Goal: Task Accomplishment & Management: Complete application form

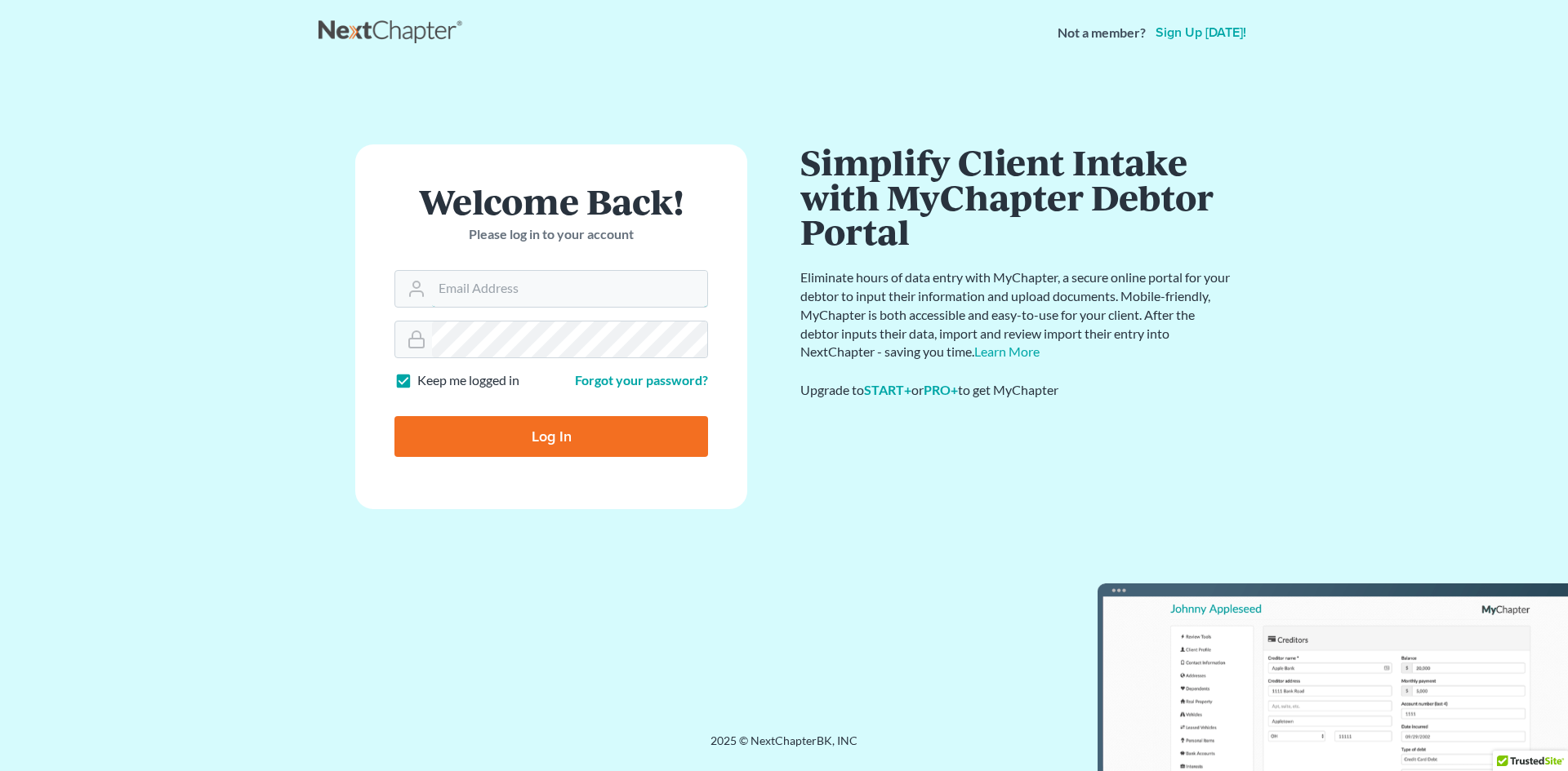
type input "[PERSON_NAME][EMAIL_ADDRESS][DOMAIN_NAME]"
click at [564, 438] on input "Log In" at bounding box center [551, 437] width 314 height 41
type input "Thinking..."
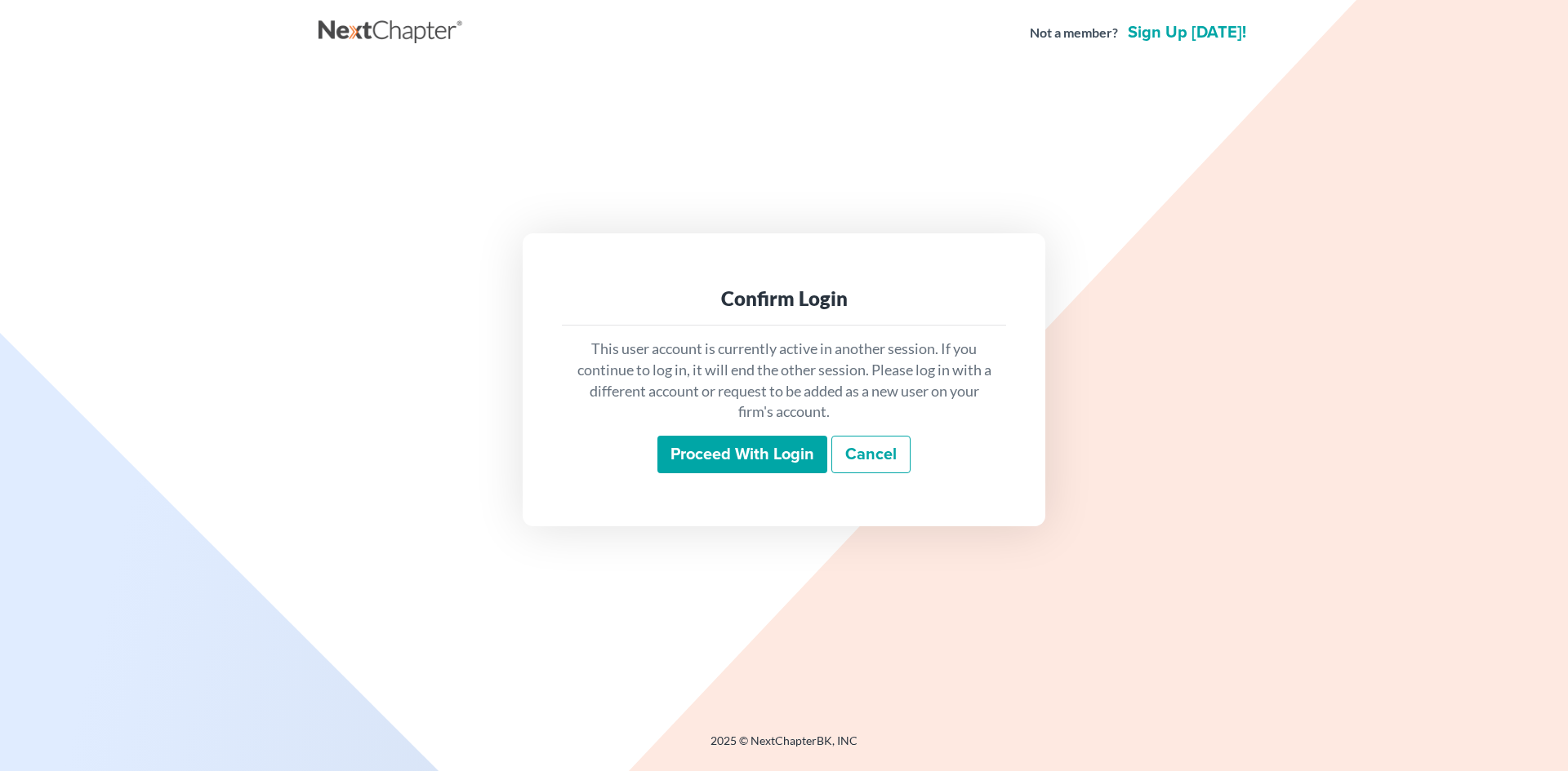
click at [720, 428] on div "This user account is currently active in another session. If you continue to lo…" at bounding box center [783, 406] width 444 height 161
click at [743, 456] on input "Proceed with login" at bounding box center [742, 455] width 170 height 37
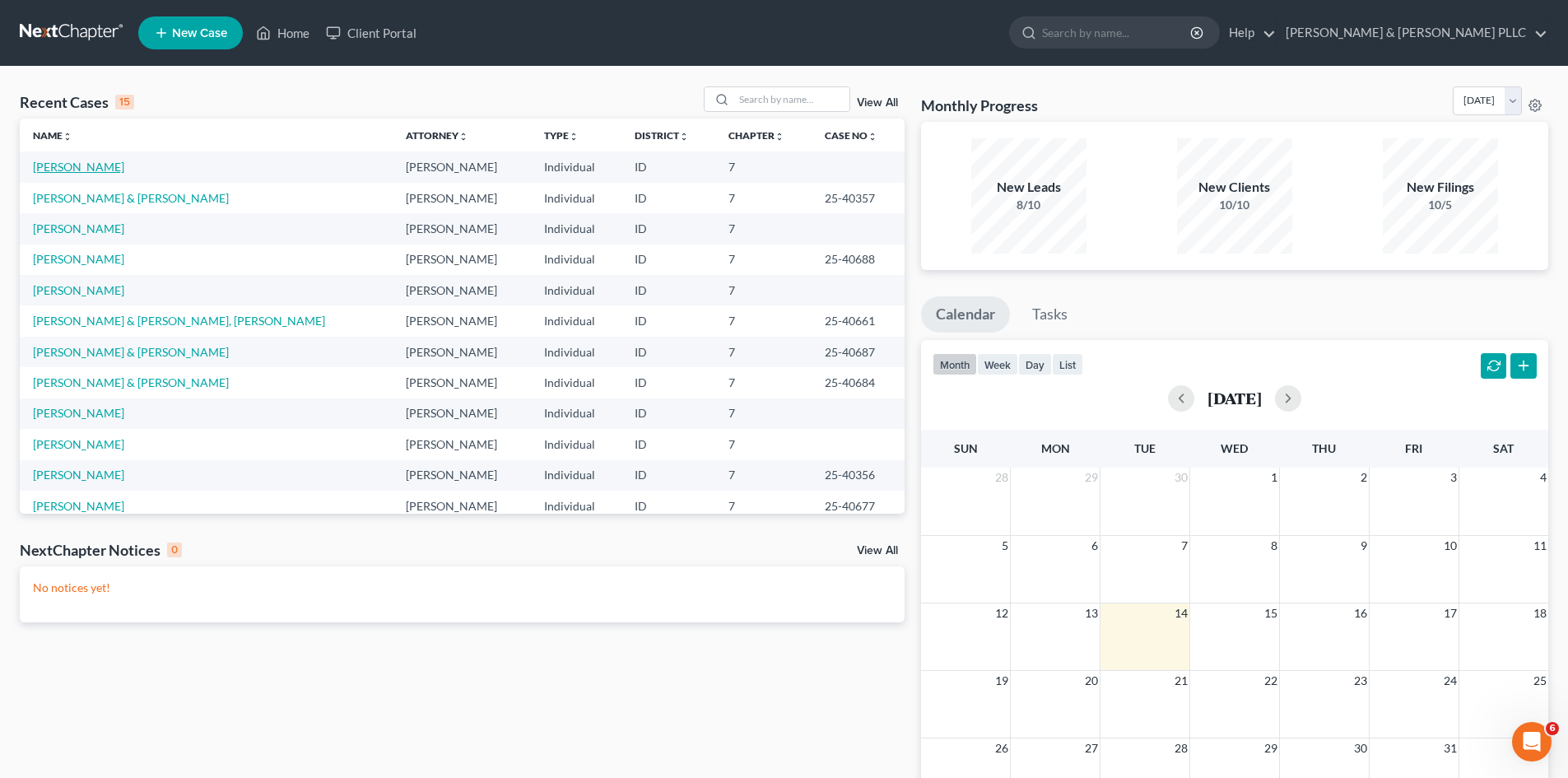
click at [91, 170] on link "Cureton, Jared" at bounding box center [78, 167] width 91 height 14
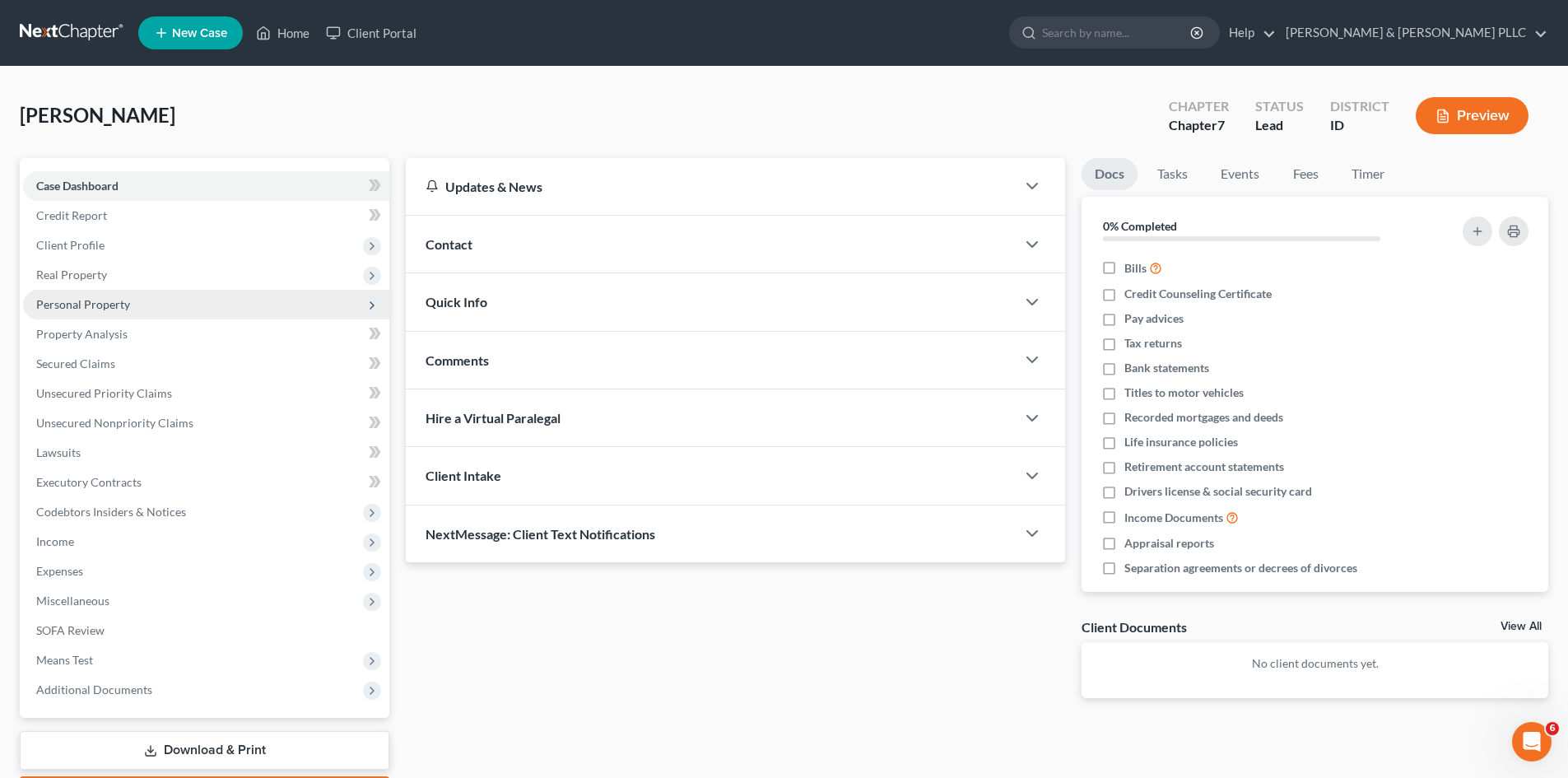
click at [107, 299] on span "Personal Property" at bounding box center [83, 304] width 94 height 14
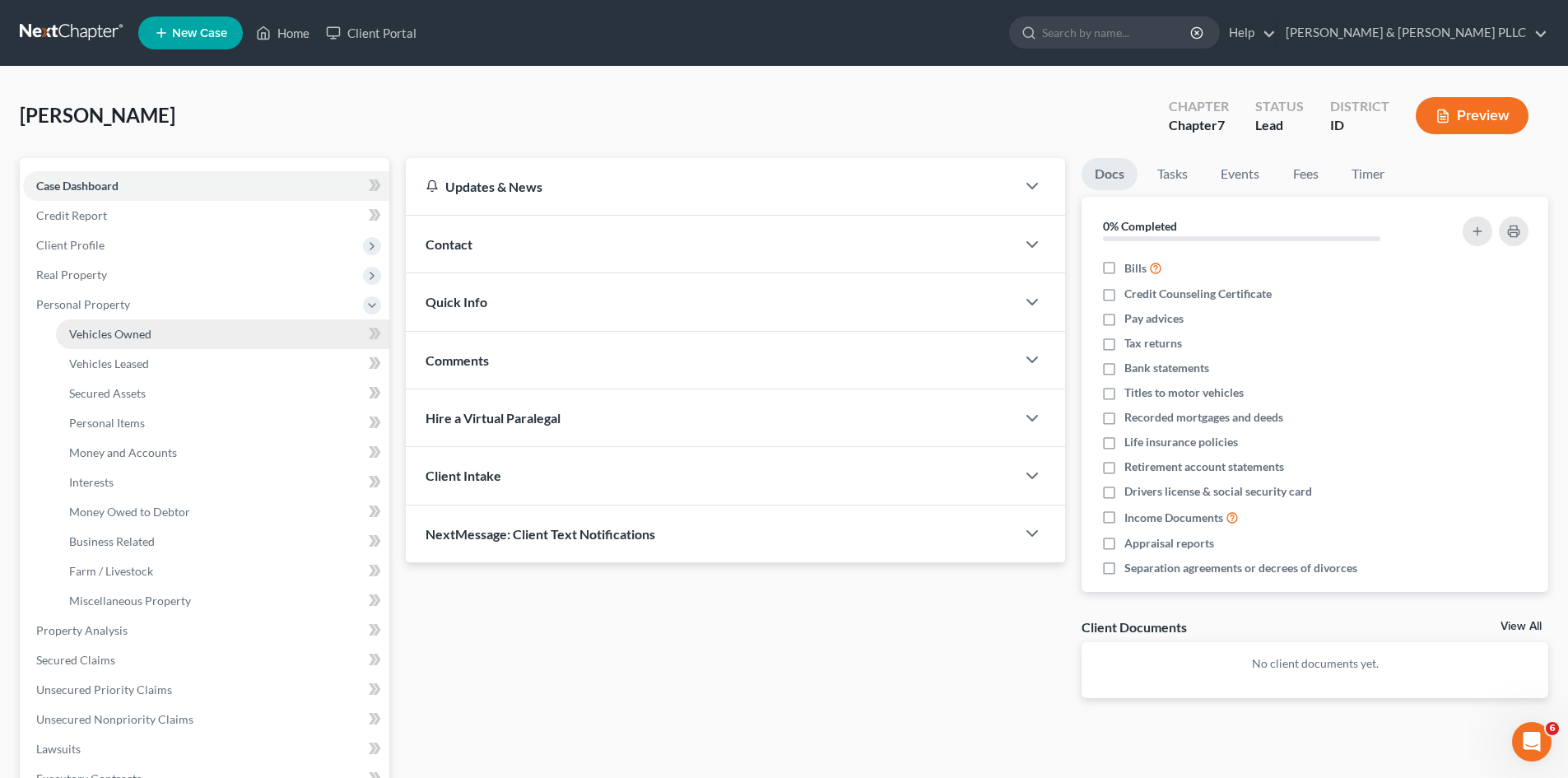
click at [130, 333] on span "Vehicles Owned" at bounding box center [110, 334] width 82 height 14
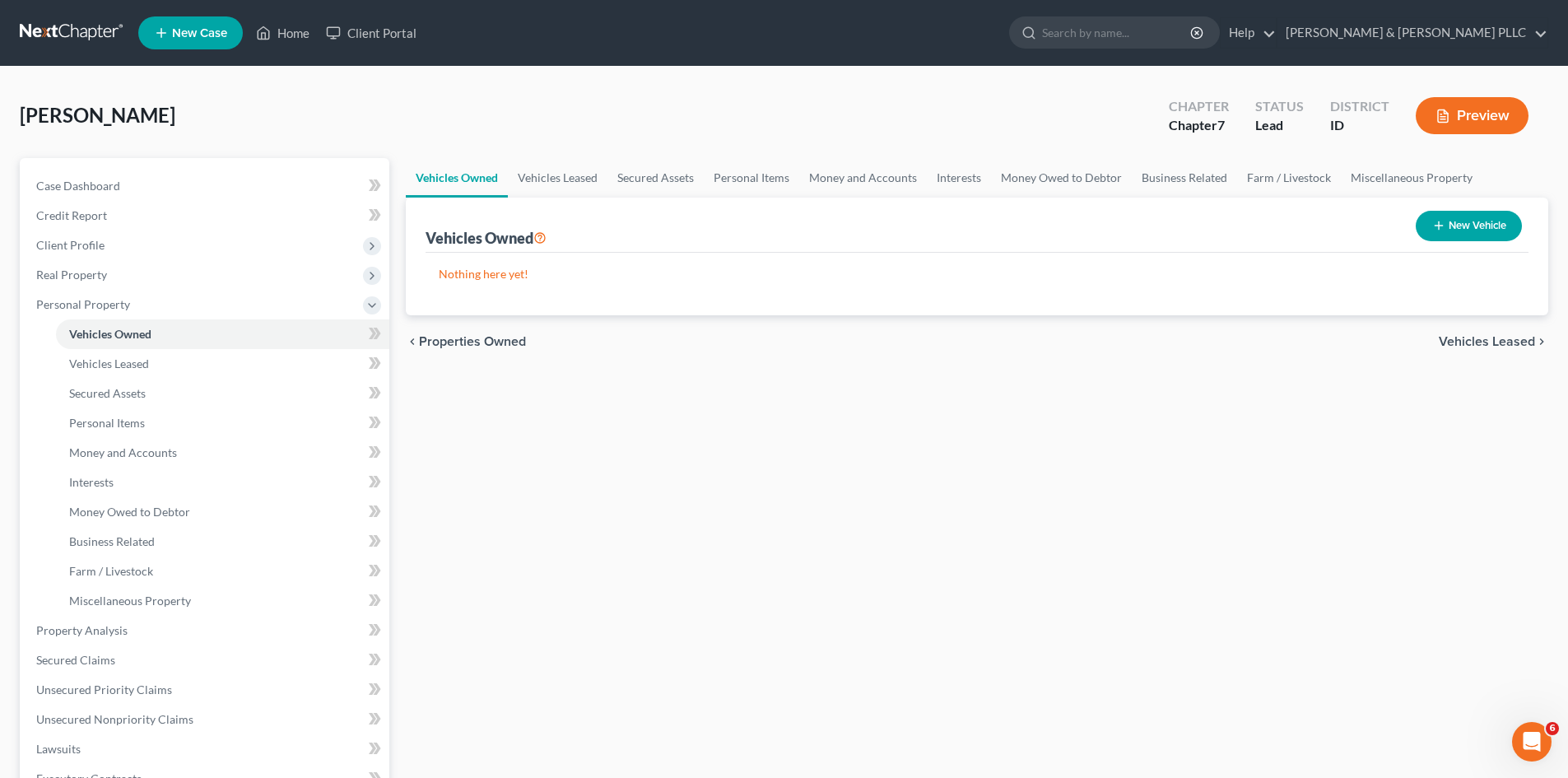
click at [1476, 229] on button "New Vehicle" at bounding box center [1468, 225] width 106 height 31
select select "0"
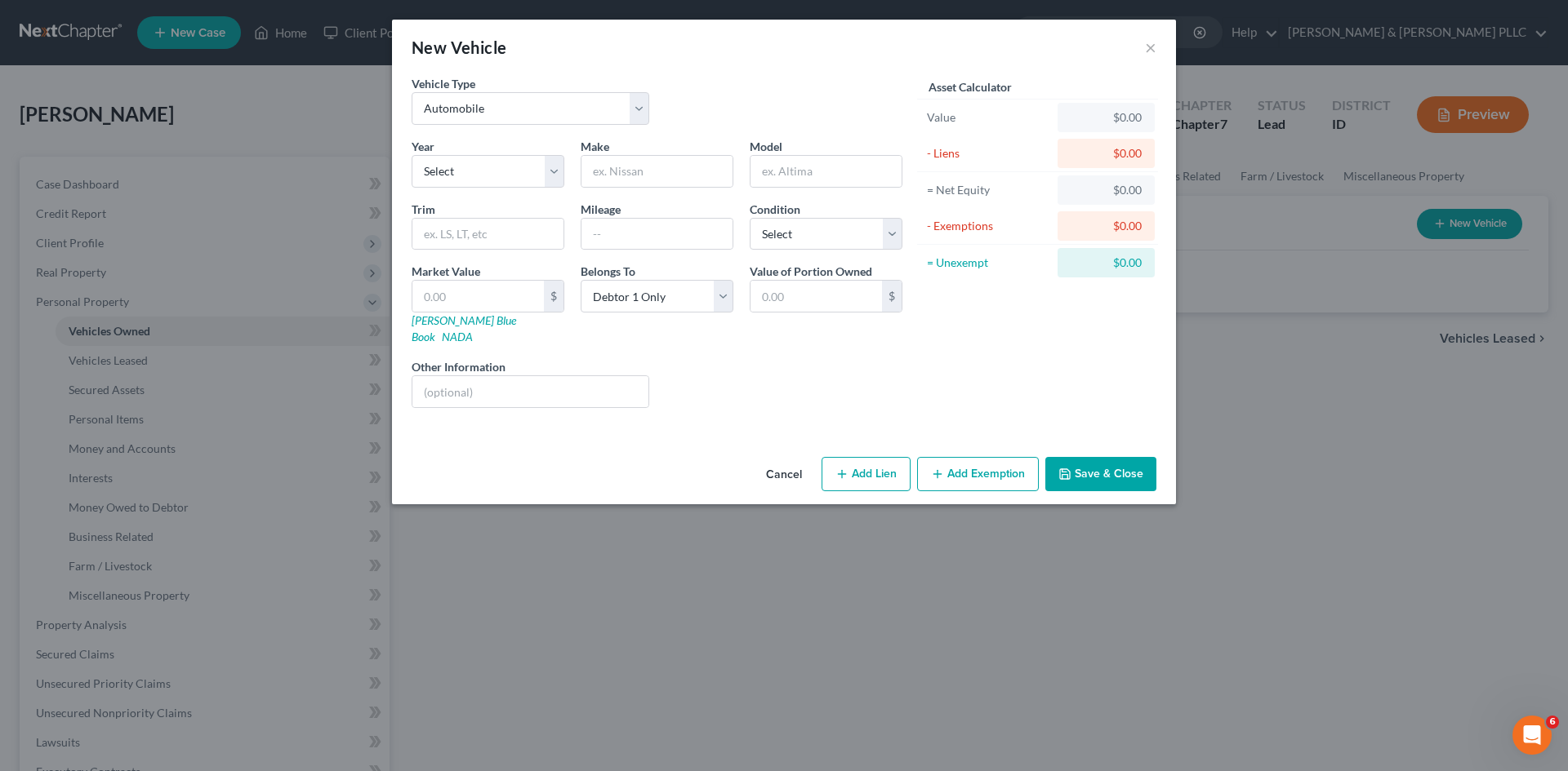
click at [565, 179] on div "Year Select 2026 2025 2024 2023 2022 2021 2020 2019 2018 2017 2016 2015 2014 20…" at bounding box center [488, 163] width 169 height 50
click at [557, 176] on select "Select 2026 2025 2024 2023 2022 2021 2020 2019 2018 2017 2016 2015 2014 2013 20…" at bounding box center [488, 170] width 153 height 32
select select "16"
click at [412, 155] on select "Select 2026 2025 2024 2023 2022 2021 2020 2019 2018 2017 2016 2015 2014 2013 20…" at bounding box center [488, 170] width 153 height 32
click at [676, 165] on input "text" at bounding box center [657, 171] width 151 height 31
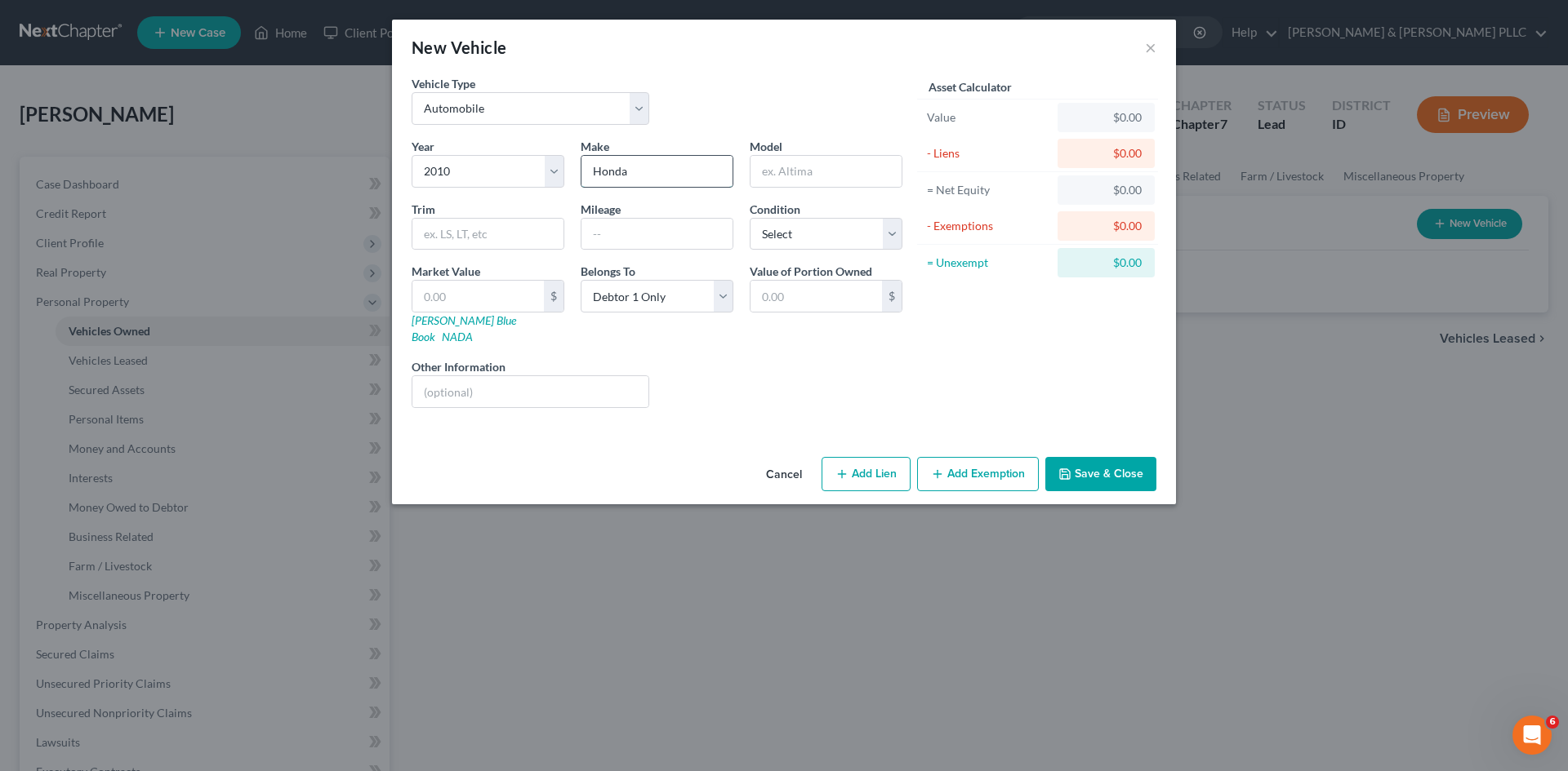
type input "Honda"
type input "Fit"
type input "118,298"
click at [889, 237] on select "Select Excellent Very Good Good Fair Poor" at bounding box center [826, 233] width 153 height 32
select select "3"
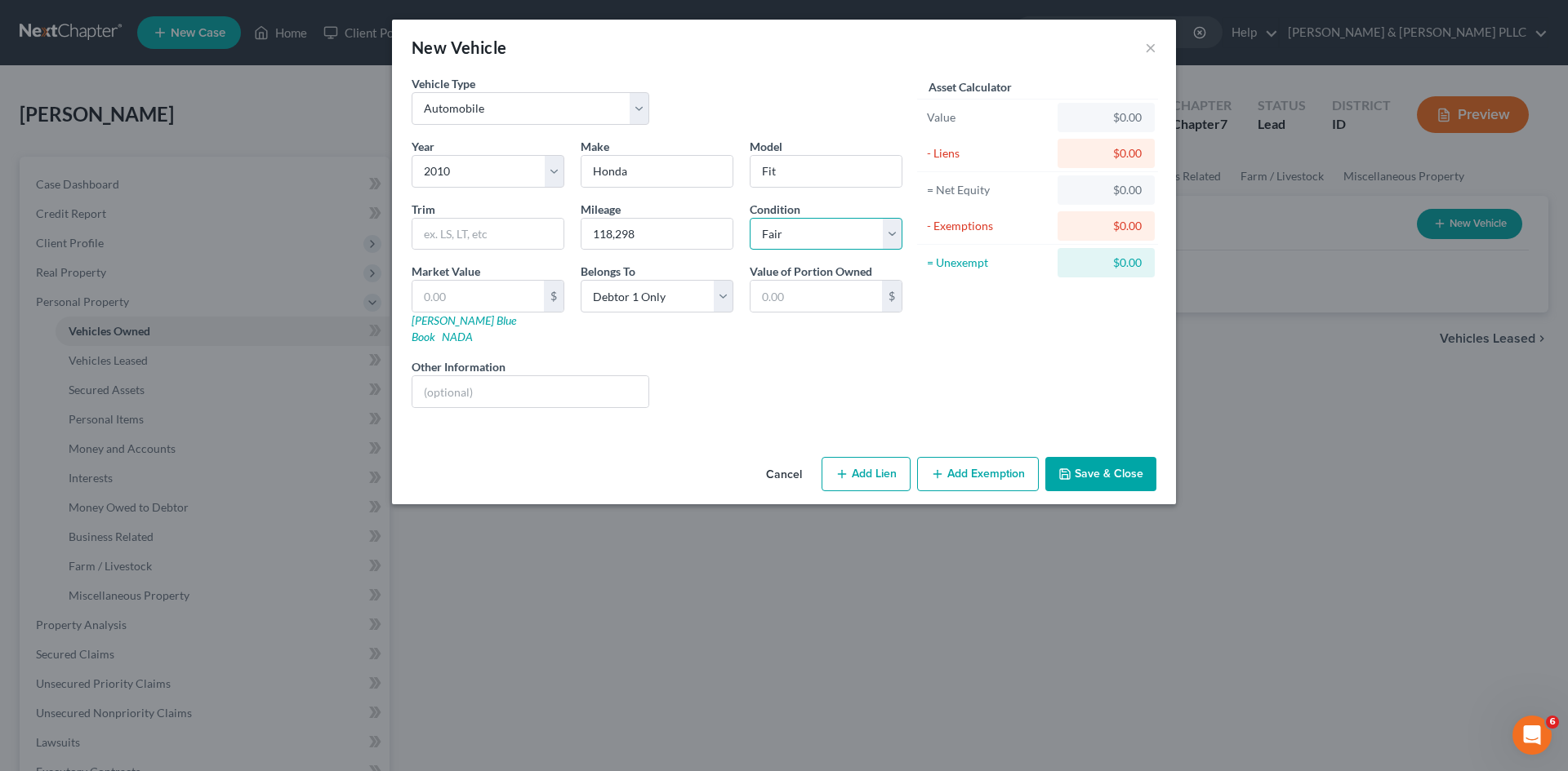
click at [750, 217] on select "Select Excellent Very Good Good Fair Poor" at bounding box center [826, 233] width 153 height 32
click at [491, 299] on input "text" at bounding box center [478, 297] width 131 height 31
type input "4"
type input "4.00"
type input "40"
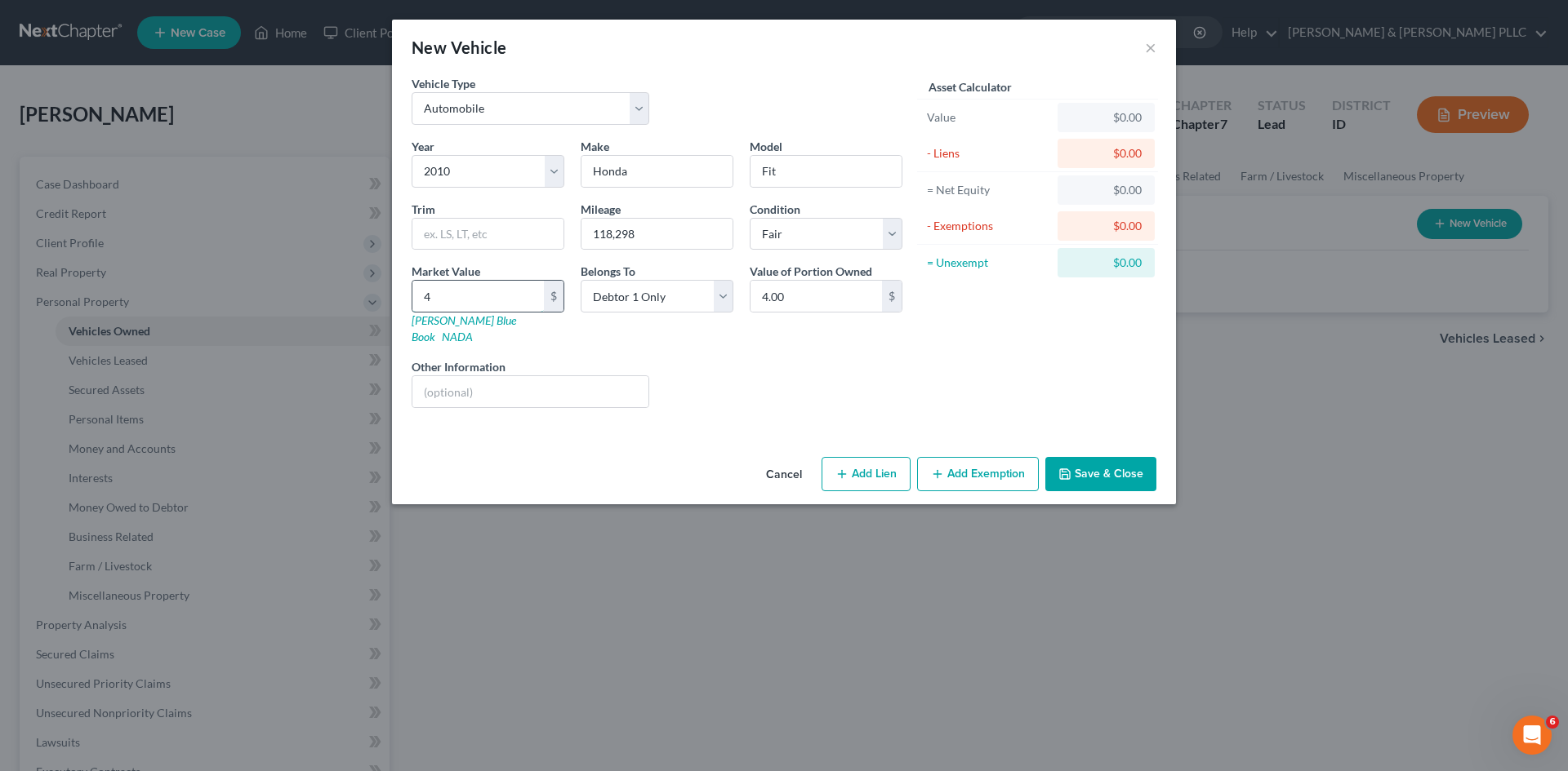
type input "40.00"
type input "400"
type input "400.00"
type input "4000"
type input "4,000.00"
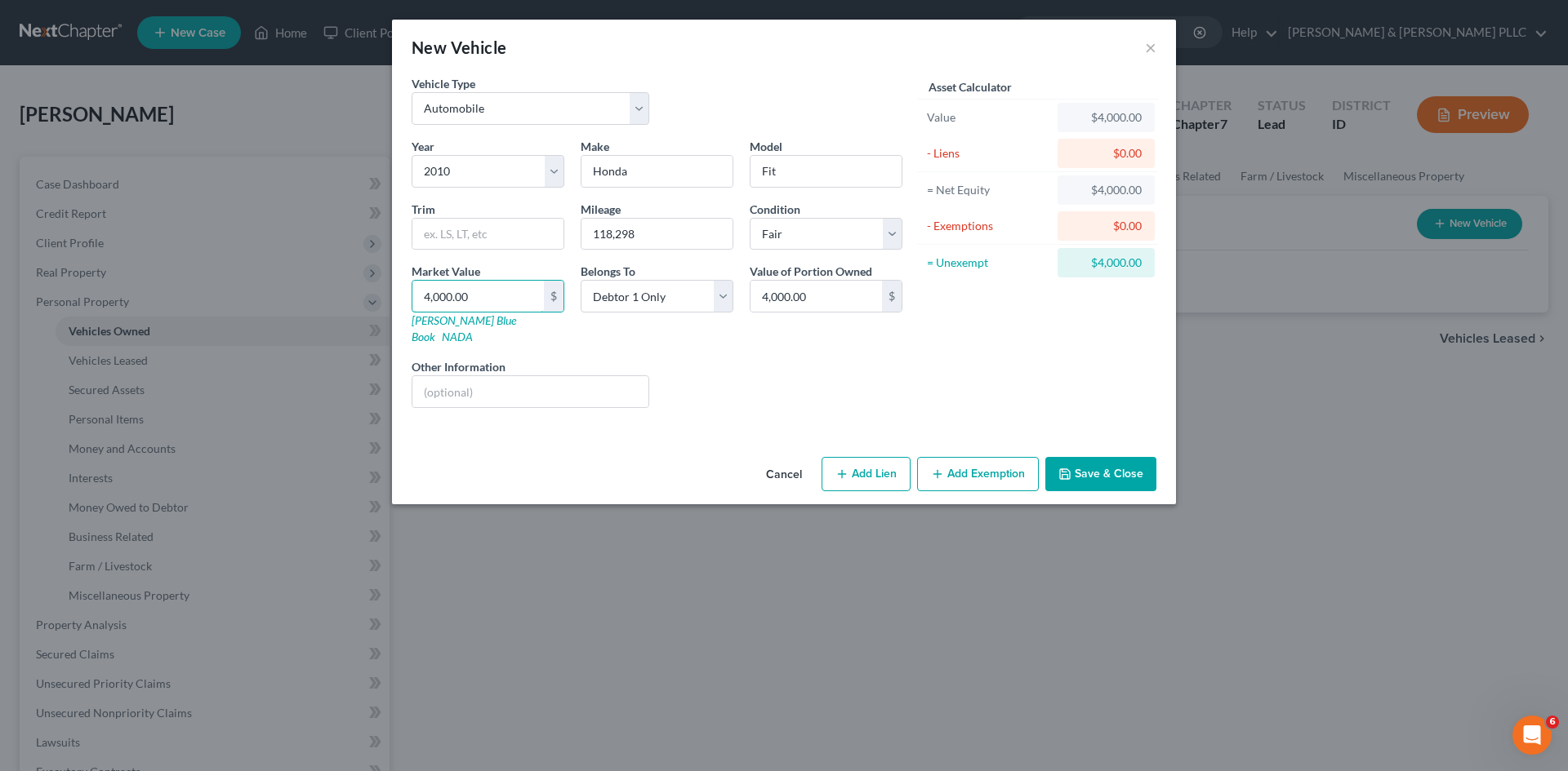
type input "4,000.00"
click at [1126, 458] on button "Save & Close" at bounding box center [1101, 474] width 111 height 34
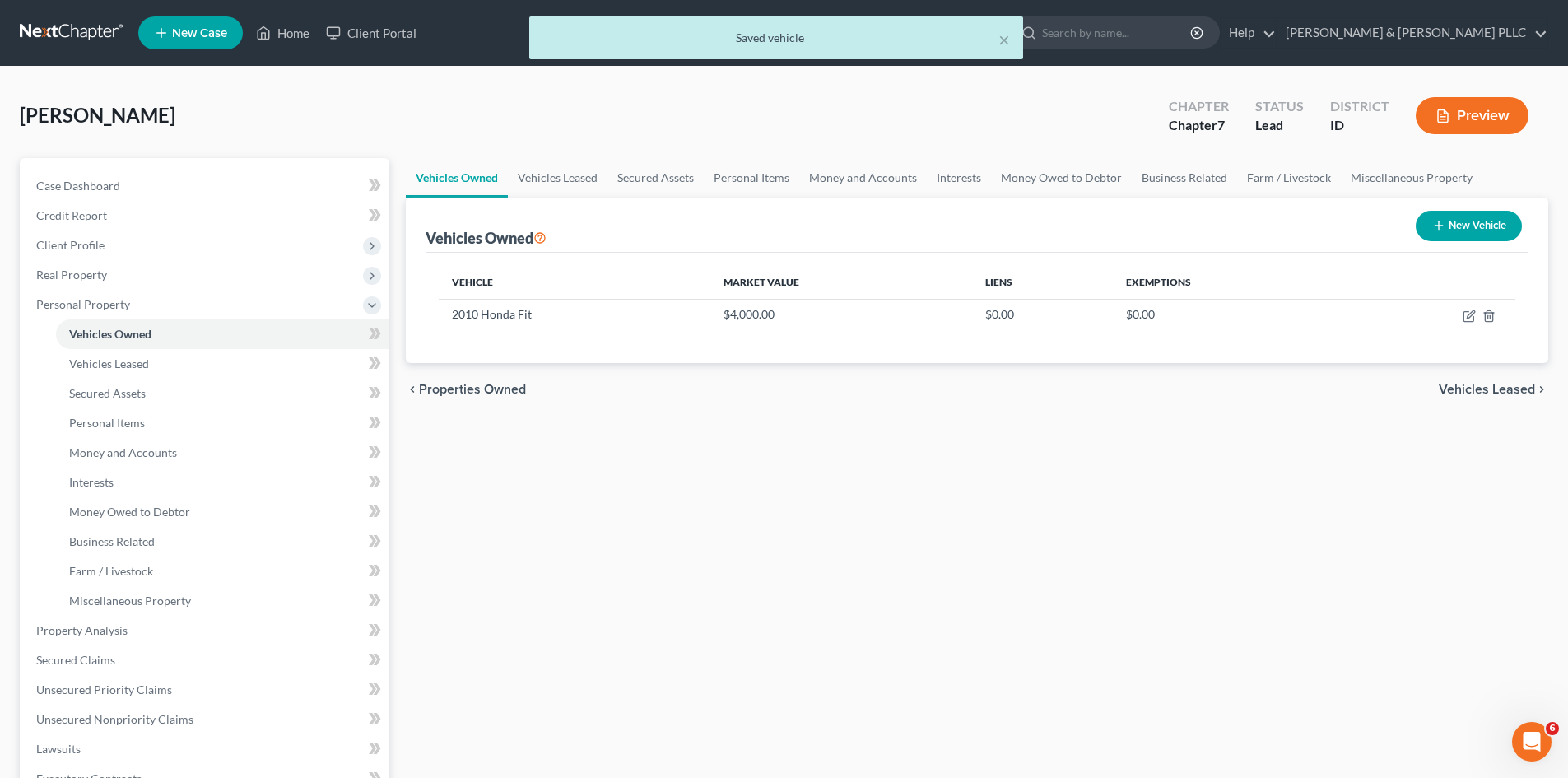
click at [1442, 222] on icon "button" at bounding box center [1439, 225] width 13 height 13
select select "0"
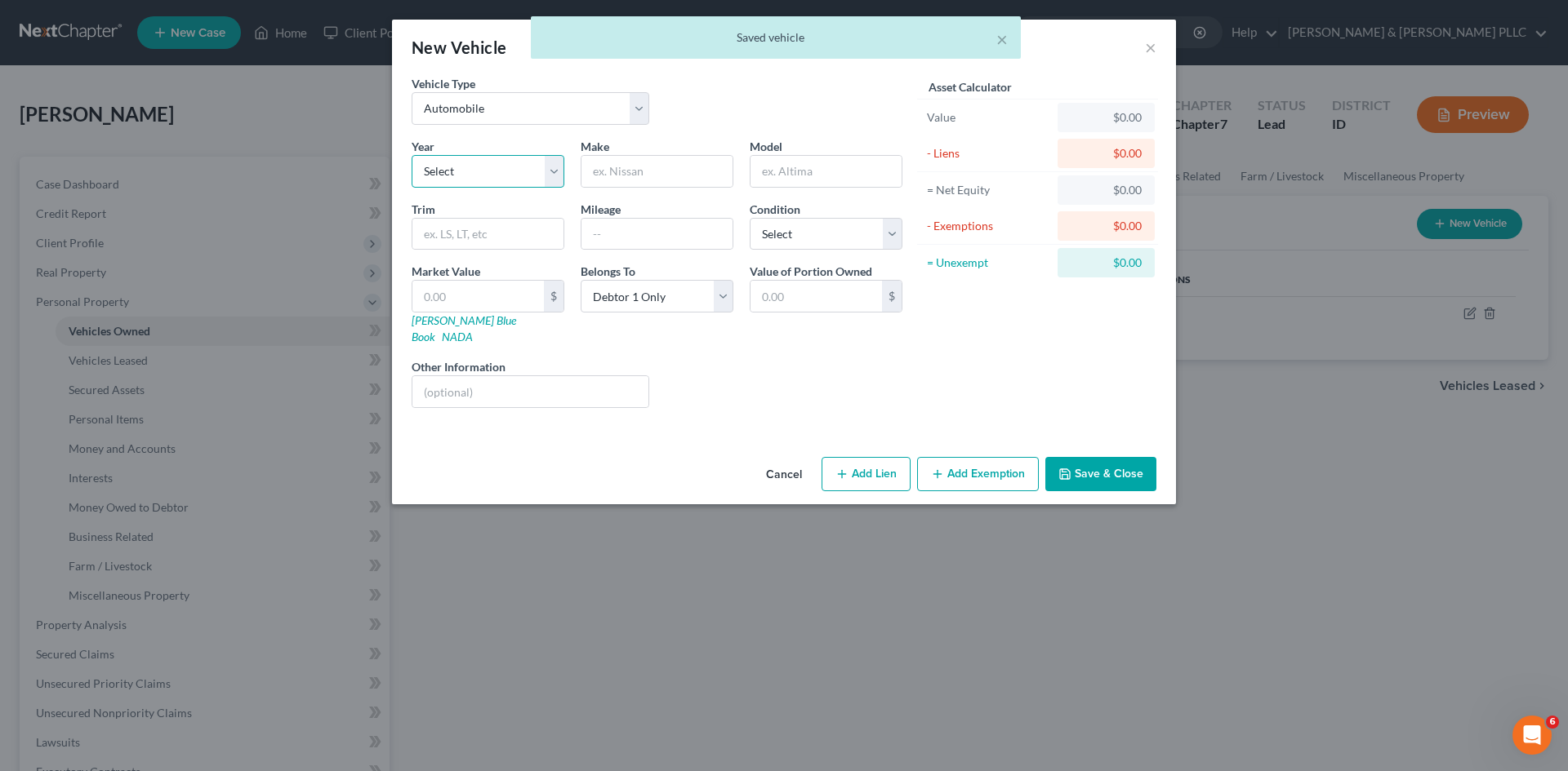
click at [548, 171] on select "Select 2026 2025 2024 2023 2022 2021 2020 2019 2018 2017 2016 2015 2014 2013 20…" at bounding box center [488, 170] width 153 height 32
select select "10"
click at [412, 155] on select "Select 2026 2025 2024 2023 2022 2021 2020 2019 2018 2017 2016 2015 2014 2013 20…" at bounding box center [488, 170] width 153 height 32
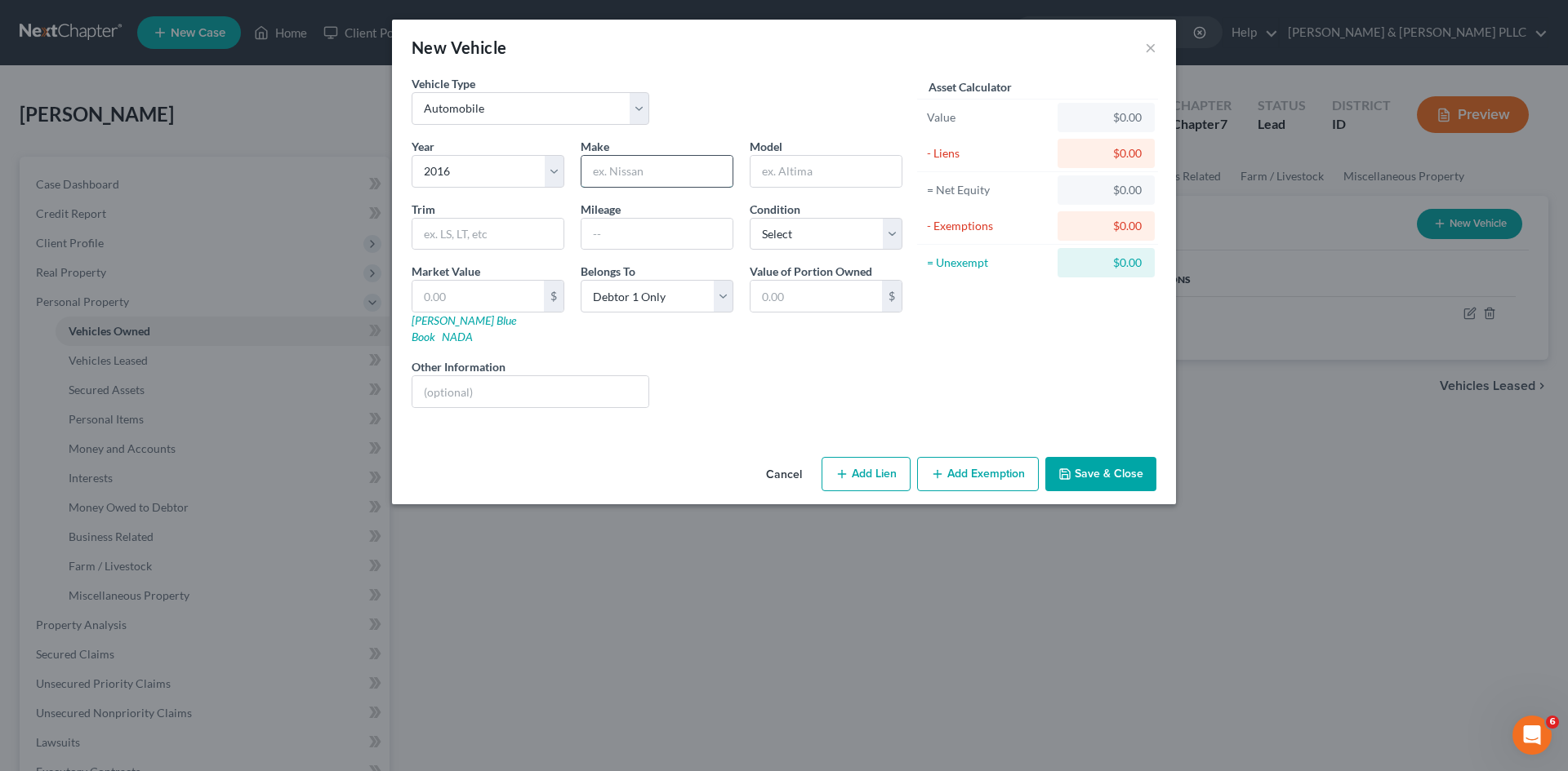
click at [677, 175] on input "text" at bounding box center [657, 171] width 151 height 31
click at [639, 104] on select "Select Automobile Truck Trailer Watercraft Aircraft Motor Home Atv Other Vehicle" at bounding box center [530, 108] width 237 height 32
select select "2"
click at [412, 92] on select "Select Automobile Truck Trailer Watercraft Aircraft Motor Home Atv Other Vehicle" at bounding box center [530, 108] width 237 height 32
click at [690, 173] on input "text" at bounding box center [657, 171] width 151 height 31
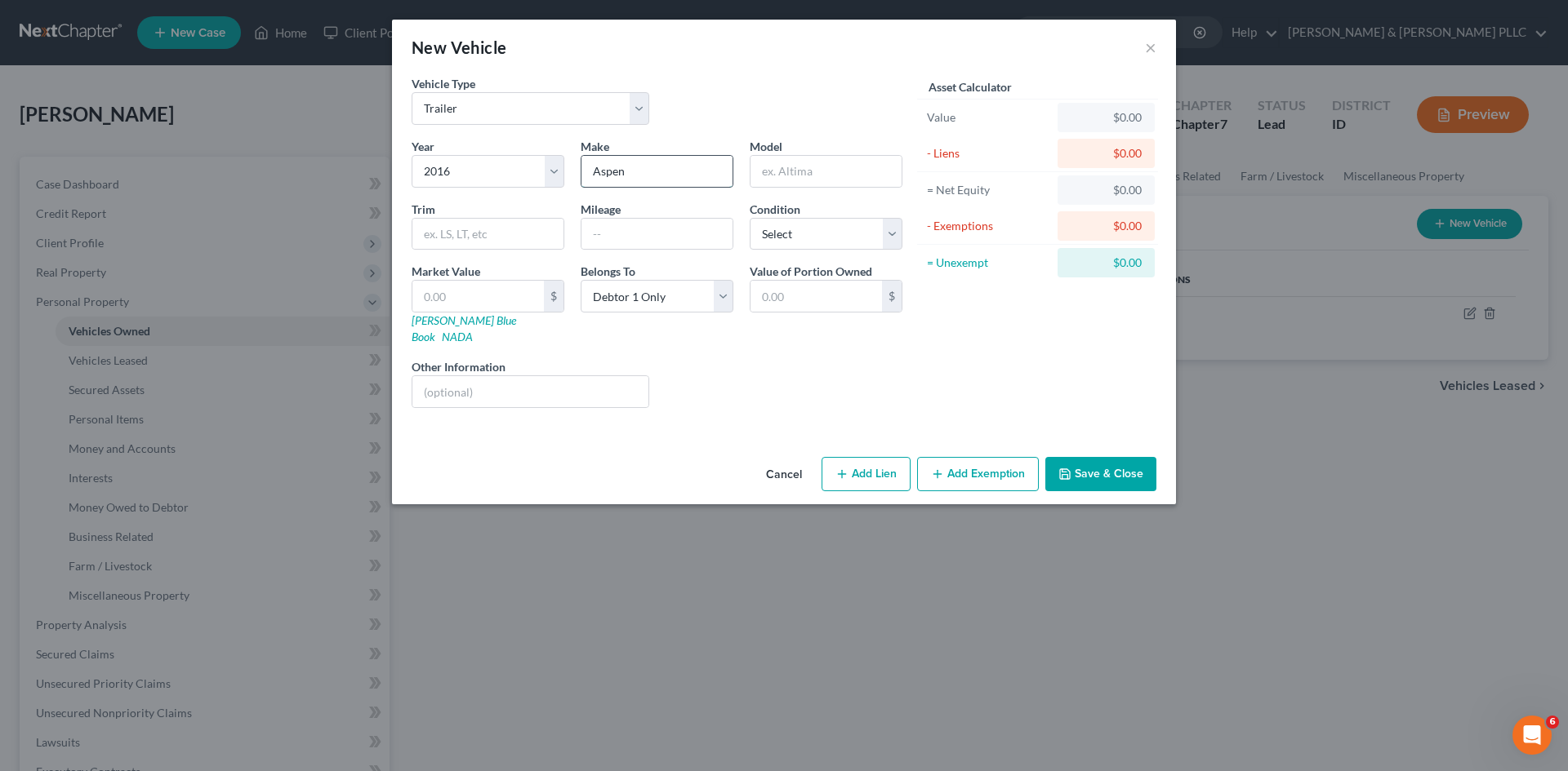
type input "Aspen"
type input "T"
type input "Camper"
click at [678, 182] on input "Aspen" at bounding box center [657, 171] width 151 height 31
type input "Aspen Trails"
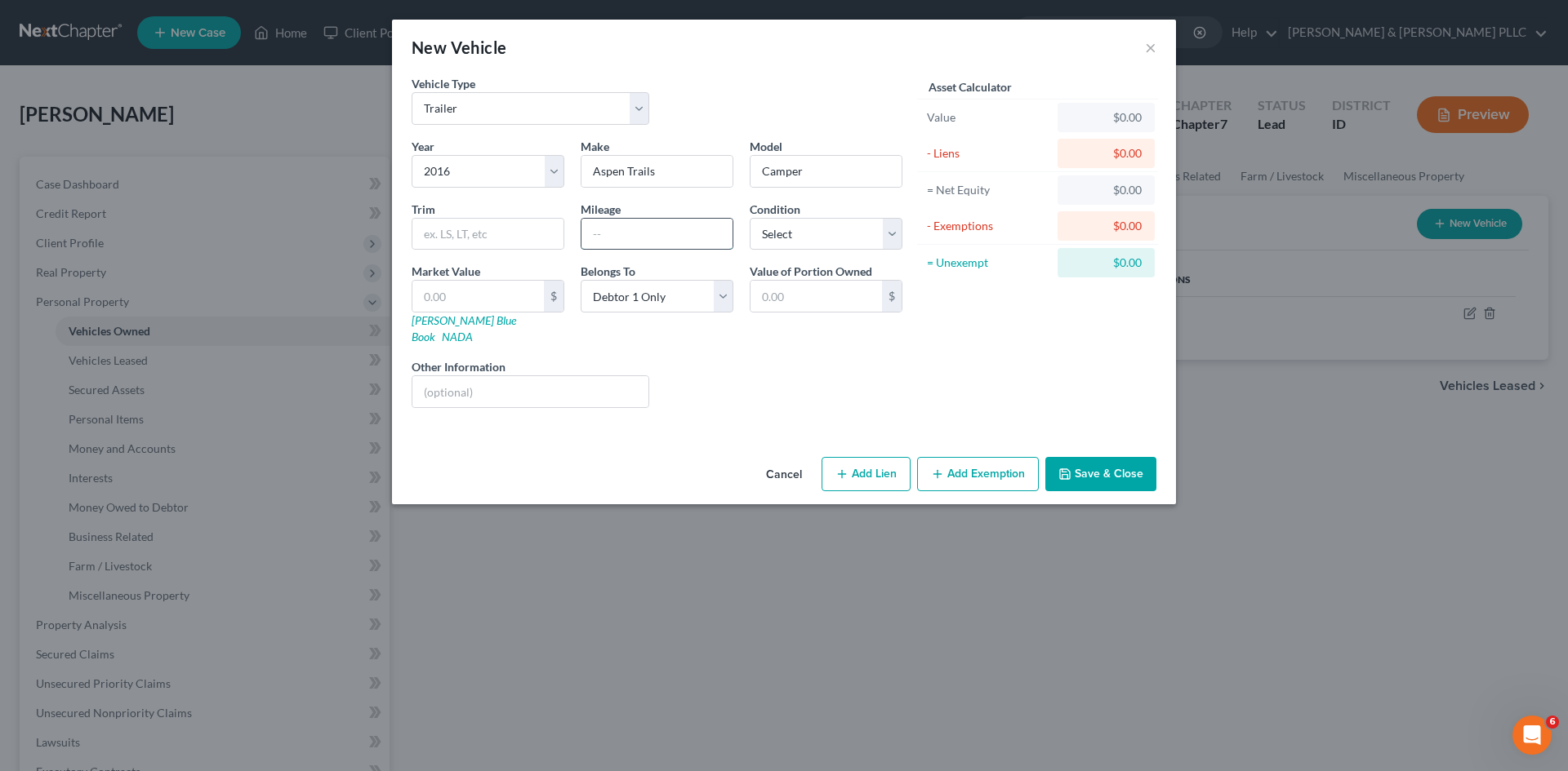
click at [674, 242] on input "text" at bounding box center [657, 234] width 151 height 31
click at [896, 232] on select "Select Excellent Very Good Good Fair Poor" at bounding box center [826, 233] width 153 height 32
select select "3"
click at [750, 217] on select "Select Excellent Very Good Good Fair Poor" at bounding box center [826, 233] width 153 height 32
click at [495, 298] on input "text" at bounding box center [478, 297] width 131 height 31
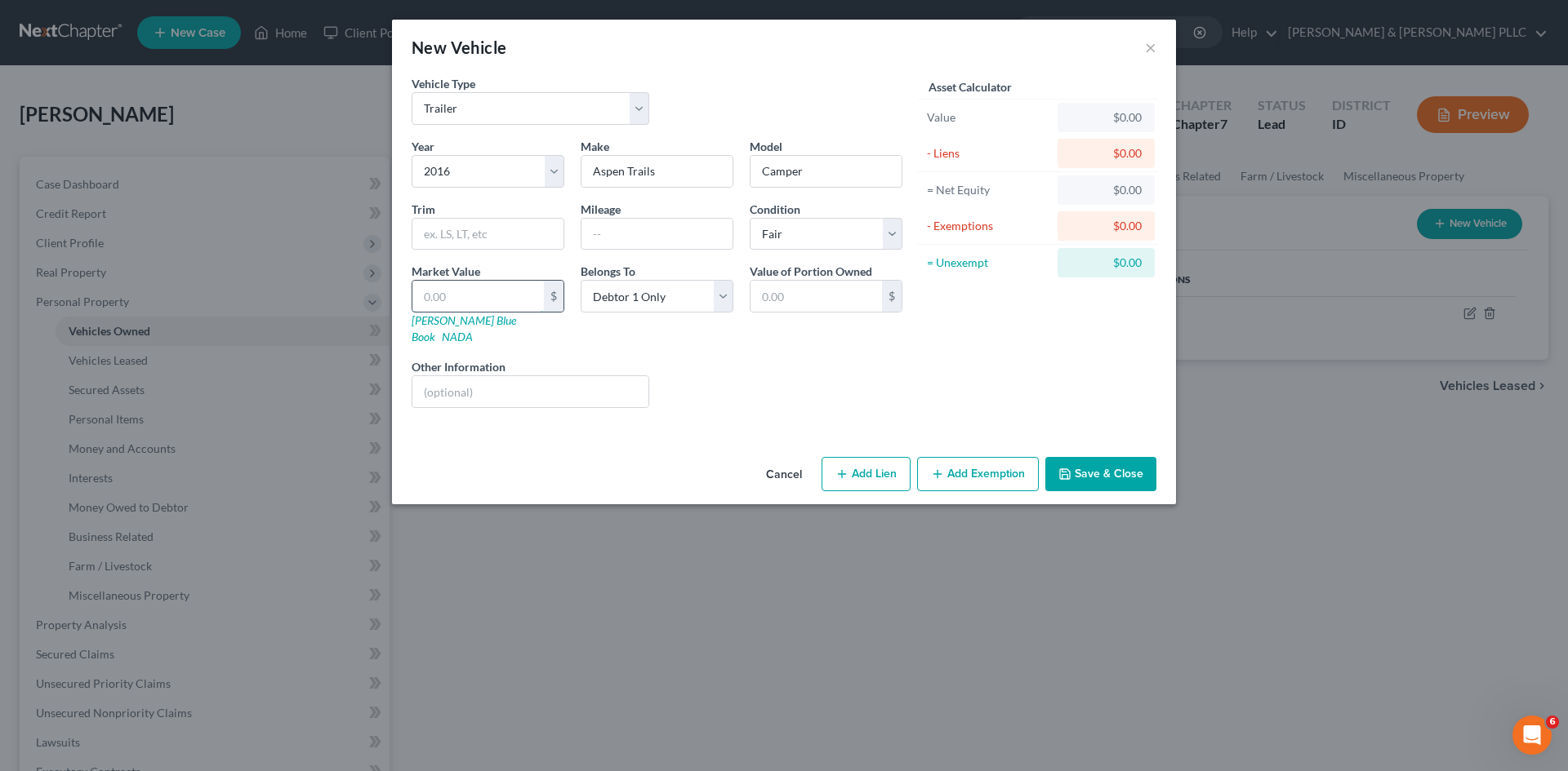
type input "6"
type input "6.00"
type input "60"
type input "60.00"
type input "600"
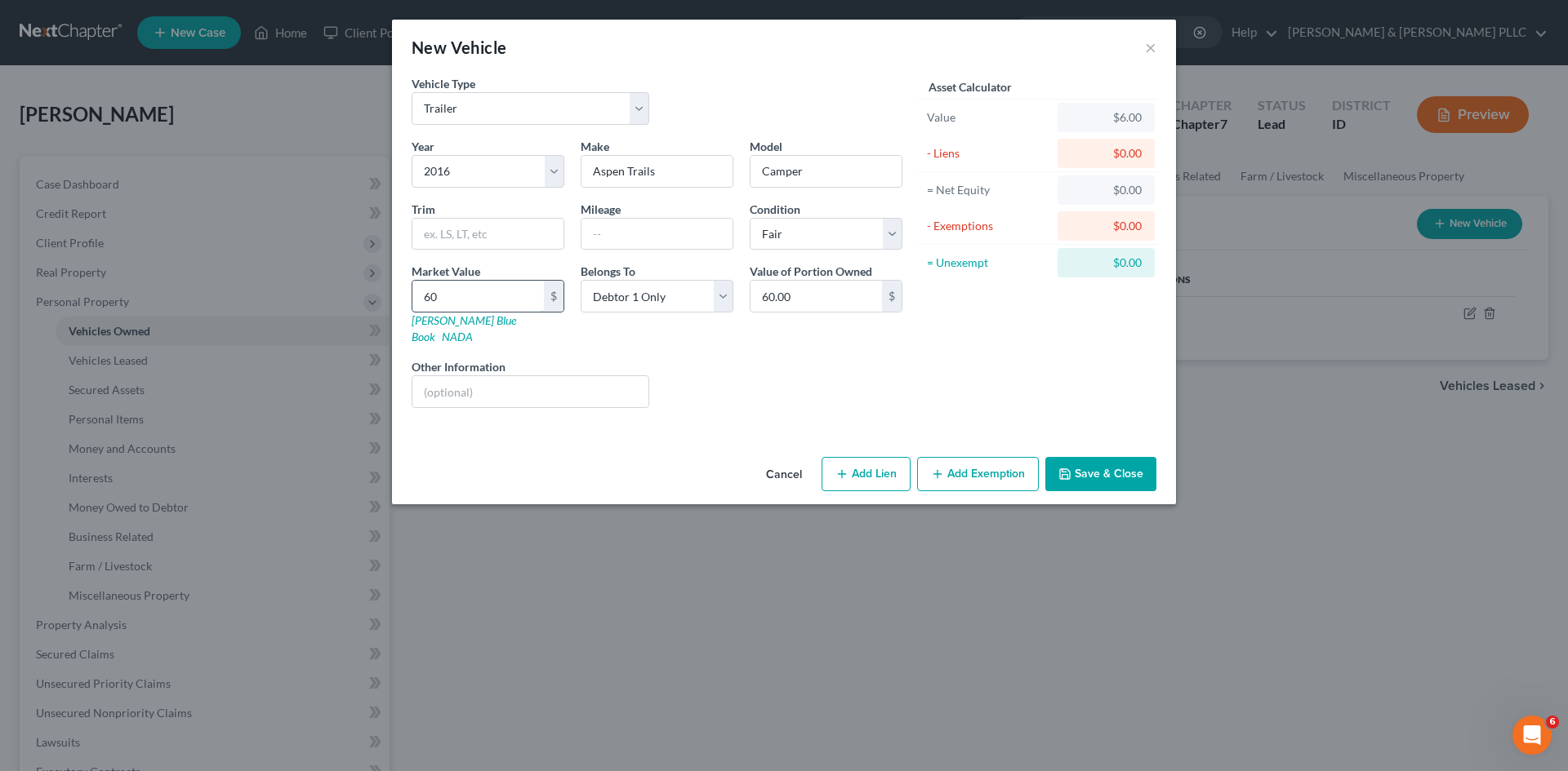
type input "600.00"
type input "6000"
type input "6,000.00"
click at [1116, 462] on button "Save & Close" at bounding box center [1101, 474] width 111 height 34
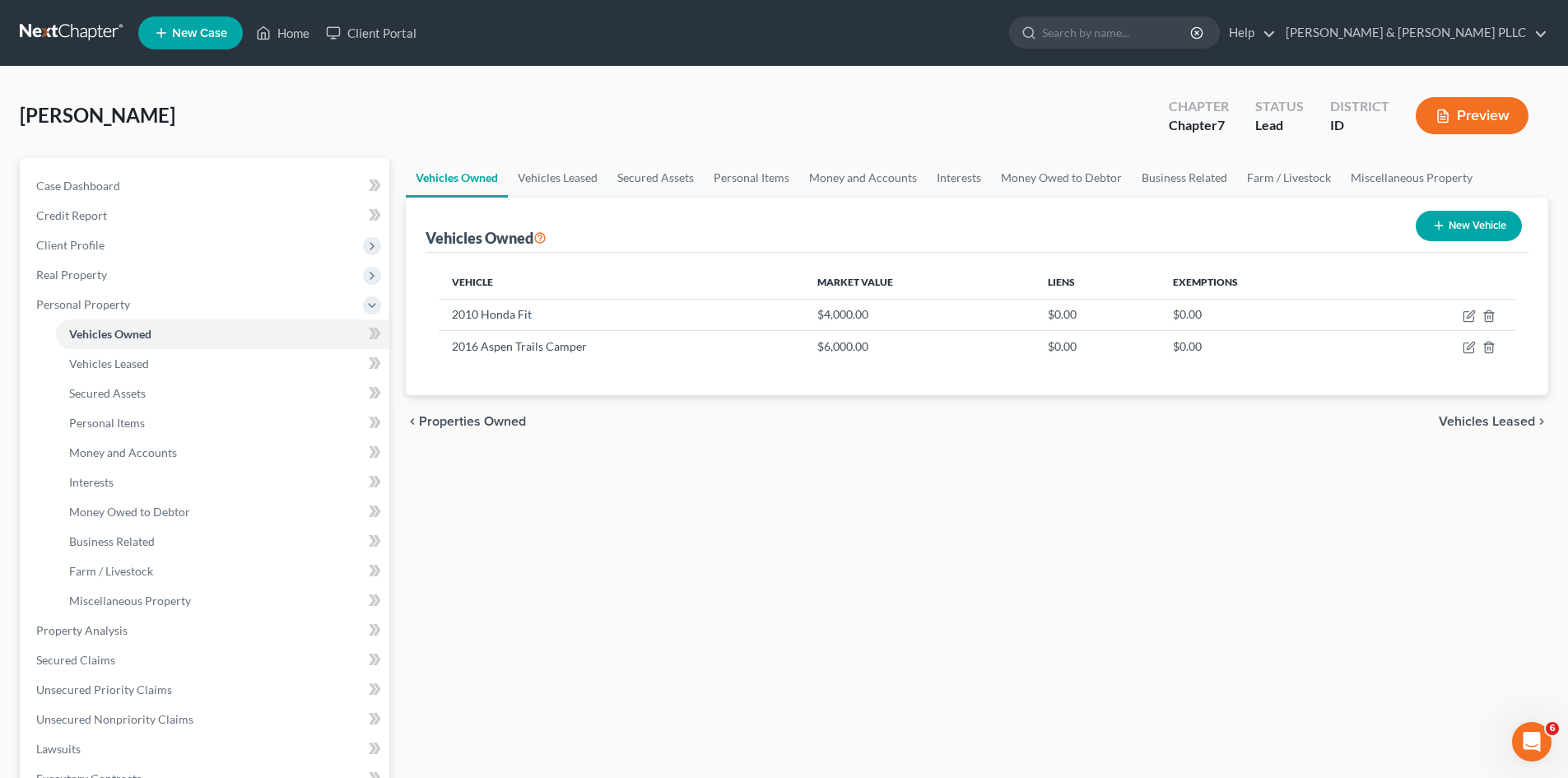
click at [1468, 232] on button "New Vehicle" at bounding box center [1468, 225] width 106 height 31
select select "0"
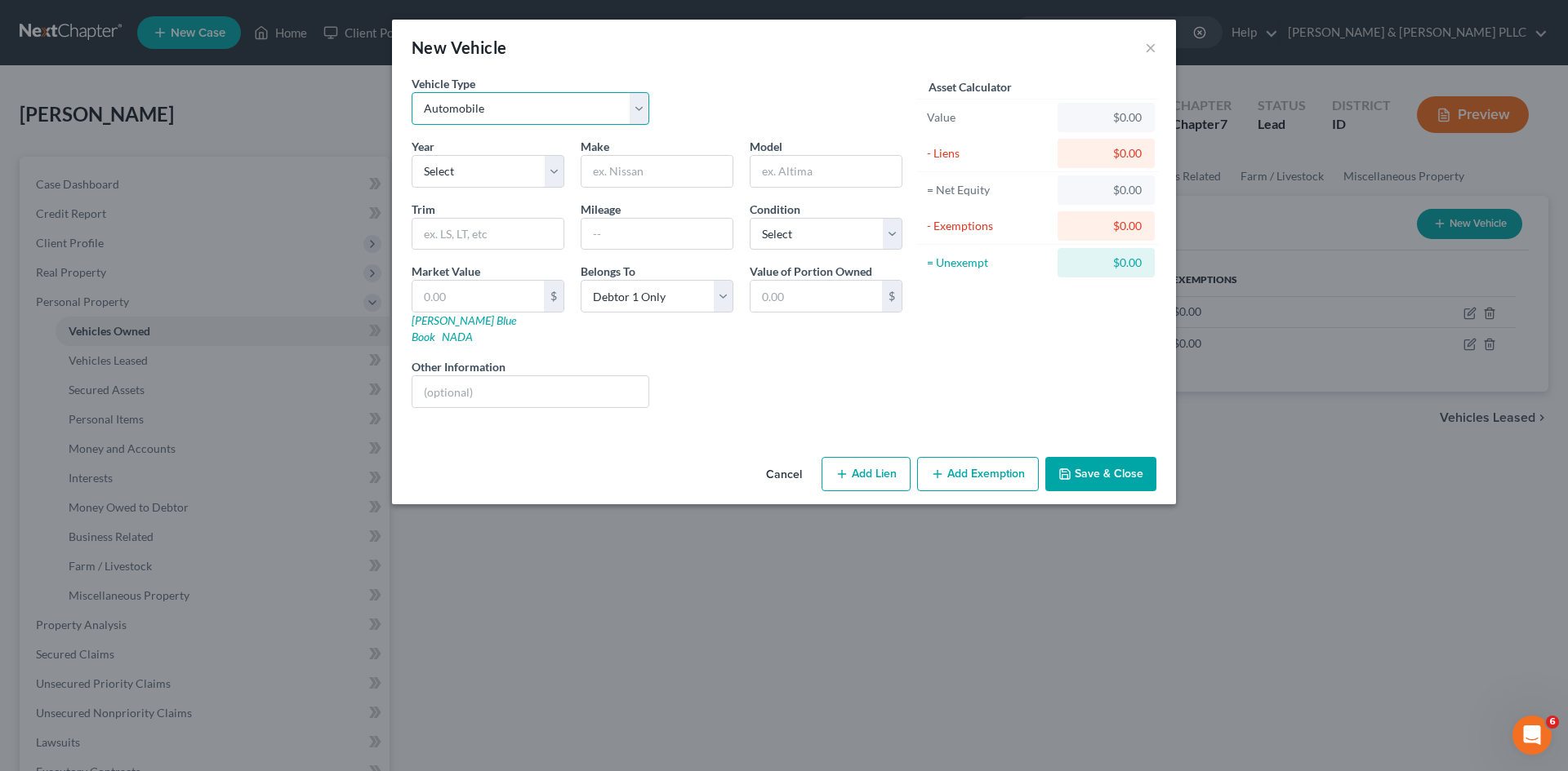
click at [644, 115] on select "Select Automobile Truck Trailer Watercraft Aircraft Motor Home Atv Other Vehicle" at bounding box center [530, 108] width 237 height 32
select select "6"
click at [412, 92] on select "Select Automobile Truck Trailer Watercraft Aircraft Motor Home Atv Other Vehicle" at bounding box center [530, 108] width 237 height 32
click at [553, 170] on select "Select 2026 2025 2024 2023 2022 2021 2020 2019 2018 2017 2016 2015 2014 2013 20…" at bounding box center [488, 170] width 153 height 32
select select "19"
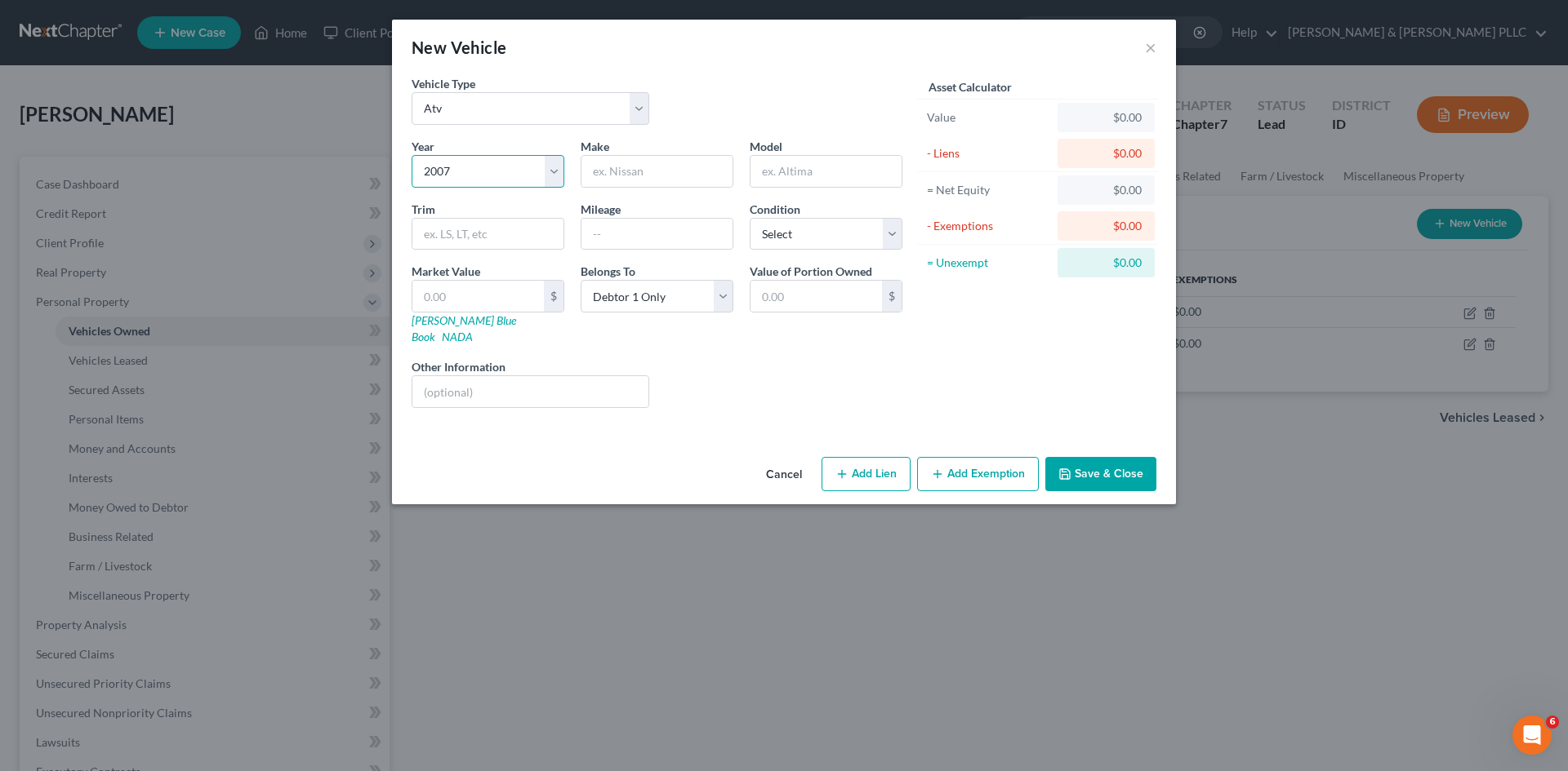
click at [412, 155] on select "Select 2026 2025 2024 2023 2022 2021 2020 2019 2018 2017 2016 2015 2014 2013 20…" at bounding box center [488, 170] width 153 height 32
click at [689, 174] on input "text" at bounding box center [657, 171] width 151 height 31
type input "Honda"
type input "4Wheeler"
click at [894, 234] on select "Select Excellent Very Good Good Fair Poor" at bounding box center [826, 233] width 153 height 32
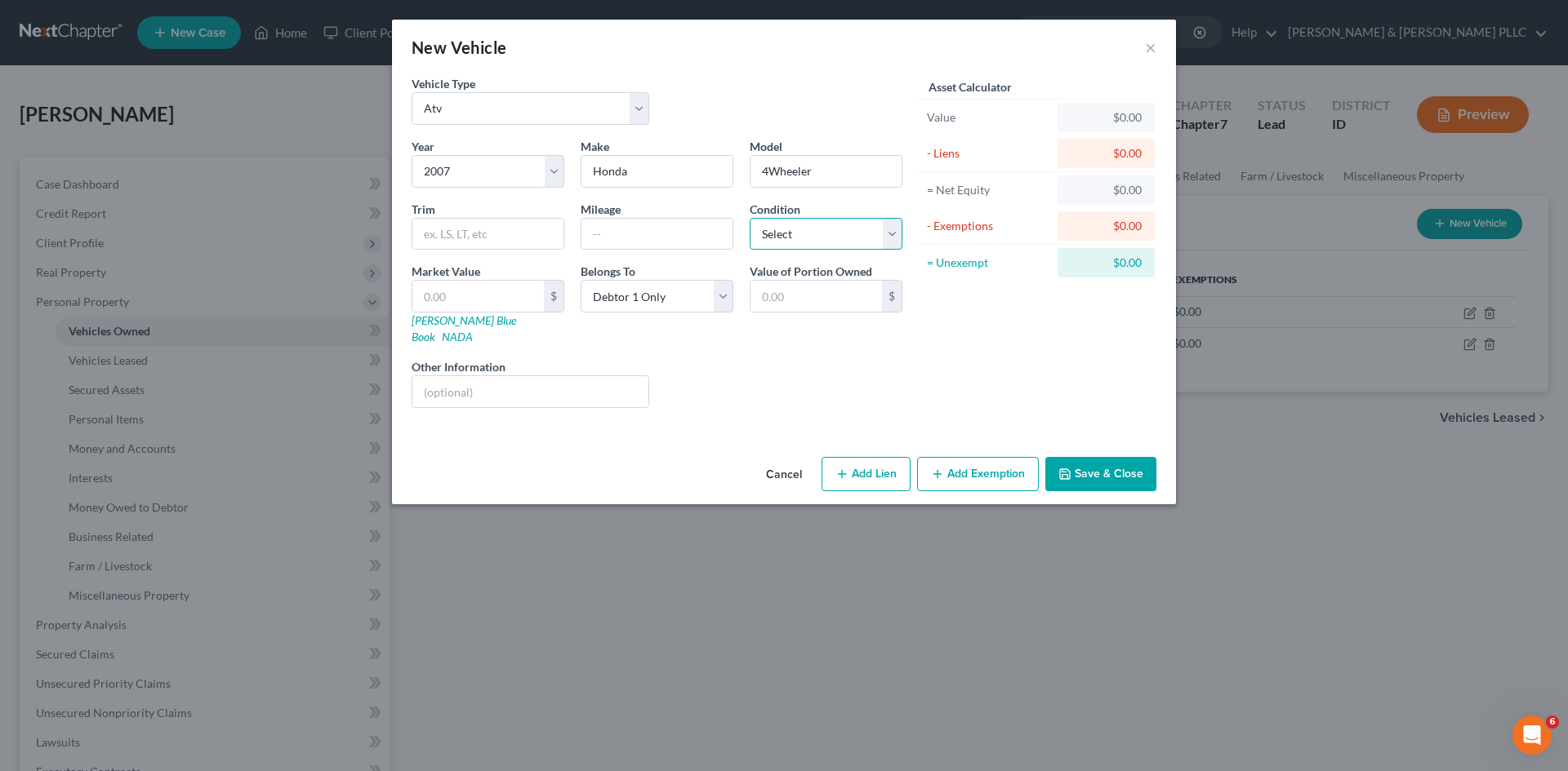
select select "2"
click at [750, 217] on select "Select Excellent Very Good Good Fair Poor" at bounding box center [826, 233] width 153 height 32
click at [491, 302] on input "text" at bounding box center [478, 297] width 131 height 31
type input "2"
type input "2.00"
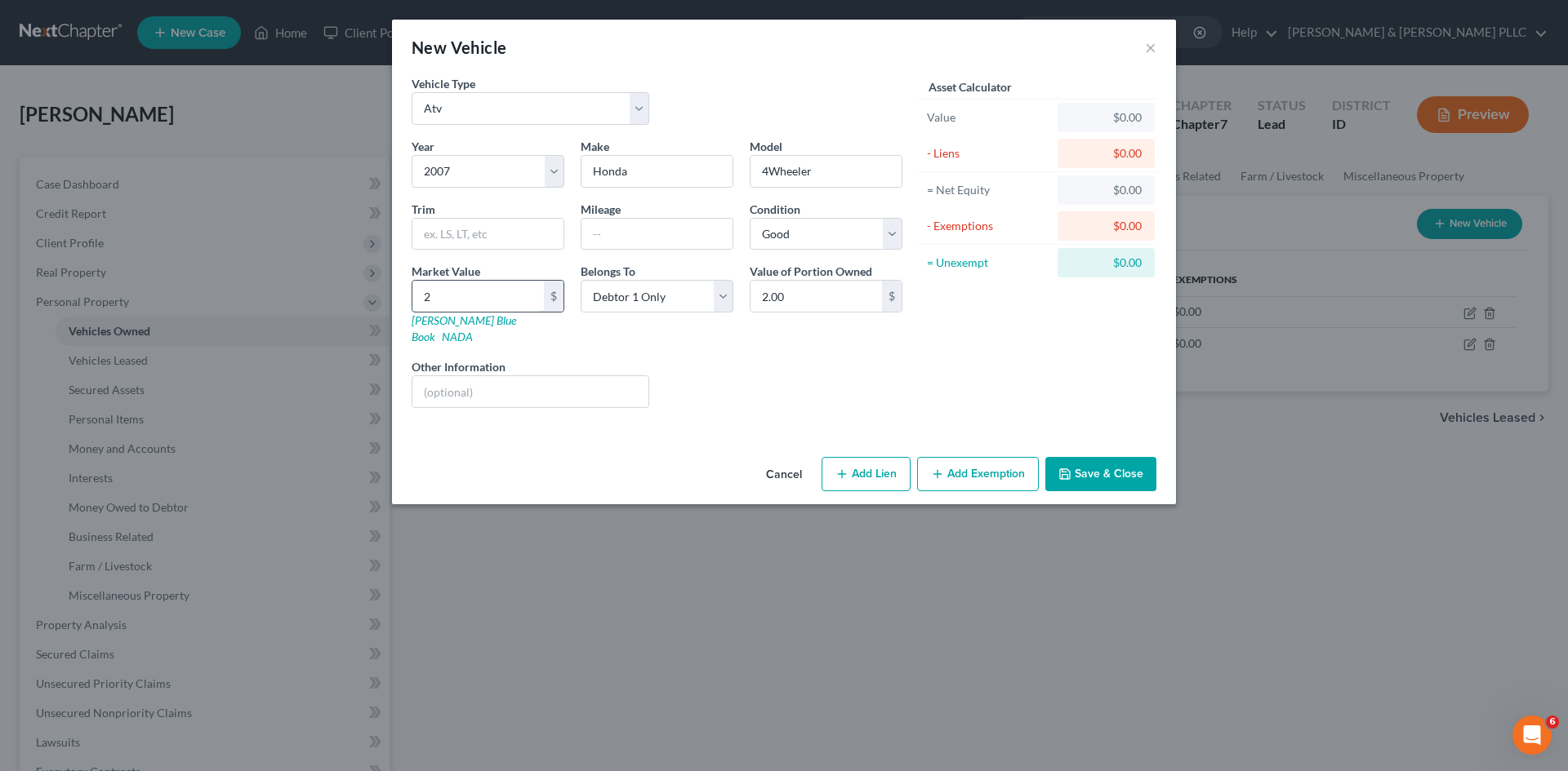
type input "20"
type input "20.00"
type input "200"
type input "200.00"
type input "2000"
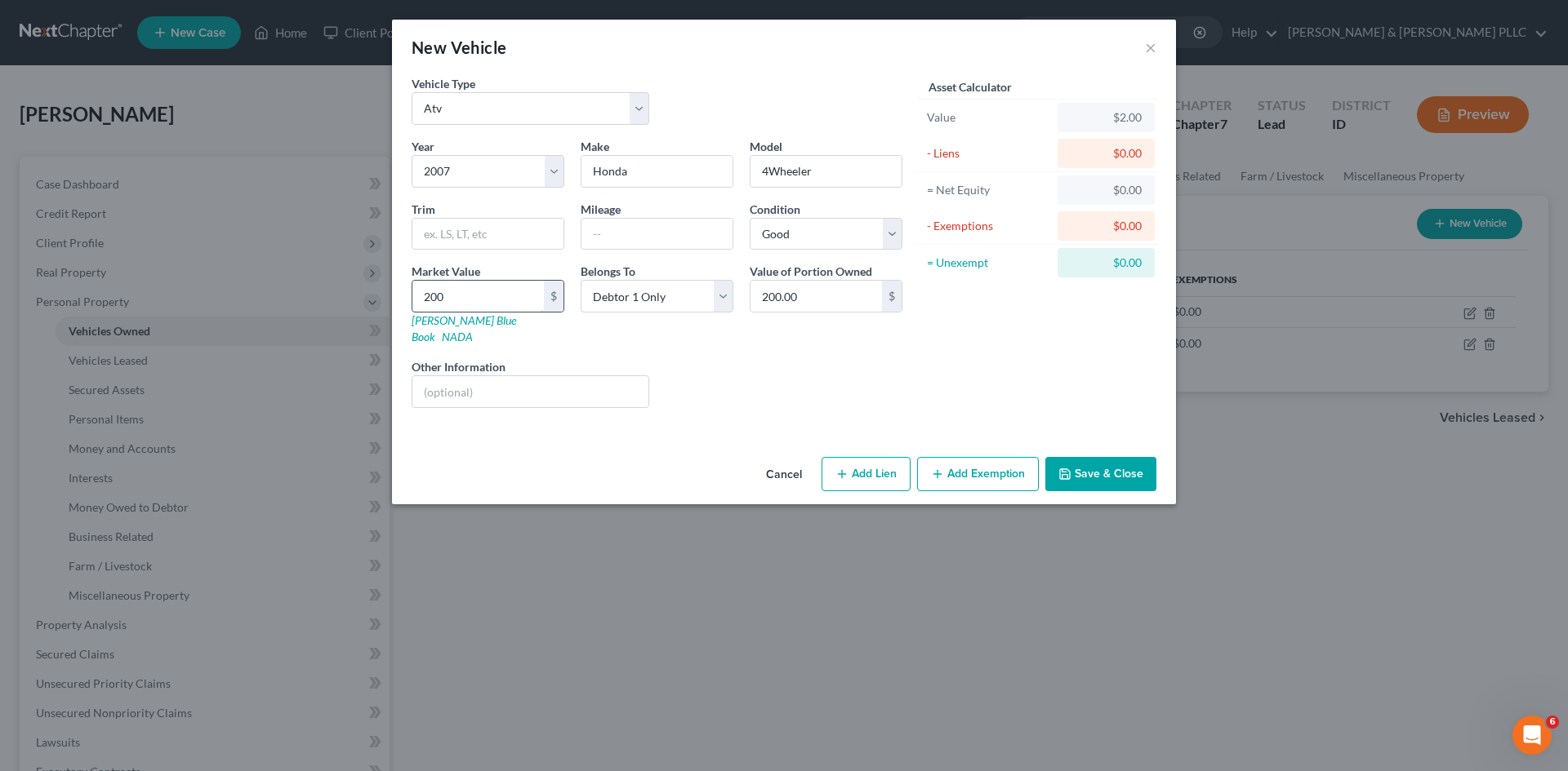
type input "2,000.00"
click at [1103, 471] on button "Save & Close" at bounding box center [1101, 474] width 111 height 34
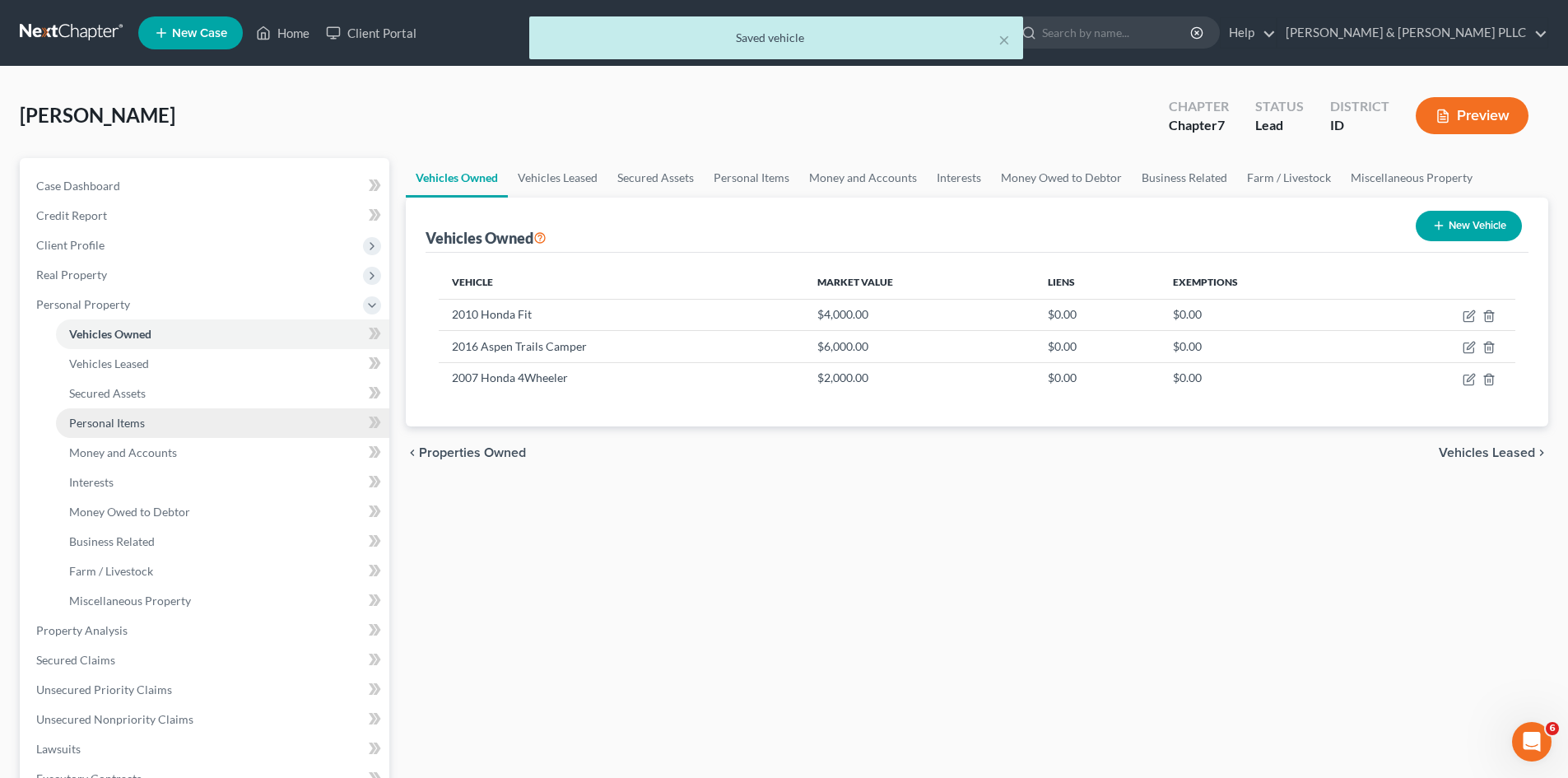
click at [124, 416] on span "Personal Items" at bounding box center [107, 423] width 76 height 14
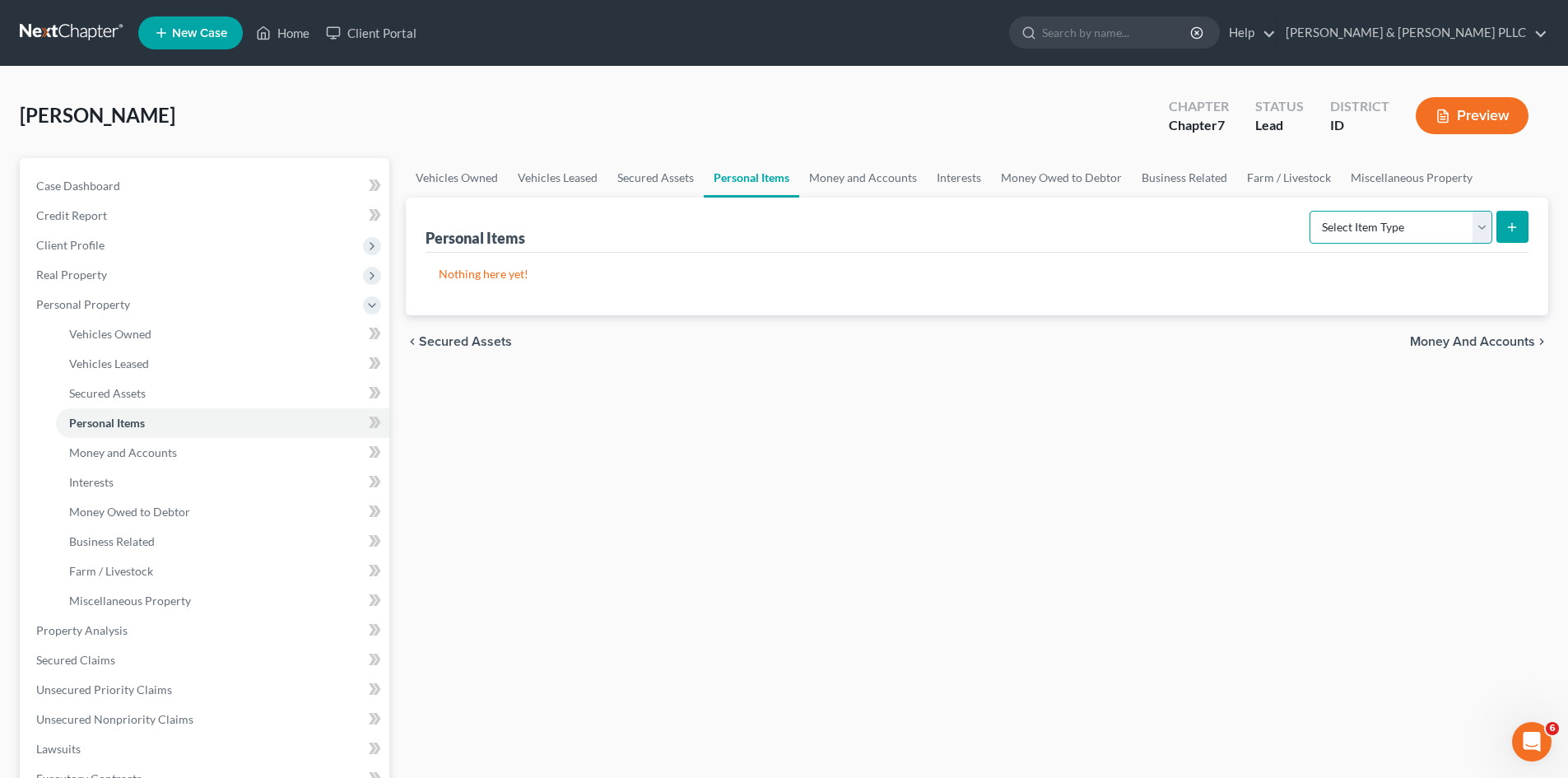
click at [1482, 229] on select "Select Item Type Clothing Collectibles Of Value Electronics Firearms Household …" at bounding box center [1401, 226] width 183 height 33
select select "household_goods"
click at [1311, 211] on select "Select Item Type Clothing Collectibles Of Value Electronics Firearms Household …" at bounding box center [1401, 226] width 183 height 33
click at [1513, 229] on line "submit" at bounding box center [1513, 226] width 0 height 7
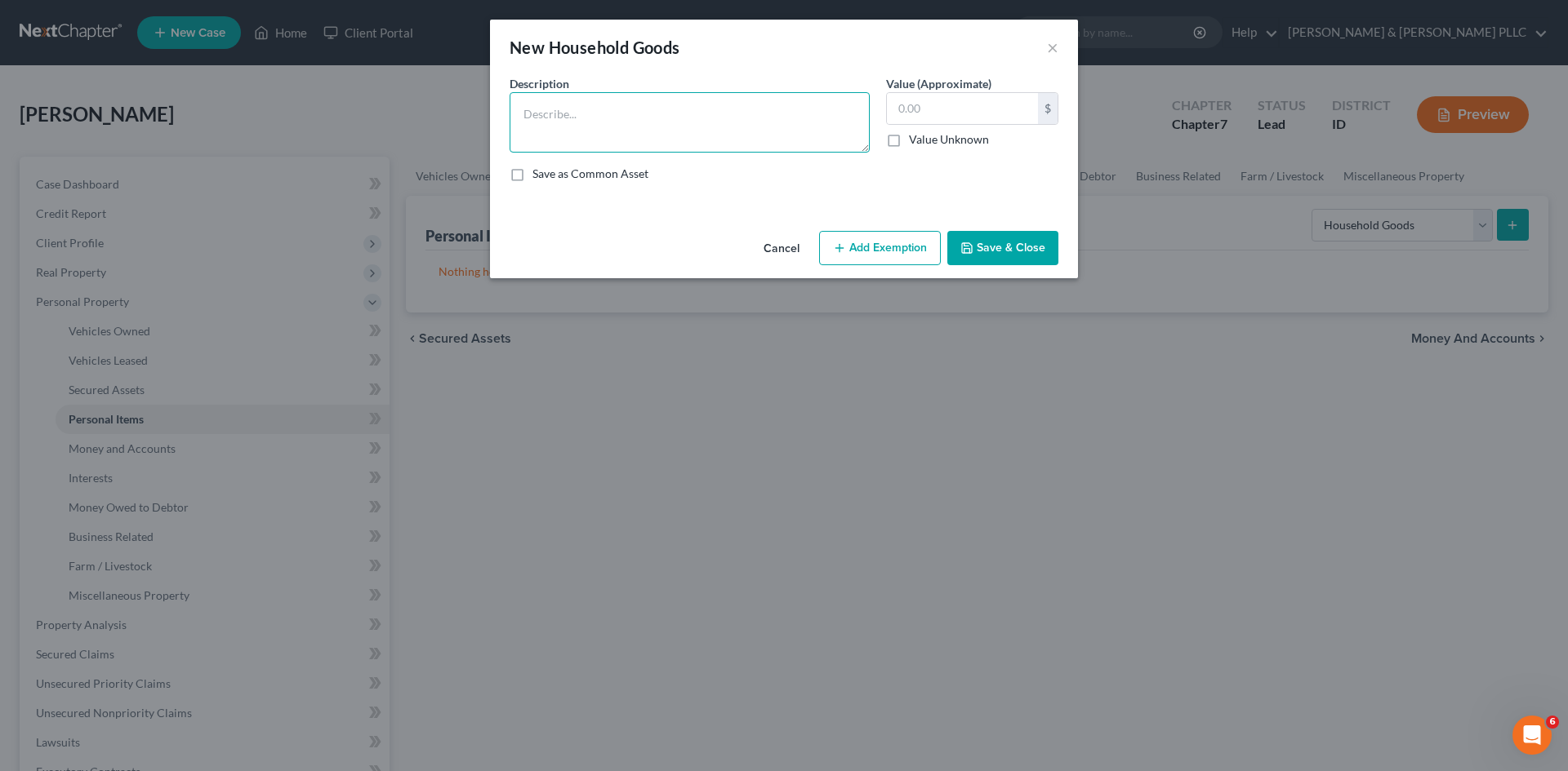
click at [644, 113] on textarea at bounding box center [689, 122] width 360 height 61
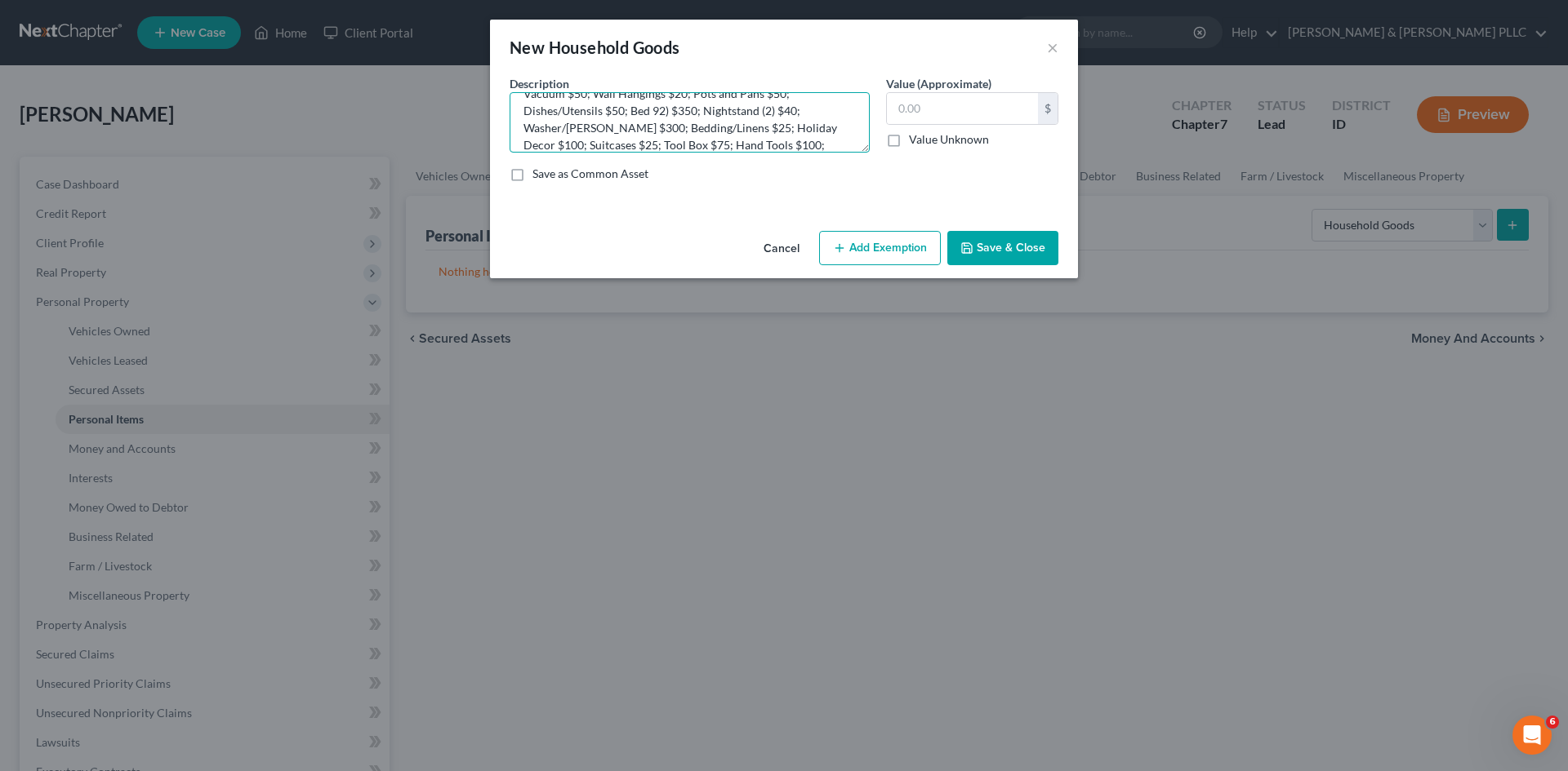
scroll to position [55, 0]
click at [590, 114] on textarea "Couch $200; Loveseat $100; Table Lamp $10; TV Stand $10; Vacuum $50; Wall Hangi…" at bounding box center [689, 122] width 360 height 61
type textarea "Couch $200; Loveseat $100; Table Lamp $10; TV Stand $10; Vacuum $50; Wall Hangi…"
click at [1041, 265] on div "Cancel Add Exemption Save & Close" at bounding box center [784, 251] width 588 height 54
click at [1004, 238] on button "Save & Close" at bounding box center [1003, 248] width 111 height 34
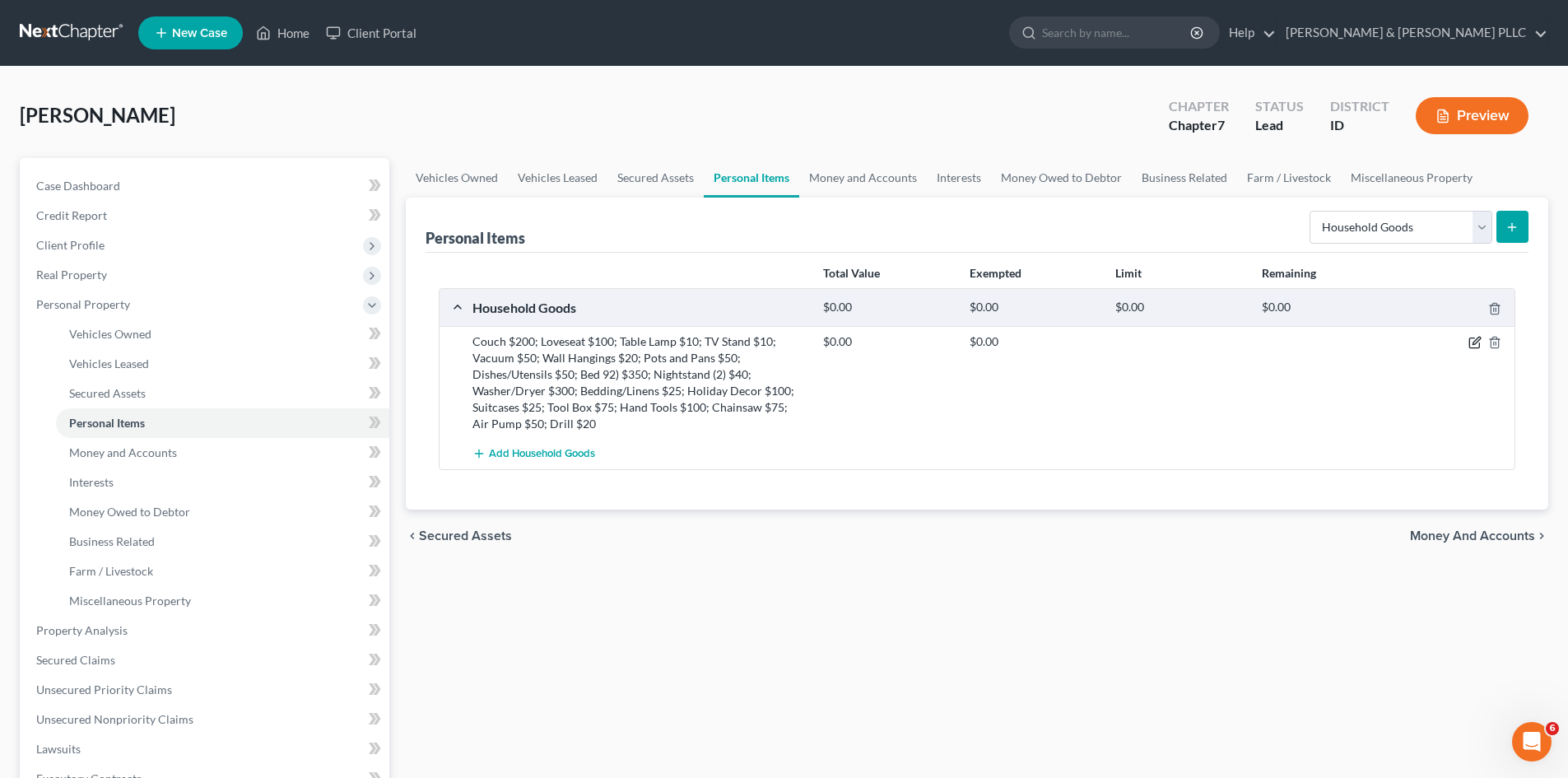
drag, startPoint x: 1473, startPoint y: 342, endPoint x: 1463, endPoint y: 338, distance: 10.8
click at [1473, 343] on icon "button" at bounding box center [1474, 342] width 13 height 13
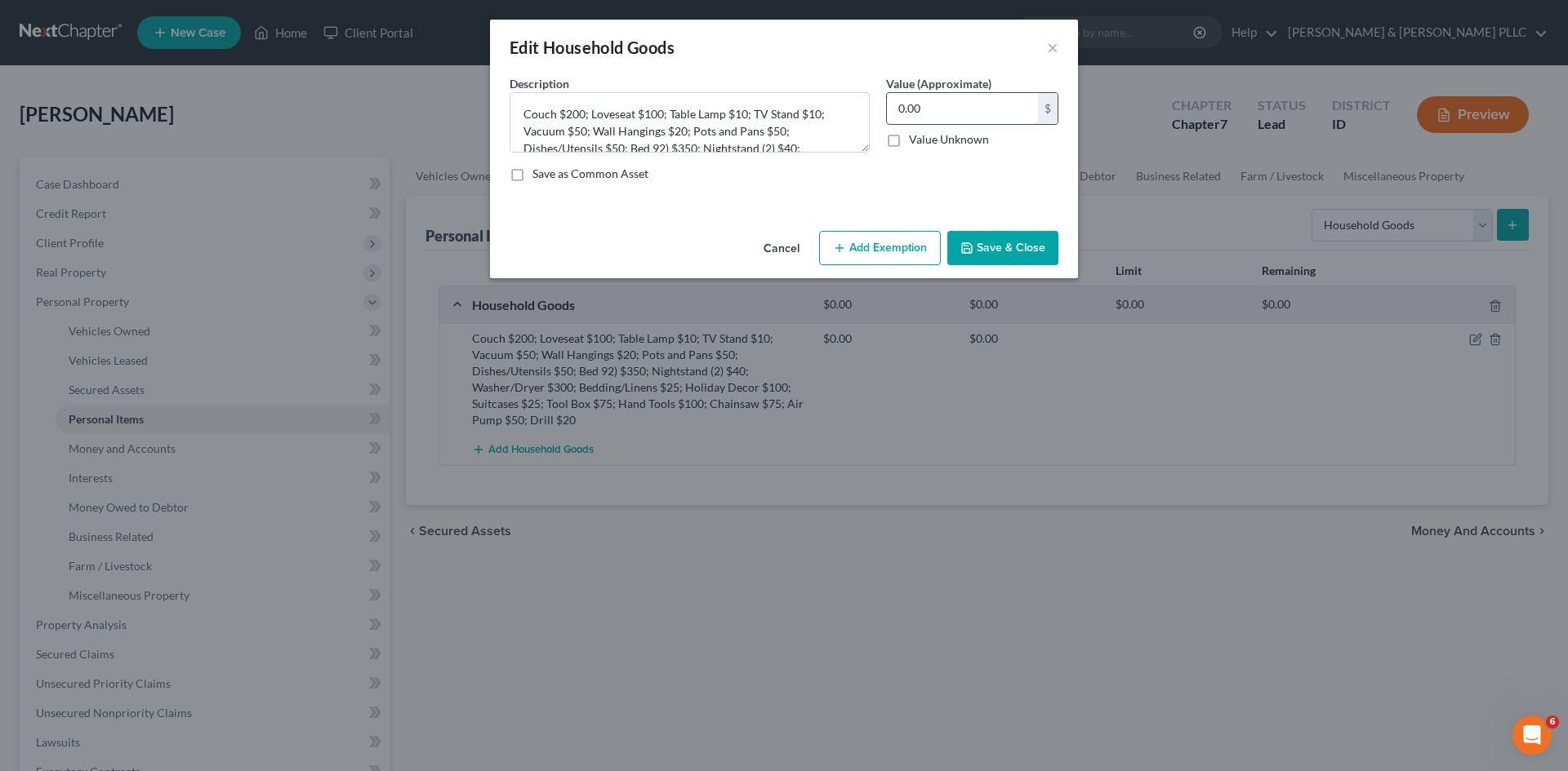
click at [1001, 118] on input "0.00" at bounding box center [962, 109] width 151 height 31
type input "1,650.00"
click at [897, 250] on button "Add Exemption" at bounding box center [880, 248] width 122 height 34
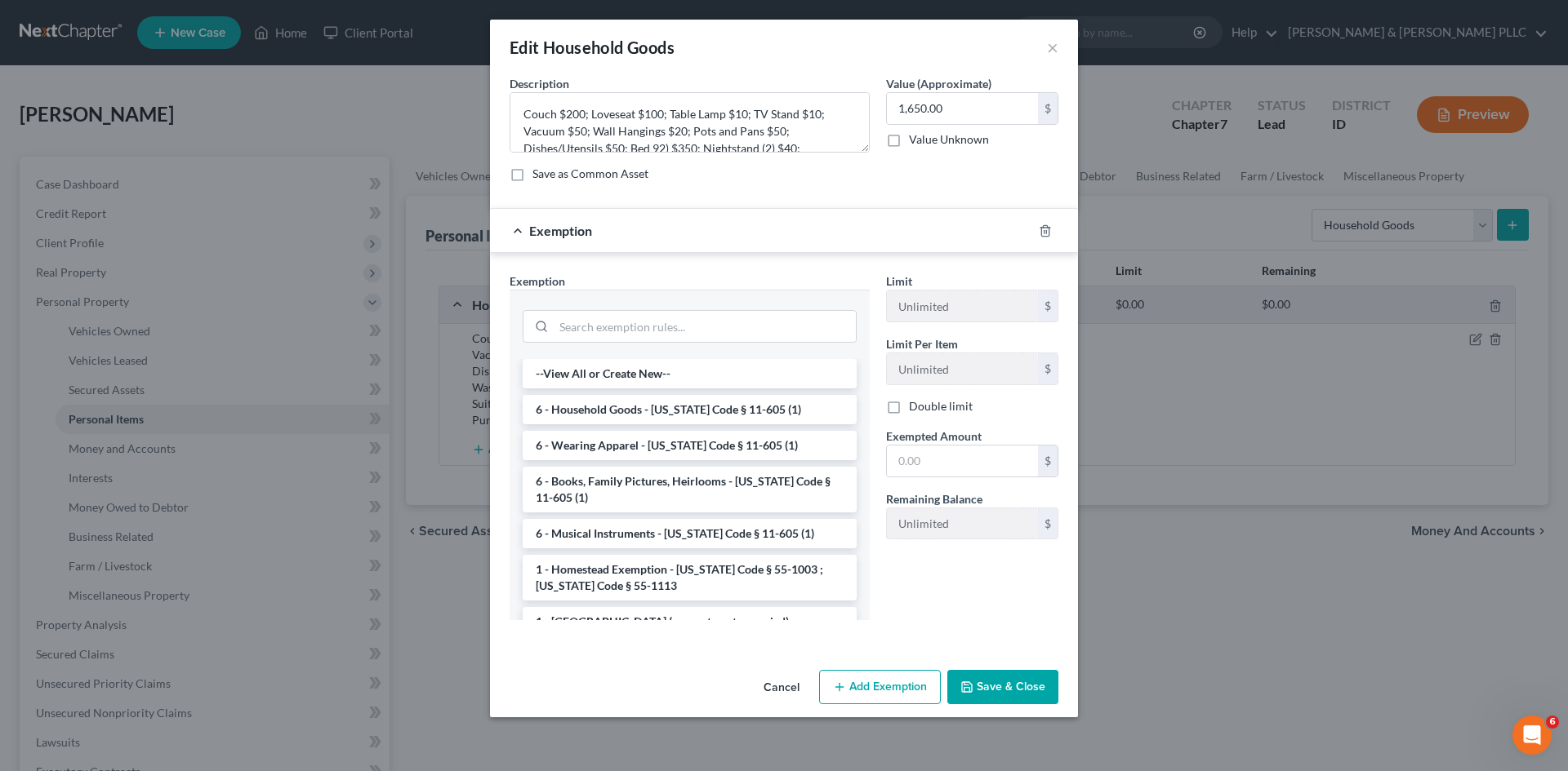
click at [673, 413] on li "6 - Household Goods - Idaho Code § 11-605 (1)" at bounding box center [689, 410] width 334 height 29
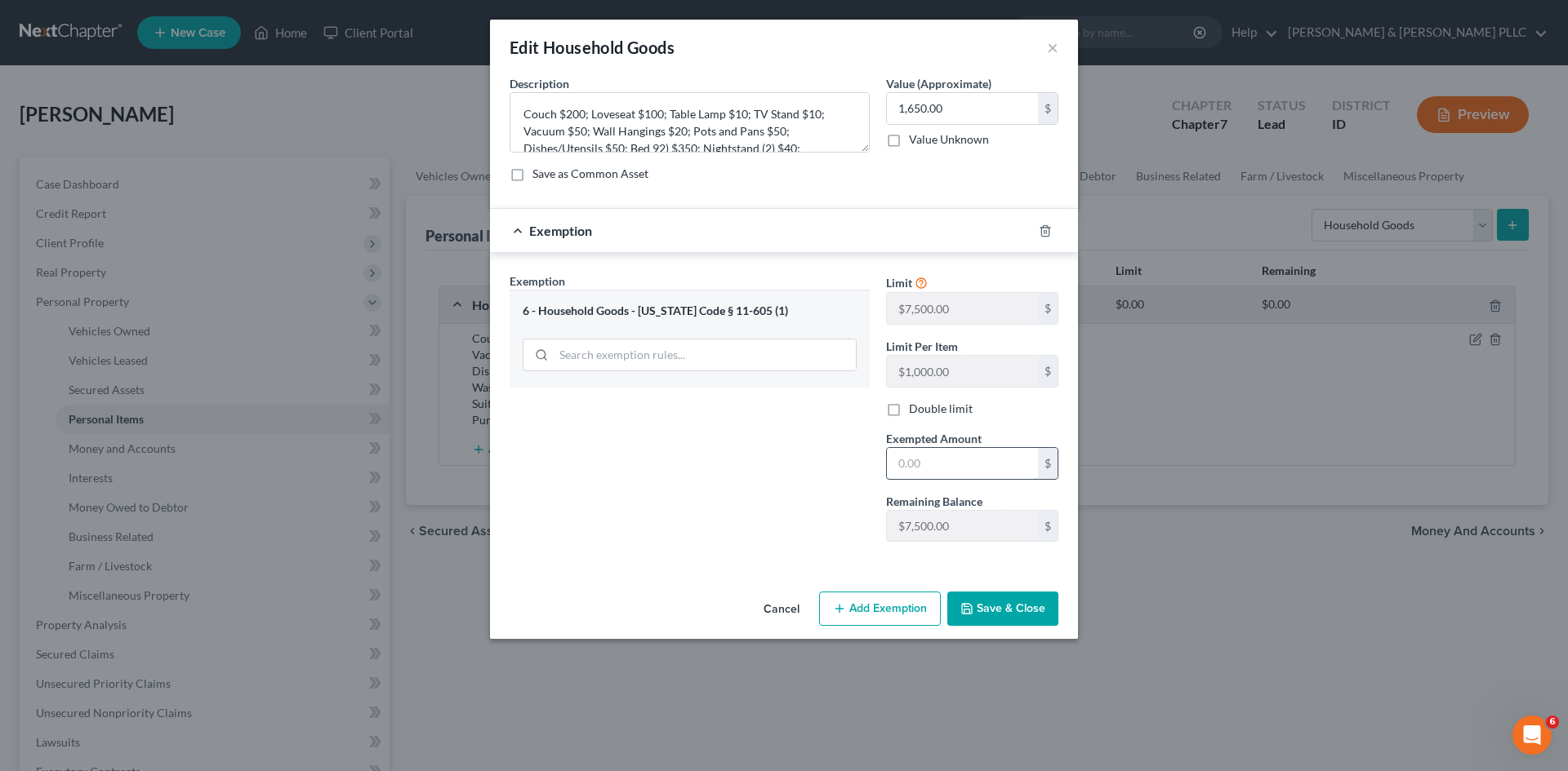
click at [944, 465] on input "text" at bounding box center [962, 463] width 151 height 31
type input "1,650.00"
click at [1015, 611] on button "Save & Close" at bounding box center [1003, 608] width 111 height 34
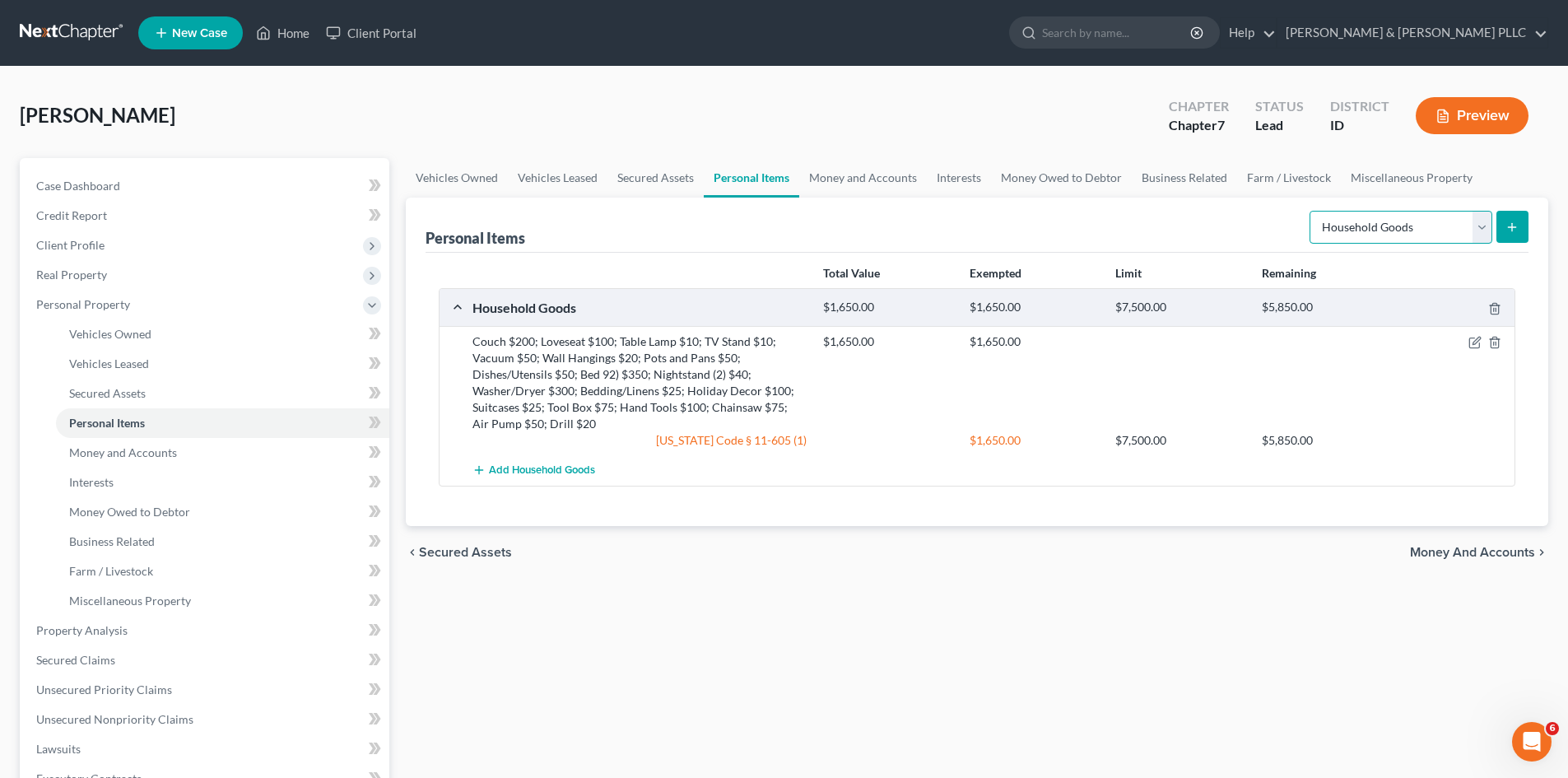
click at [1478, 224] on select "Select Item Type Clothing Collectibles Of Value Electronics Firearms Household …" at bounding box center [1401, 226] width 183 height 33
select select "electronics"
click at [1311, 211] on select "Select Item Type Clothing Collectibles Of Value Electronics Firearms Household …" at bounding box center [1401, 226] width 183 height 33
click at [1513, 220] on icon "submit" at bounding box center [1512, 226] width 13 height 13
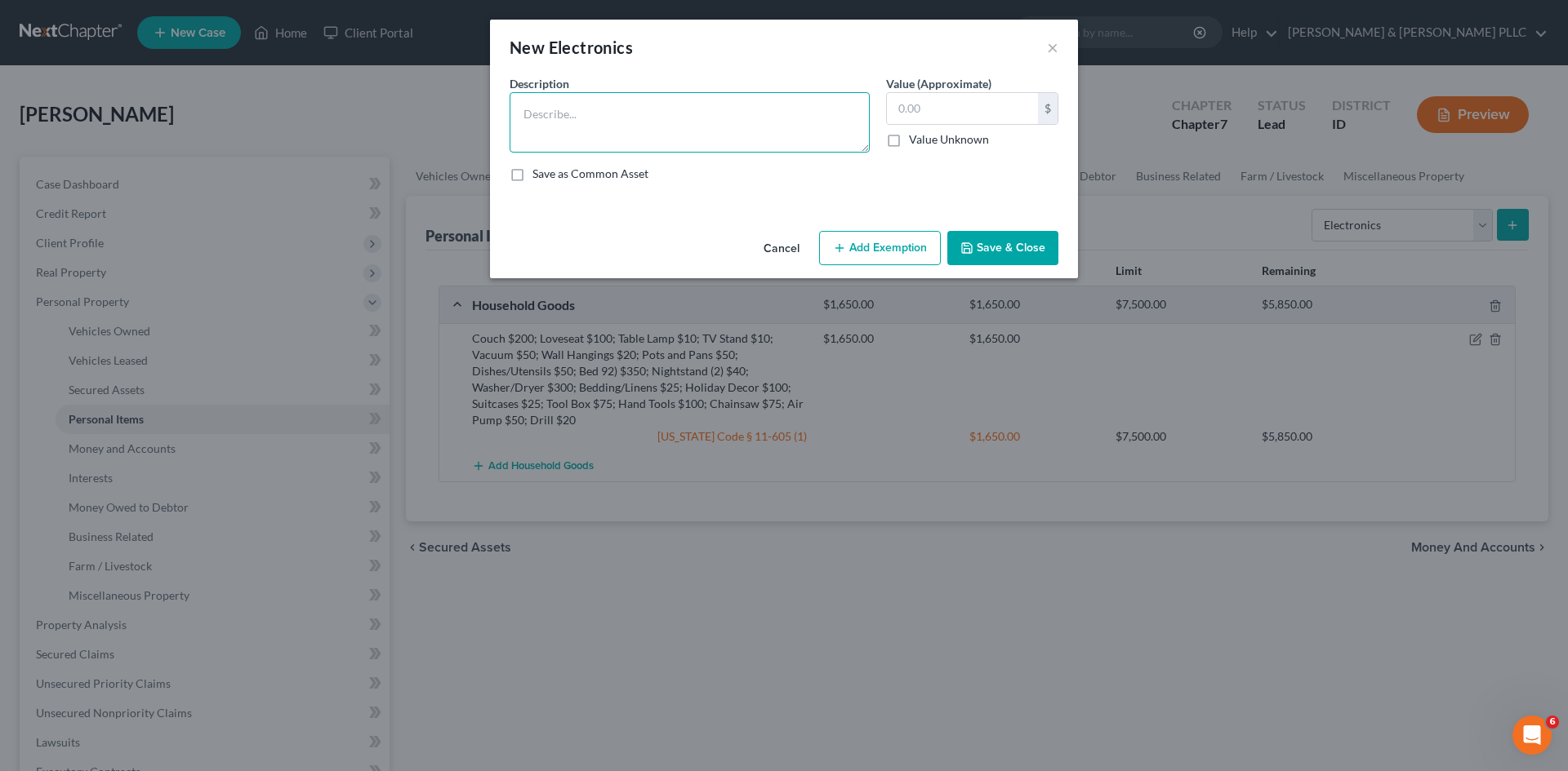
click at [725, 116] on textarea at bounding box center [689, 122] width 360 height 61
type textarea "Flat Screen TV $250; Laptop $400; Shredder $15"
click at [991, 108] on input "text" at bounding box center [962, 109] width 151 height 31
type input "665.00"
click at [909, 236] on button "Add Exemption" at bounding box center [880, 248] width 122 height 34
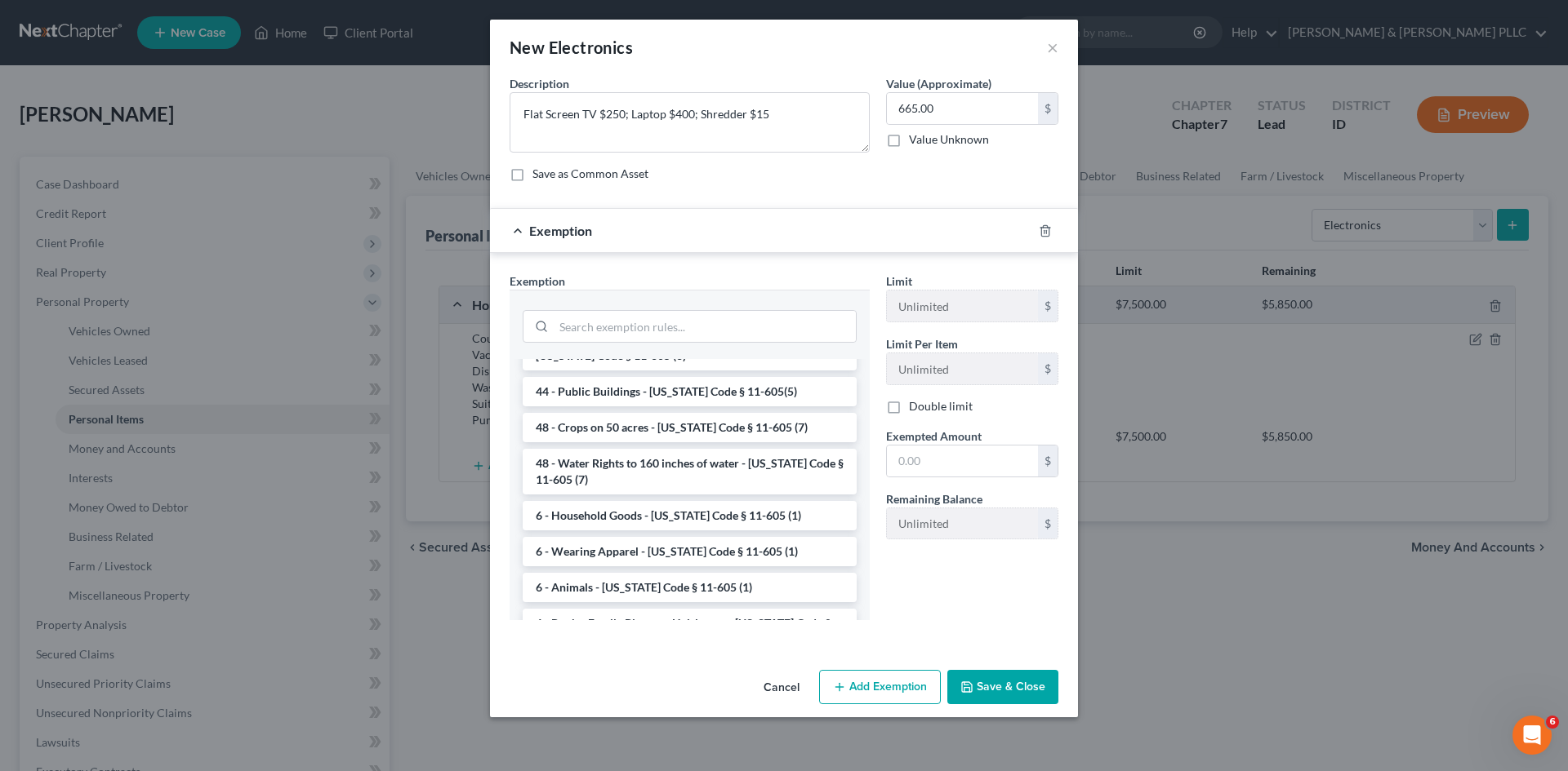
scroll to position [1989, 0]
click at [688, 500] on li "6 - Household Goods - Idaho Code § 11-605 (1)" at bounding box center [689, 514] width 334 height 29
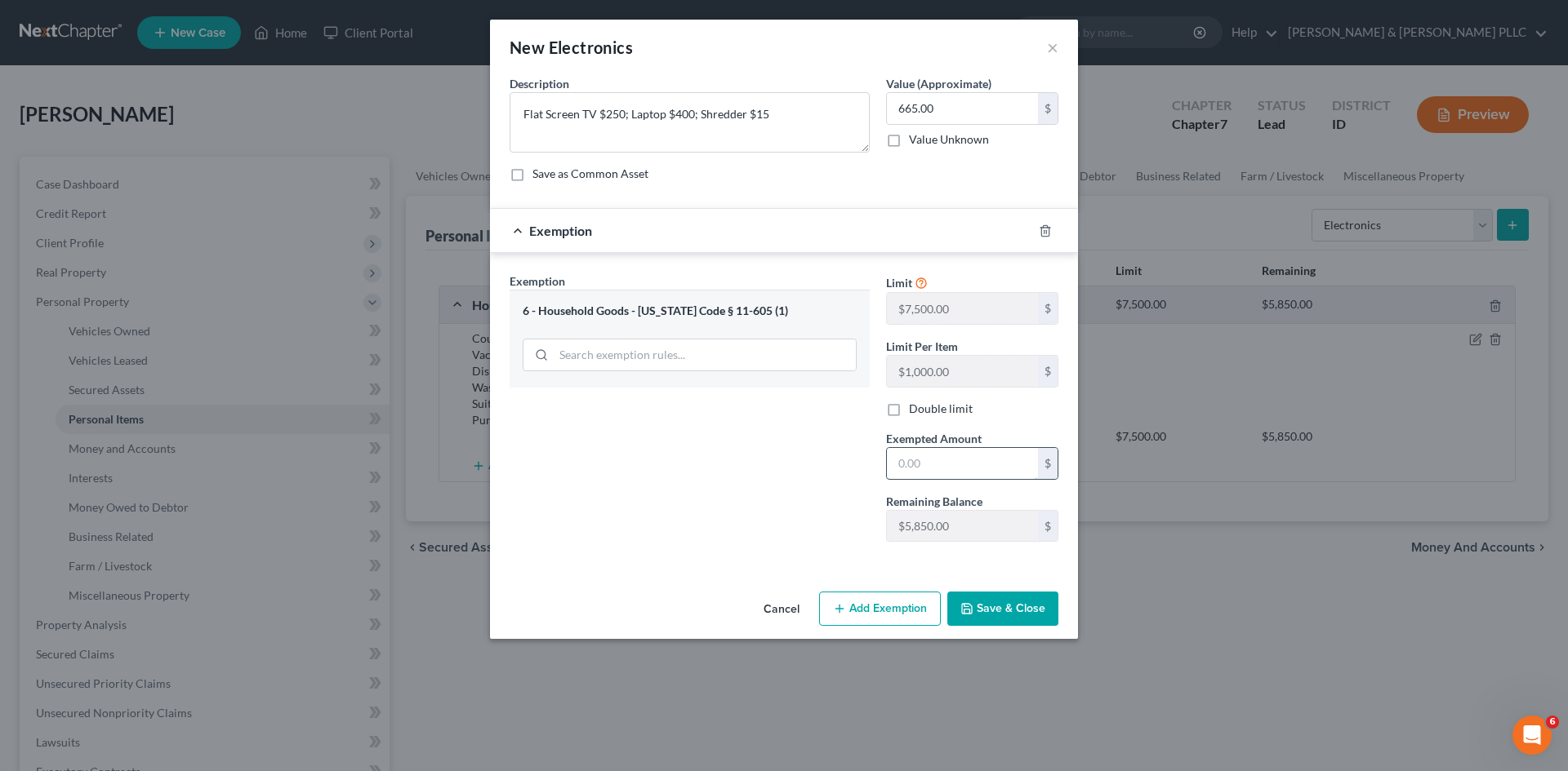
click at [922, 457] on input "text" at bounding box center [962, 463] width 151 height 31
type input "665.00"
click at [1019, 615] on button "Save & Close" at bounding box center [1003, 608] width 111 height 34
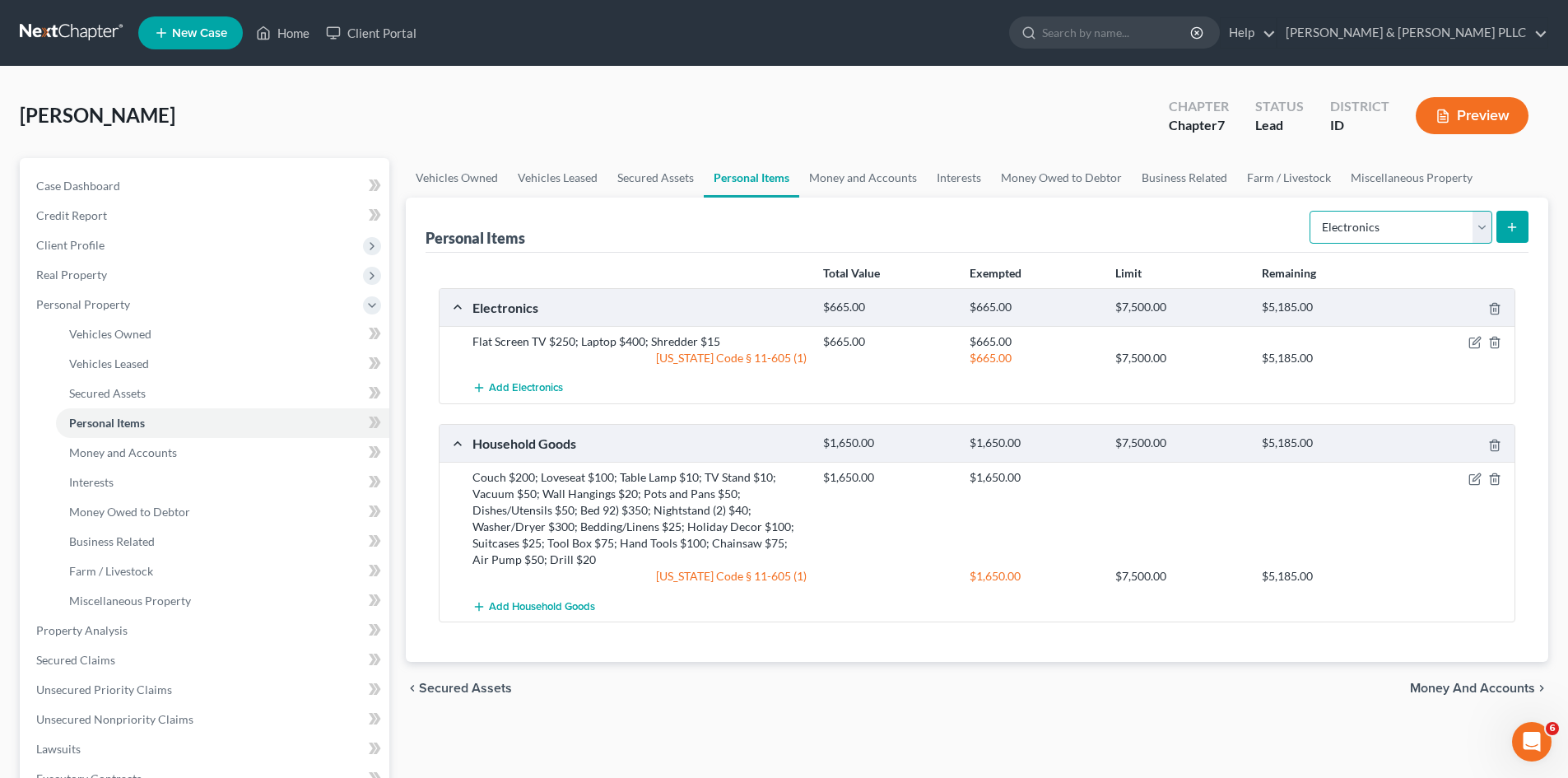
click at [1486, 224] on select "Select Item Type Clothing Collectibles Of Value Electronics Firearms Household …" at bounding box center [1401, 226] width 183 height 33
select select "jewelry"
click at [1311, 211] on select "Select Item Type Clothing Collectibles Of Value Electronics Firearms Household …" at bounding box center [1401, 226] width 183 height 33
click at [1514, 229] on icon "submit" at bounding box center [1512, 226] width 13 height 13
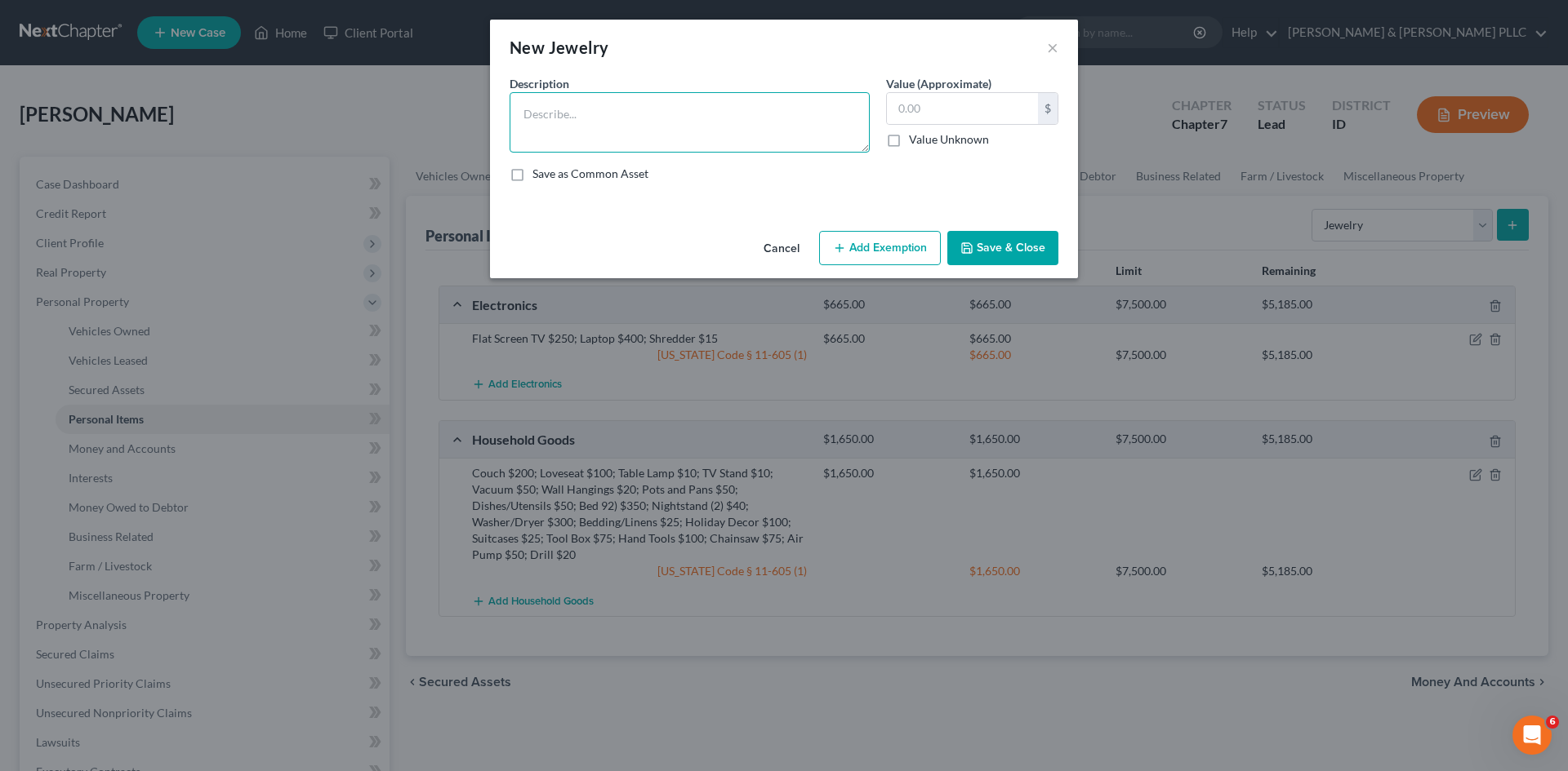
click at [703, 105] on textarea at bounding box center [689, 122] width 360 height 61
type textarea "W"
type textarea "Wedding Band $250"
type input "250.00"
click at [886, 255] on button "Add Exemption" at bounding box center [880, 248] width 122 height 34
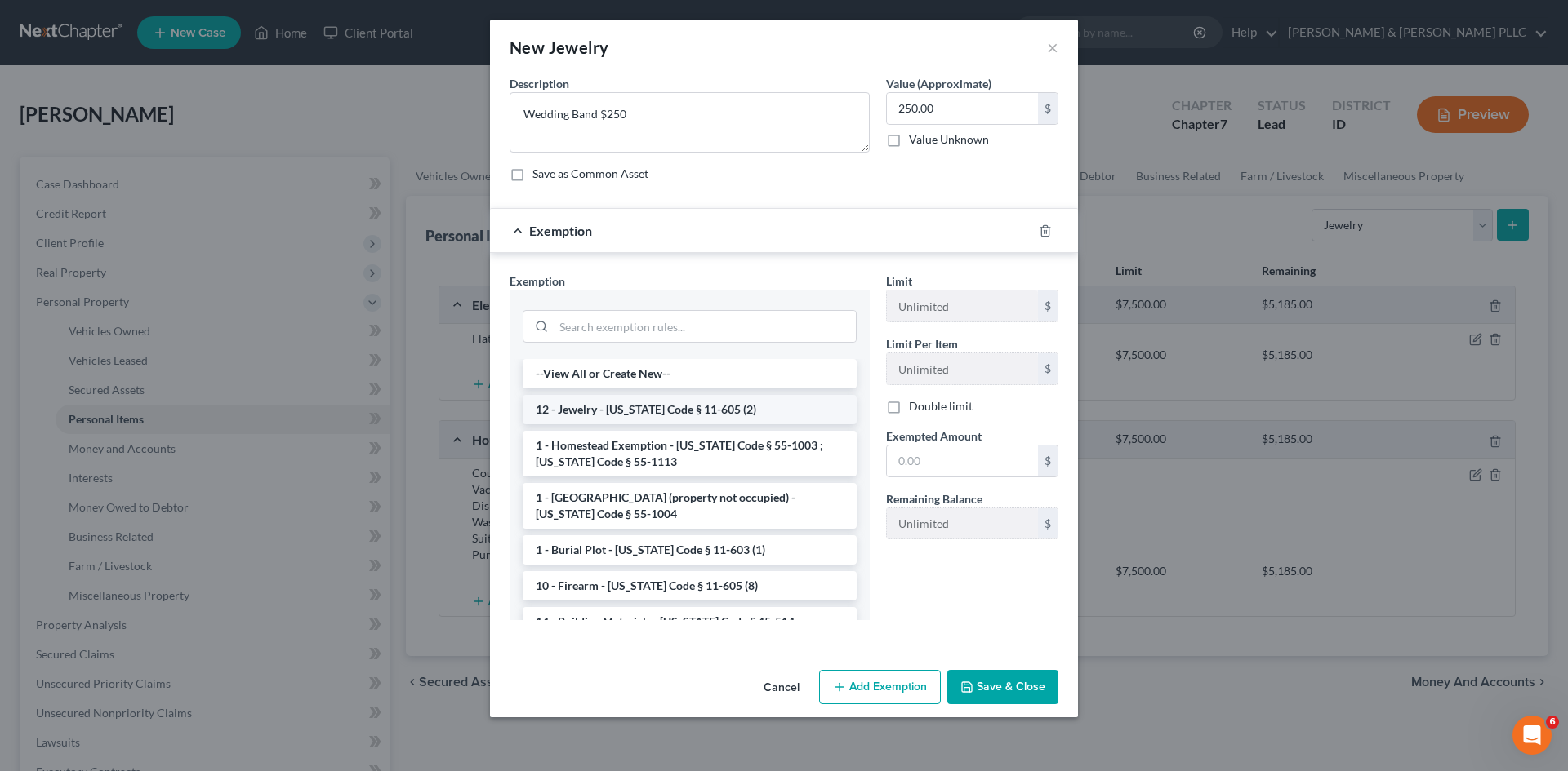
click at [724, 410] on li "12 - Jewelry - Idaho Code § 11-605 (2)" at bounding box center [689, 410] width 334 height 29
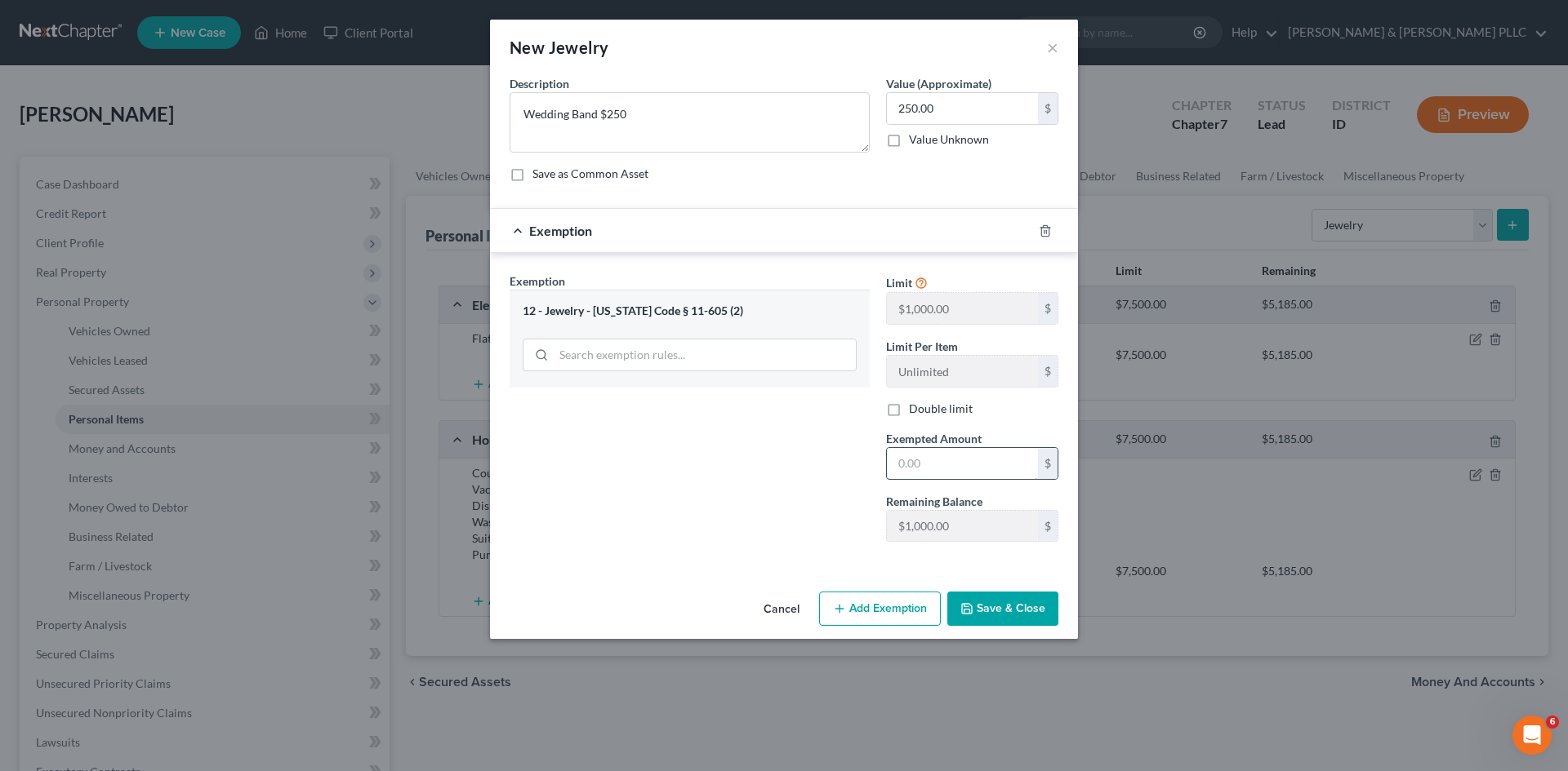
click at [919, 472] on input "text" at bounding box center [962, 463] width 151 height 31
type input "250.00"
click at [977, 605] on button "Save & Close" at bounding box center [1003, 608] width 111 height 34
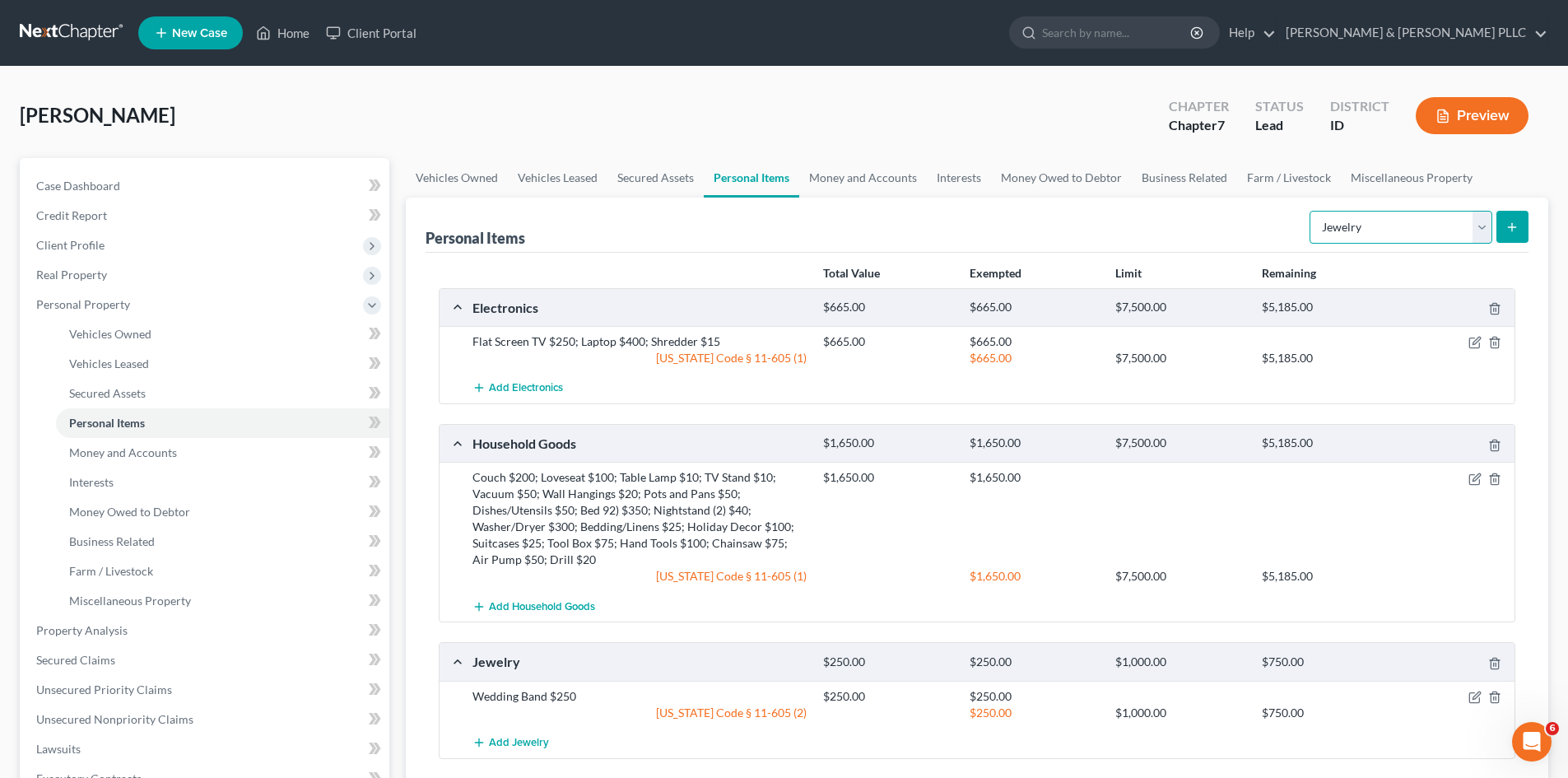
click at [1483, 226] on select "Select Item Type Clothing Collectibles Of Value Electronics Firearms Household …" at bounding box center [1401, 226] width 183 height 33
select select "clothing"
click at [1311, 211] on select "Select Item Type Clothing Collectibles Of Value Electronics Firearms Household …" at bounding box center [1401, 226] width 183 height 33
click at [1517, 227] on icon "submit" at bounding box center [1512, 226] width 13 height 13
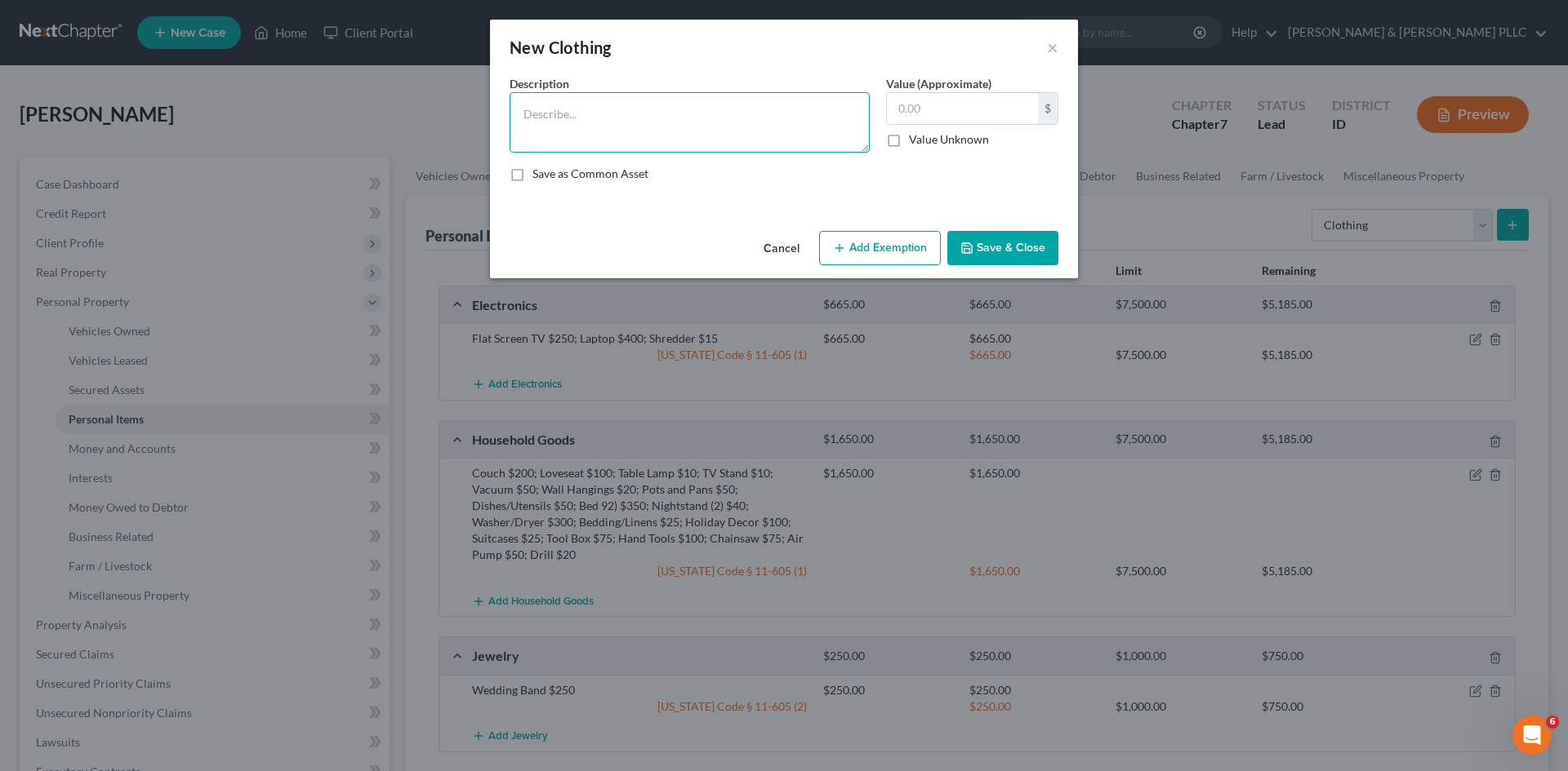
click at [698, 124] on textarea at bounding box center [689, 122] width 360 height 61
type textarea "Men's Clothing $200"
type input "200.00"
click at [869, 247] on button "Add Exemption" at bounding box center [880, 248] width 122 height 34
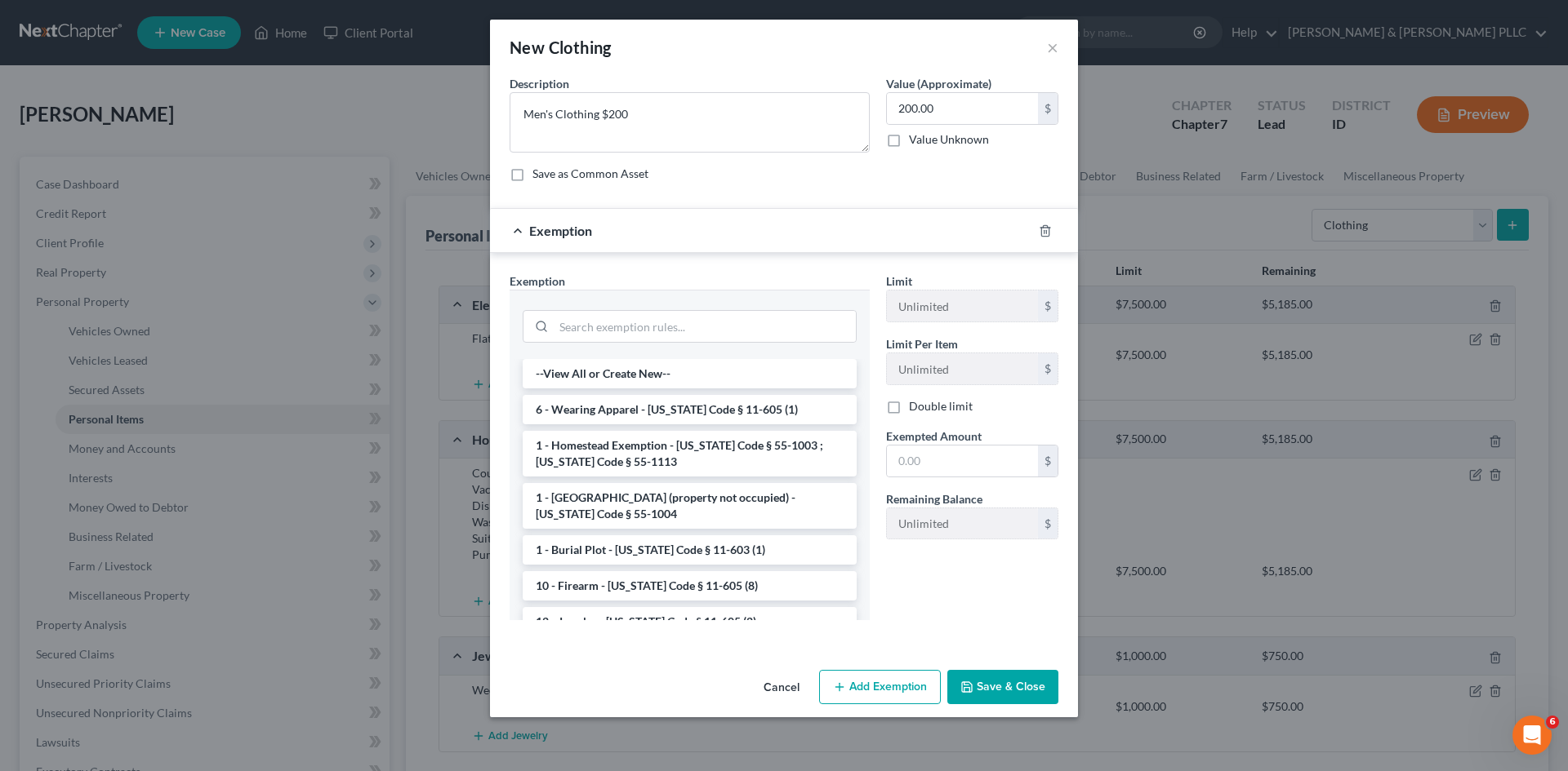
drag, startPoint x: 739, startPoint y: 405, endPoint x: 827, endPoint y: 411, distance: 88.2
click at [741, 405] on li "6 - Wearing Apparel - Idaho Code § 11-605 (1)" at bounding box center [689, 410] width 334 height 29
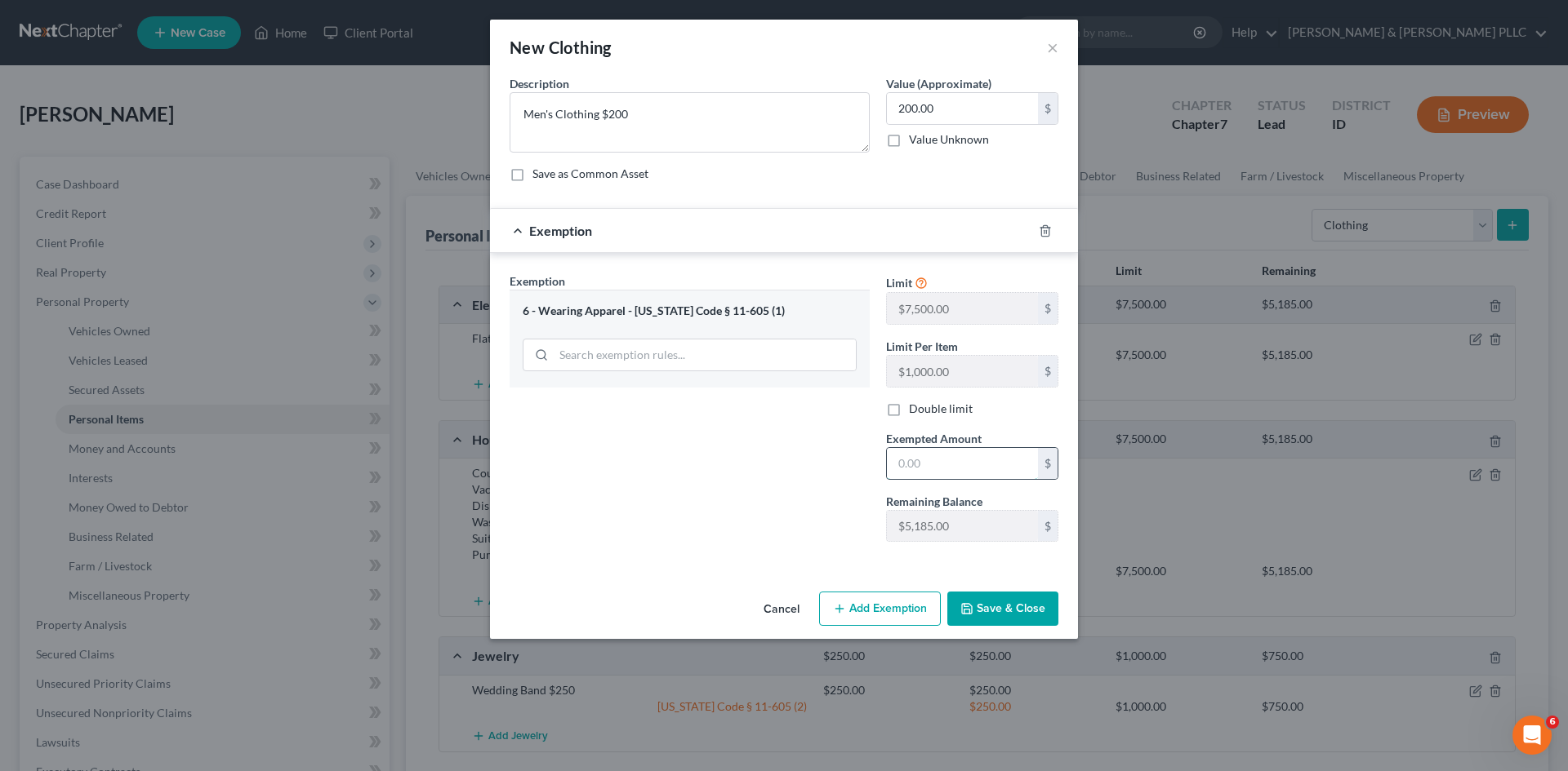
click at [938, 467] on input "text" at bounding box center [962, 463] width 151 height 31
type input "200.00"
click at [982, 600] on button "Save & Close" at bounding box center [1003, 608] width 111 height 34
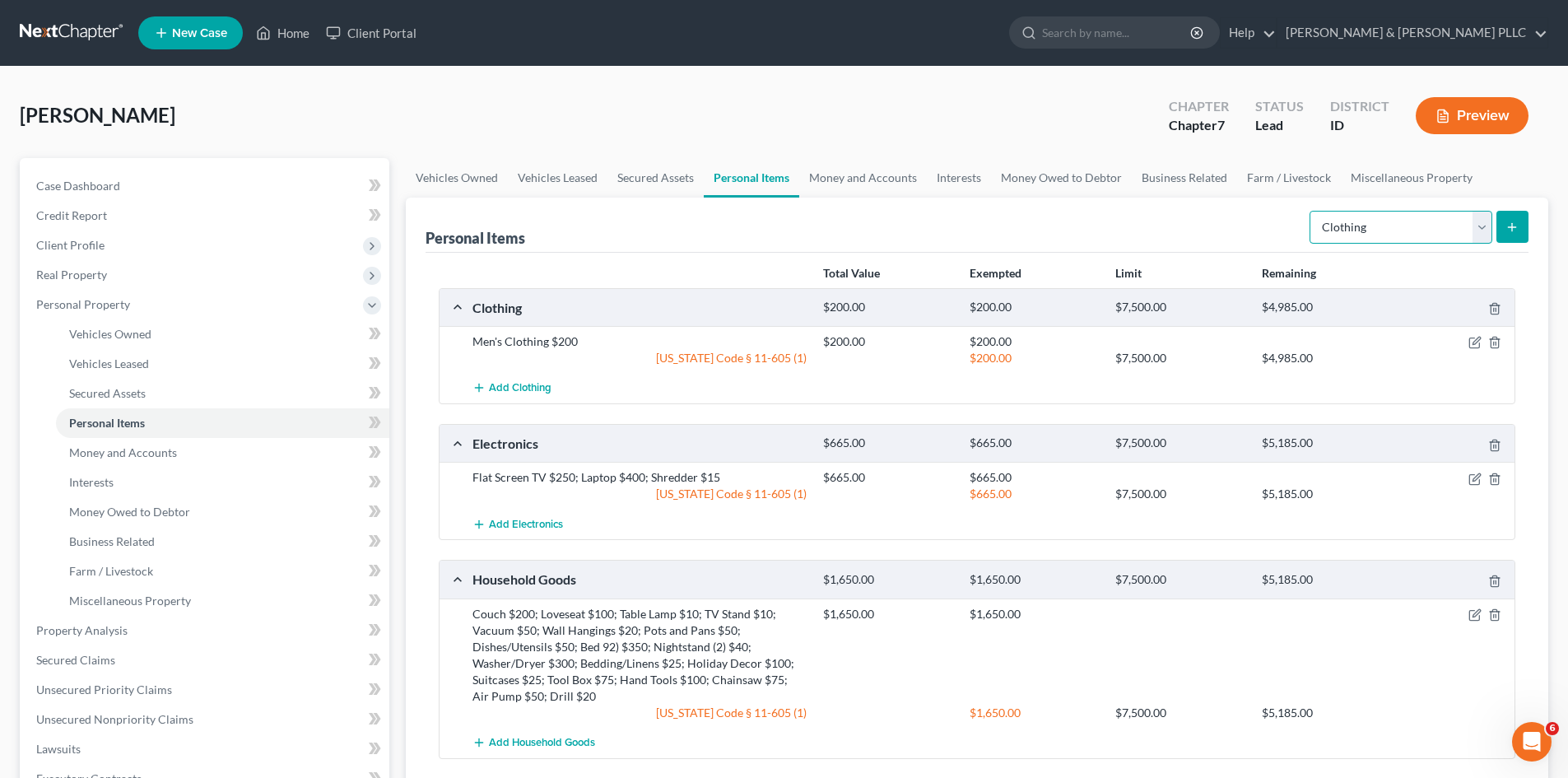
click at [1483, 239] on select "Select Item Type Clothing Collectibles Of Value Electronics Firearms Household …" at bounding box center [1401, 226] width 183 height 33
select select "sports_and_hobby_equipment"
click at [1311, 211] on select "Select Item Type Clothing Collectibles Of Value Electronics Firearms Household …" at bounding box center [1401, 226] width 183 height 33
click at [1513, 221] on icon "submit" at bounding box center [1512, 226] width 13 height 13
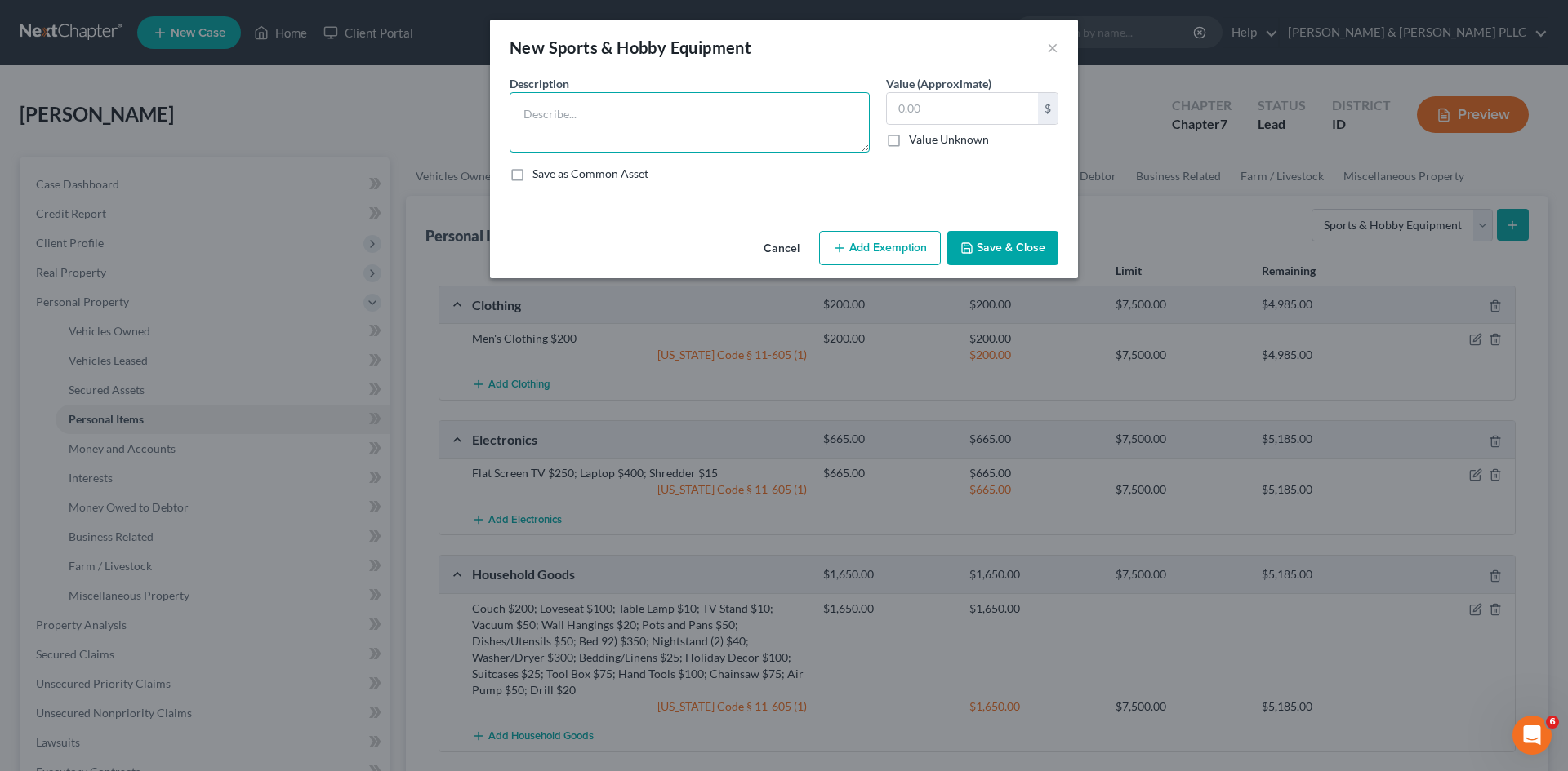
click at [574, 115] on textarea at bounding box center [689, 122] width 360 height 61
type textarea "Sleeping Bag (2) $30; Folding Chairs $50; Golf Clubs $150; Cooler (20 $40"
click at [1015, 112] on input "text" at bounding box center [962, 109] width 151 height 31
type input "270.00"
click at [875, 242] on button "Add Exemption" at bounding box center [880, 248] width 122 height 34
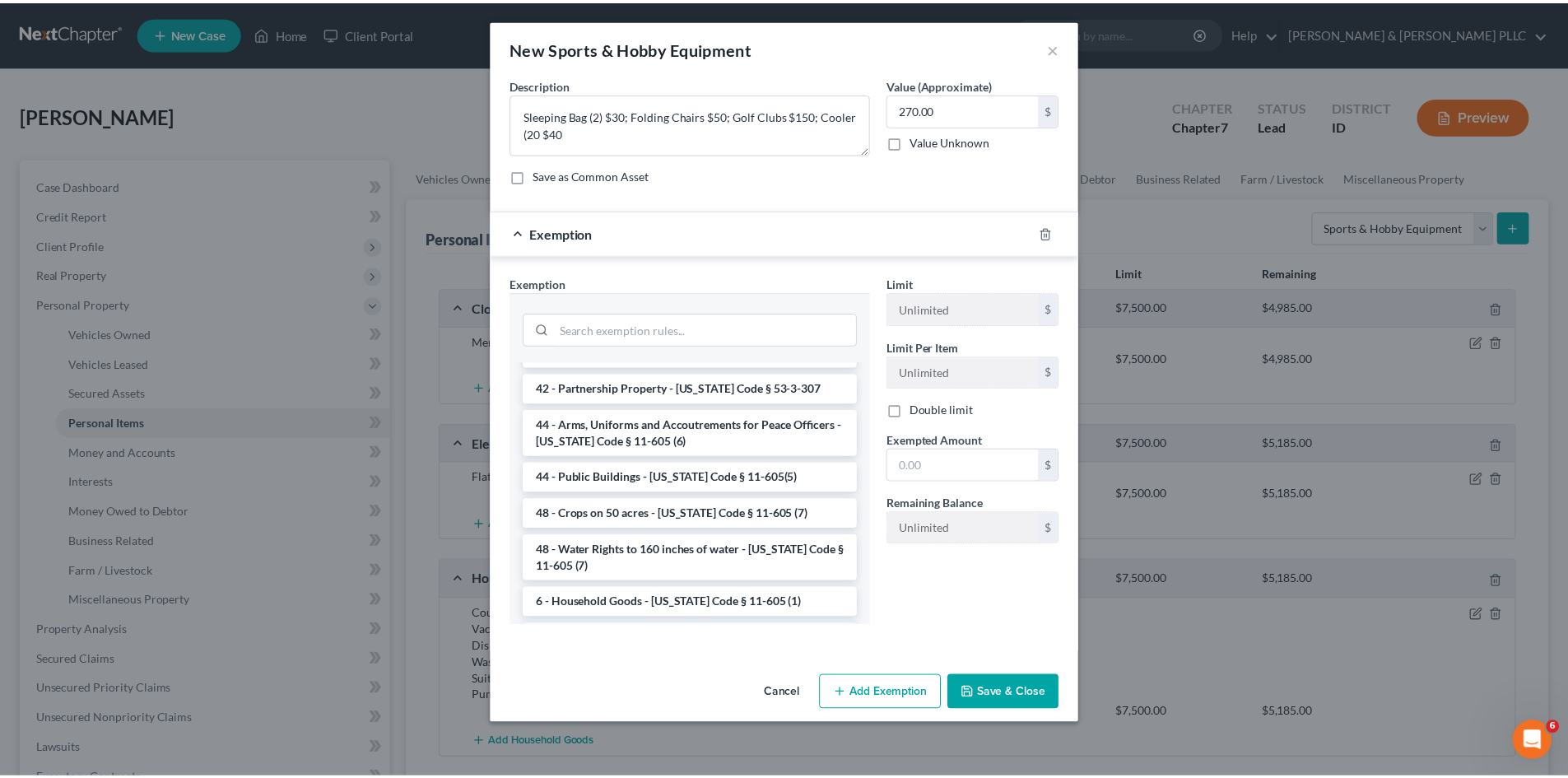
scroll to position [2042, 0]
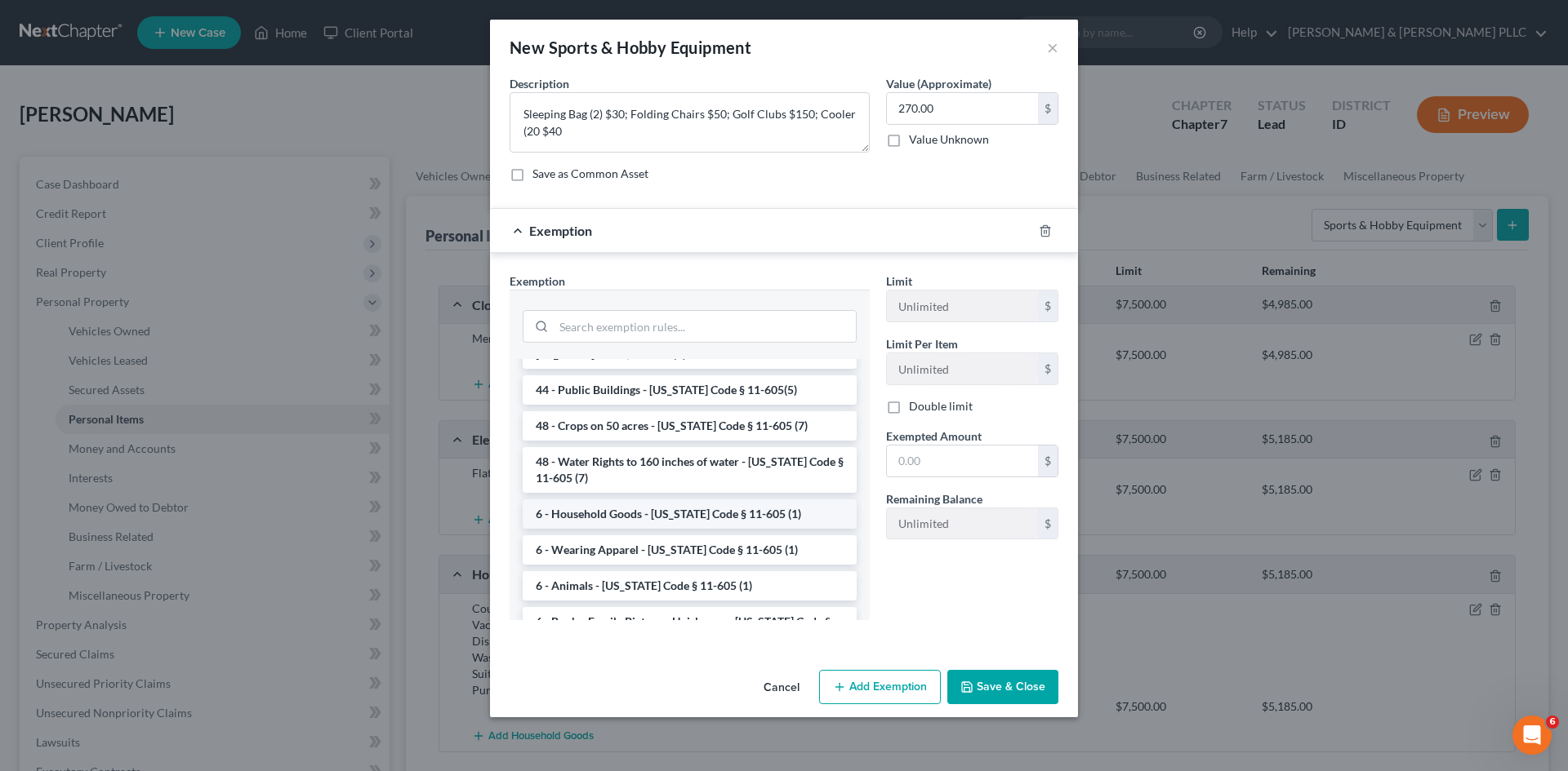
click at [725, 500] on li "6 - Household Goods - Idaho Code § 11-605 (1)" at bounding box center [689, 514] width 334 height 29
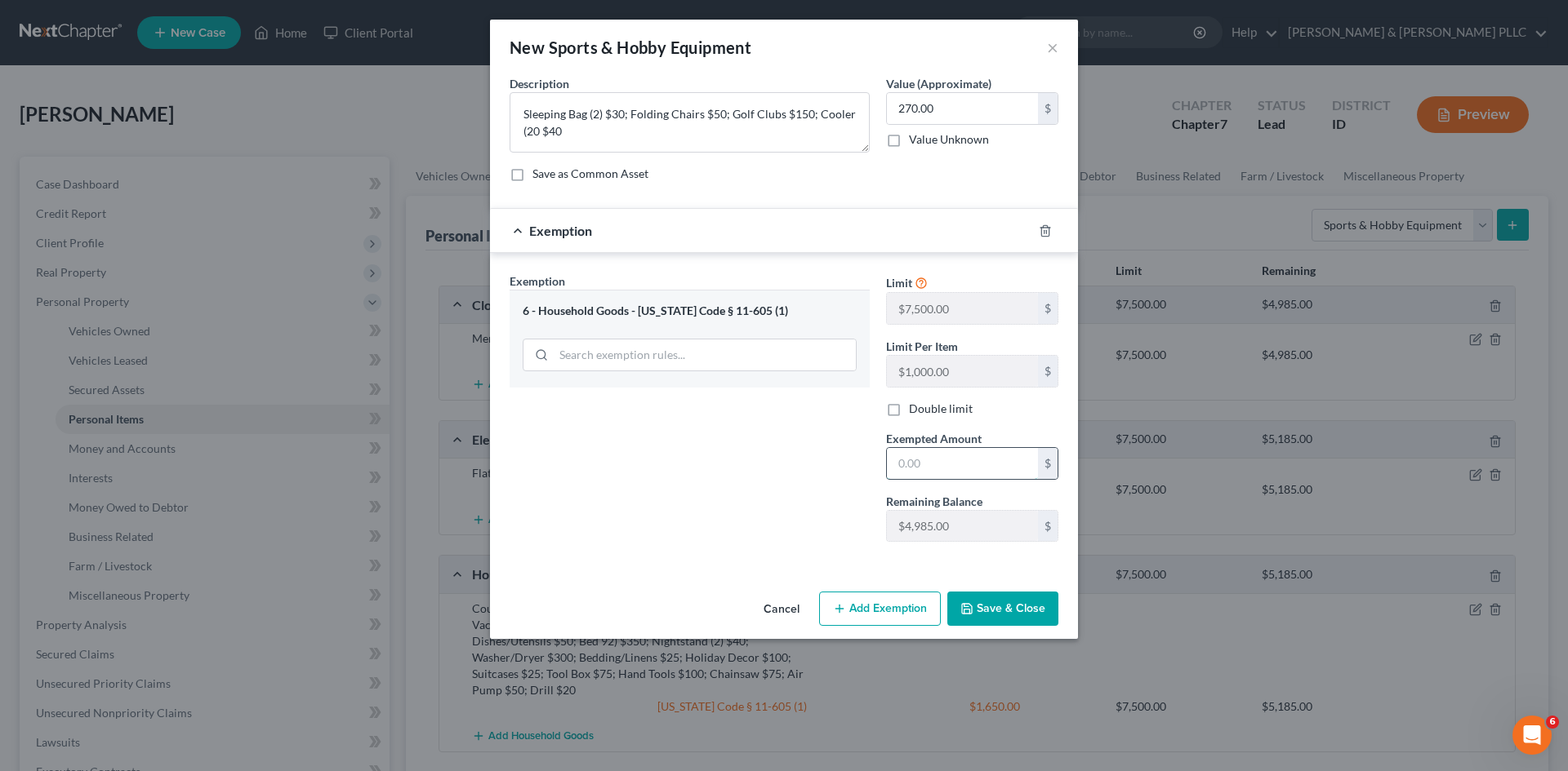
click at [985, 469] on input "text" at bounding box center [962, 463] width 151 height 31
type input "270.00"
click at [993, 619] on button "Save & Close" at bounding box center [1003, 608] width 111 height 34
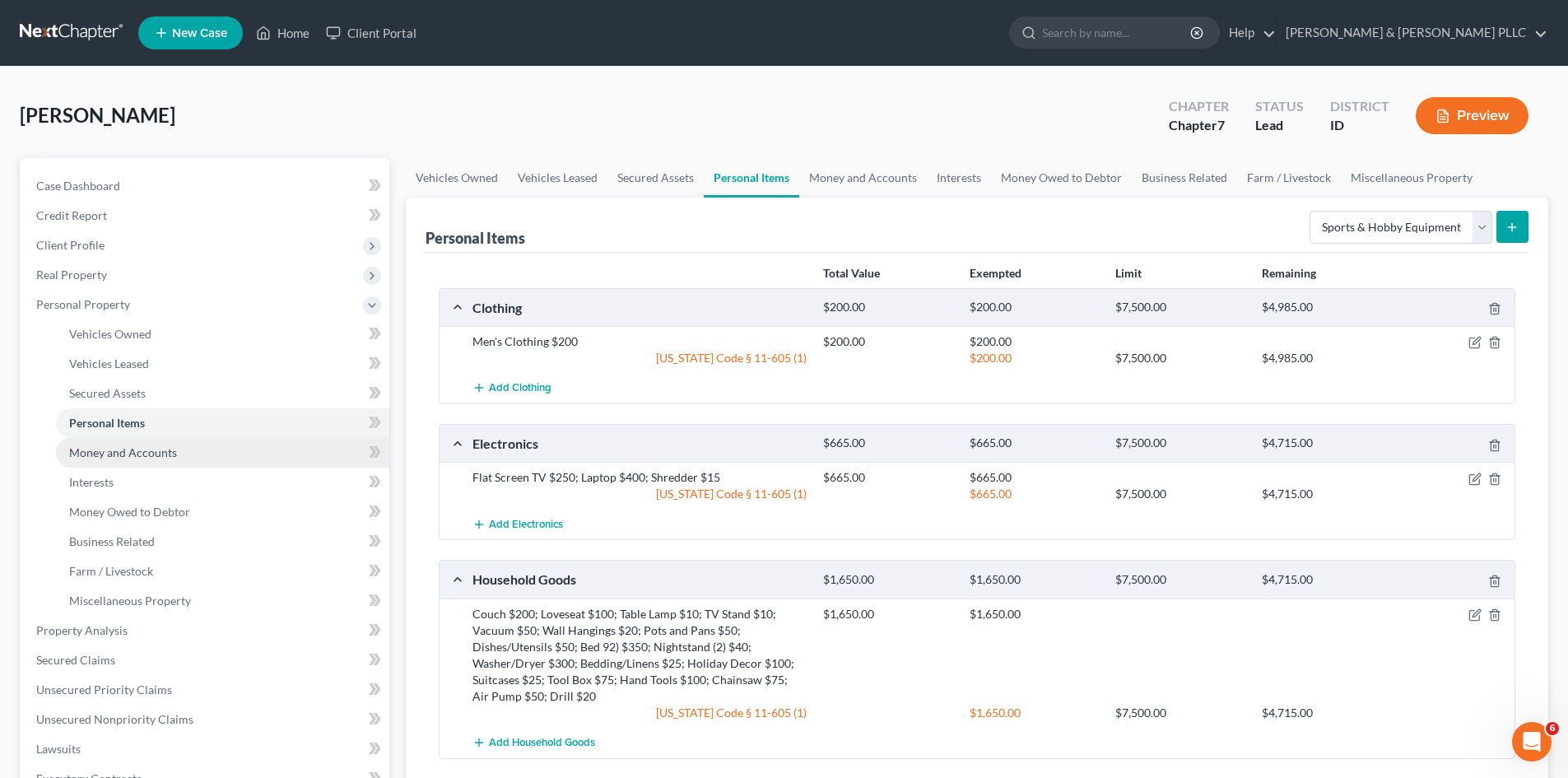
click at [124, 447] on span "Money and Accounts" at bounding box center [123, 453] width 108 height 14
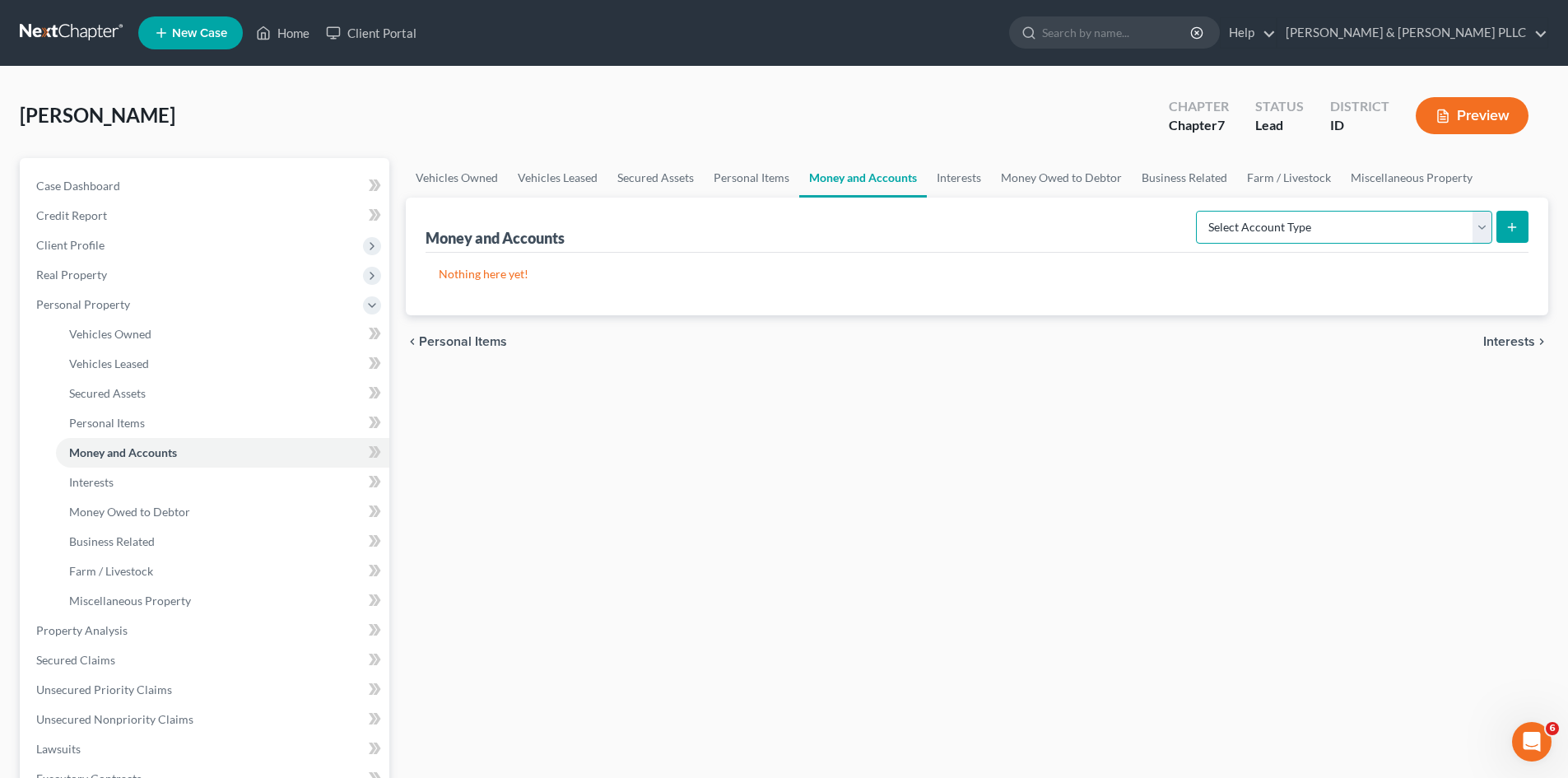
click at [1480, 232] on select "Select Account Type Brokerage Cash on Hand Certificates of Deposit Checking Acc…" at bounding box center [1345, 226] width 296 height 33
select select "checking"
click at [1199, 211] on select "Select Account Type Brokerage Cash on Hand Certificates of Deposit Checking Acc…" at bounding box center [1345, 226] width 296 height 33
click at [1513, 222] on icon "submit" at bounding box center [1512, 226] width 13 height 13
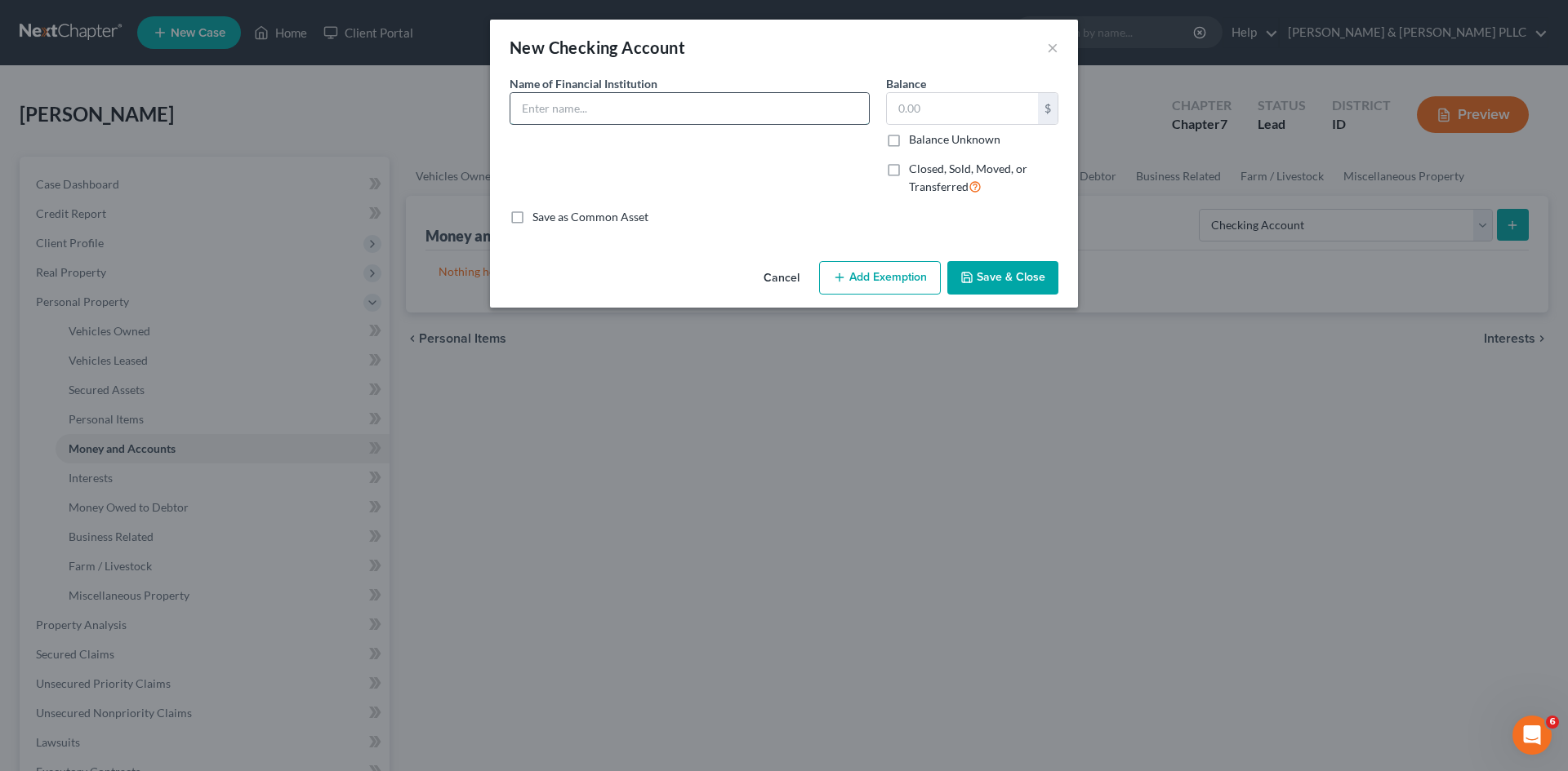
click at [688, 110] on input "text" at bounding box center [690, 109] width 359 height 31
type input "Beehive Federal Credit Union - Acct. 7451"
click at [956, 116] on input "text" at bounding box center [962, 109] width 151 height 31
type input "2,099.12"
click at [996, 269] on button "Save & Close" at bounding box center [1003, 278] width 111 height 34
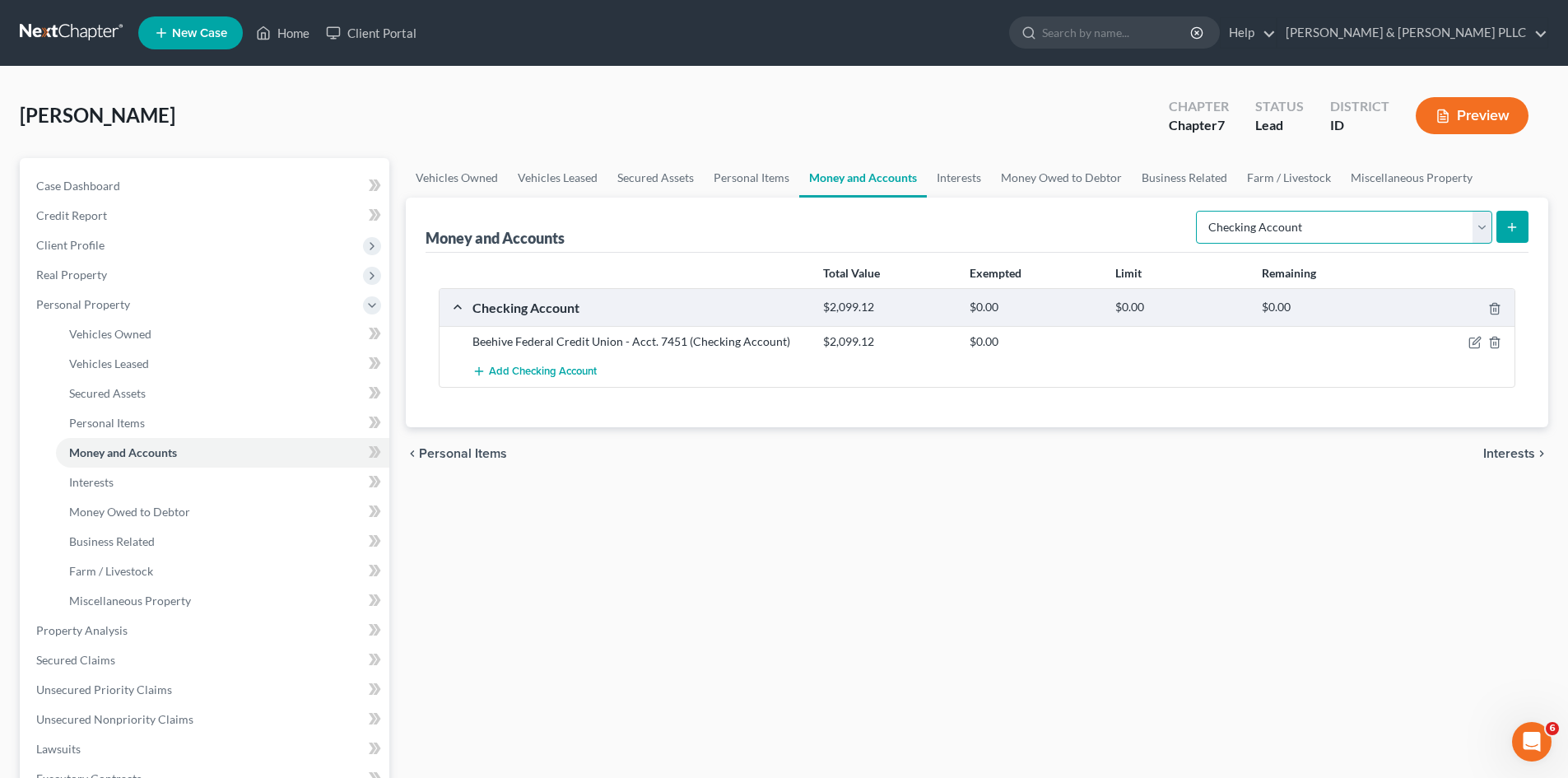
click at [1484, 227] on select "Select Account Type Brokerage Cash on Hand Certificates of Deposit Checking Acc…" at bounding box center [1345, 226] width 296 height 33
select select "savings"
click at [1199, 211] on select "Select Account Type Brokerage Cash on Hand Certificates of Deposit Checking Acc…" at bounding box center [1345, 226] width 296 height 33
click at [1517, 233] on icon "submit" at bounding box center [1512, 226] width 13 height 13
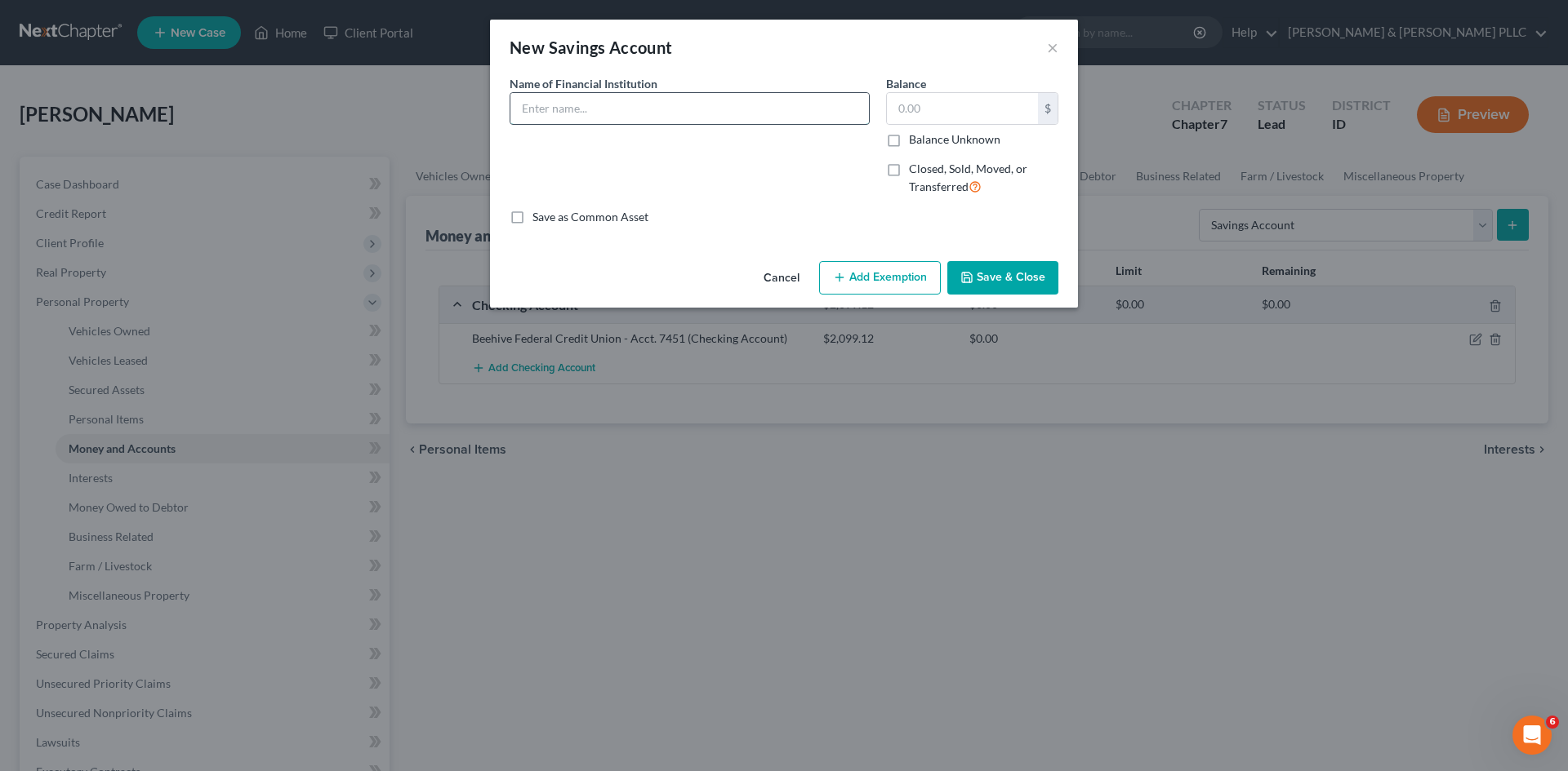
click at [706, 112] on input "text" at bounding box center [690, 109] width 359 height 31
type input "Beehive Federal Credit Union - Acct. 7451"
type input "0.55"
drag, startPoint x: 1009, startPoint y: 280, endPoint x: 970, endPoint y: 279, distance: 39.0
click at [1009, 281] on button "Save & Close" at bounding box center [1003, 278] width 111 height 34
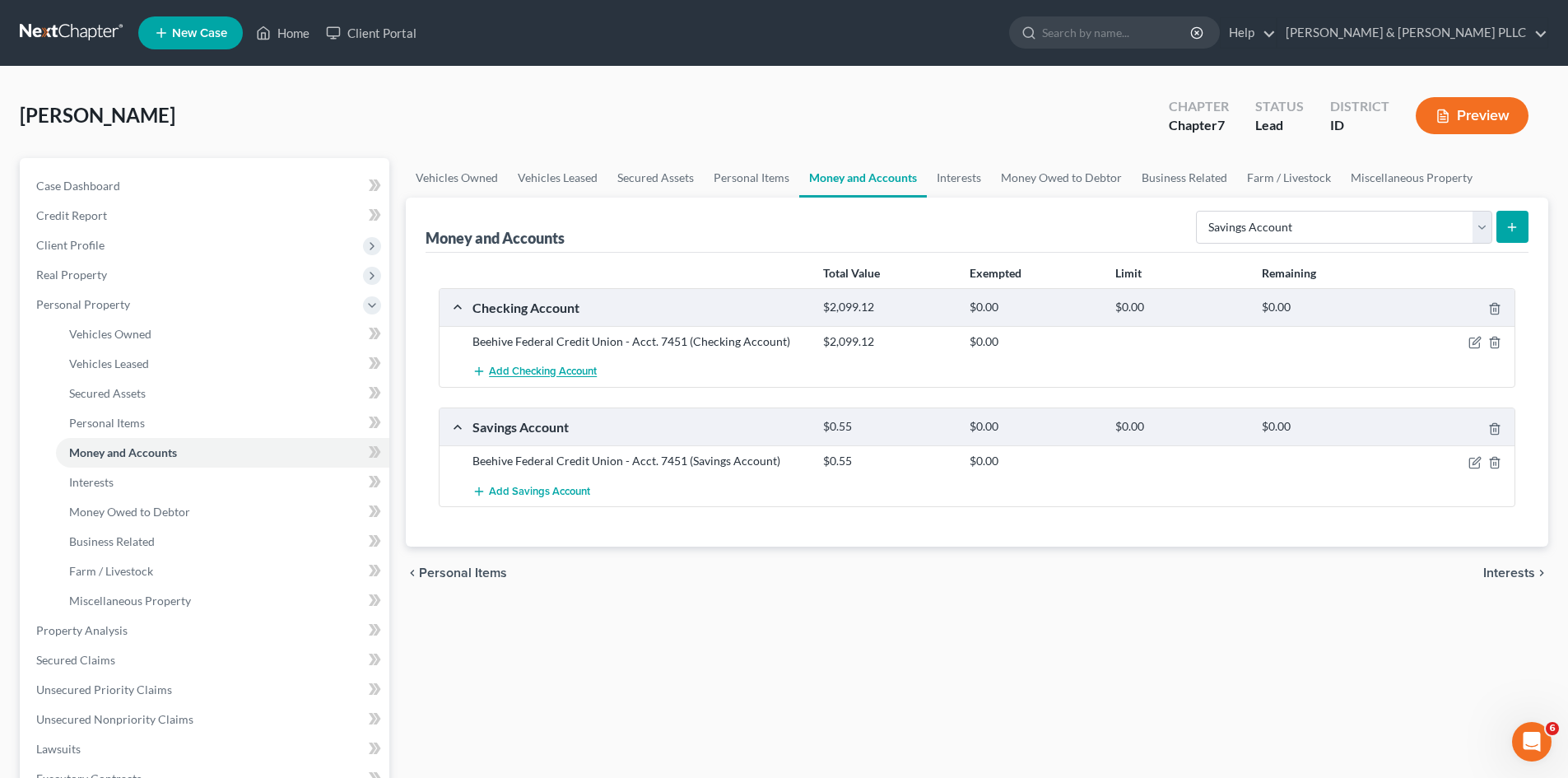
click at [529, 369] on span "Add Checking Account" at bounding box center [542, 372] width 108 height 13
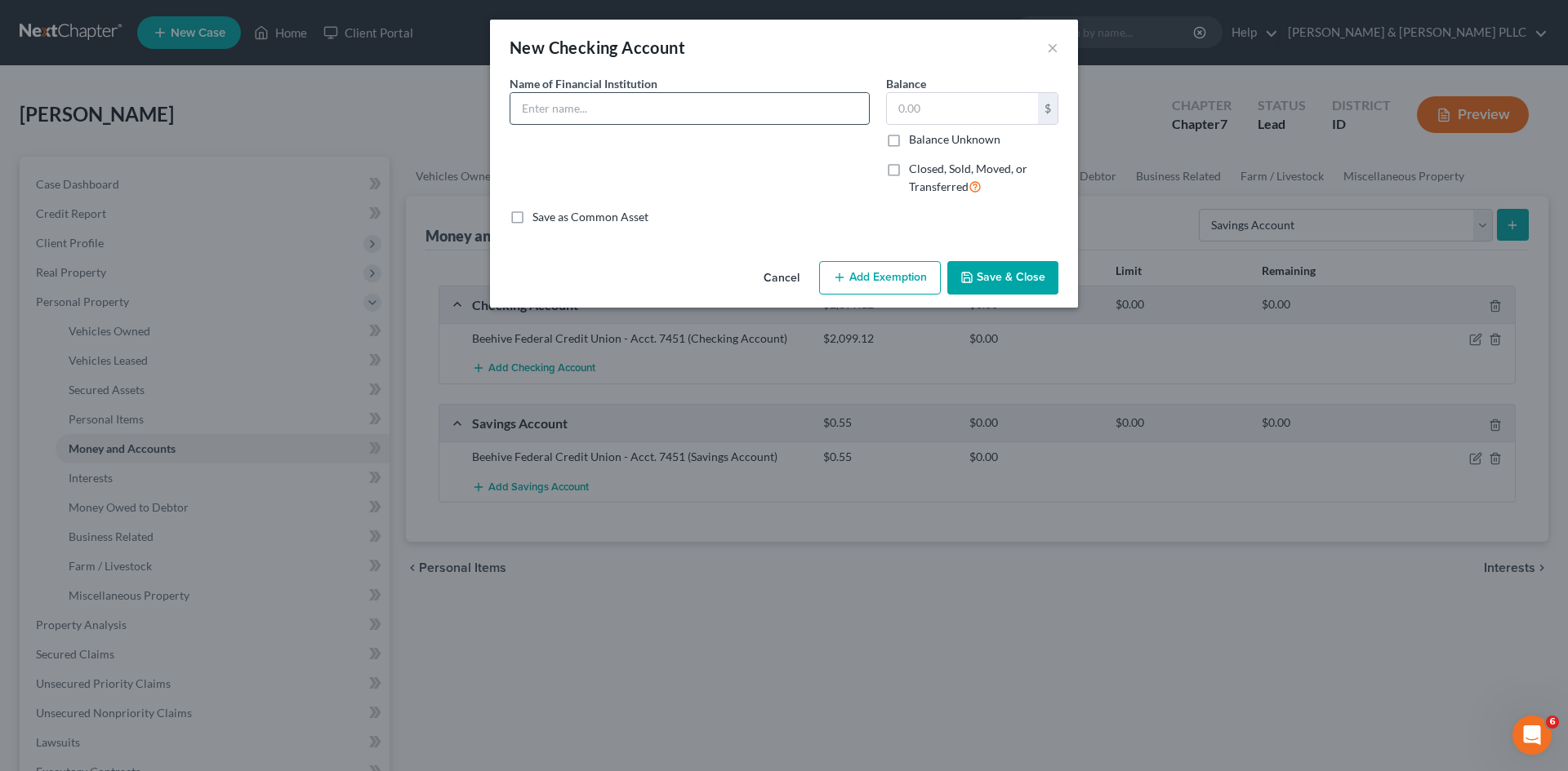
click at [622, 110] on input "text" at bounding box center [690, 109] width 359 height 31
type input "Beehive Federal Credit Union - Acct. 8852"
click at [959, 111] on input "text" at bounding box center [962, 109] width 151 height 31
type input "0.77"
click at [987, 274] on button "Save & Close" at bounding box center [1003, 278] width 111 height 34
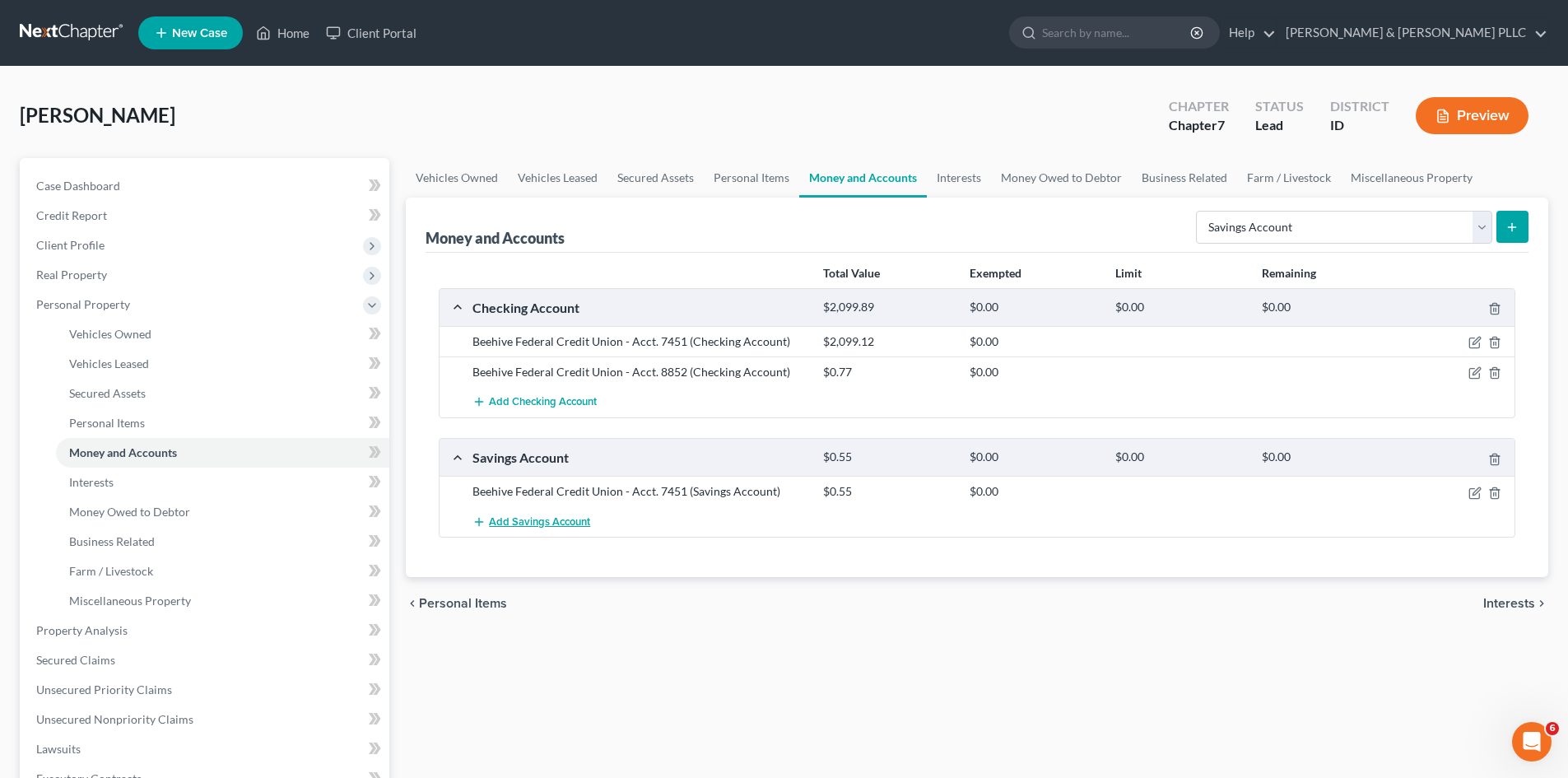
click at [536, 522] on span "Add Savings Account" at bounding box center [539, 522] width 101 height 13
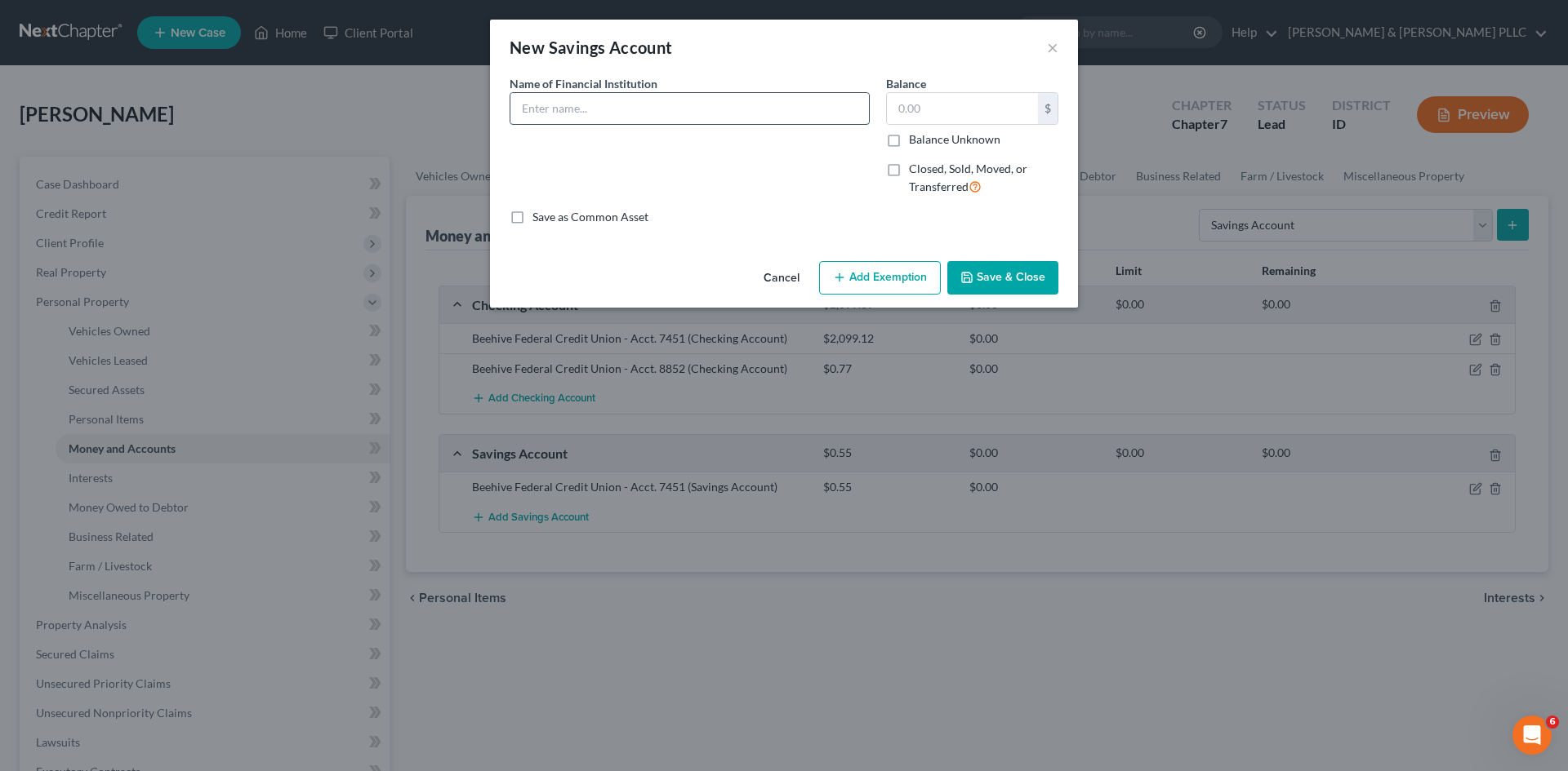
click at [623, 110] on input "text" at bounding box center [690, 109] width 359 height 31
type input "Beehive Federal Credit Union - Acct. 4682"
type input "2.23"
click at [1036, 285] on button "Save & Close" at bounding box center [1003, 278] width 111 height 34
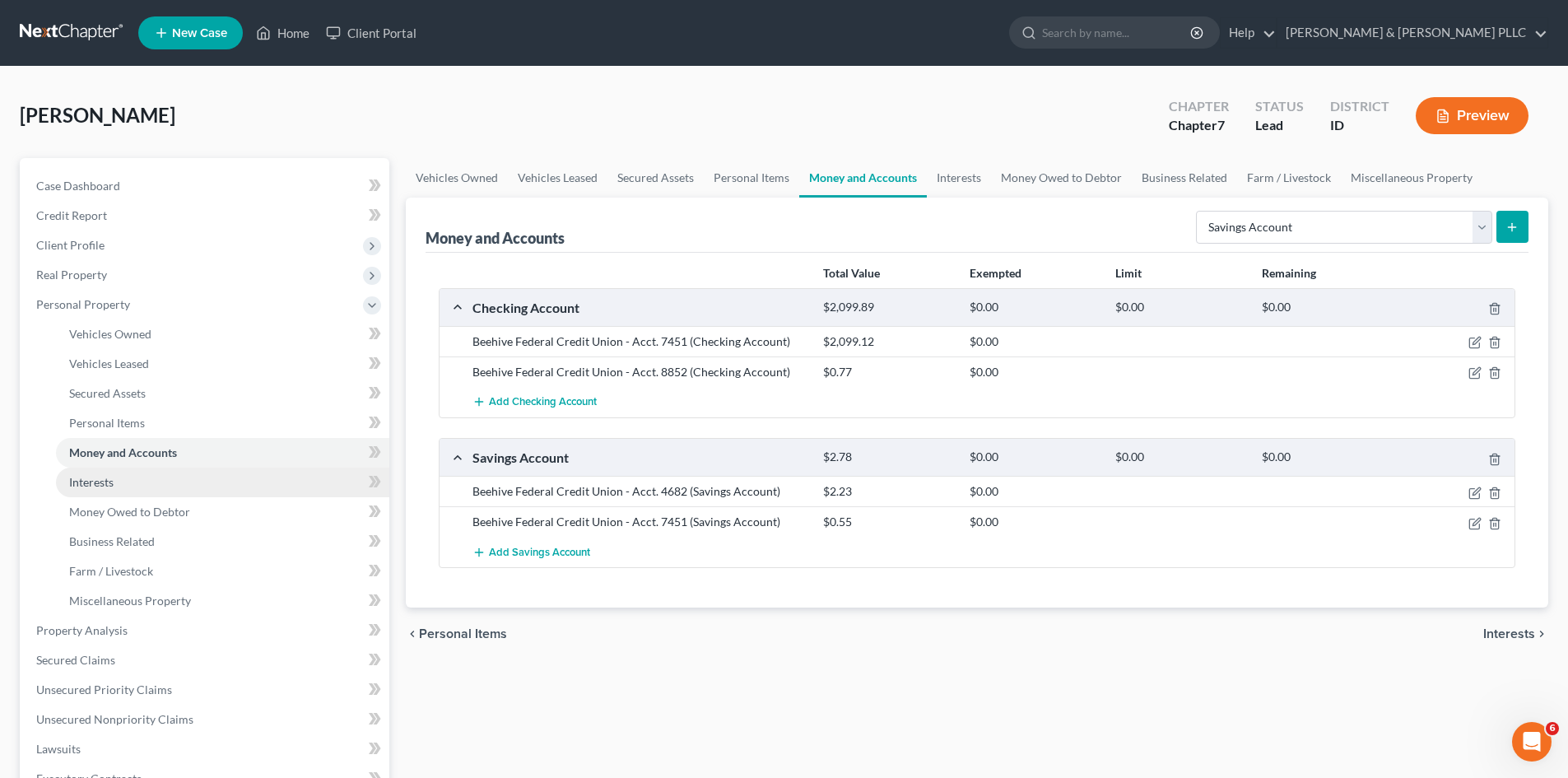
drag, startPoint x: 121, startPoint y: 487, endPoint x: 128, endPoint y: 483, distance: 8.1
click at [121, 487] on link "Interests" at bounding box center [222, 482] width 333 height 30
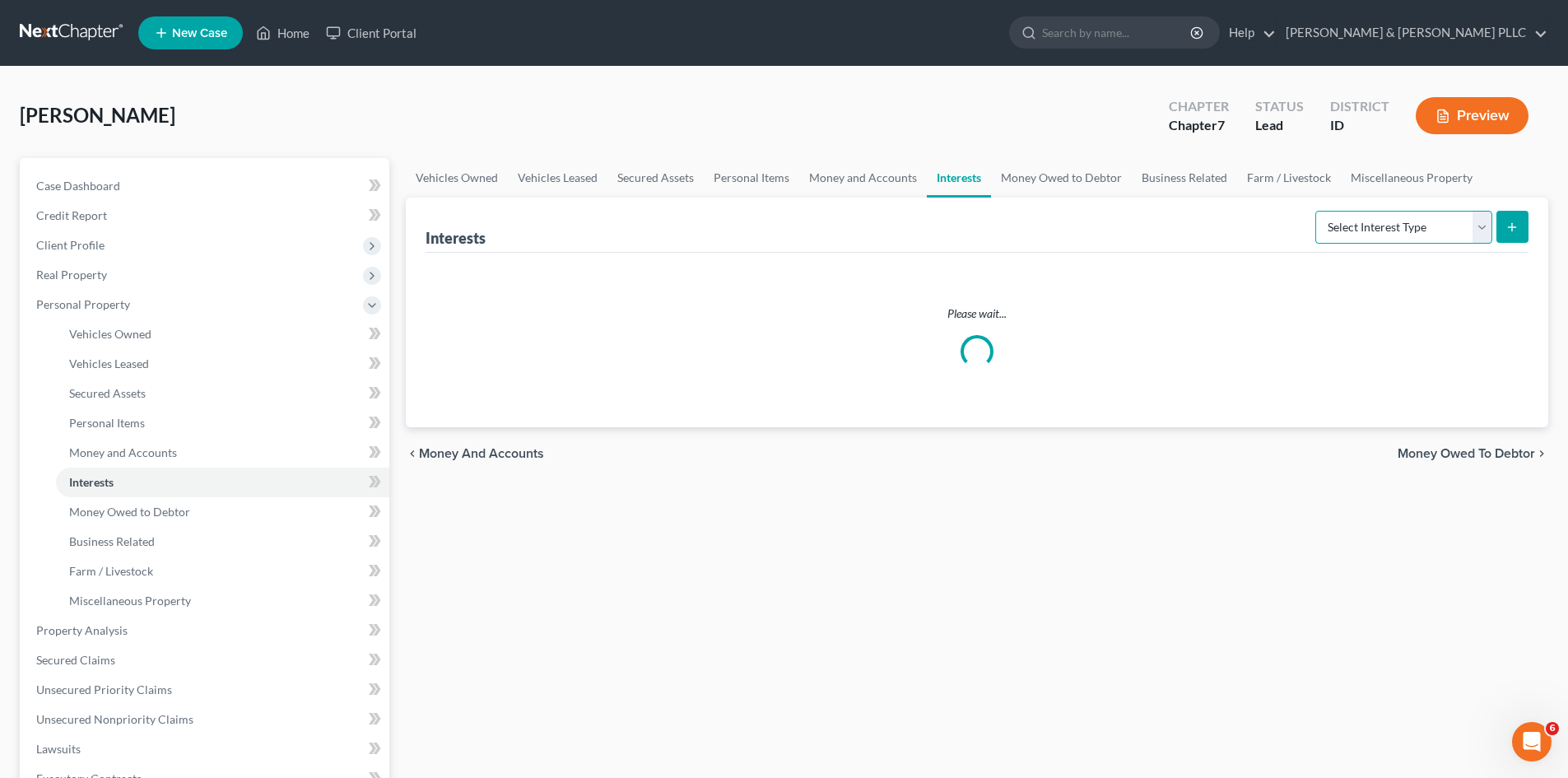
click at [1486, 233] on select "Select Interest Type 401K Annuity Bond Education IRA Government Bond Government…" at bounding box center [1404, 226] width 177 height 33
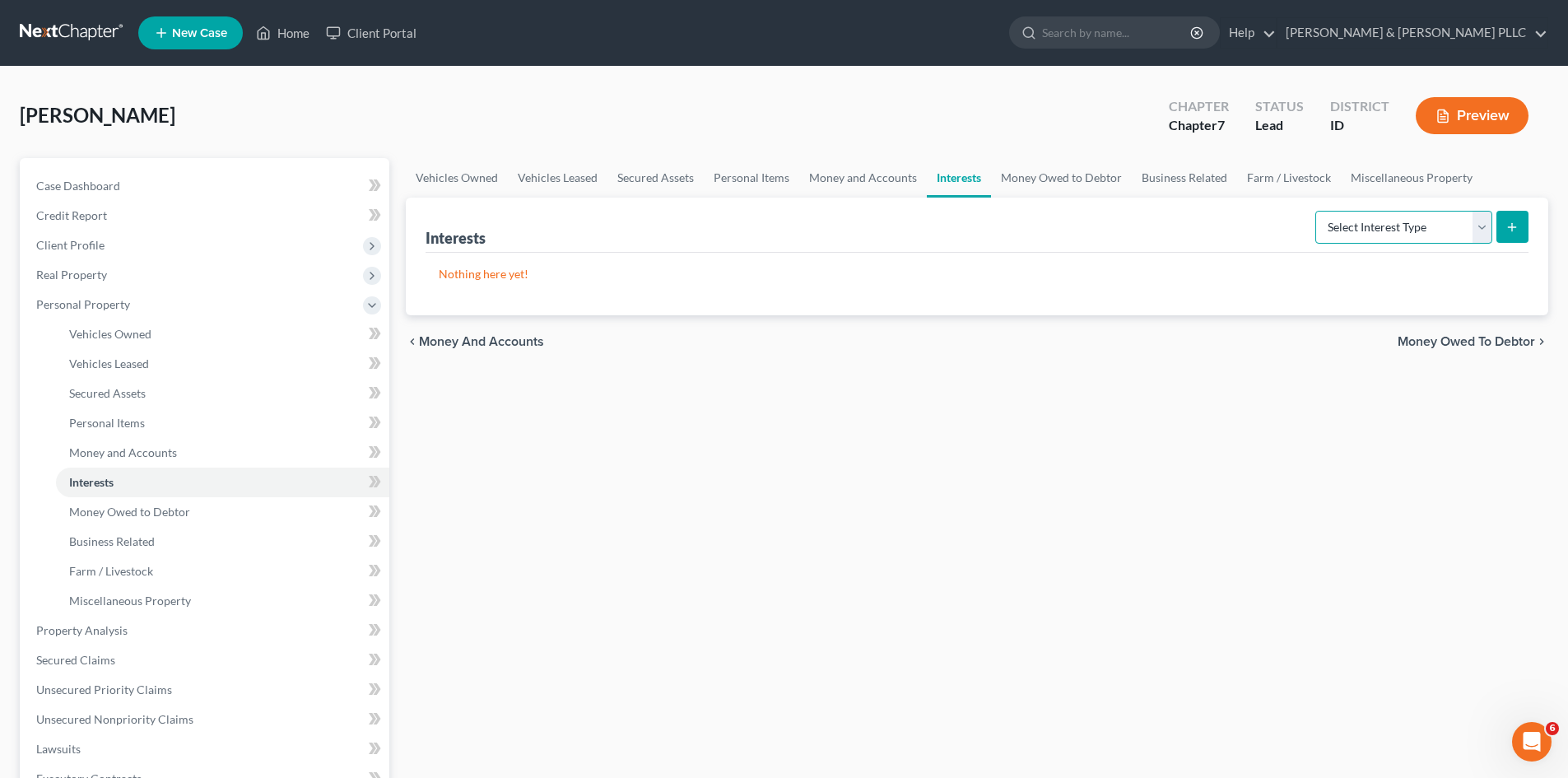
select select "term_life_insurance"
click at [1317, 211] on select "Select Interest Type 401K Annuity Bond Education IRA Government Bond Government…" at bounding box center [1404, 226] width 177 height 33
click at [1511, 225] on icon "submit" at bounding box center [1512, 226] width 13 height 13
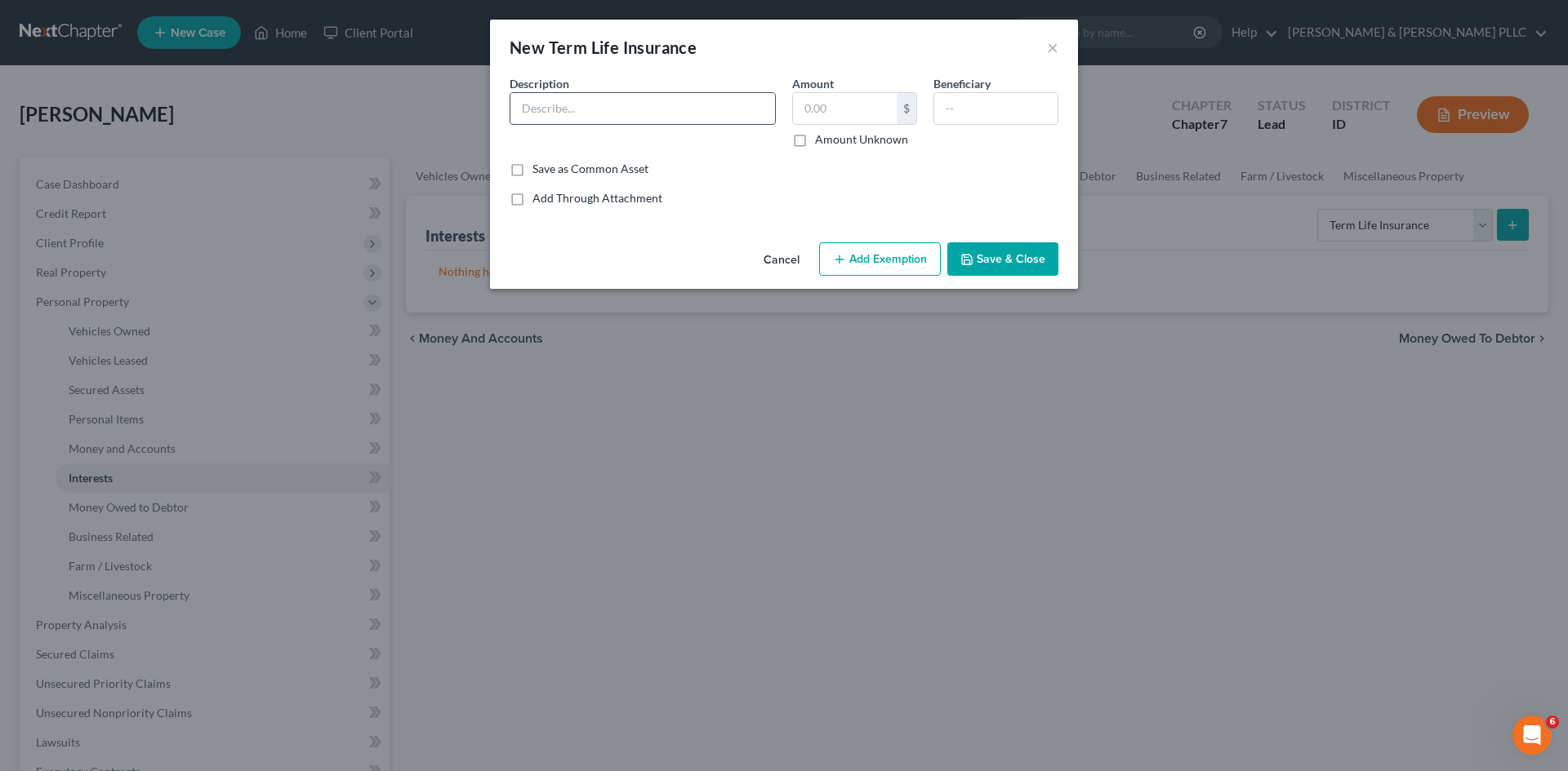
click at [607, 109] on input "text" at bounding box center [643, 109] width 265 height 31
type input "AIG Term Life"
type input "0.00"
click at [1004, 259] on button "Save & Close" at bounding box center [1003, 259] width 111 height 34
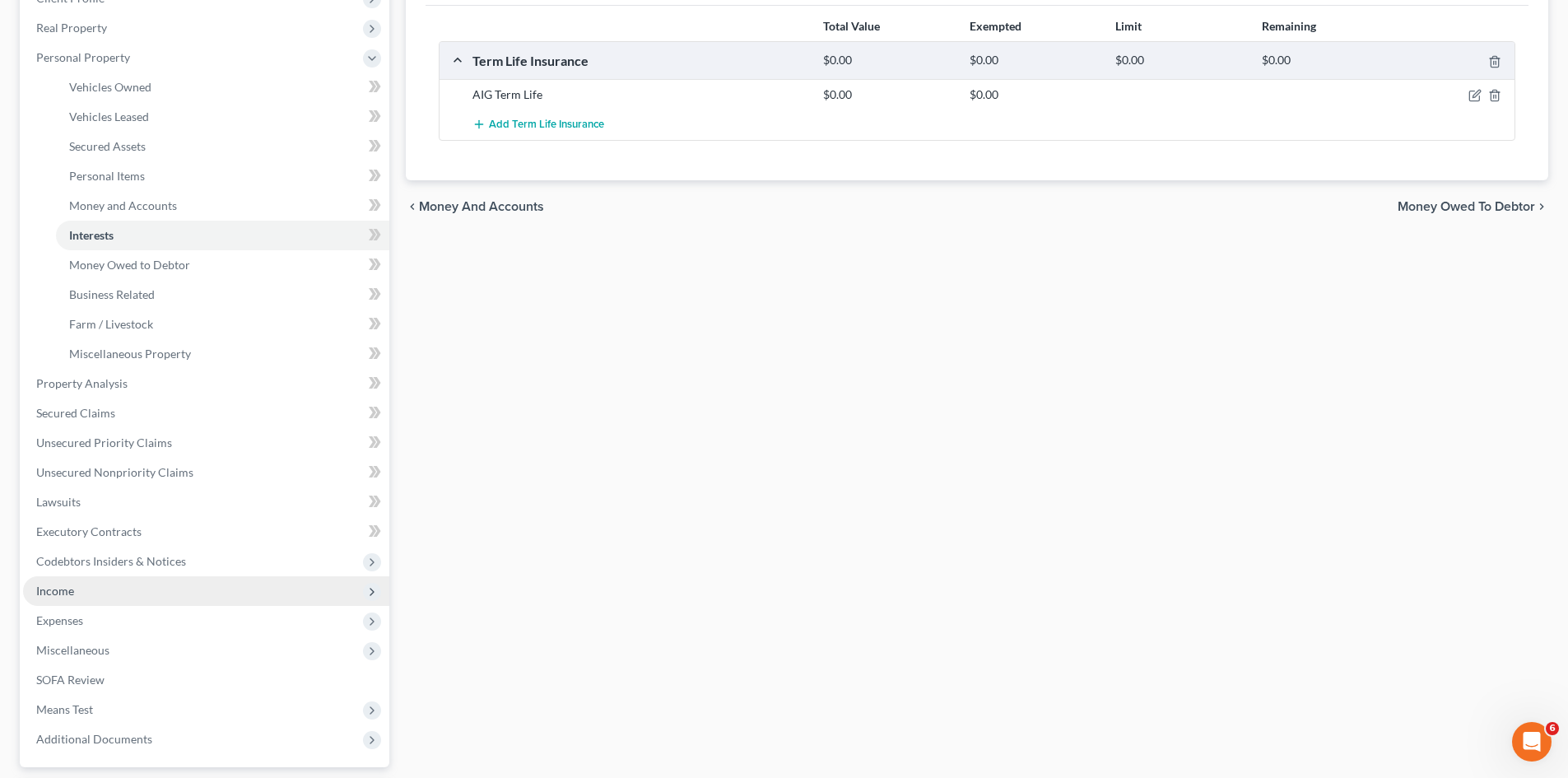
click at [61, 590] on span "Income" at bounding box center [55, 591] width 38 height 14
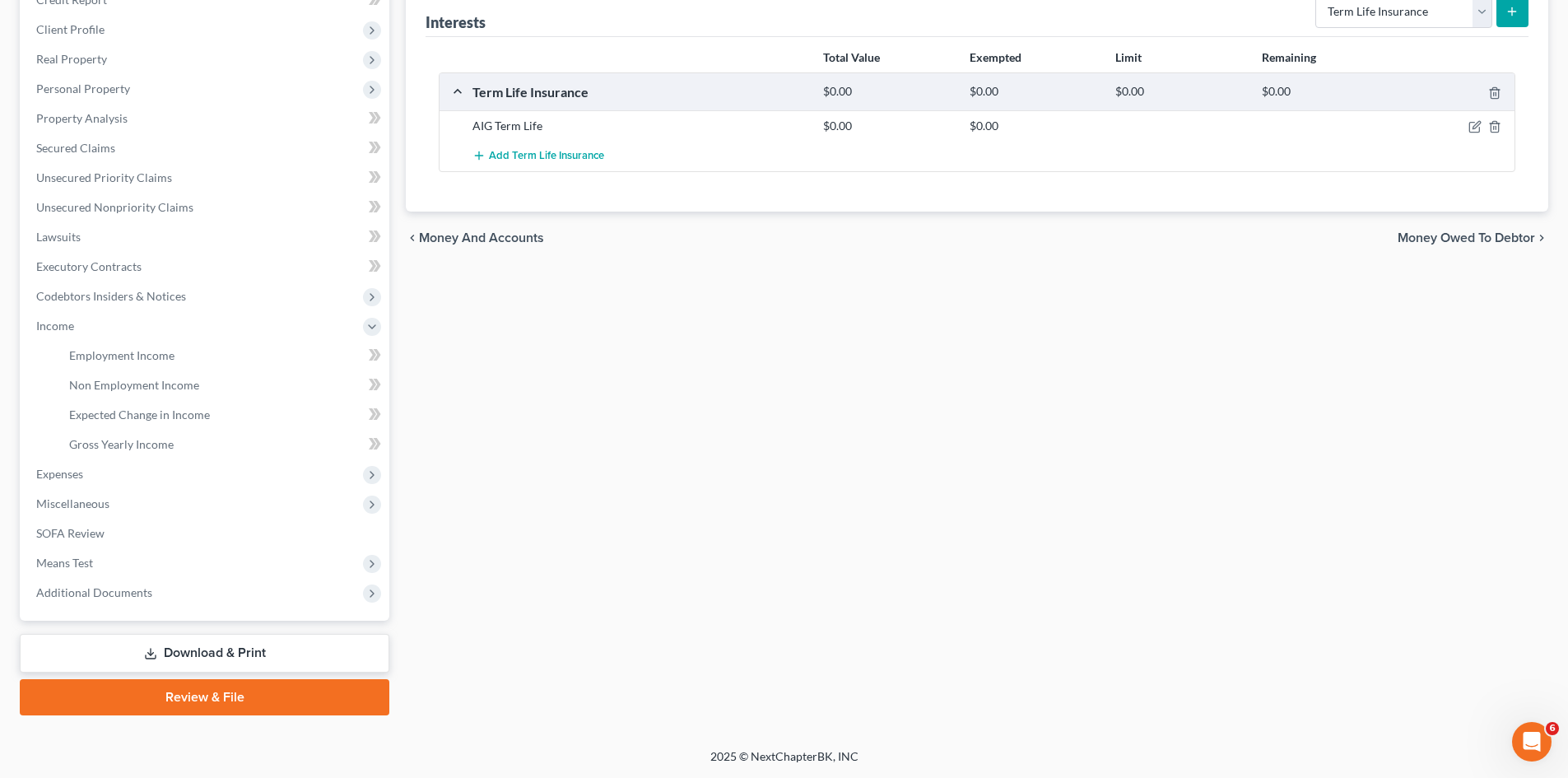
scroll to position [216, 0]
click at [145, 360] on span "Employment Income" at bounding box center [122, 355] width 106 height 14
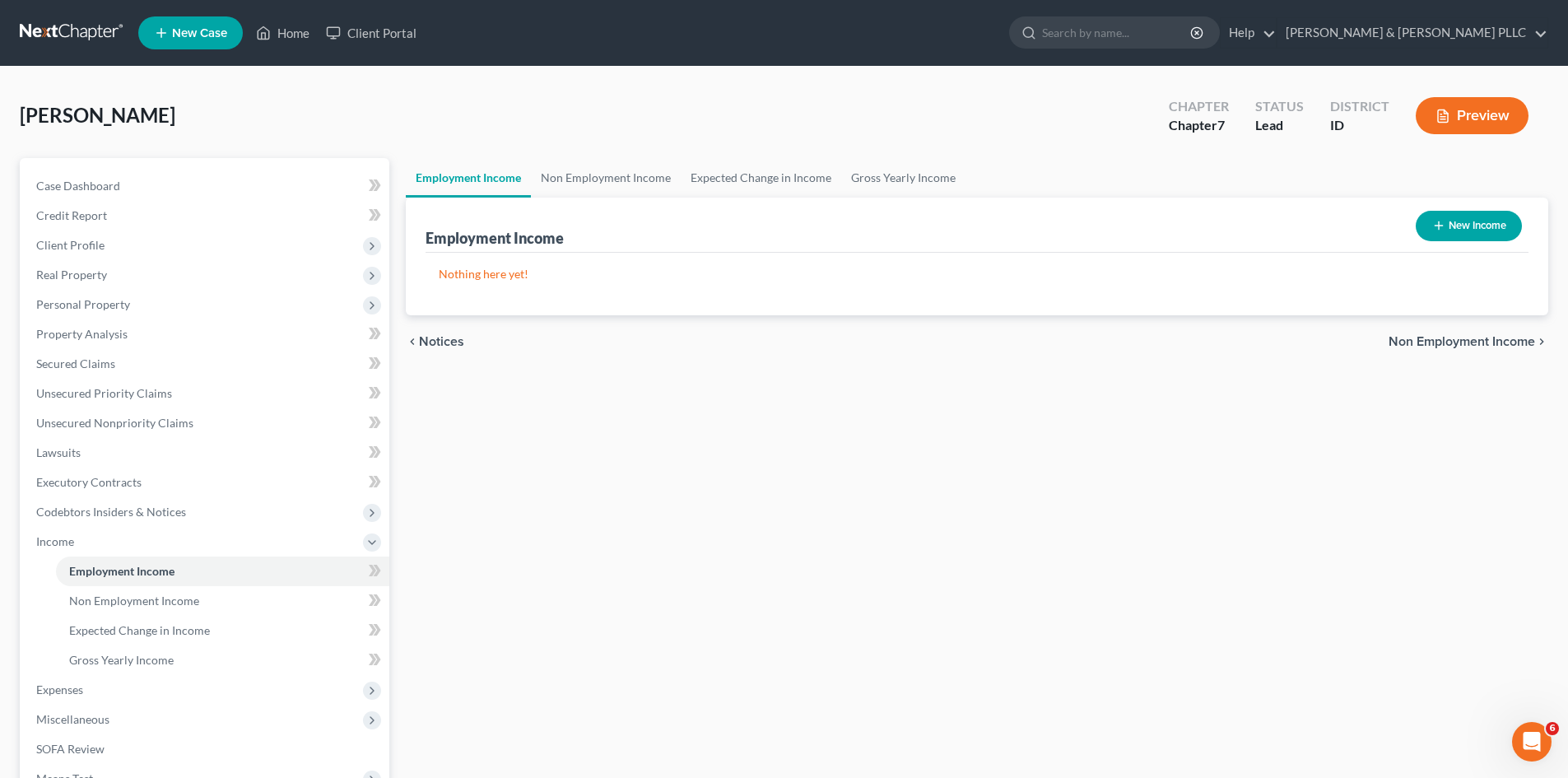
click at [1465, 233] on button "New Income" at bounding box center [1468, 225] width 106 height 31
select select "0"
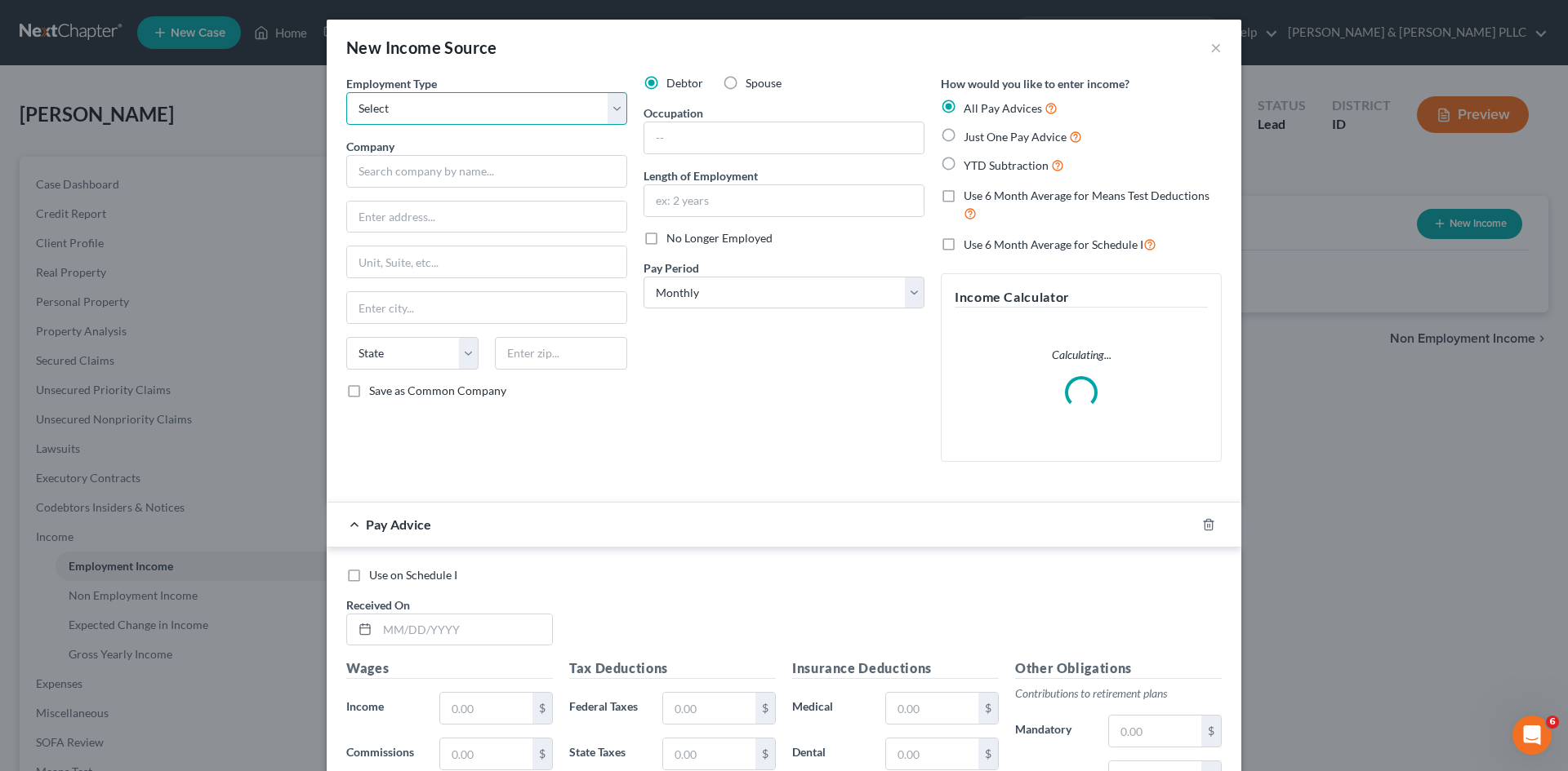
click at [602, 111] on select "Select Full or Part Time Employment Self Employment" at bounding box center [486, 108] width 281 height 32
select select "0"
click at [346, 92] on select "Select Full or Part Time Employment Self Employment" at bounding box center [486, 108] width 281 height 32
click at [529, 172] on input "text" at bounding box center [486, 170] width 281 height 32
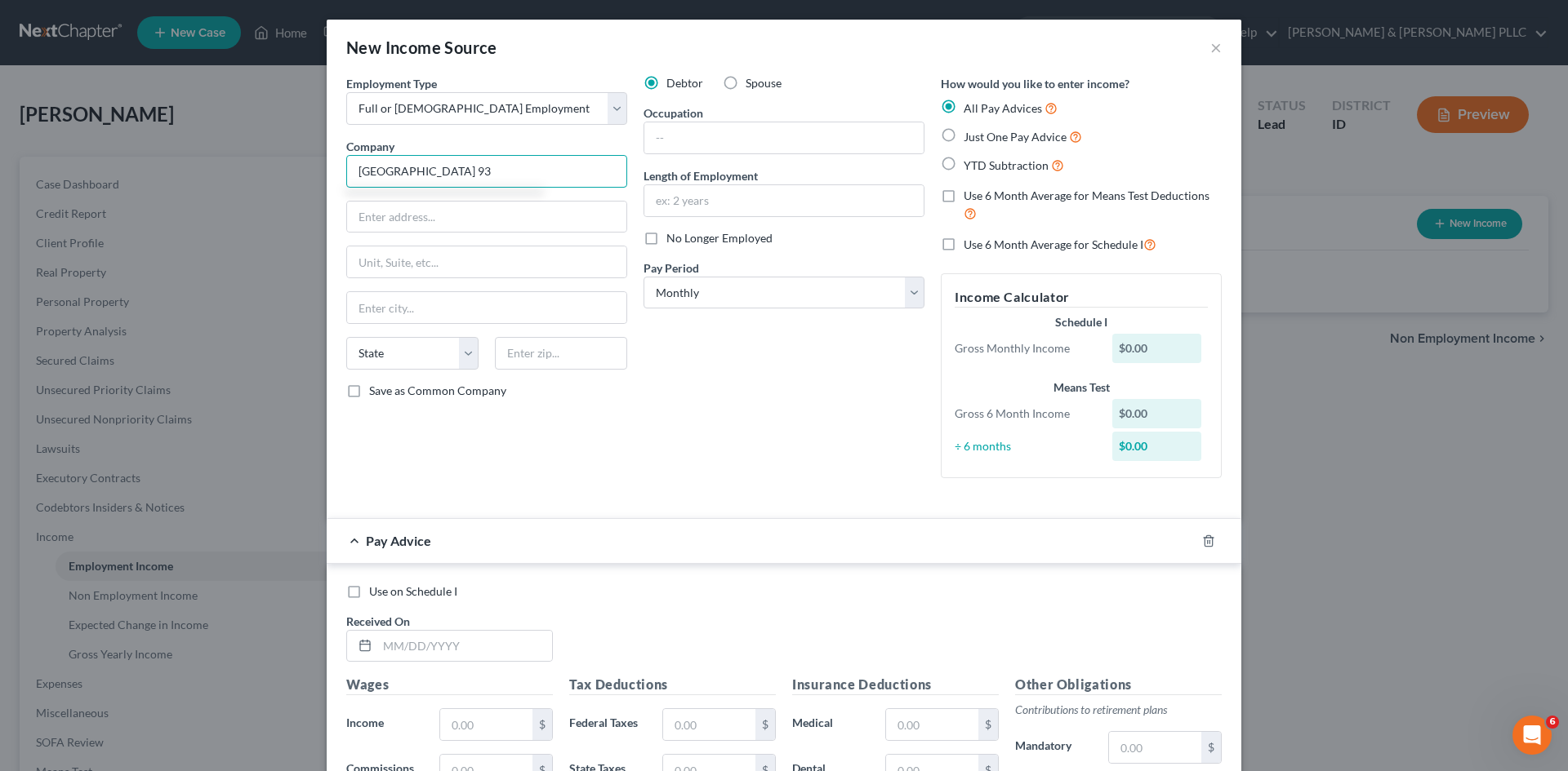
type input "Bonneville Joint School District 93"
type input "3497 North Ammon Road"
type input "A"
click at [433, 311] on input "Idaho Fall" at bounding box center [486, 308] width 279 height 31
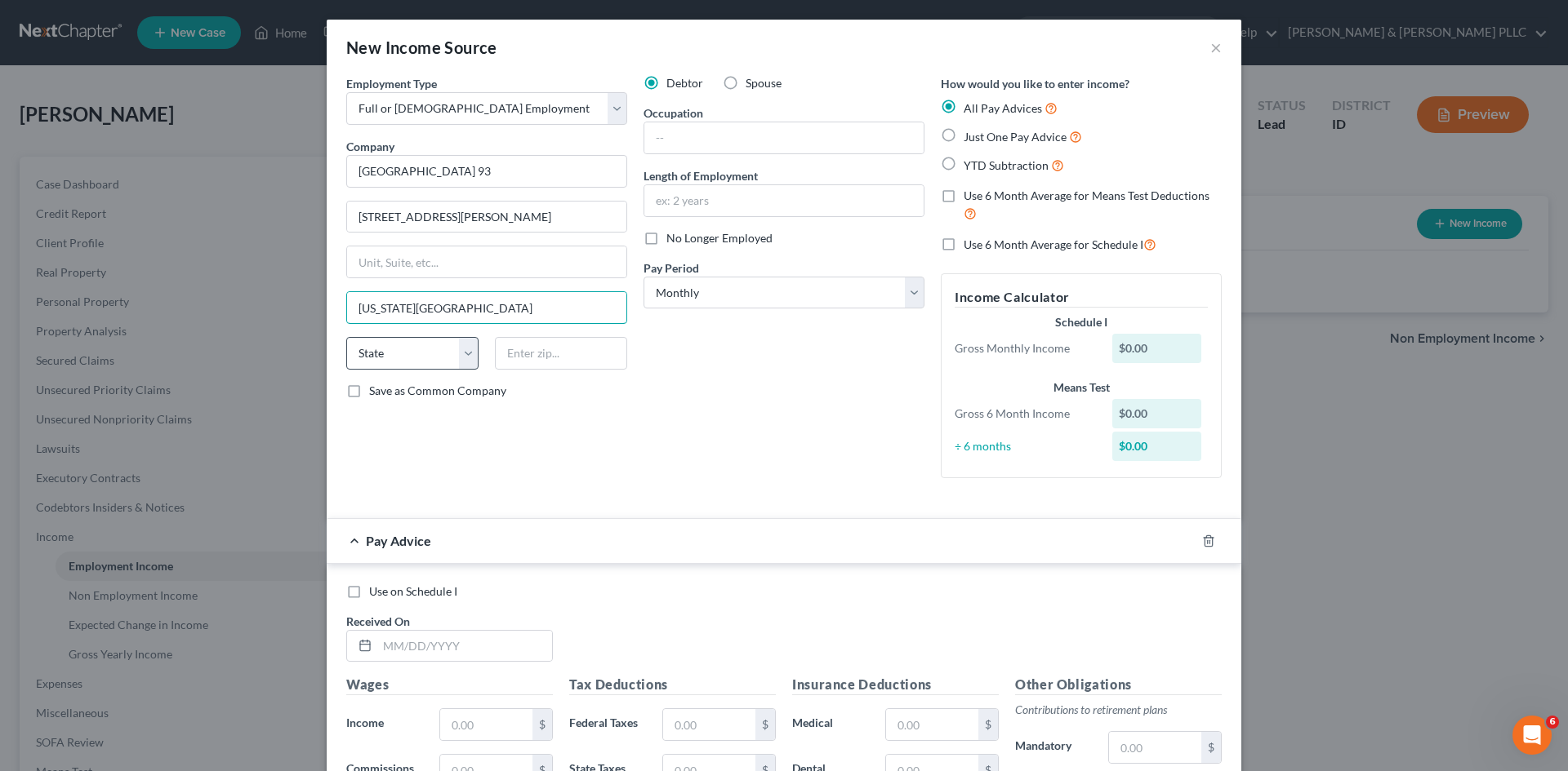
type input "Idaho Falls"
click at [390, 351] on select "State AL AK AR AZ CA CO CT DE DC FL GA GU HI ID IL IN IA KS KY LA ME MD MA MI M…" at bounding box center [412, 353] width 132 height 32
select select "13"
click at [346, 337] on select "State AL AK AR AZ CA CO CT DE DC FL GA GU HI ID IL IN IA KS KY LA ME MD MA MI M…" at bounding box center [412, 353] width 132 height 32
click at [833, 134] on input "text" at bounding box center [783, 138] width 279 height 31
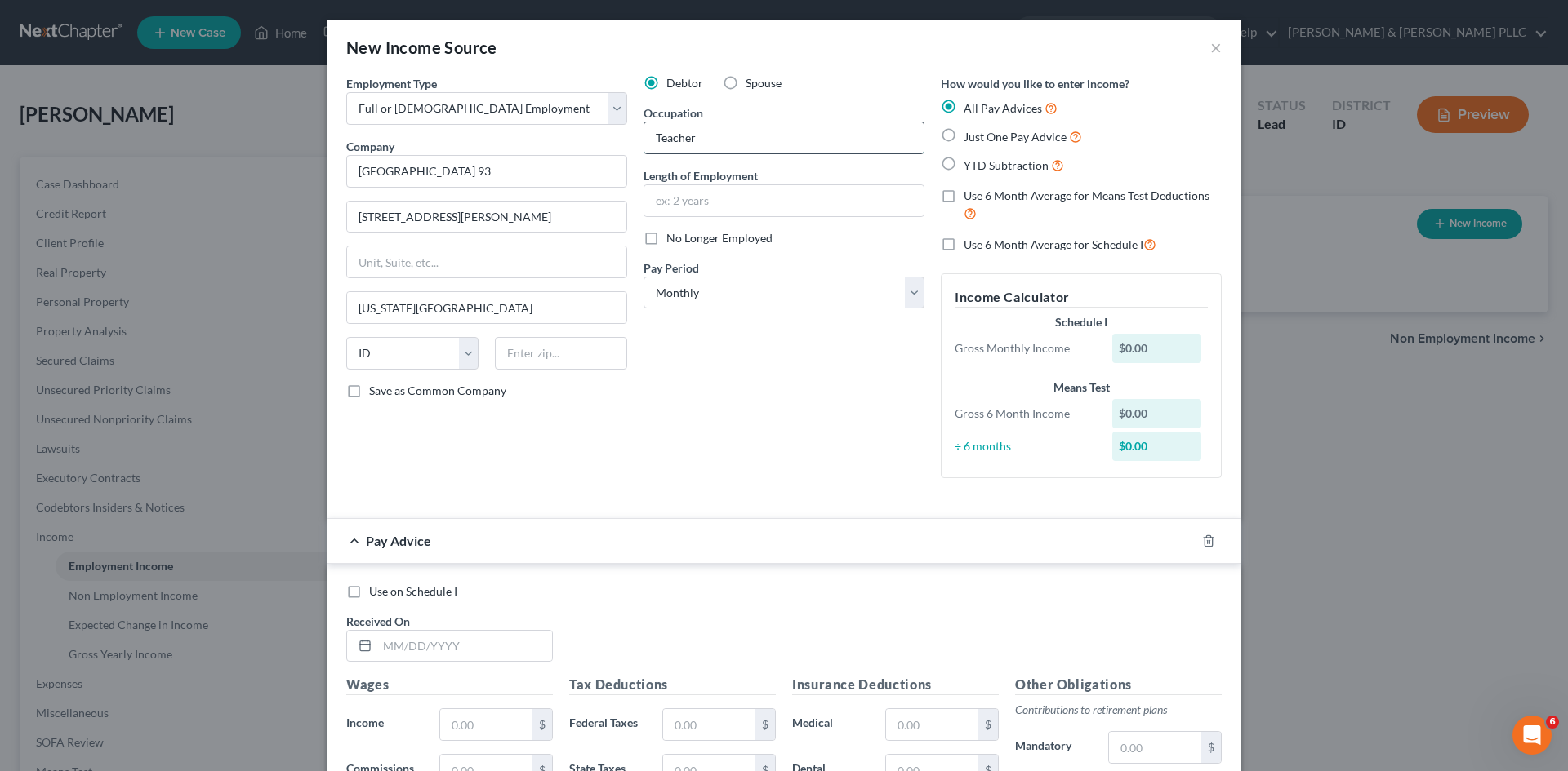
type input "Teacher"
type input "4 years"
click at [963, 134] on label "Just One Pay Advice" at bounding box center [1022, 136] width 119 height 19
click at [970, 134] on input "Just One Pay Advice" at bounding box center [975, 132] width 11 height 11
radio input "true"
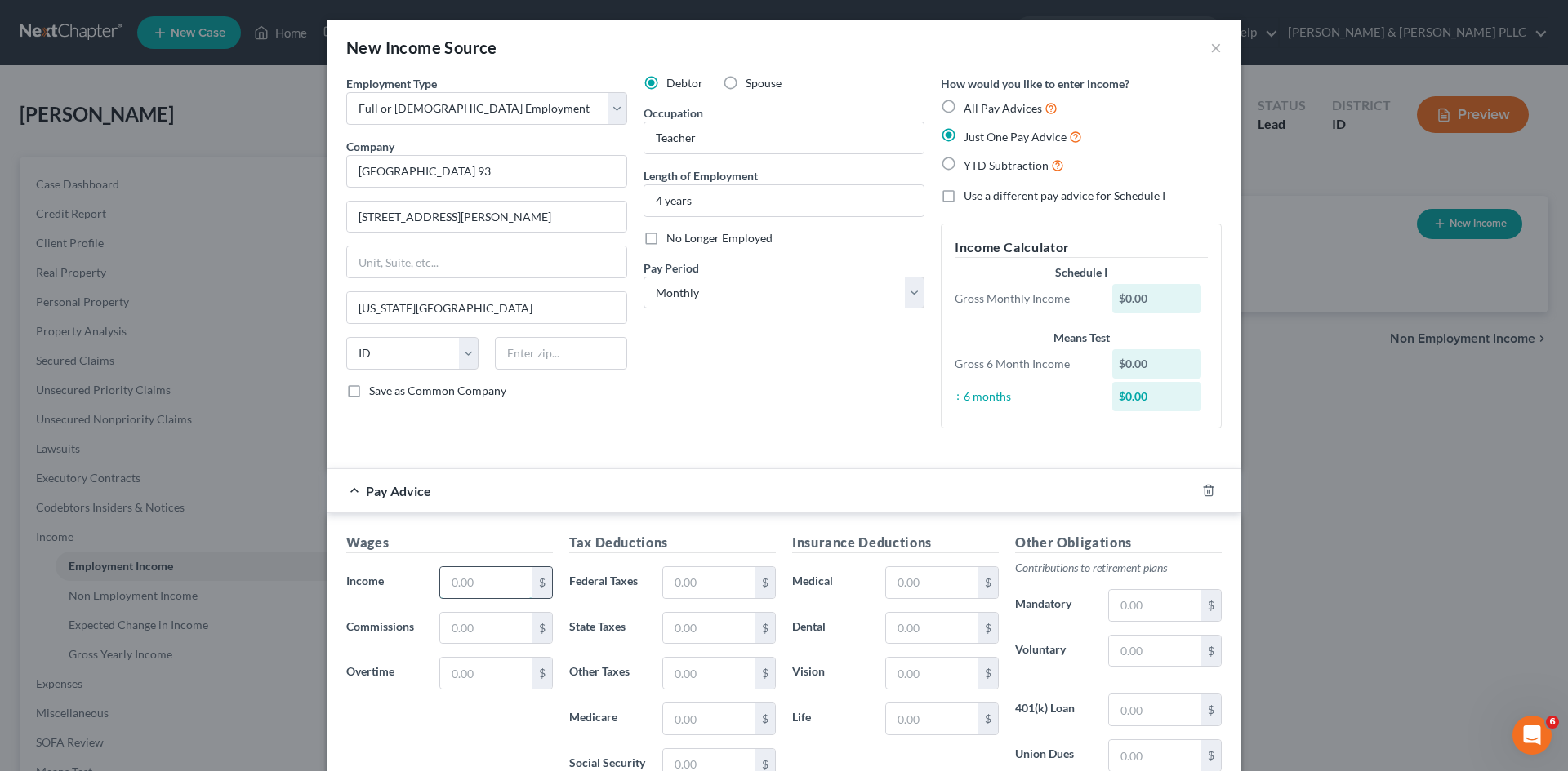
click at [493, 585] on input "text" at bounding box center [486, 583] width 92 height 31
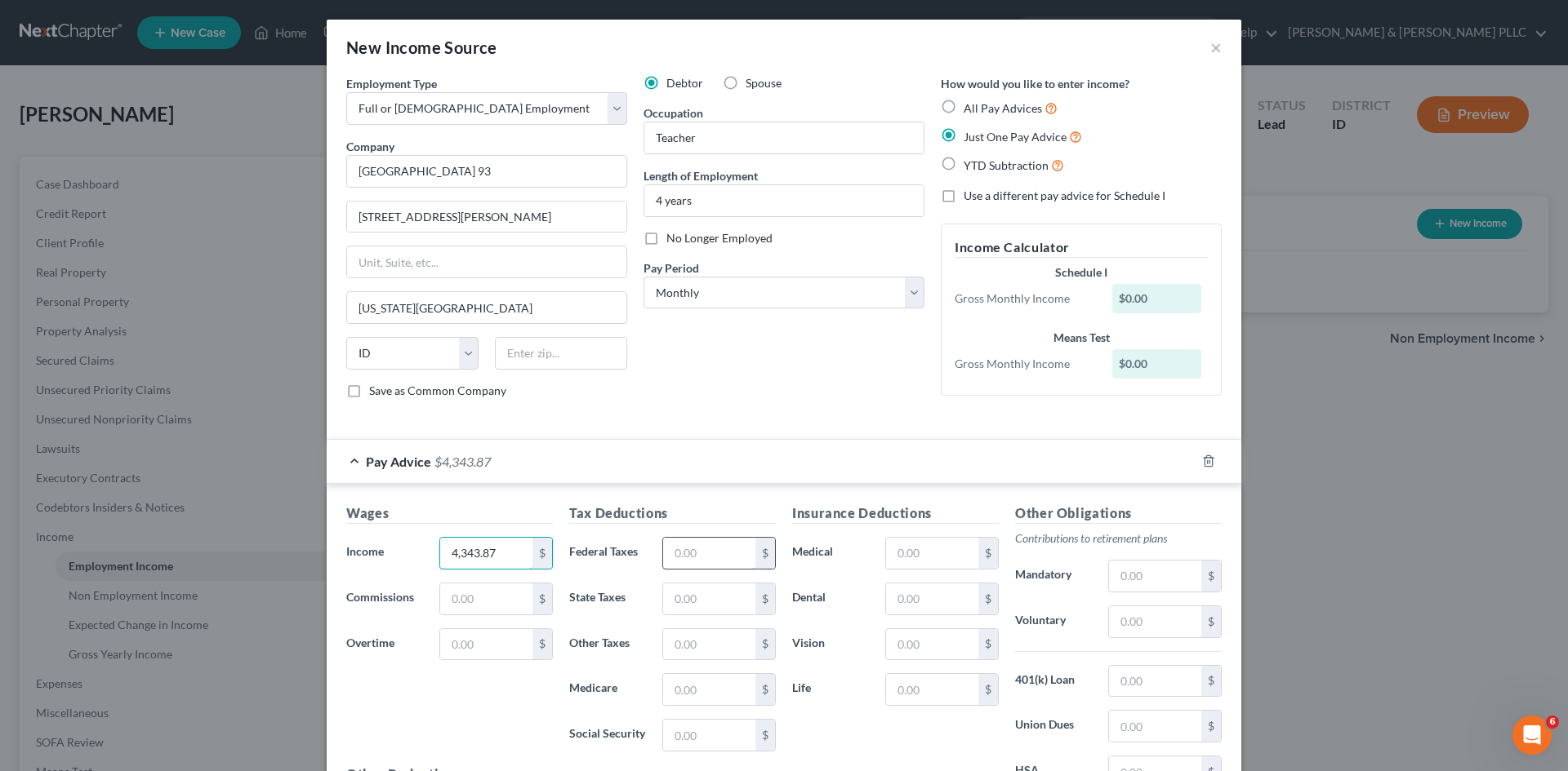
type input "4,343.87"
click at [714, 546] on input "text" at bounding box center [710, 554] width 92 height 31
type input "289.47"
click at [678, 602] on input "text" at bounding box center [710, 600] width 92 height 31
type input "149.00"
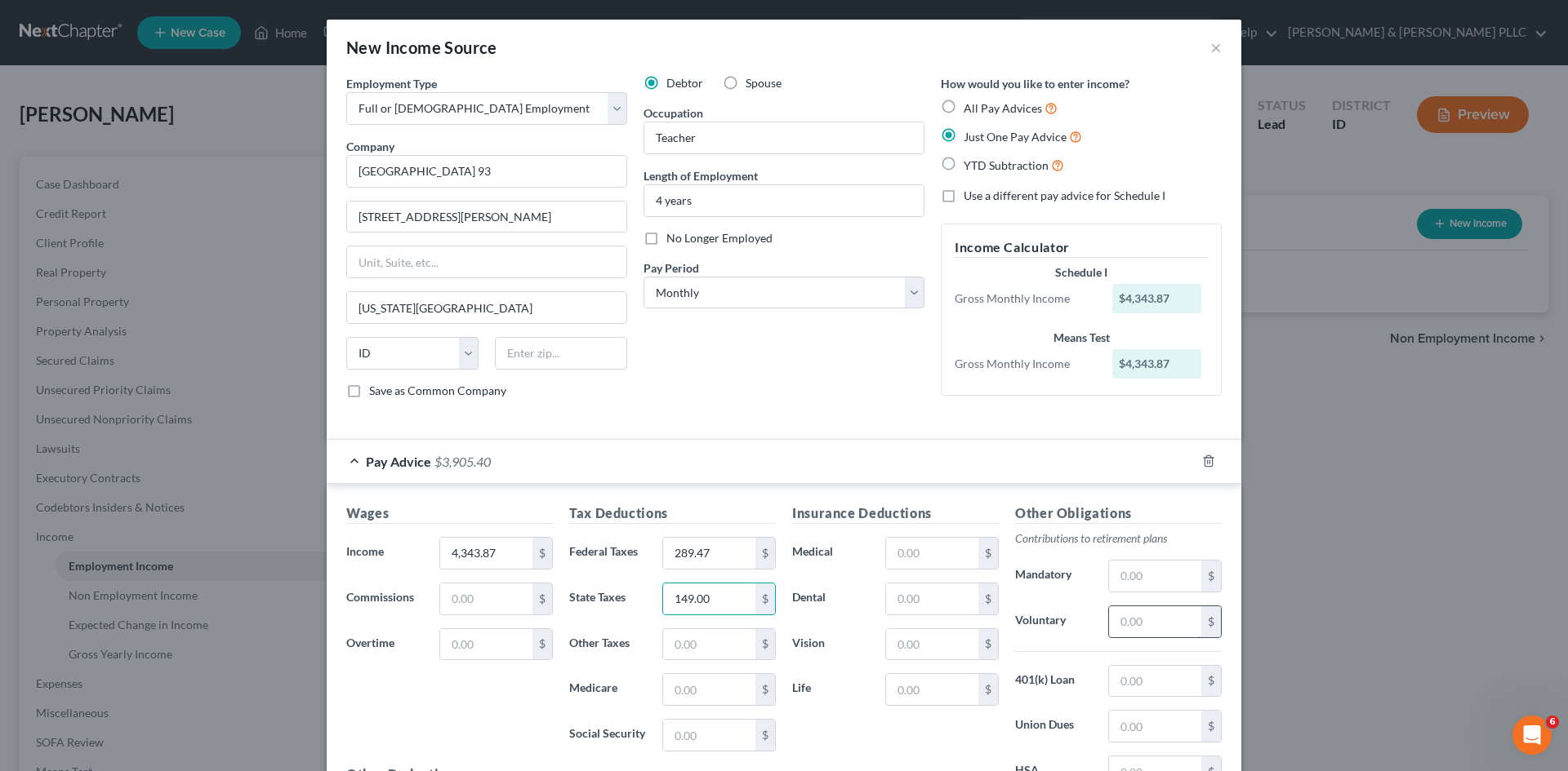
click at [1160, 624] on input "text" at bounding box center [1155, 622] width 92 height 31
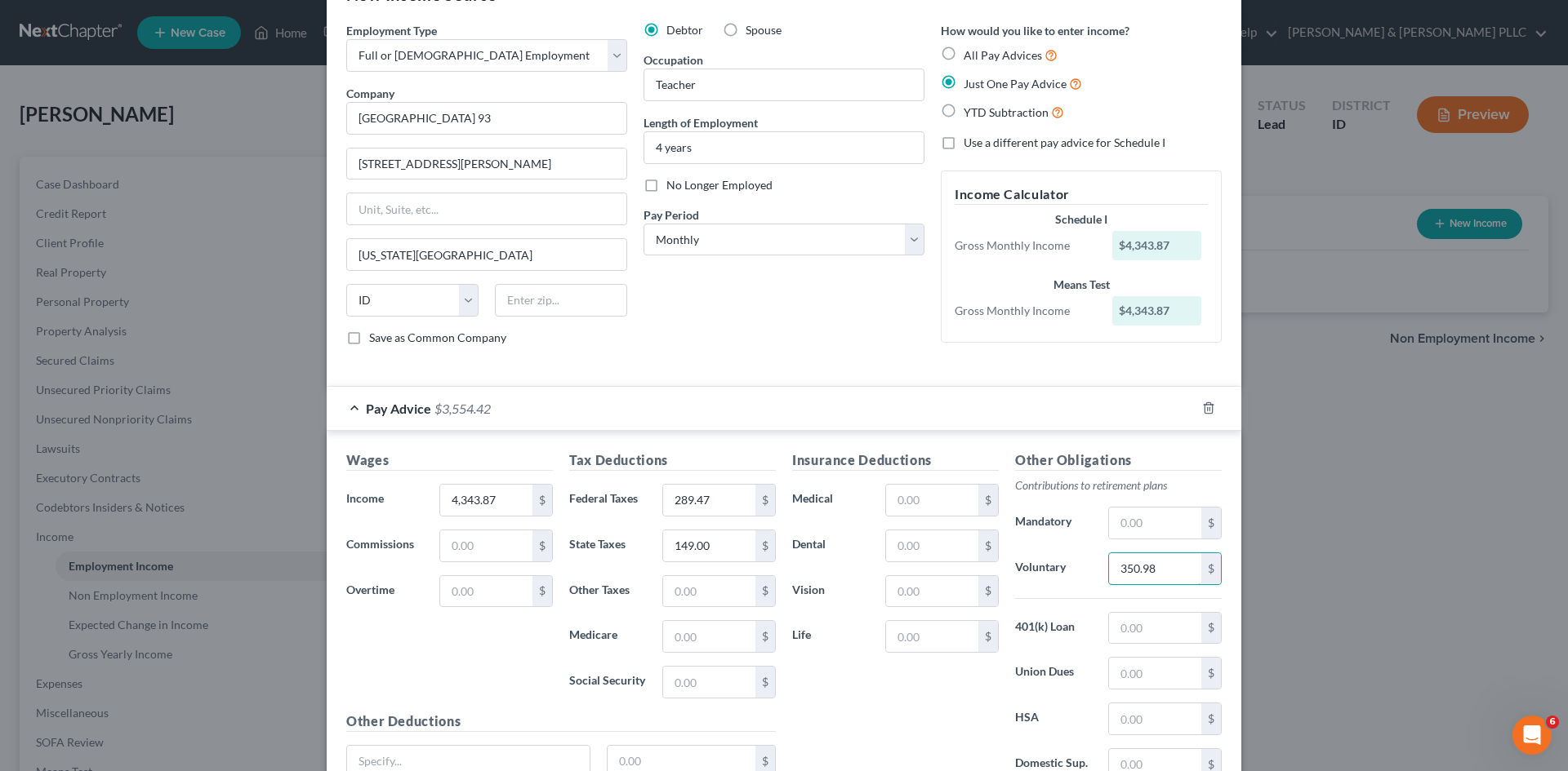
scroll to position [81, 0]
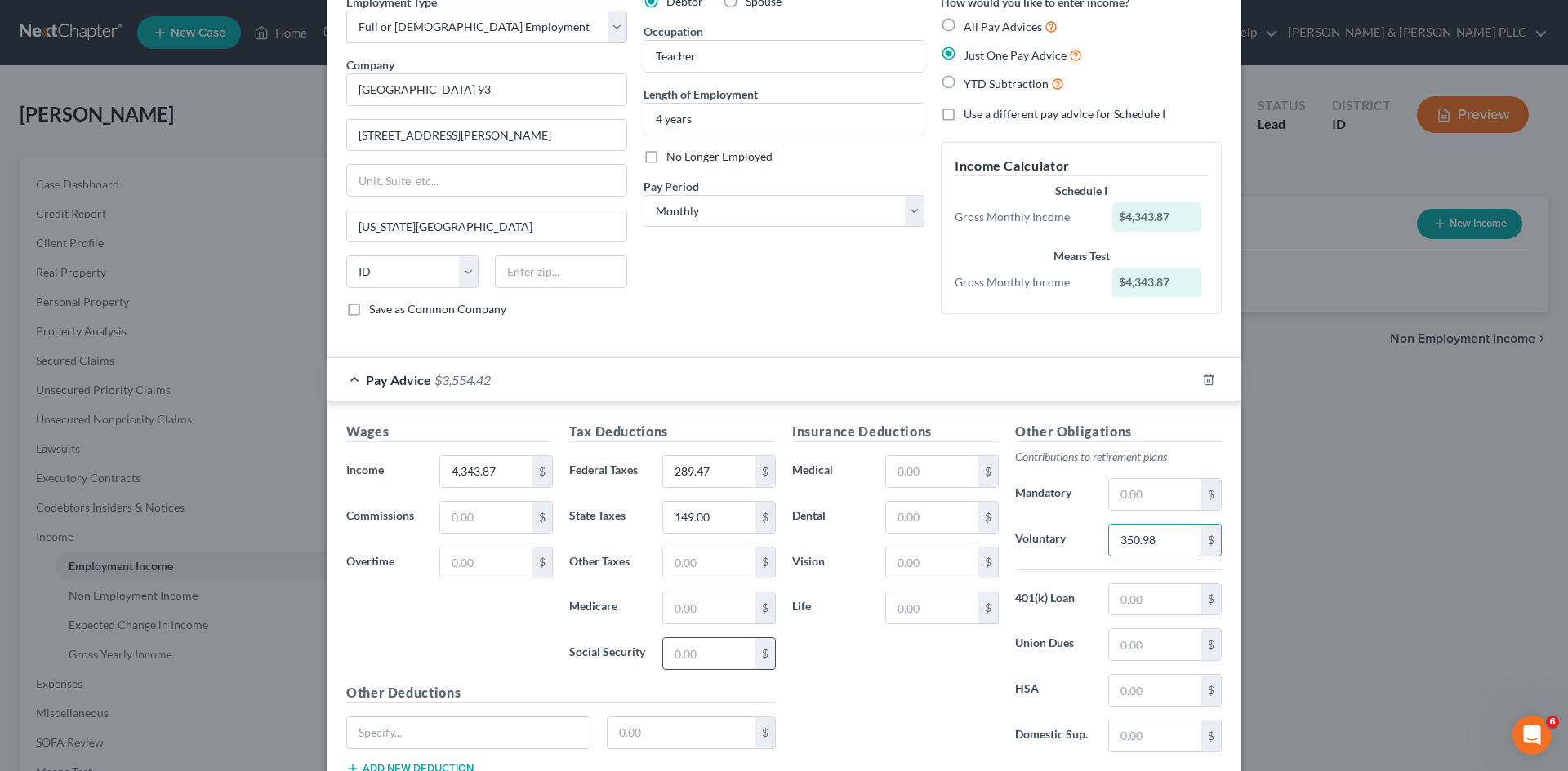
type input "350.98"
click at [725, 659] on input "text" at bounding box center [710, 654] width 92 height 31
type input "265.29"
click at [693, 606] on input "text" at bounding box center [710, 608] width 92 height 31
type input "62.04"
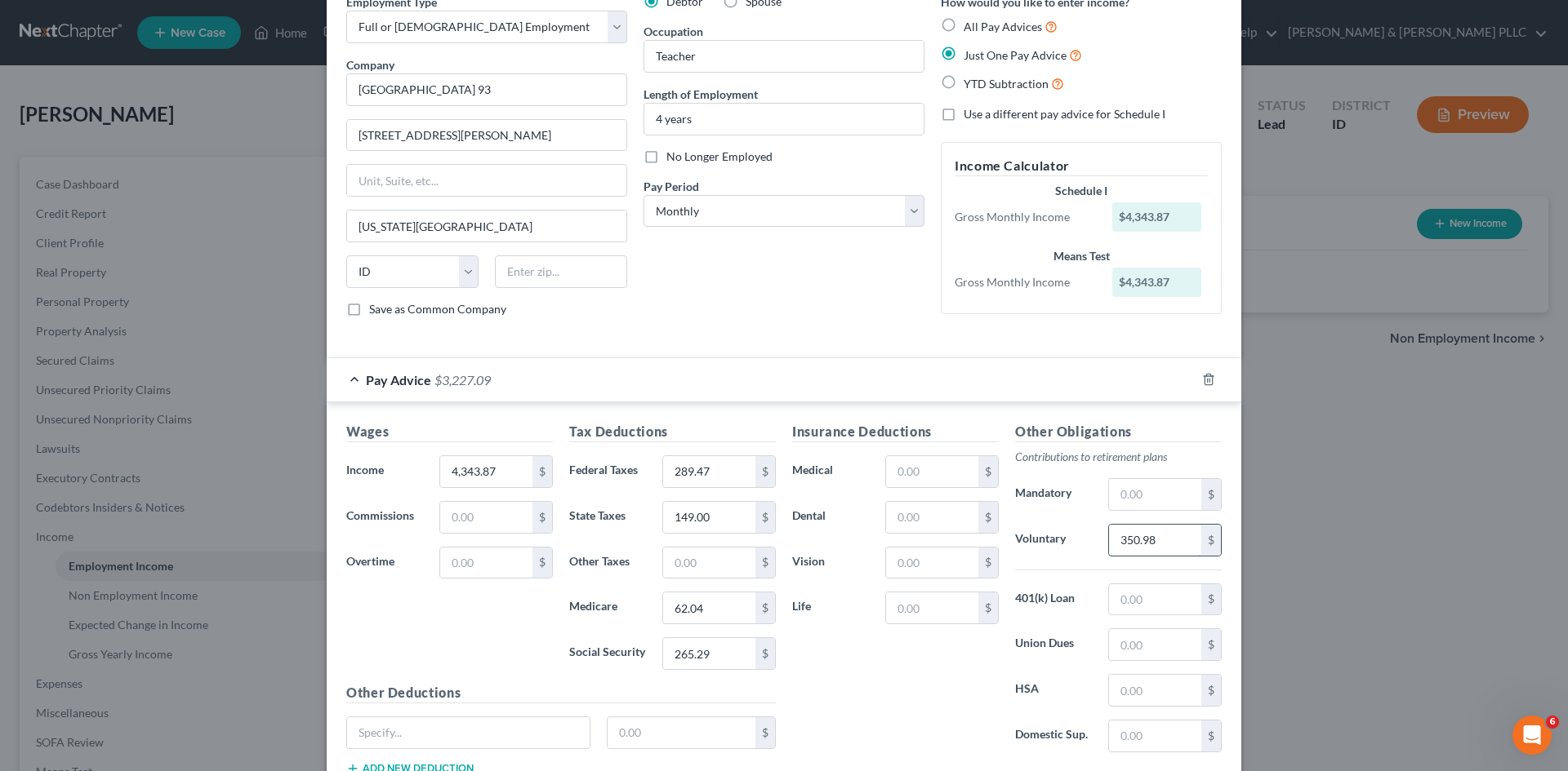
click at [1121, 543] on input "350.98" at bounding box center [1155, 541] width 92 height 31
type input "450.98"
click at [910, 613] on input "text" at bounding box center [932, 608] width 92 height 31
type input "3"
type input "65.90"
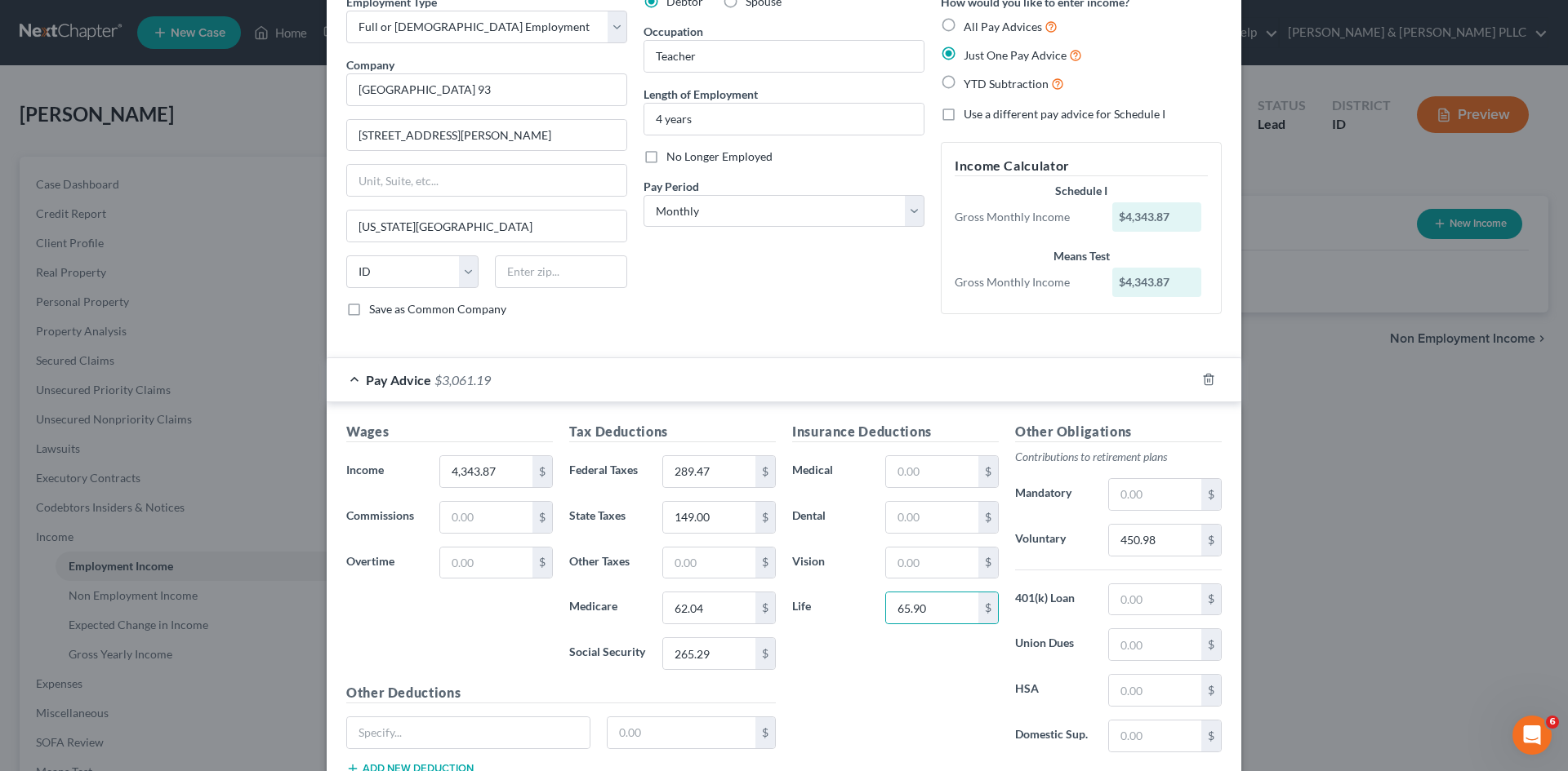
click at [905, 488] on div "Insurance Deductions Medical $ Dental $ Vision $ Life 65.90 $" at bounding box center [895, 594] width 222 height 344
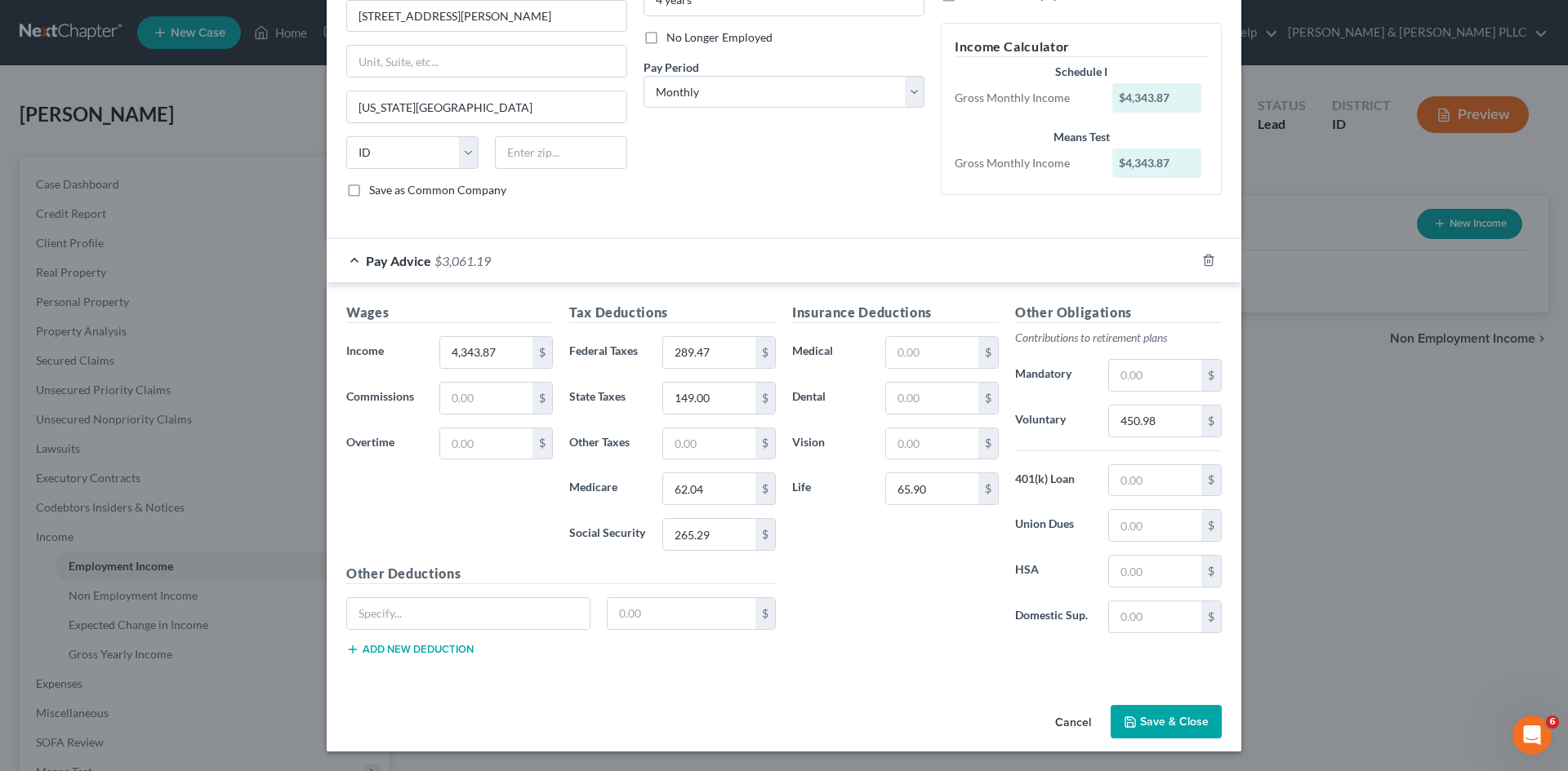
click at [1179, 726] on button "Save & Close" at bounding box center [1165, 722] width 111 height 34
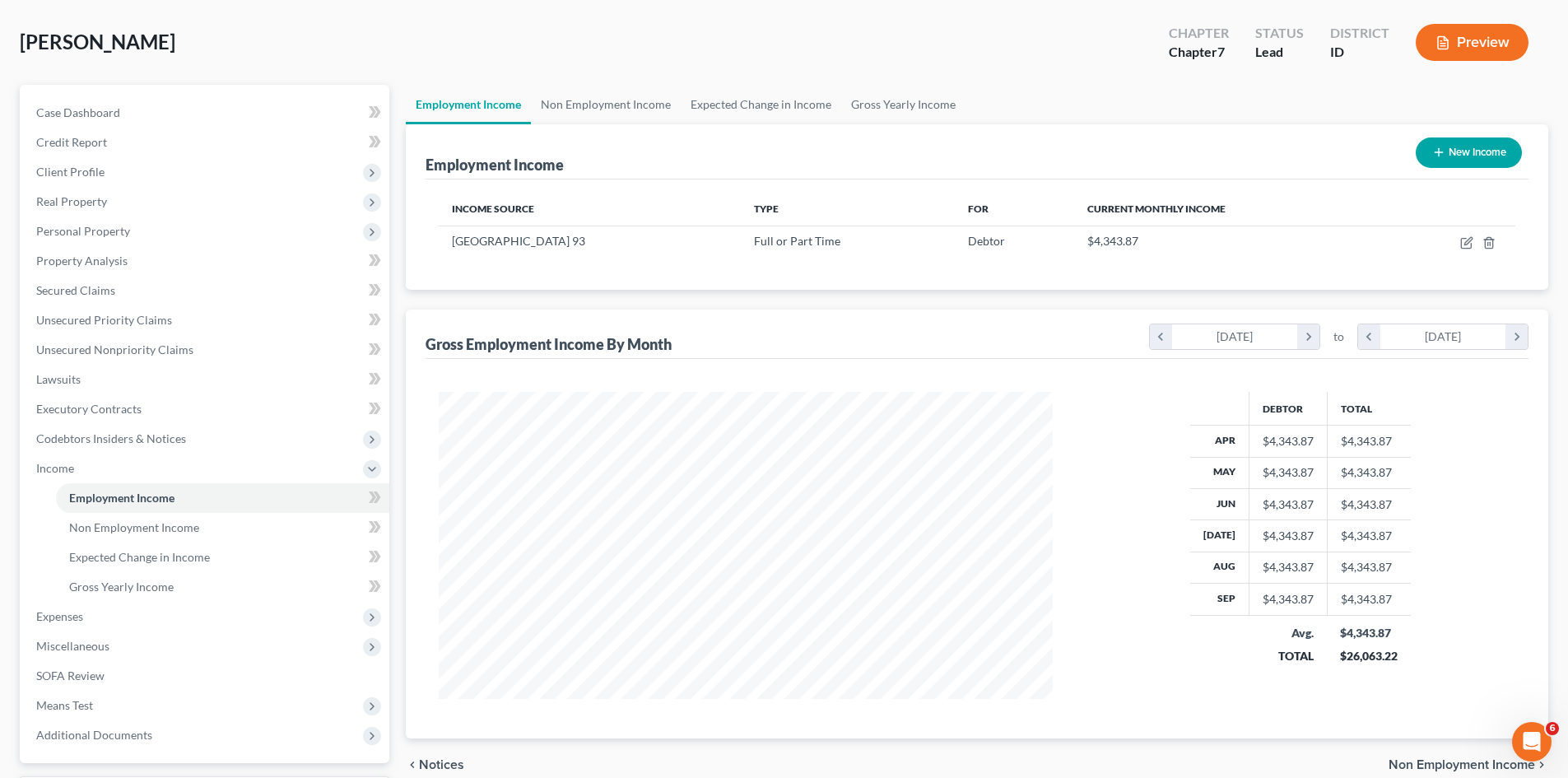
scroll to position [216, 0]
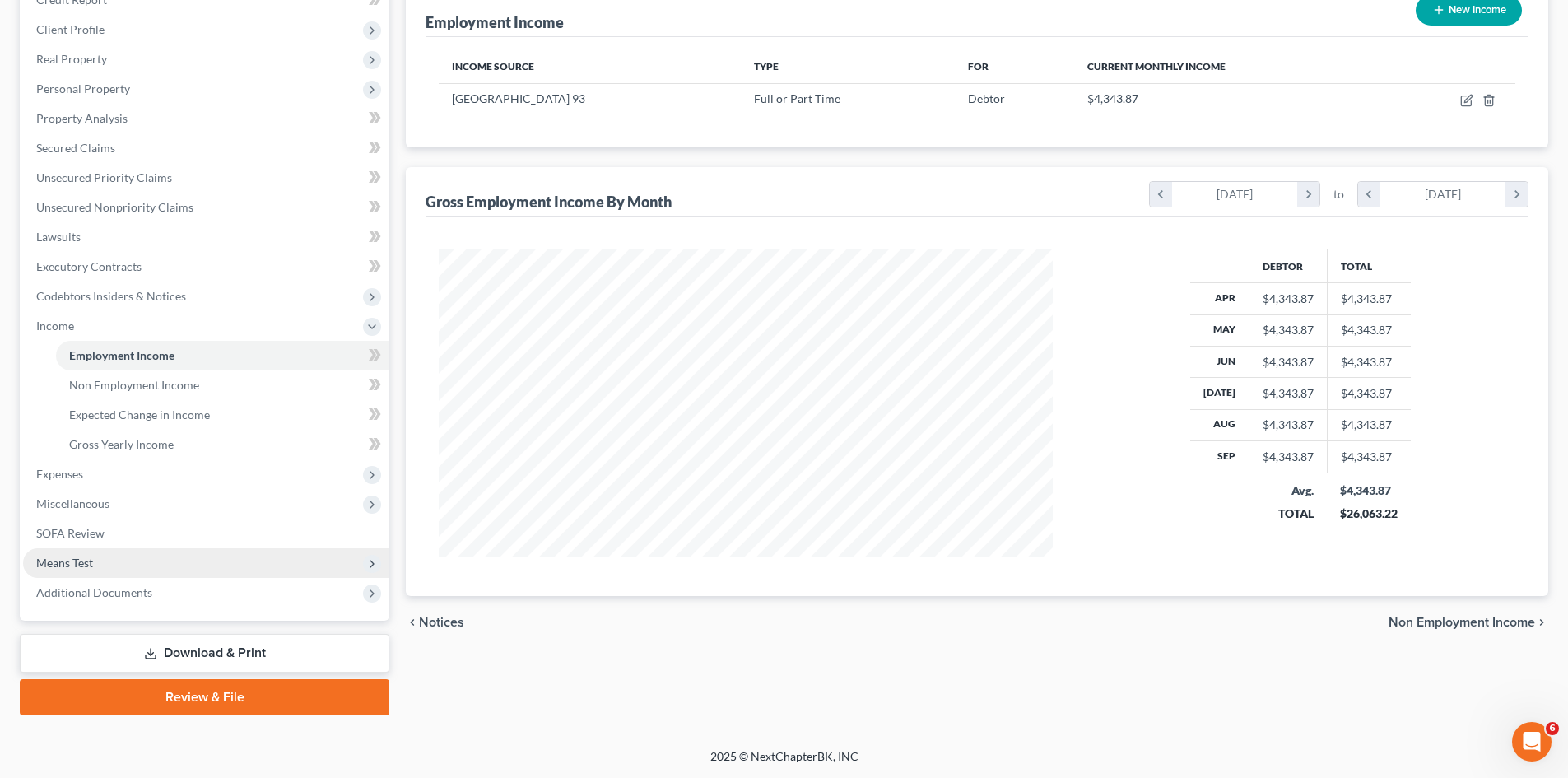
click at [76, 561] on span "Means Test" at bounding box center [64, 562] width 56 height 14
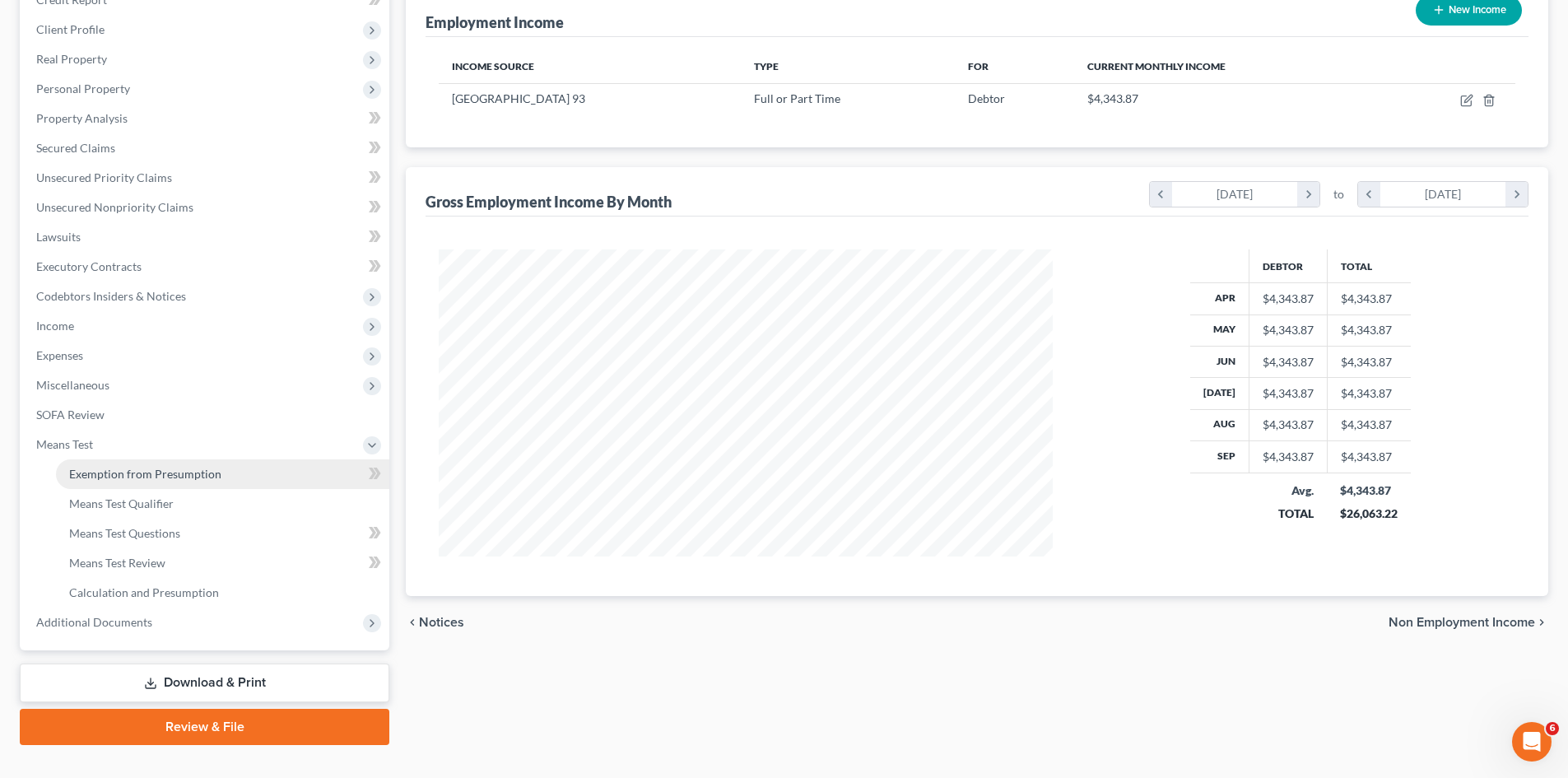
click at [196, 473] on span "Exemption from Presumption" at bounding box center [145, 474] width 152 height 14
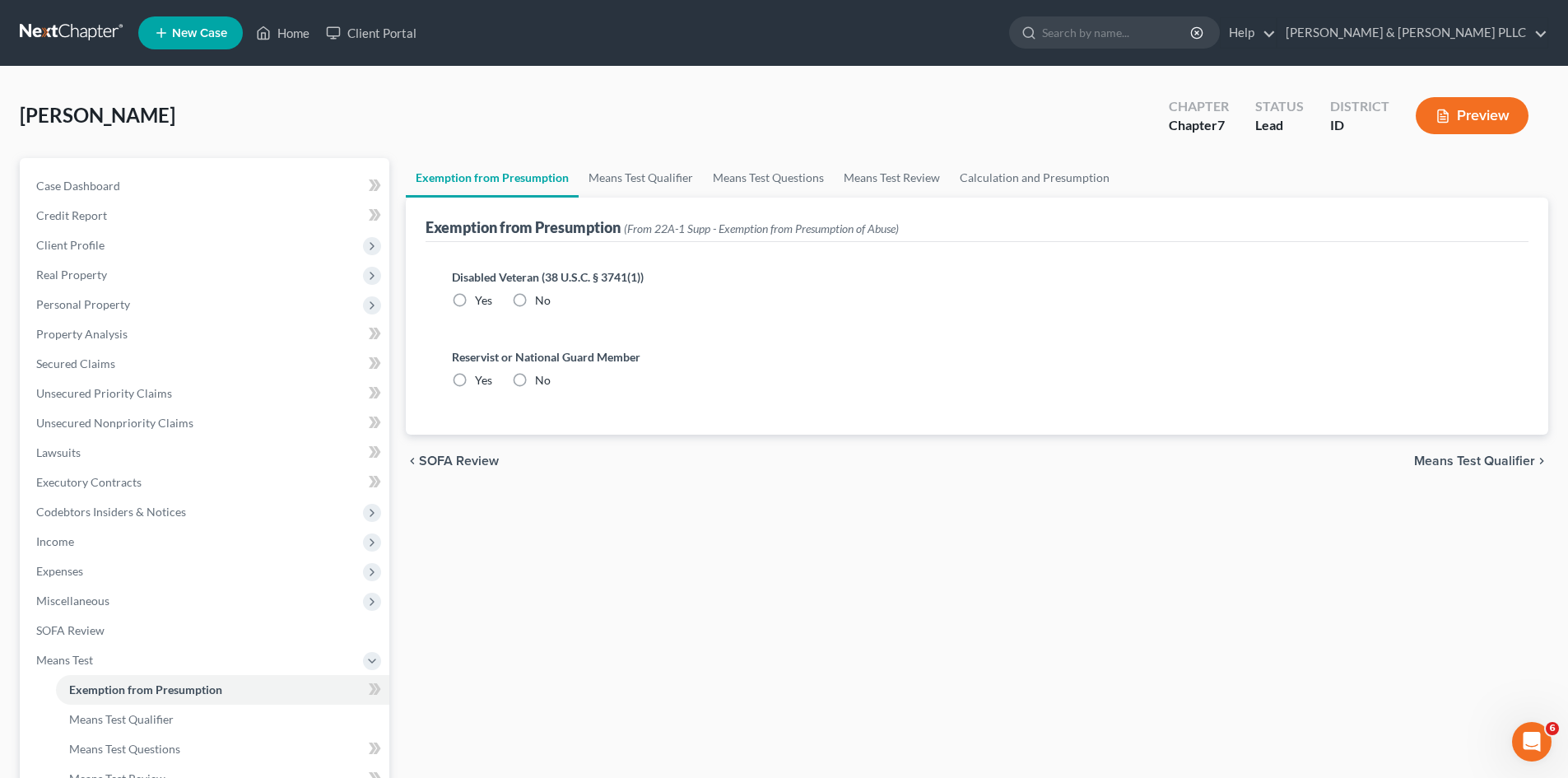
click at [536, 299] on label "No" at bounding box center [543, 301] width 16 height 17
click at [541, 299] on input "No" at bounding box center [546, 298] width 11 height 11
radio input "true"
click at [536, 379] on label "No" at bounding box center [543, 381] width 16 height 17
click at [541, 379] on input "No" at bounding box center [546, 378] width 11 height 11
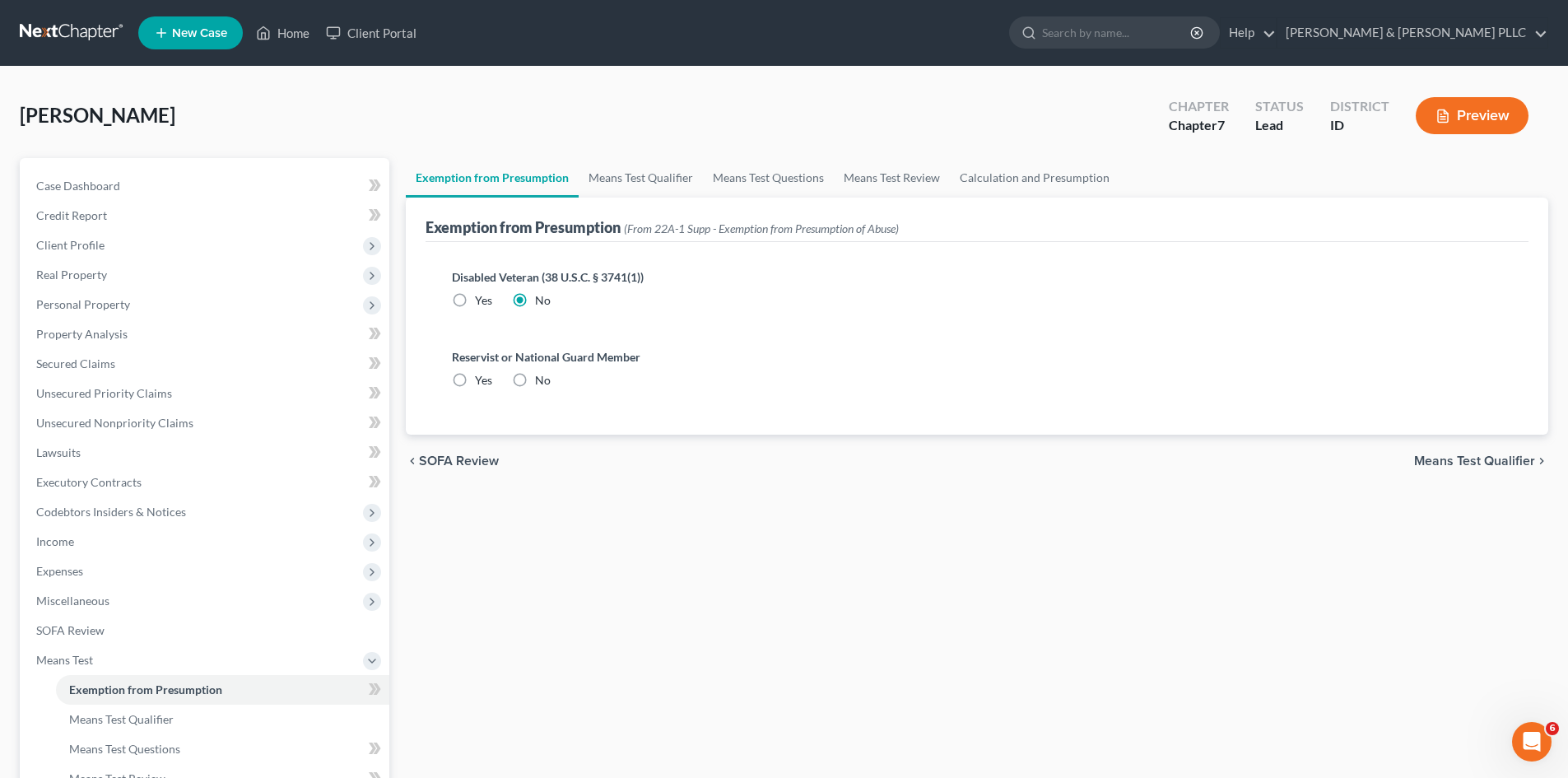
radio input "true"
click at [1466, 464] on span "Means Test Qualifier" at bounding box center [1474, 461] width 121 height 13
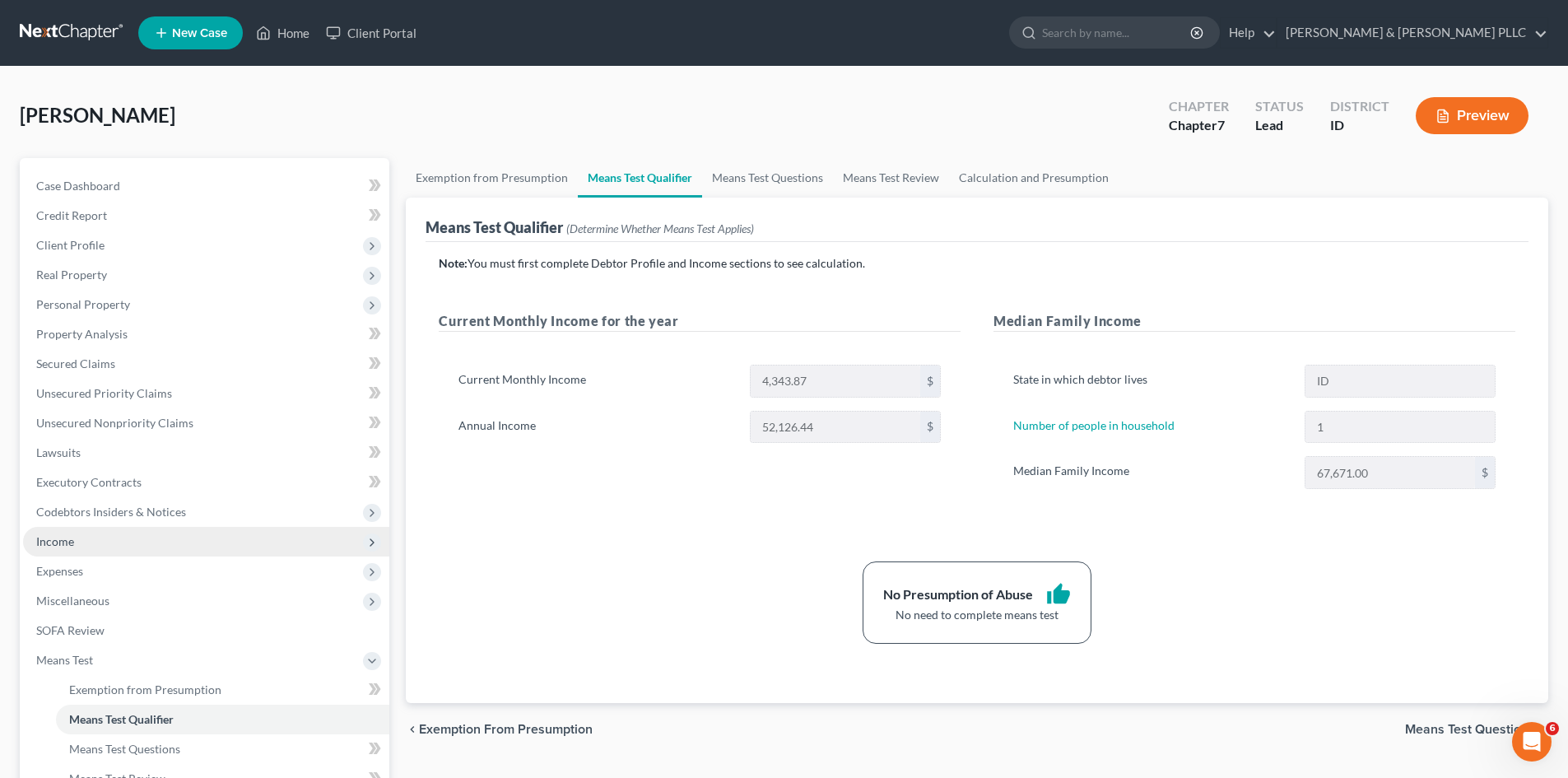
click at [66, 549] on span "Income" at bounding box center [206, 542] width 367 height 30
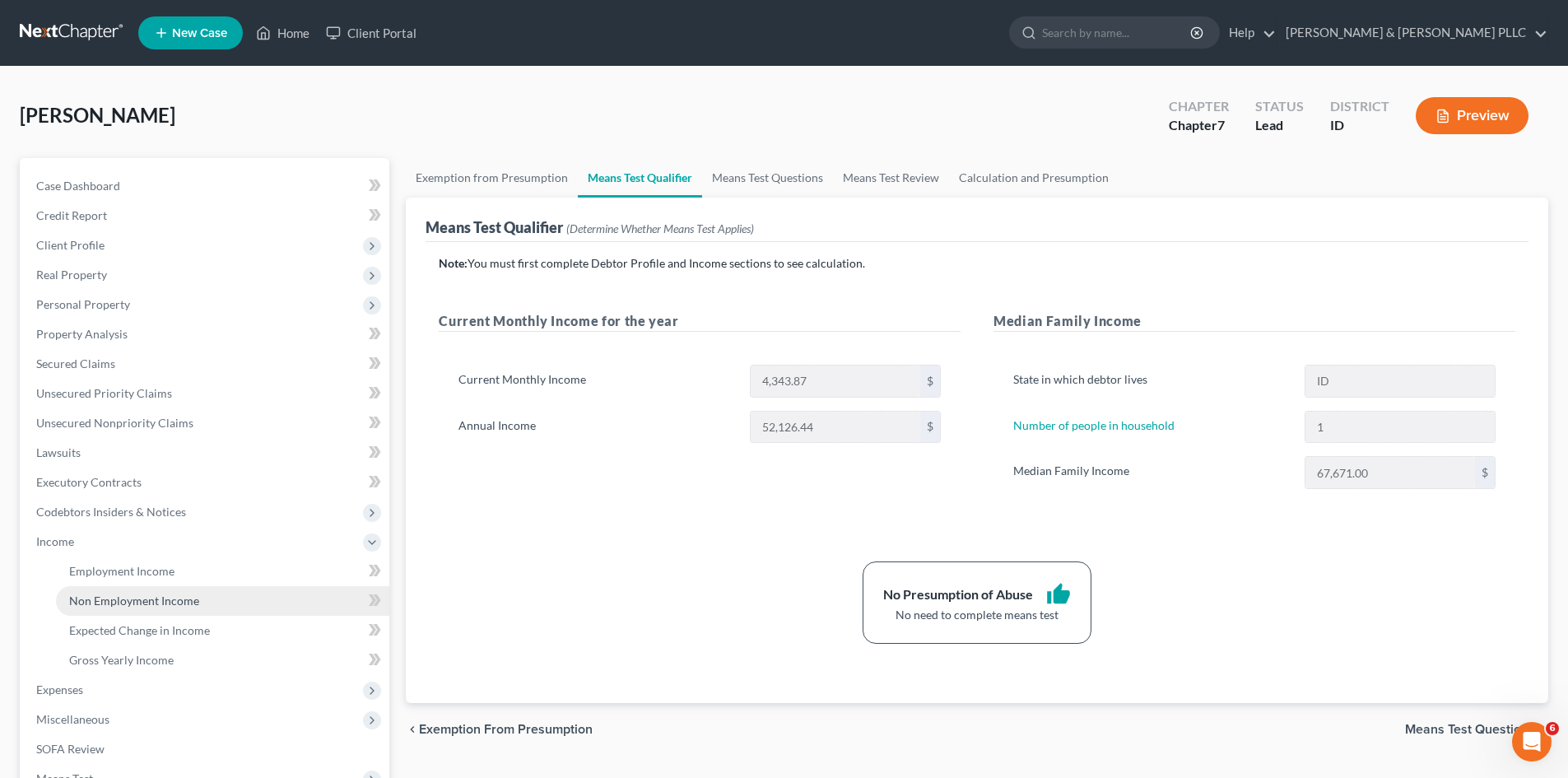
click at [162, 598] on span "Non Employment Income" at bounding box center [134, 601] width 130 height 14
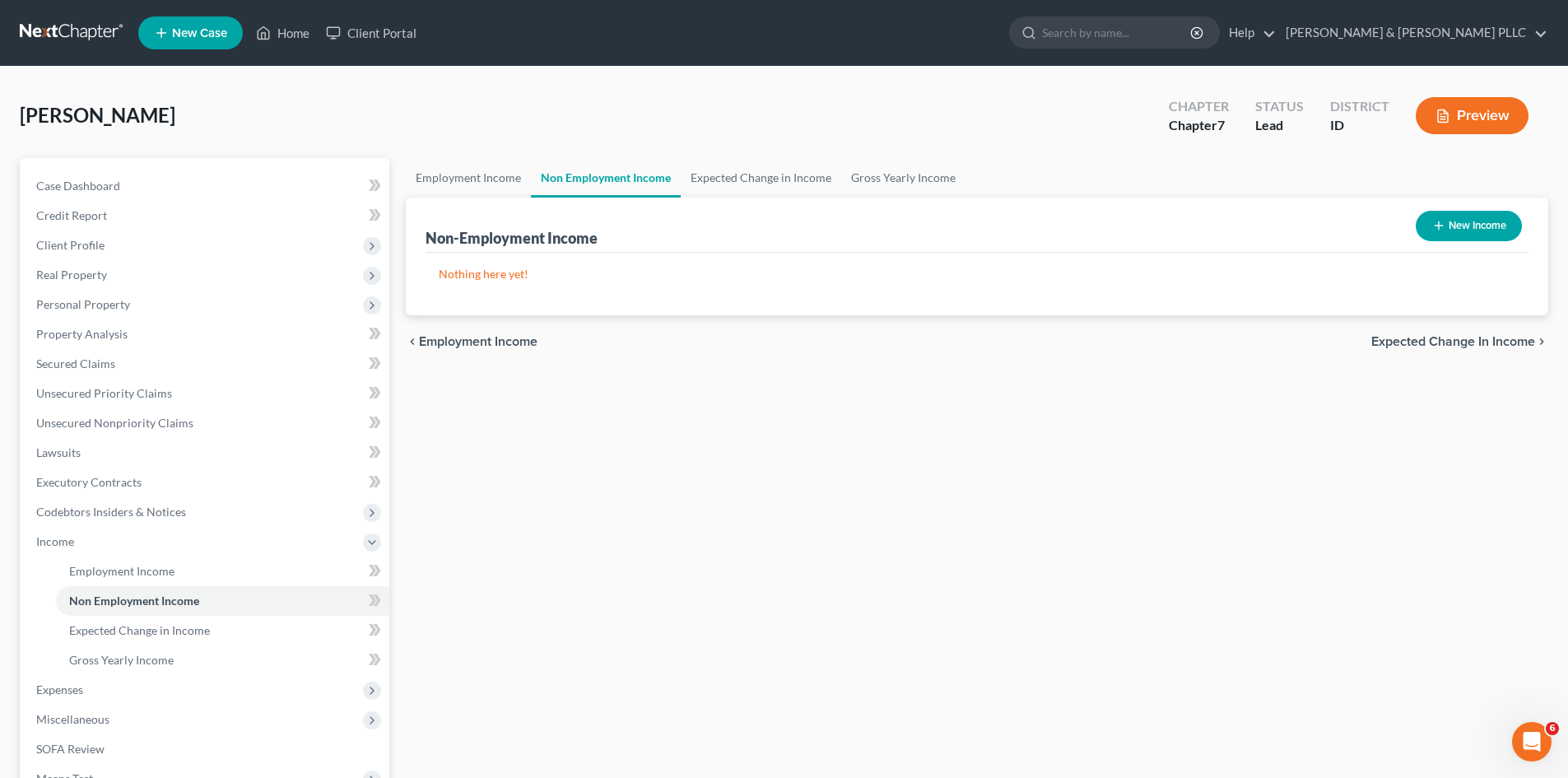
click at [1481, 220] on button "New Income" at bounding box center [1468, 225] width 106 height 31
select select "0"
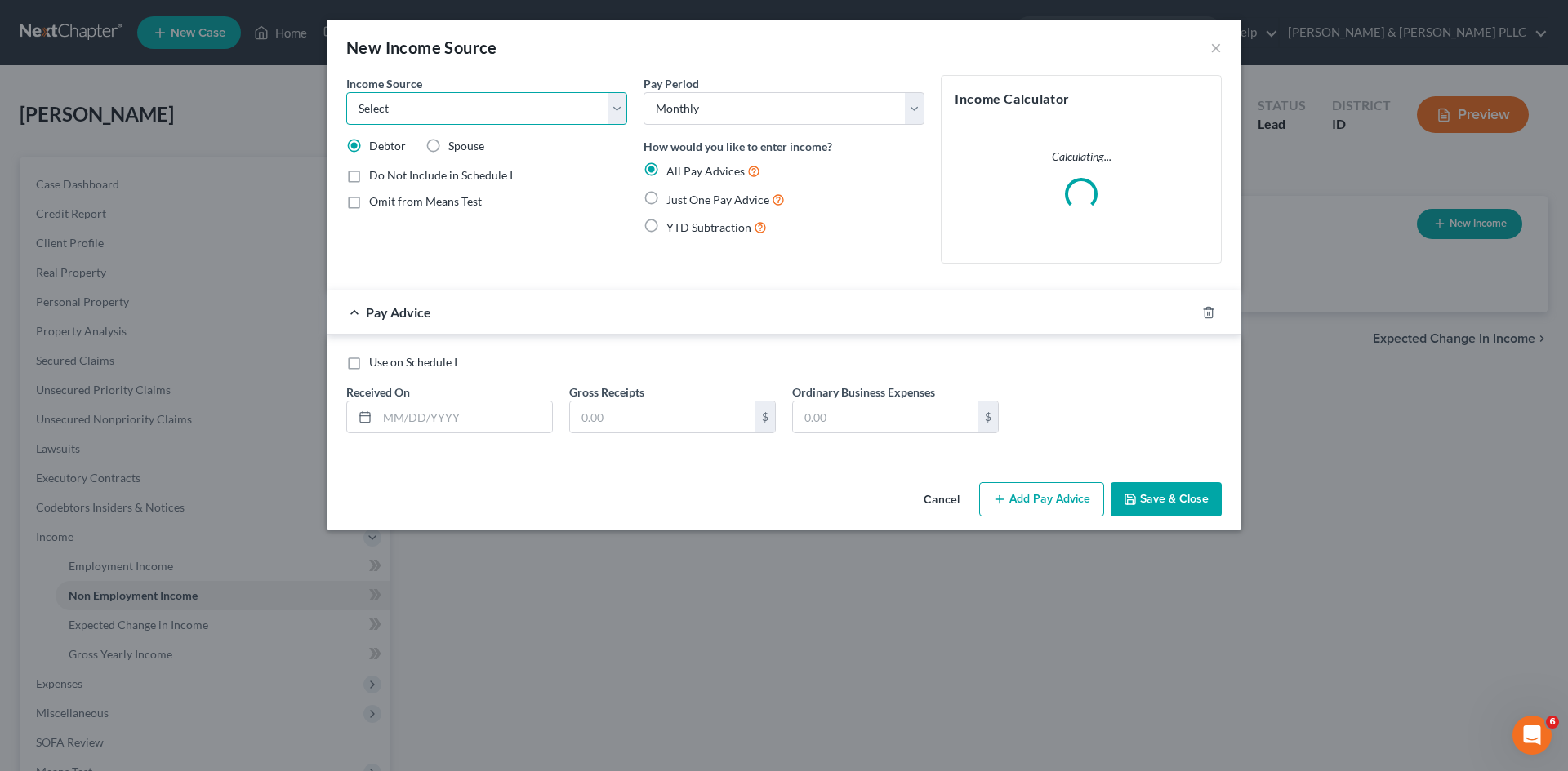
click at [612, 111] on select "Select Unemployment Disability (from employer) Pension Retirement Social Securi…" at bounding box center [486, 108] width 281 height 32
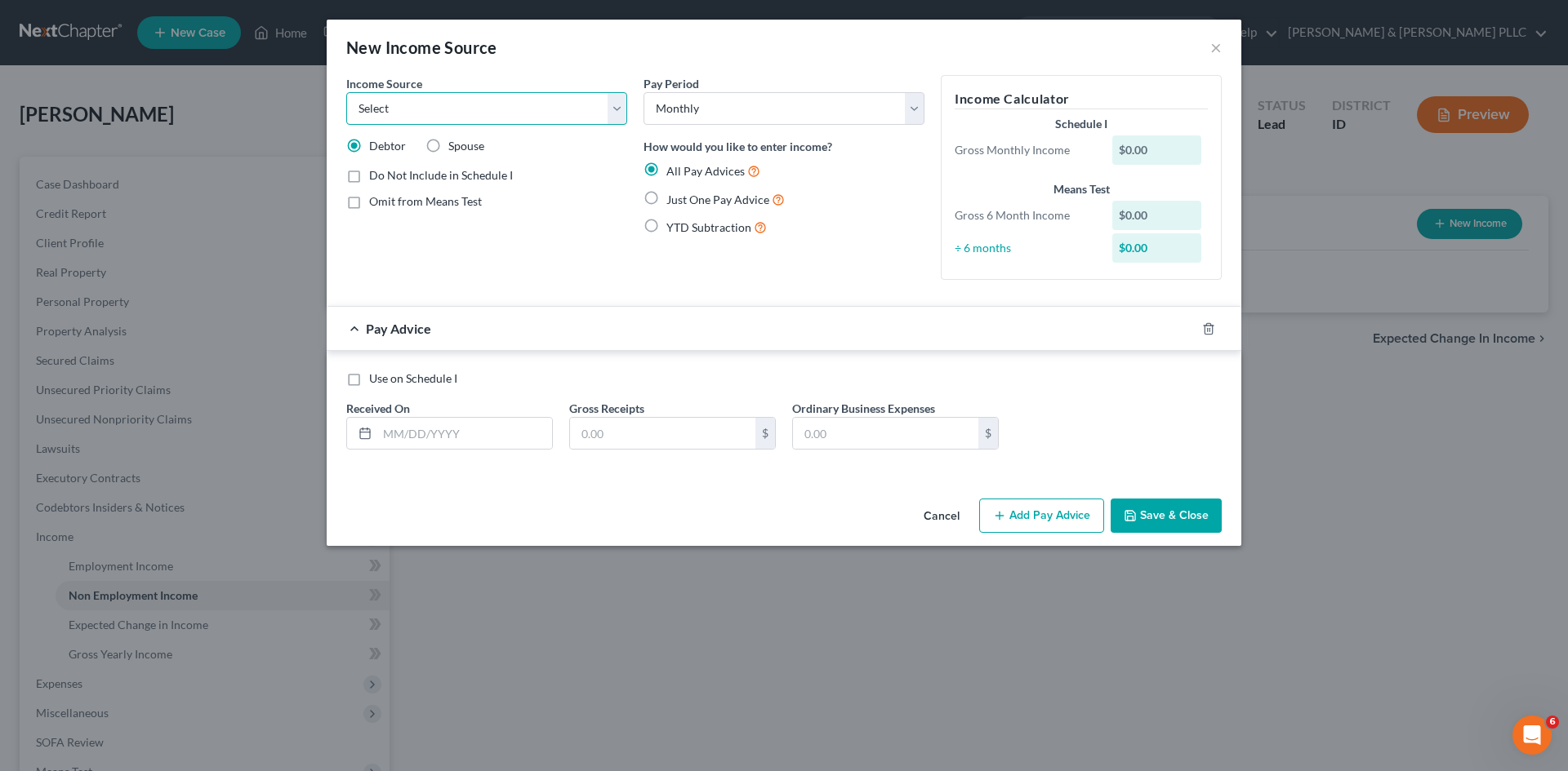
select select "7"
click at [346, 92] on select "Select Unemployment Disability (from employer) Pension Retirement Social Securi…" at bounding box center [486, 108] width 281 height 32
click at [499, 433] on input "text" at bounding box center [465, 434] width 174 height 31
click at [666, 198] on label "Just One Pay Advice" at bounding box center [725, 199] width 119 height 19
click at [673, 198] on input "Just One Pay Advice" at bounding box center [678, 195] width 11 height 11
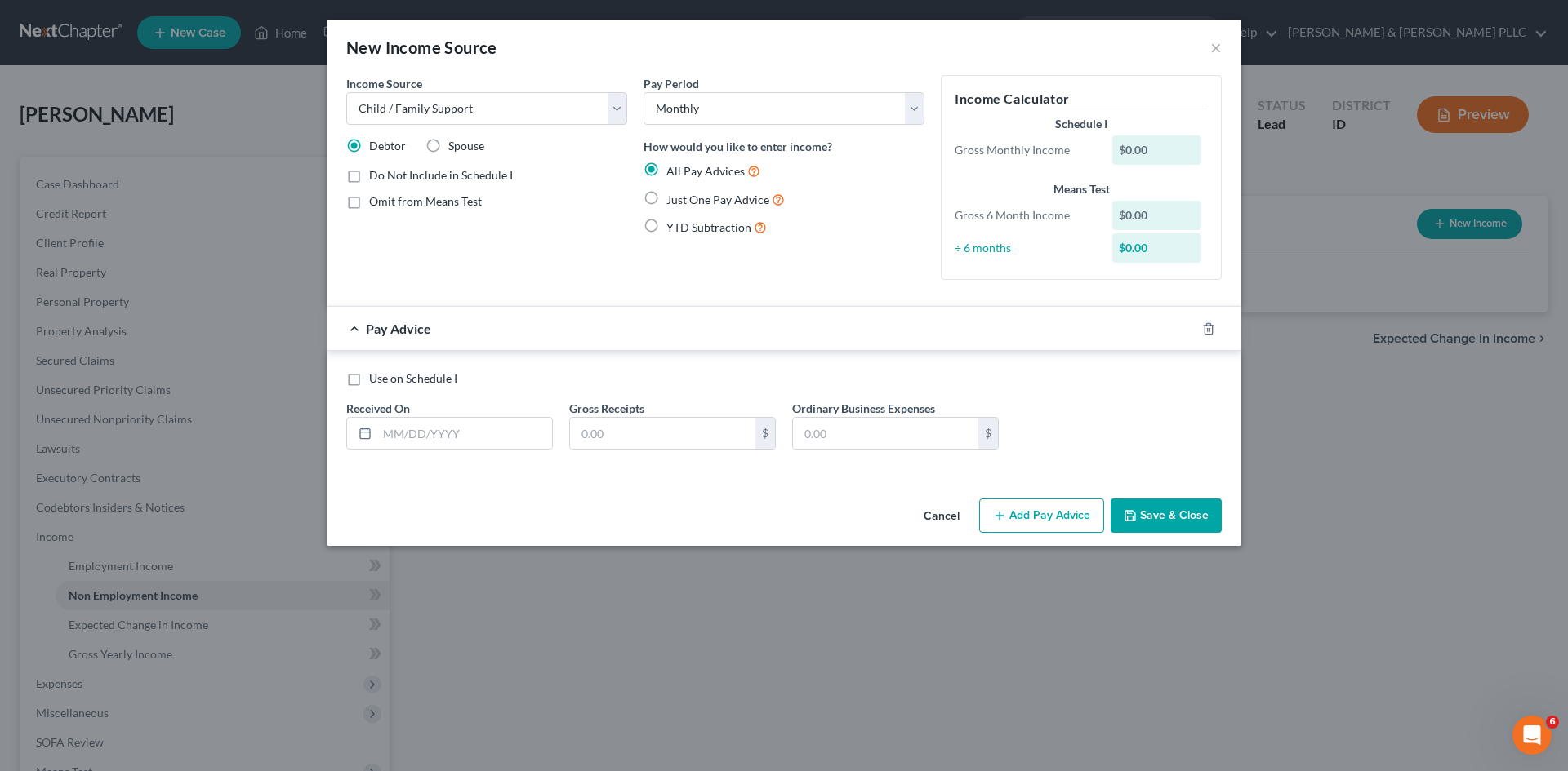
radio input "true"
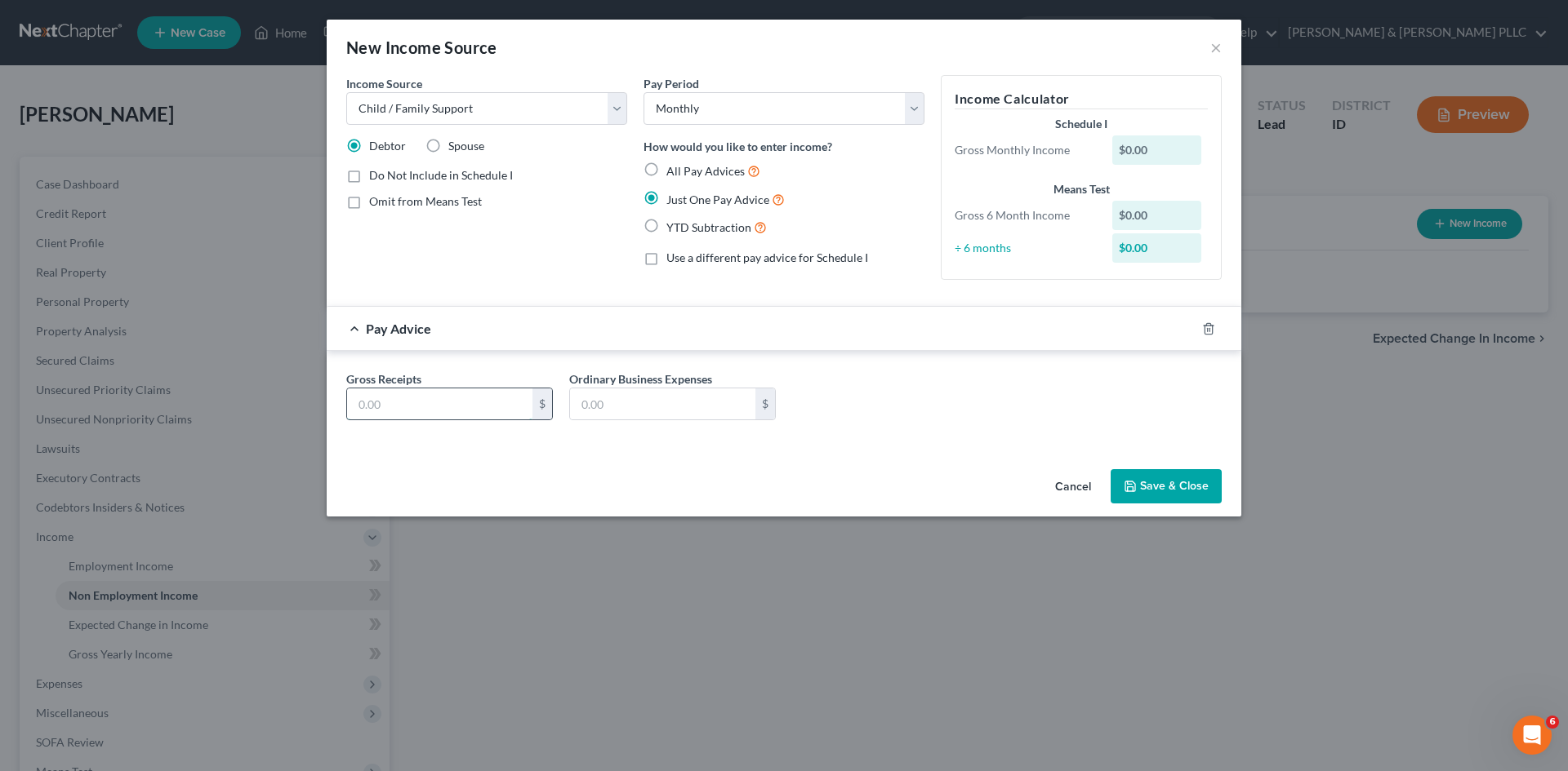
click at [490, 404] on input "text" at bounding box center [439, 405] width 185 height 31
type input "500.00"
click at [1178, 490] on button "Save & Close" at bounding box center [1165, 486] width 111 height 34
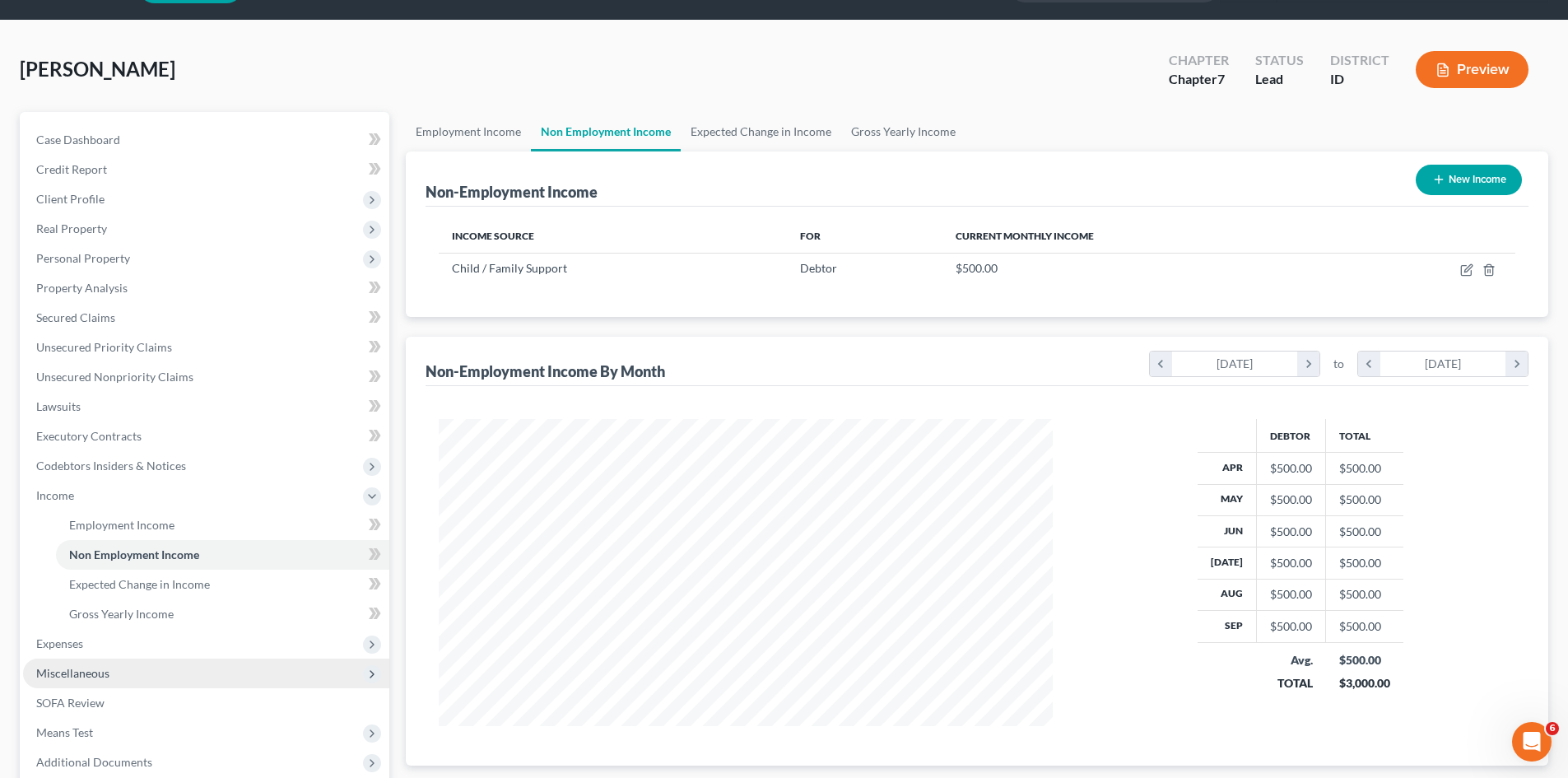
scroll to position [82, 0]
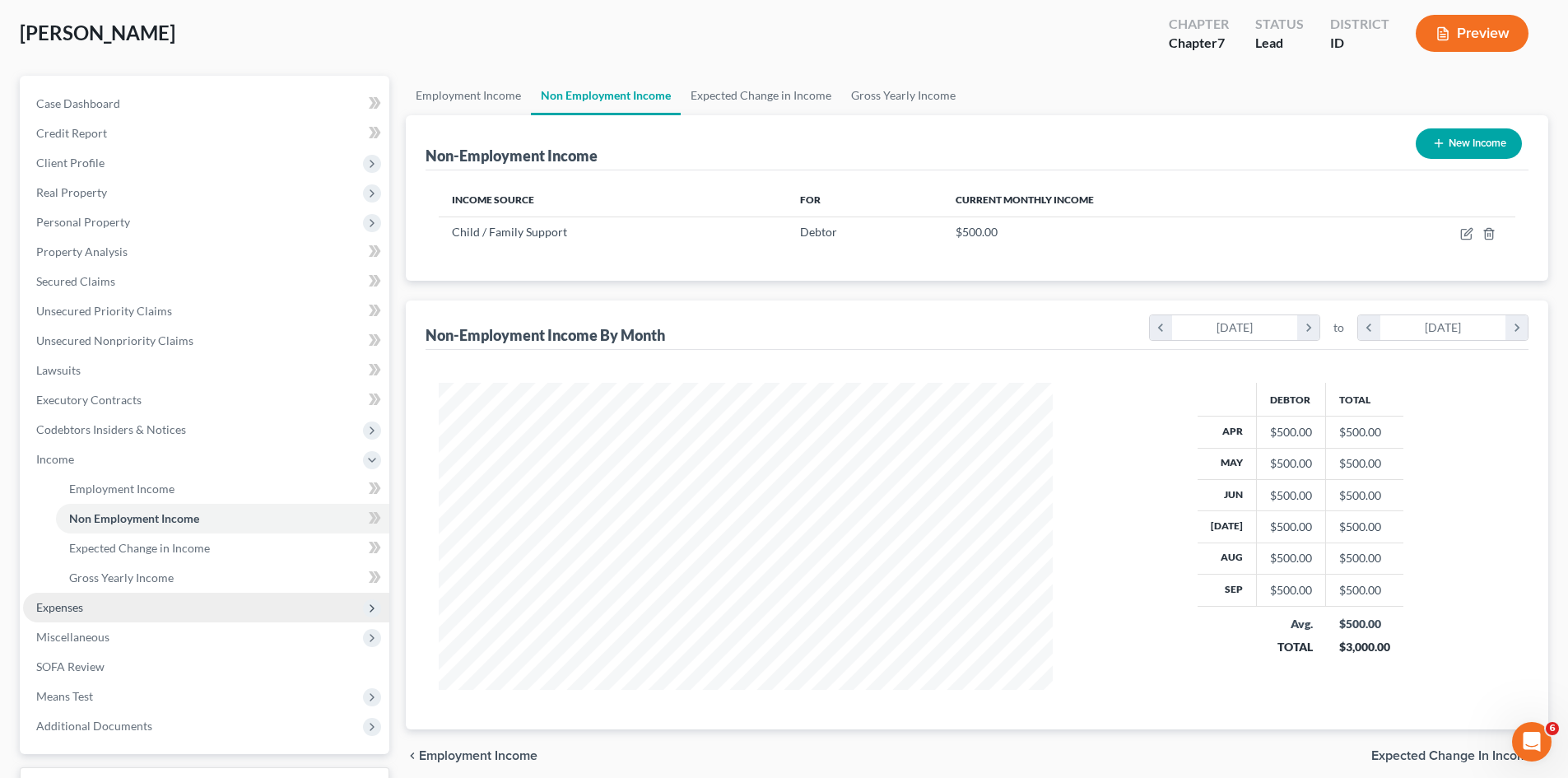
click at [56, 610] on span "Expenses" at bounding box center [59, 607] width 46 height 14
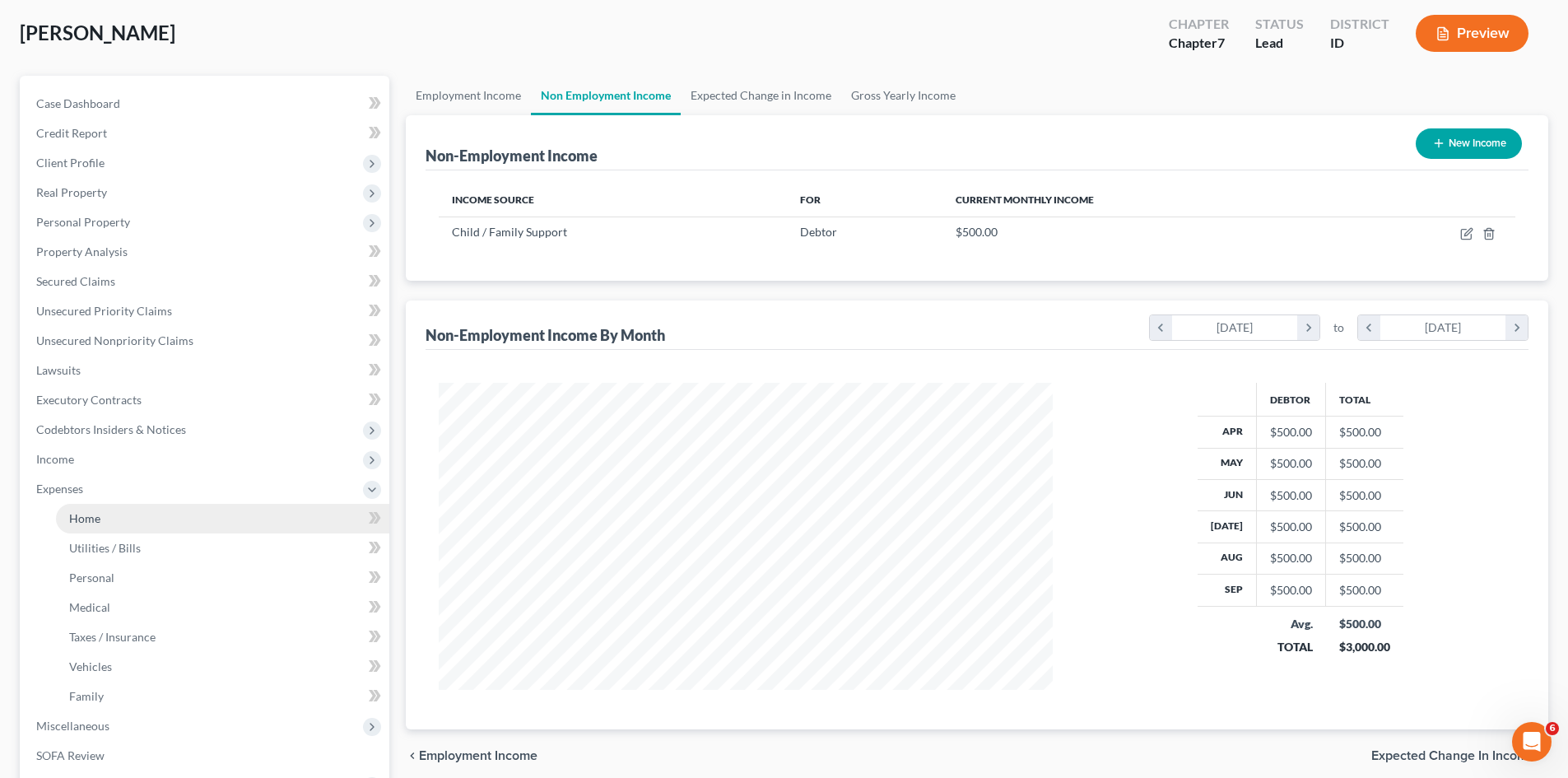
click at [83, 522] on span "Home" at bounding box center [85, 518] width 32 height 14
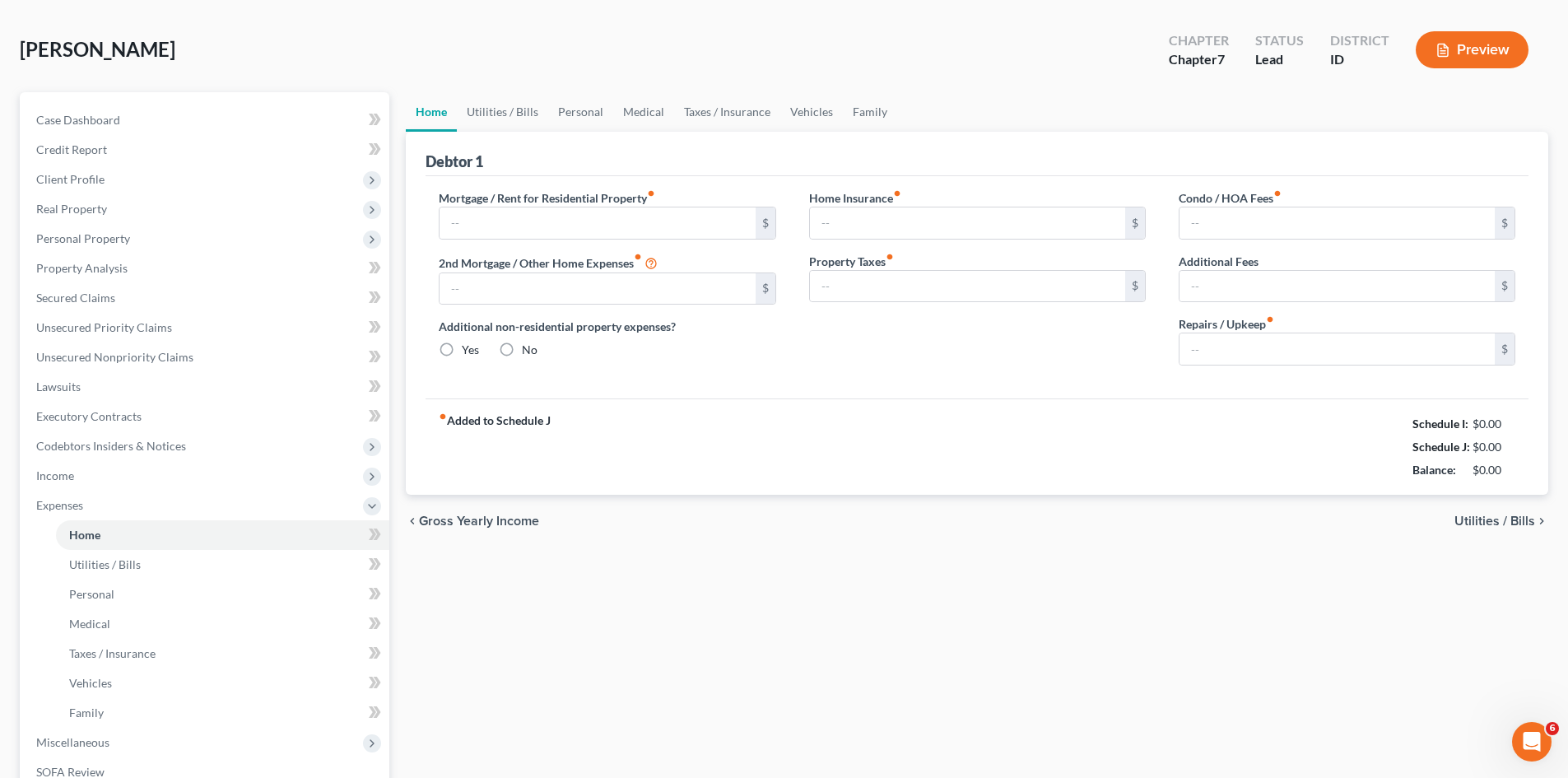
type input "0.00"
radio input "true"
type input "0.00"
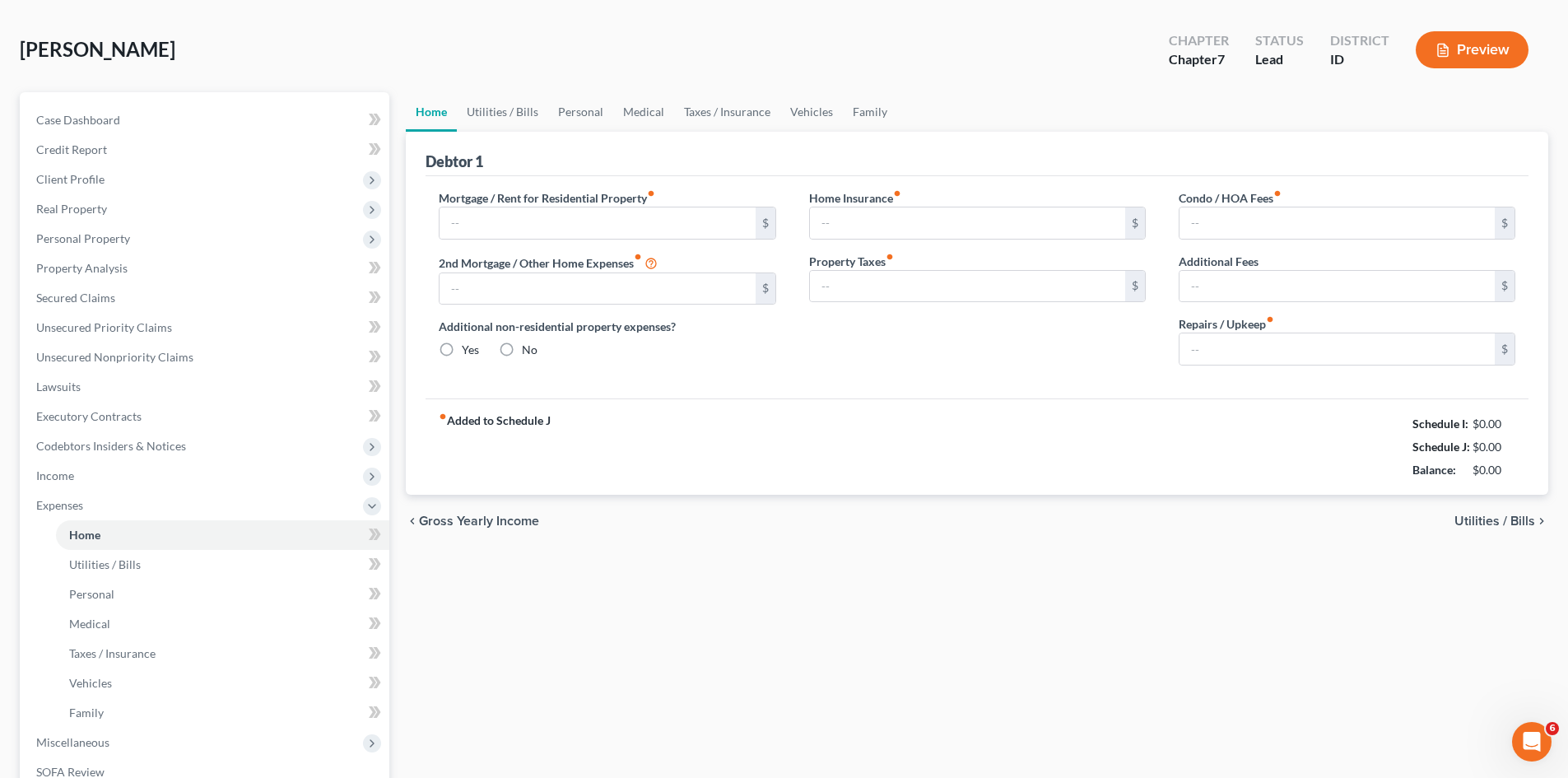
type input "0.00"
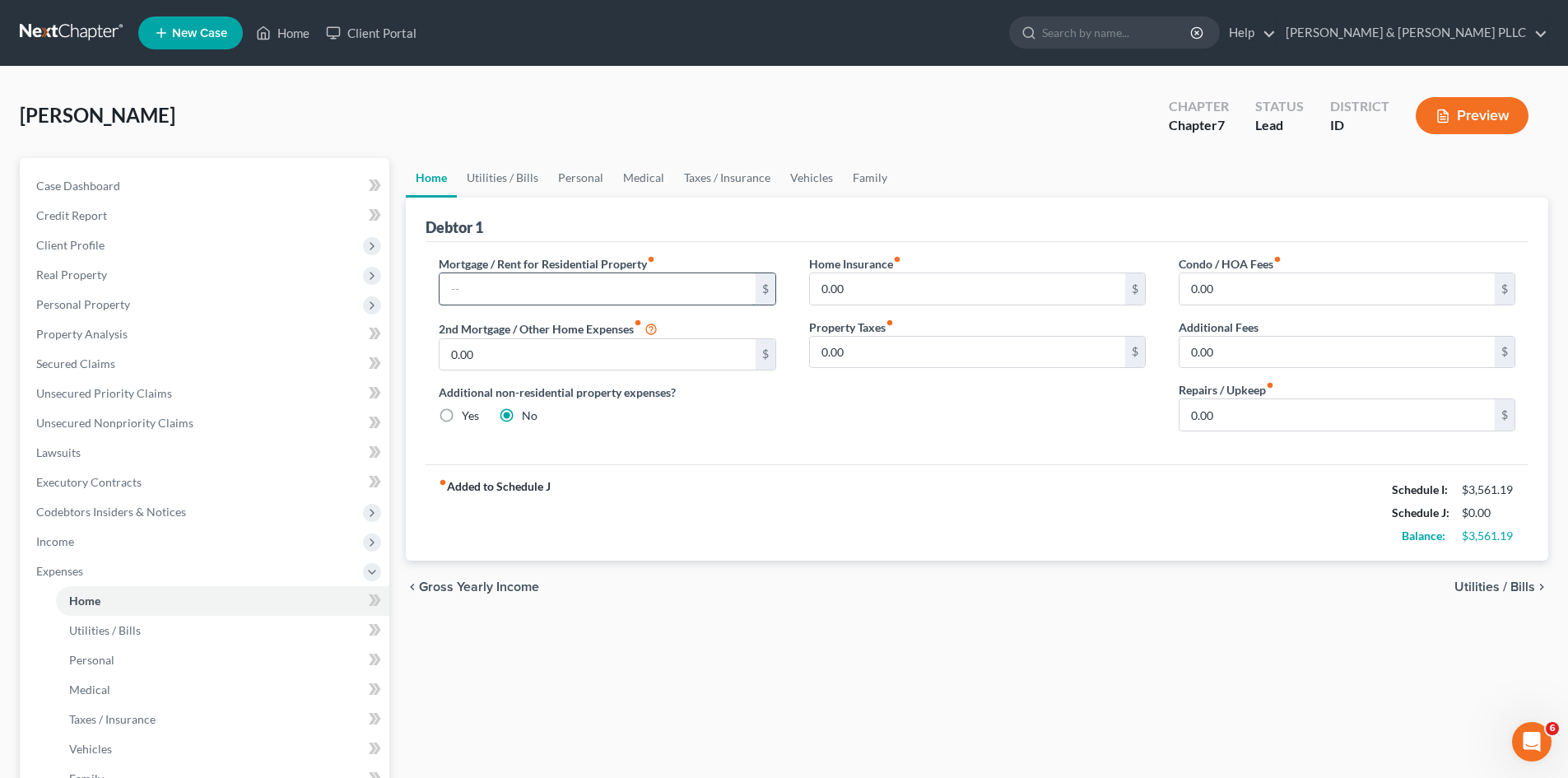
click at [692, 287] on input "text" at bounding box center [597, 290] width 315 height 32
type input "1,350.00"
click at [807, 181] on link "Vehicles" at bounding box center [811, 178] width 62 height 40
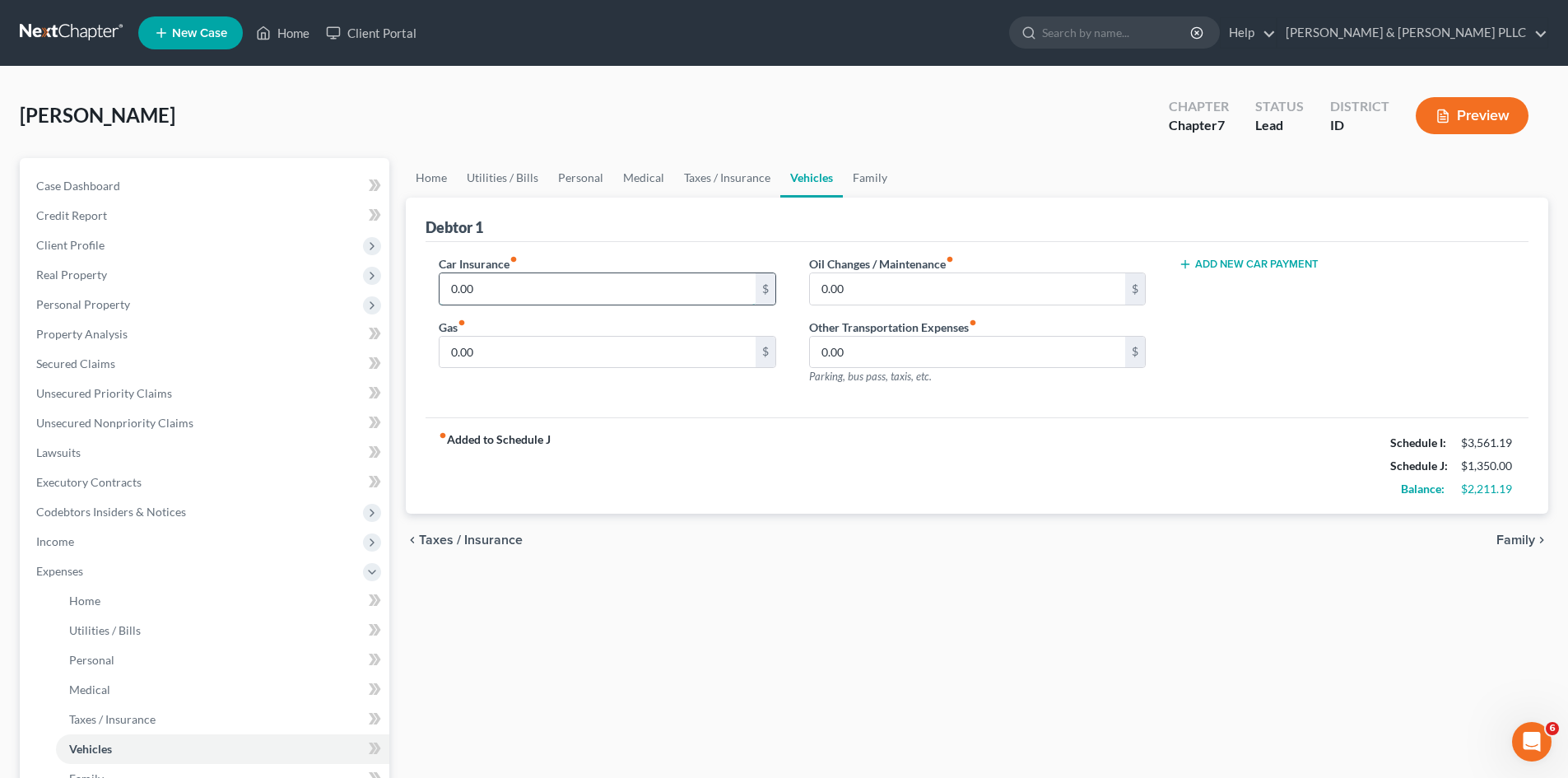
click at [533, 290] on input "0.00" at bounding box center [597, 290] width 315 height 32
type input "100.00"
click at [519, 353] on input "0.00" at bounding box center [597, 353] width 315 height 32
type input "150.00"
click at [822, 292] on input "0.00" at bounding box center [967, 290] width 315 height 32
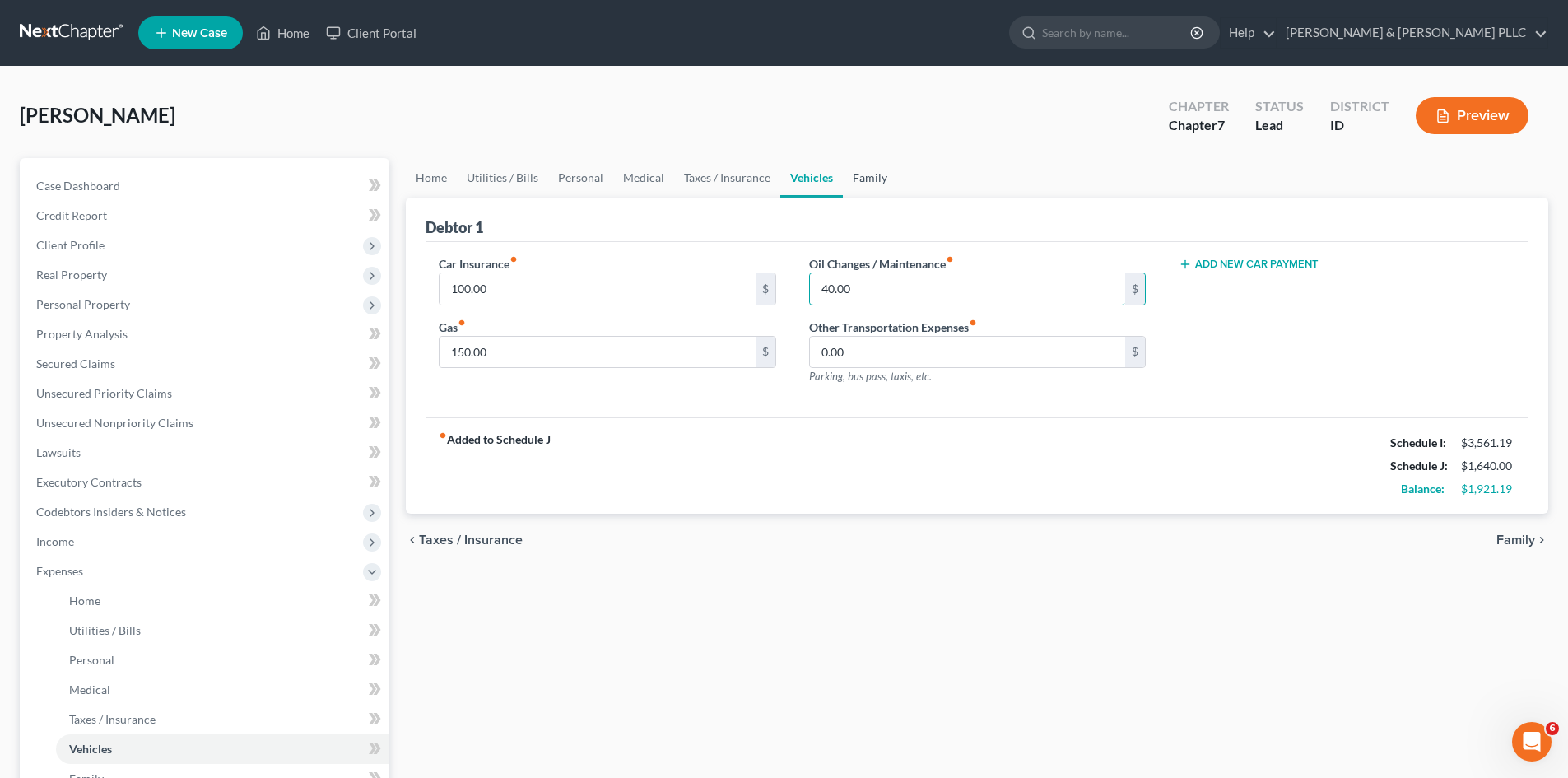
type input "40.00"
click at [859, 178] on link "Family" at bounding box center [869, 178] width 54 height 40
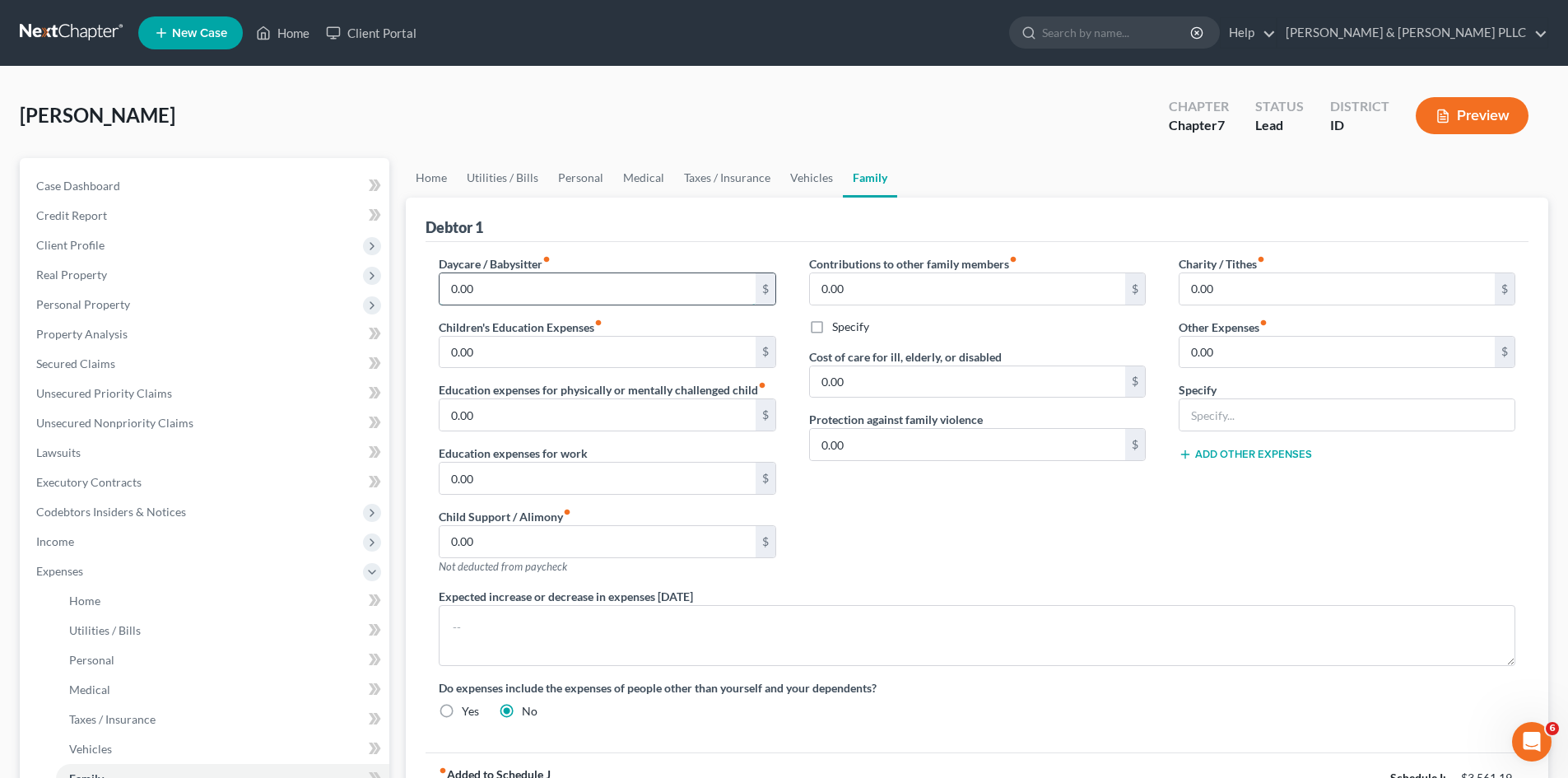
click at [533, 287] on input "0.00" at bounding box center [597, 290] width 315 height 32
type input "150.00"
click at [521, 180] on link "Utilities / Bills" at bounding box center [502, 178] width 91 height 40
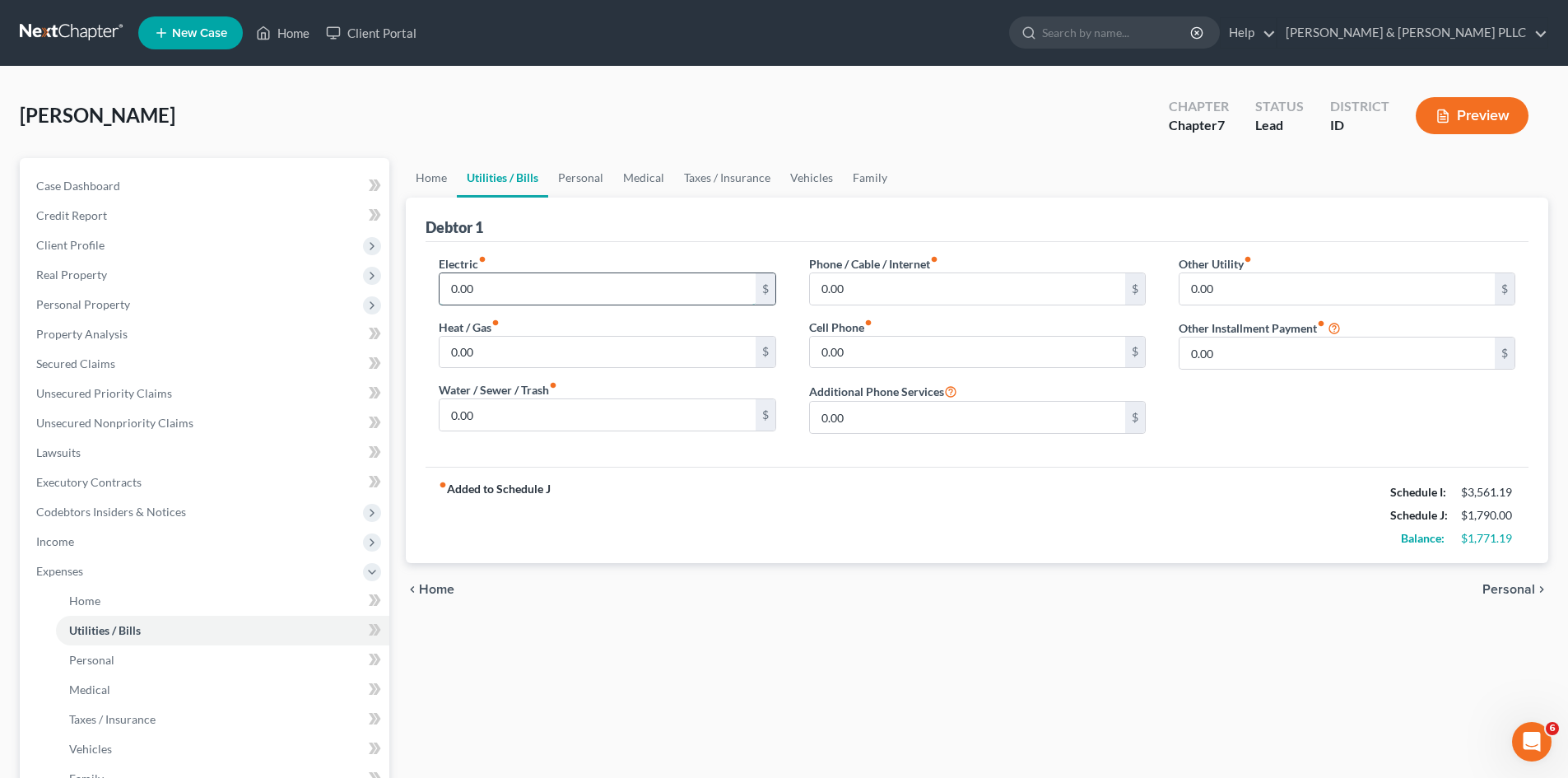
click at [458, 289] on input "0.00" at bounding box center [597, 290] width 315 height 32
type input "100.00"
click at [470, 417] on input "0.00" at bounding box center [597, 415] width 315 height 32
type input "100.00"
click at [862, 298] on input "0.00" at bounding box center [967, 290] width 315 height 32
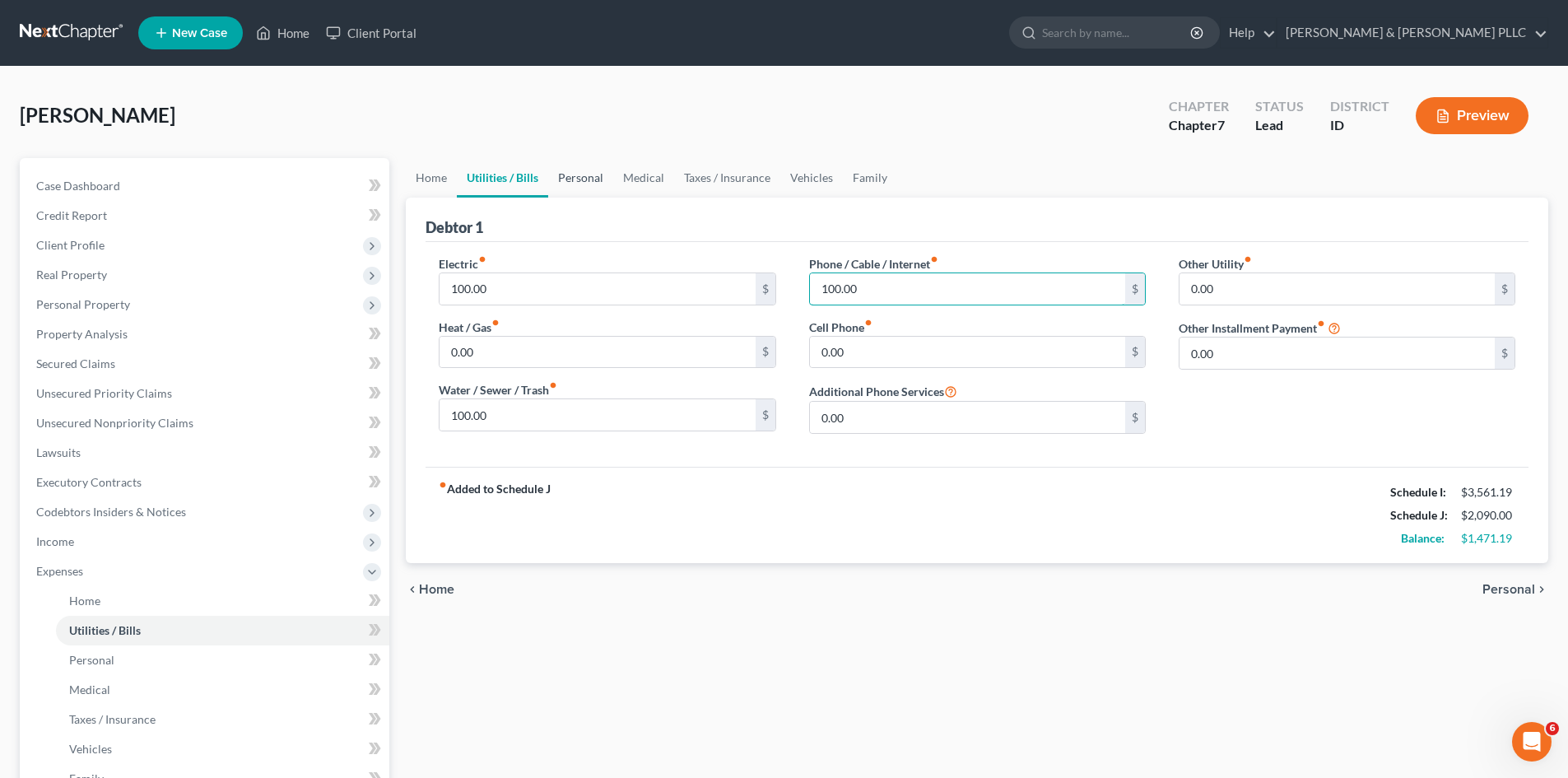
type input "100.00"
click at [577, 167] on link "Personal" at bounding box center [581, 178] width 65 height 40
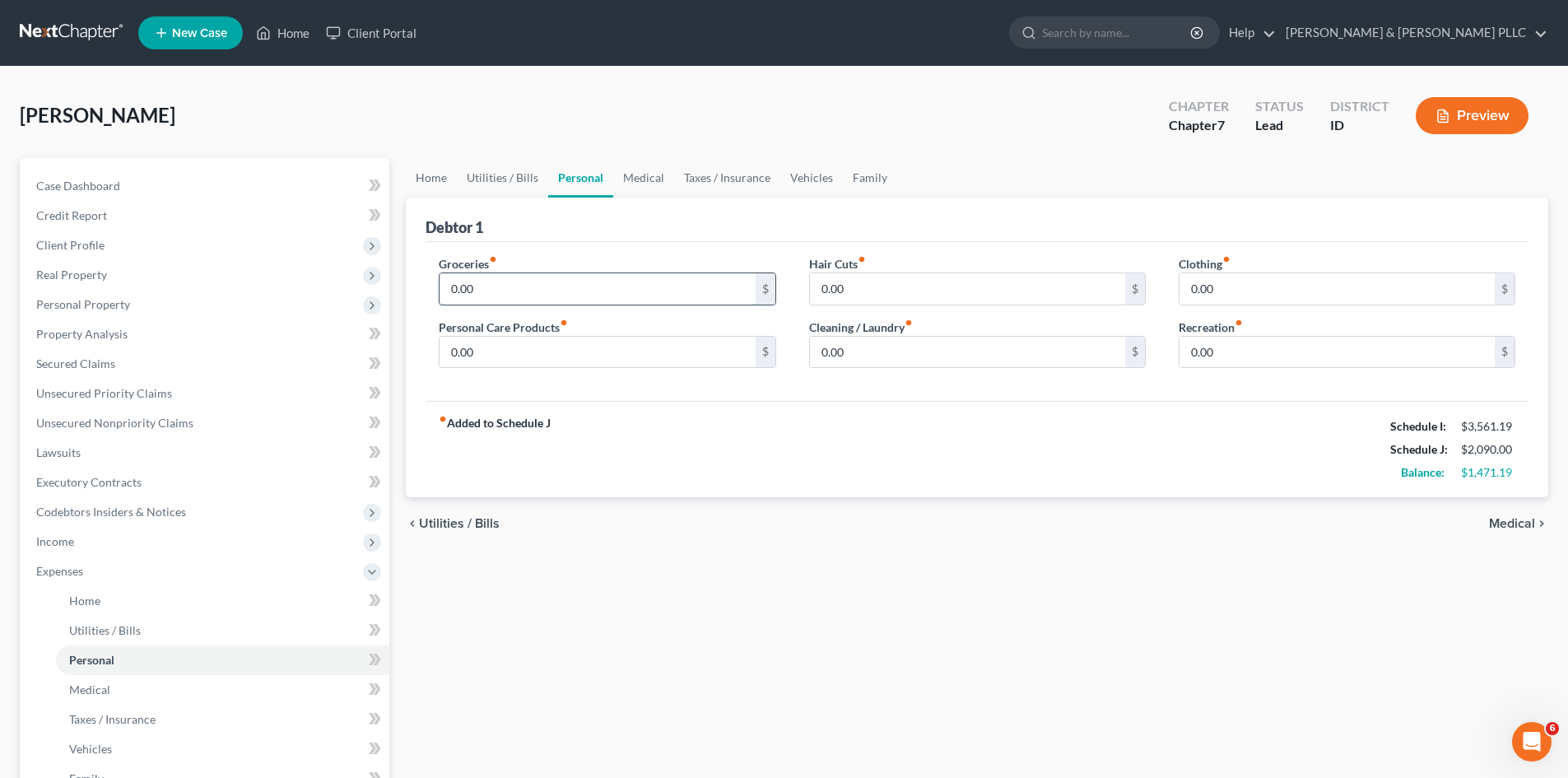
click at [536, 280] on input "0.00" at bounding box center [597, 290] width 315 height 32
type input "400.00"
click at [536, 346] on input "0.00" at bounding box center [597, 353] width 315 height 32
type input "50.00"
click at [842, 288] on input "0.00" at bounding box center [967, 290] width 315 height 32
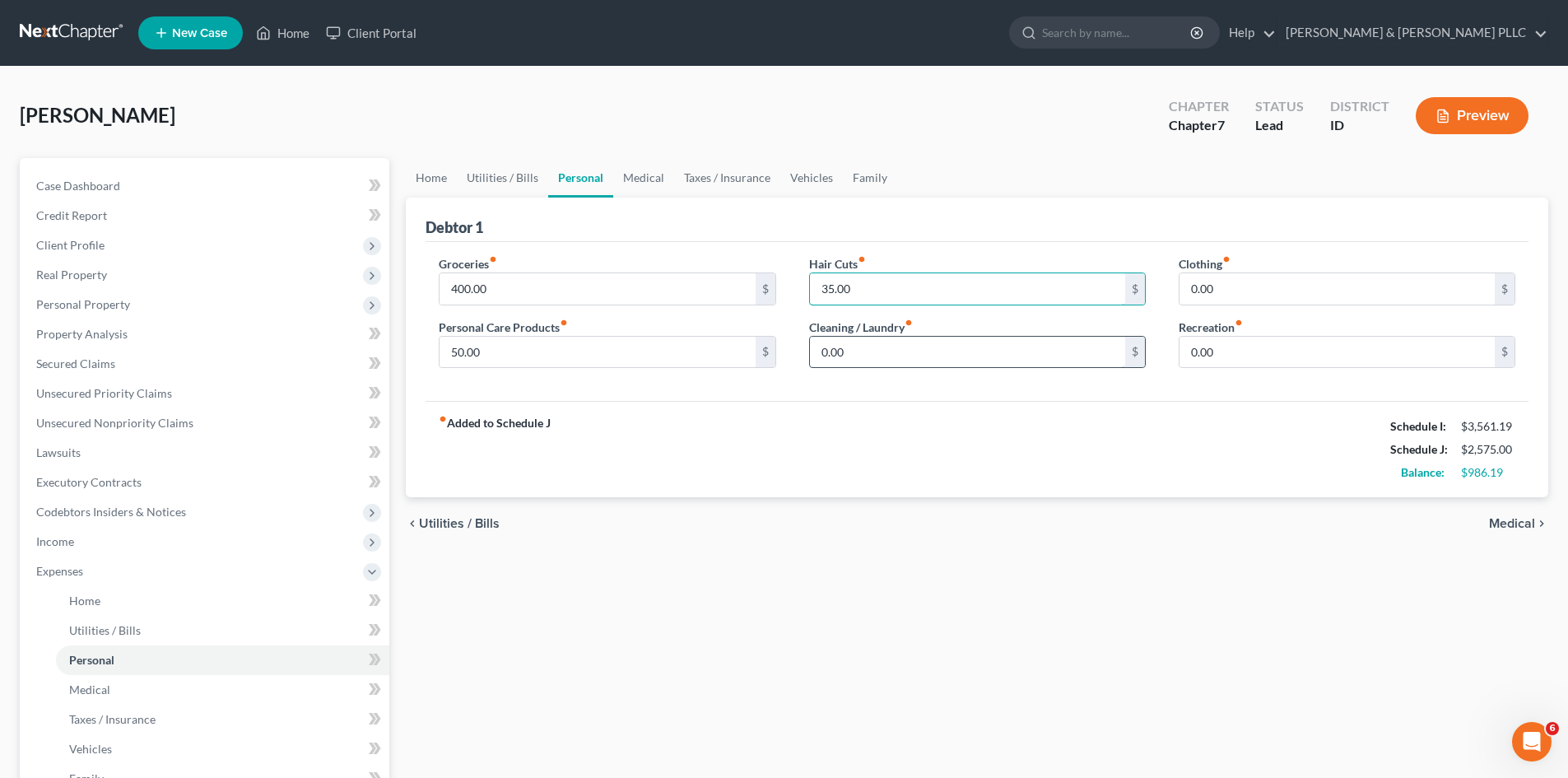
type input "35.00"
click at [871, 354] on input "0.00" at bounding box center [967, 353] width 315 height 32
type input "50.00"
click at [1241, 295] on input "0.00" at bounding box center [1337, 290] width 315 height 32
type input "30.00"
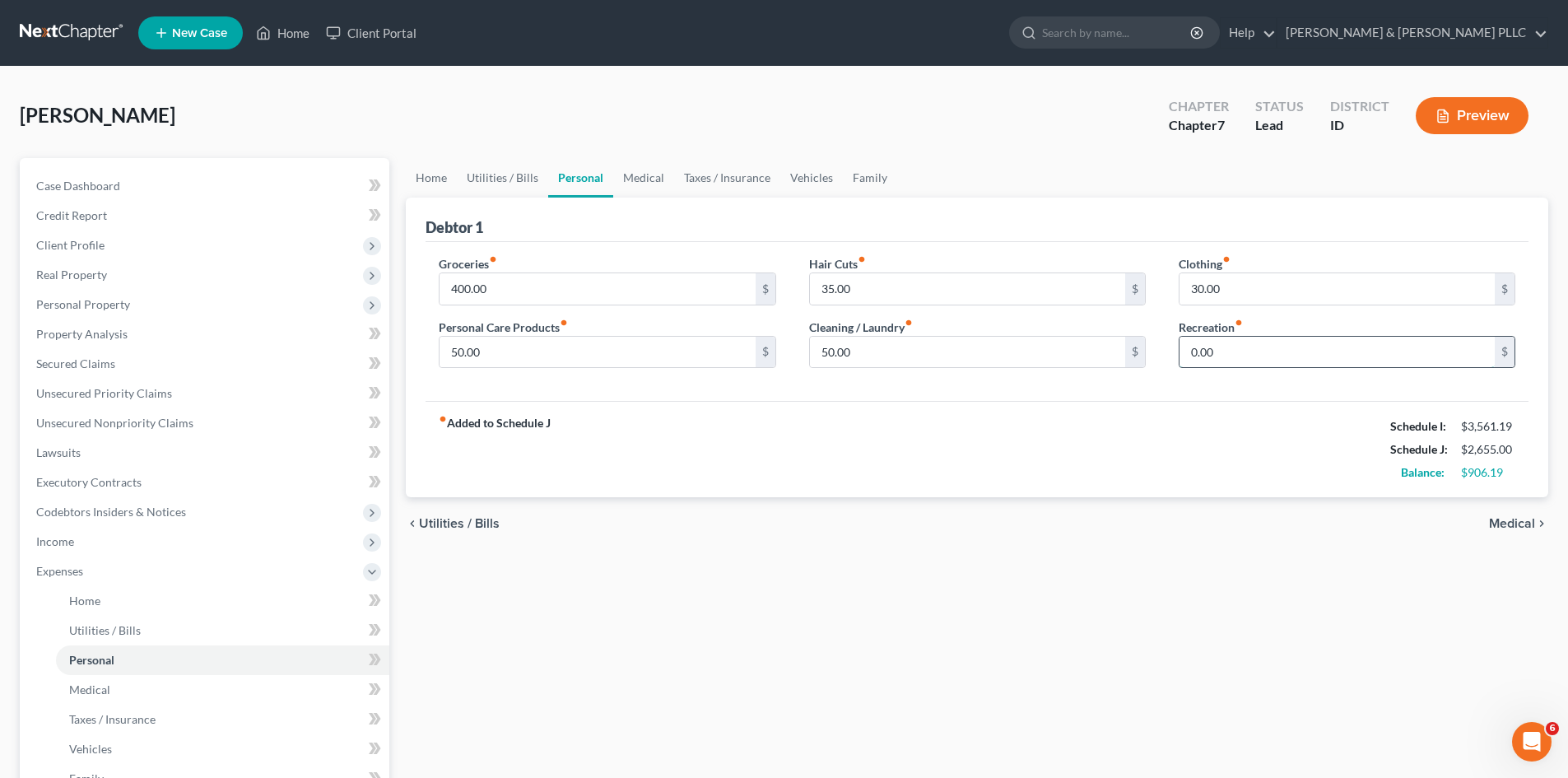
click at [1253, 347] on input "0.00" at bounding box center [1337, 353] width 315 height 32
type input "100.00"
click at [432, 171] on link "Home" at bounding box center [432, 178] width 51 height 40
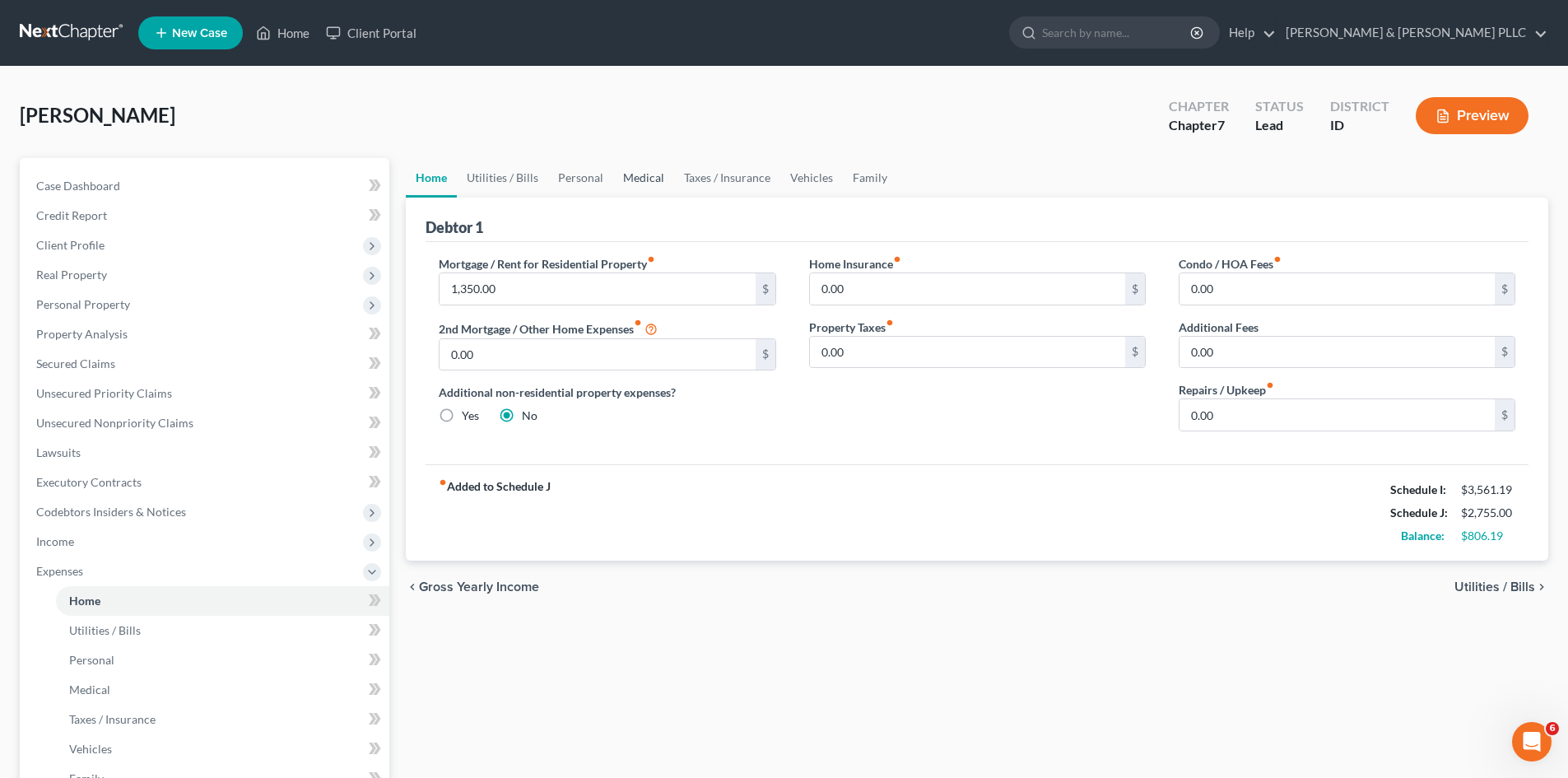
click at [644, 172] on link "Medical" at bounding box center [644, 178] width 61 height 40
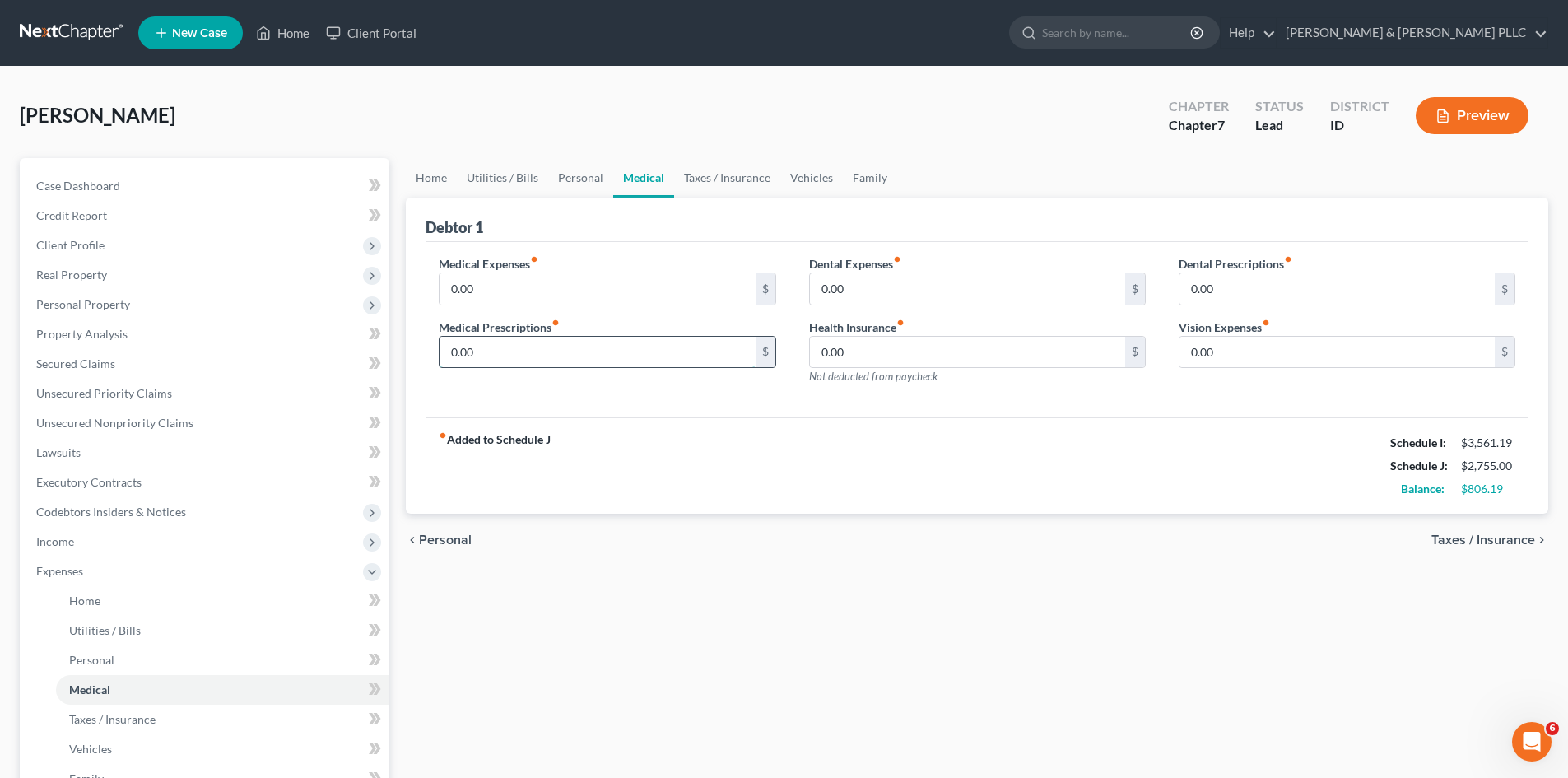
click at [542, 354] on input "0.00" at bounding box center [597, 353] width 315 height 32
type input "90.00"
click at [107, 388] on span "Unsecured Priority Claims" at bounding box center [104, 393] width 135 height 14
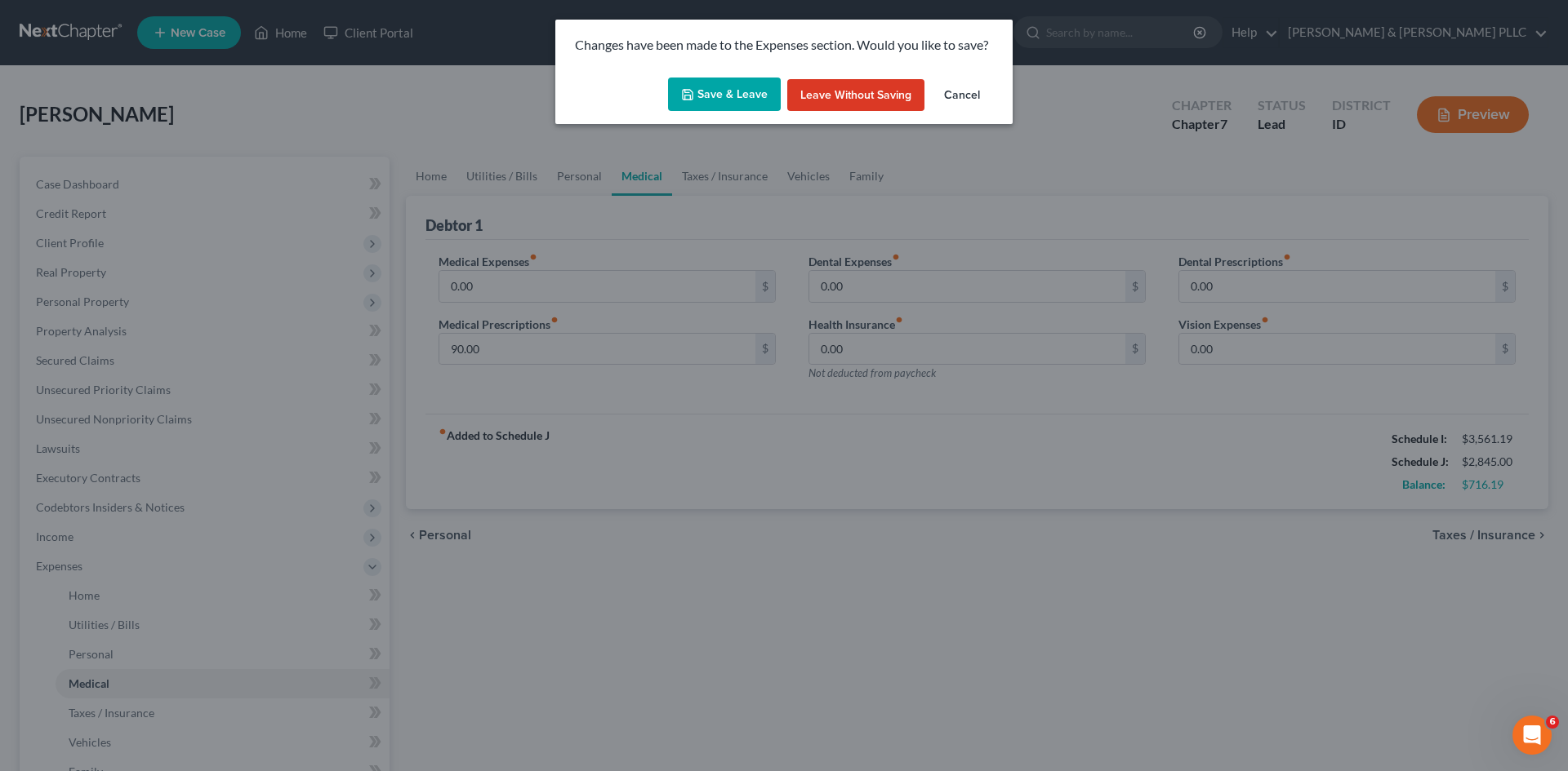
click at [752, 96] on button "Save & Leave" at bounding box center [724, 94] width 113 height 34
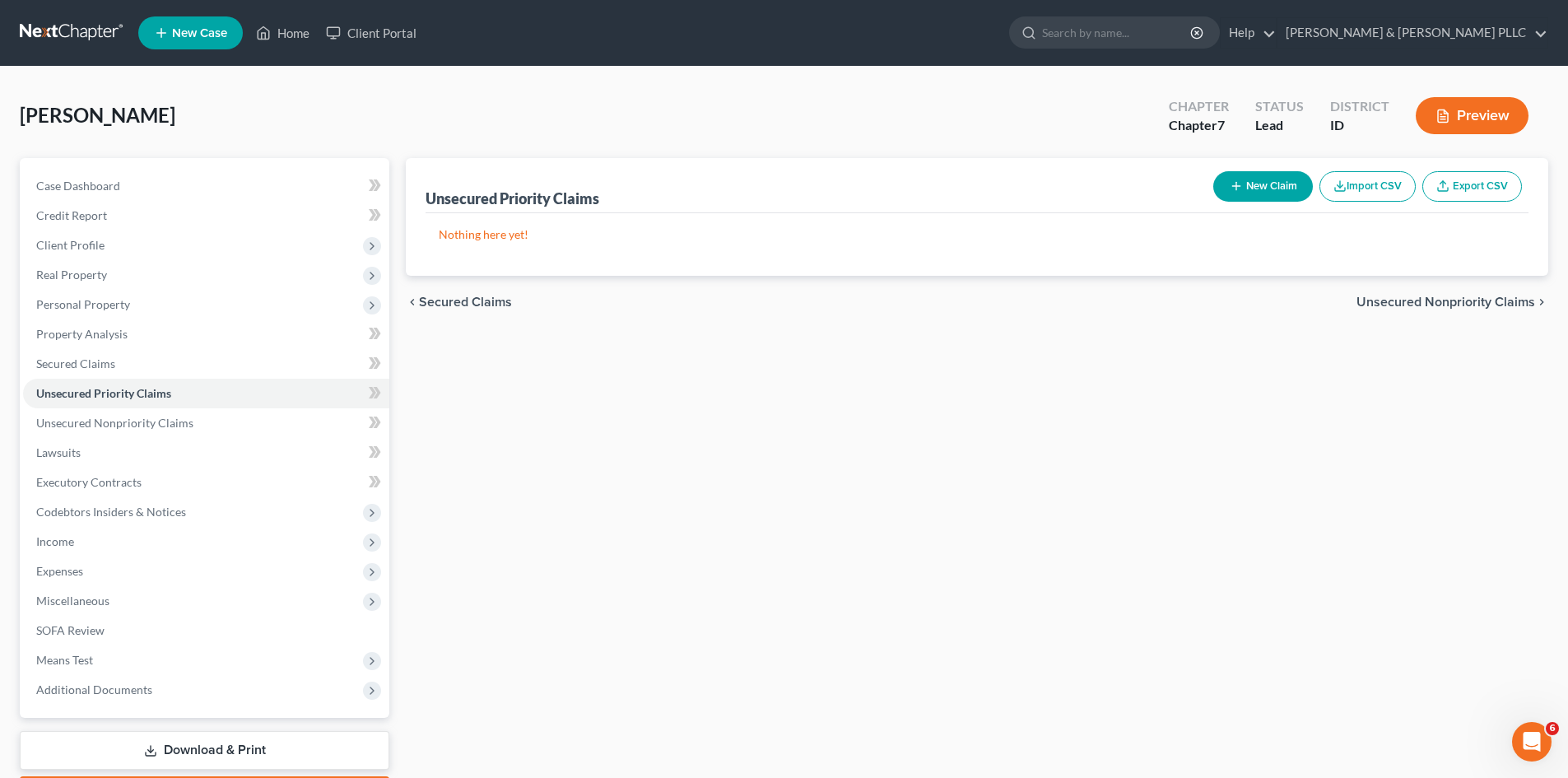
click at [1277, 194] on button "New Claim" at bounding box center [1263, 186] width 100 height 31
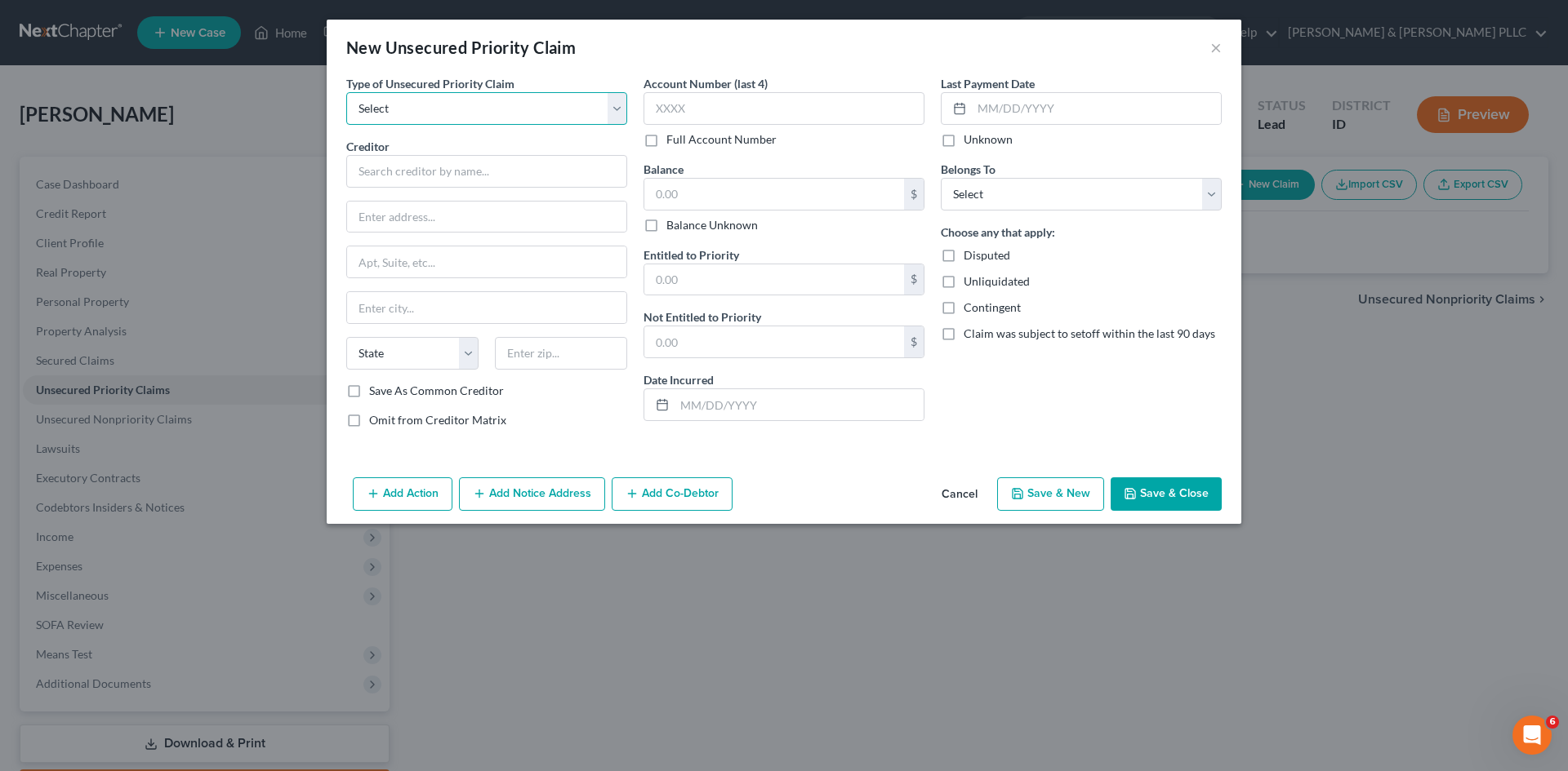
click at [612, 106] on select "Select Taxes & Other Government Units Domestic Support Obligations Extensions o…" at bounding box center [486, 108] width 281 height 32
select select "0"
click at [346, 92] on select "Select Taxes & Other Government Units Domestic Support Obligations Extensions o…" at bounding box center [486, 108] width 281 height 32
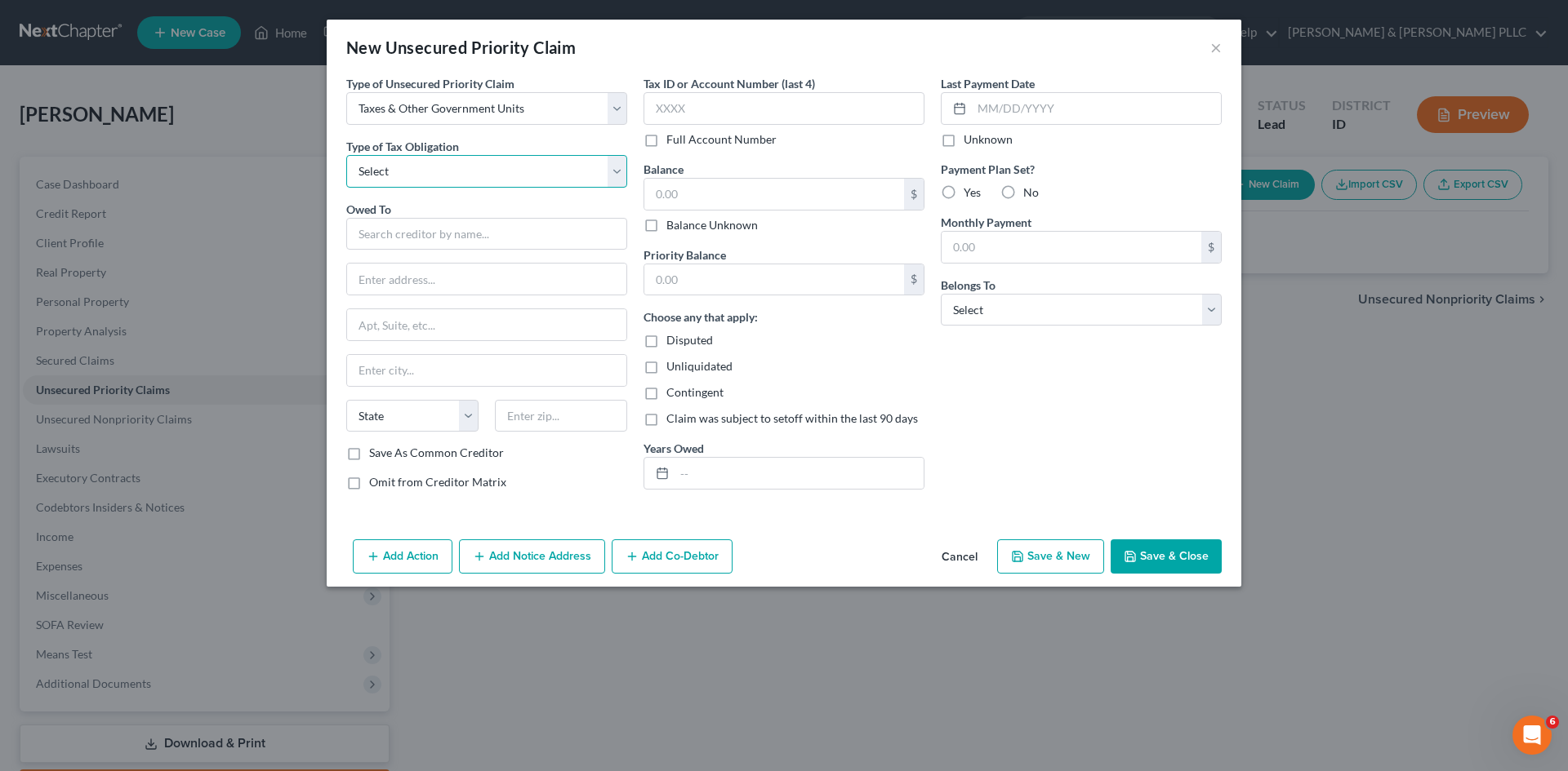
drag, startPoint x: 618, startPoint y: 165, endPoint x: 599, endPoint y: 169, distance: 19.4
click at [615, 166] on select "Select Federal City State Franchise Tax Board Other" at bounding box center [486, 170] width 281 height 32
select select "0"
click at [346, 155] on select "Select Federal City State Franchise Tax Board Other" at bounding box center [486, 170] width 281 height 32
click at [492, 227] on input "text" at bounding box center [486, 233] width 281 height 32
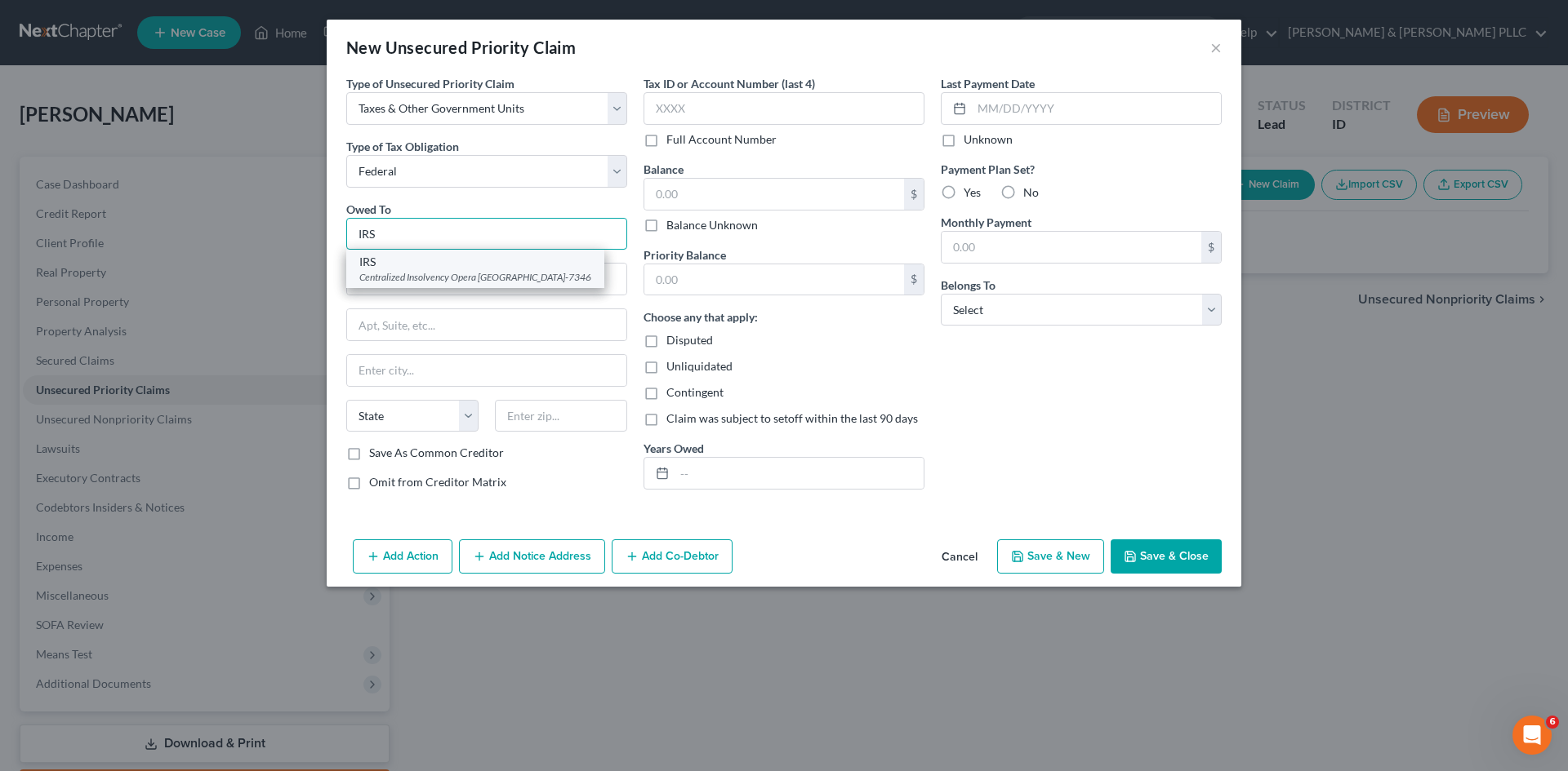
type input "IRS"
click at [500, 278] on div "Centralized Insolvency Opera PO Box 7346, Philadelphia, PA 19101-7346" at bounding box center [475, 277] width 232 height 14
type input "Centralized Insolvency Opera"
type input "PO Box 7346"
type input "Philadelphia"
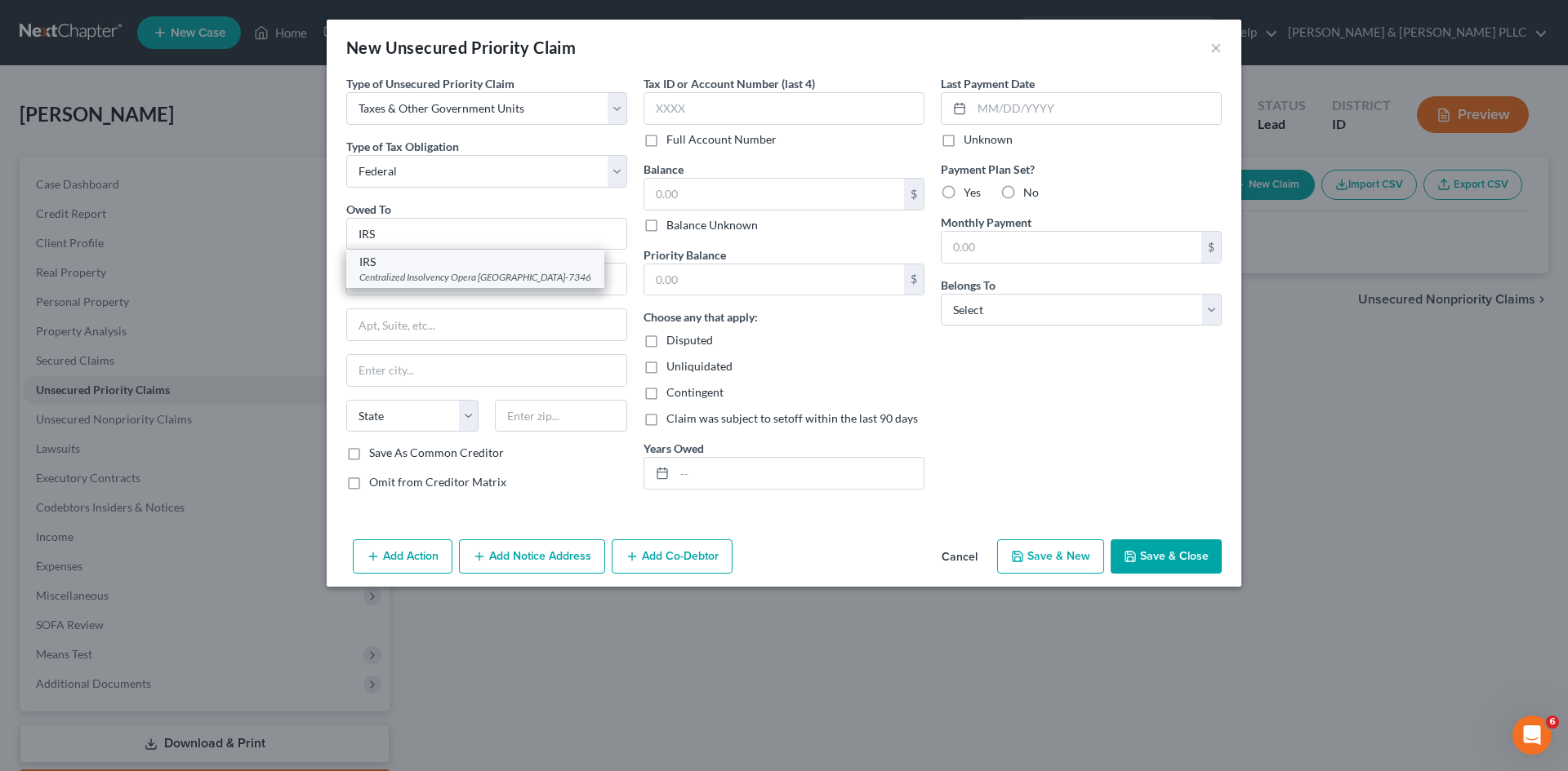
select select "39"
type input "19101-7346"
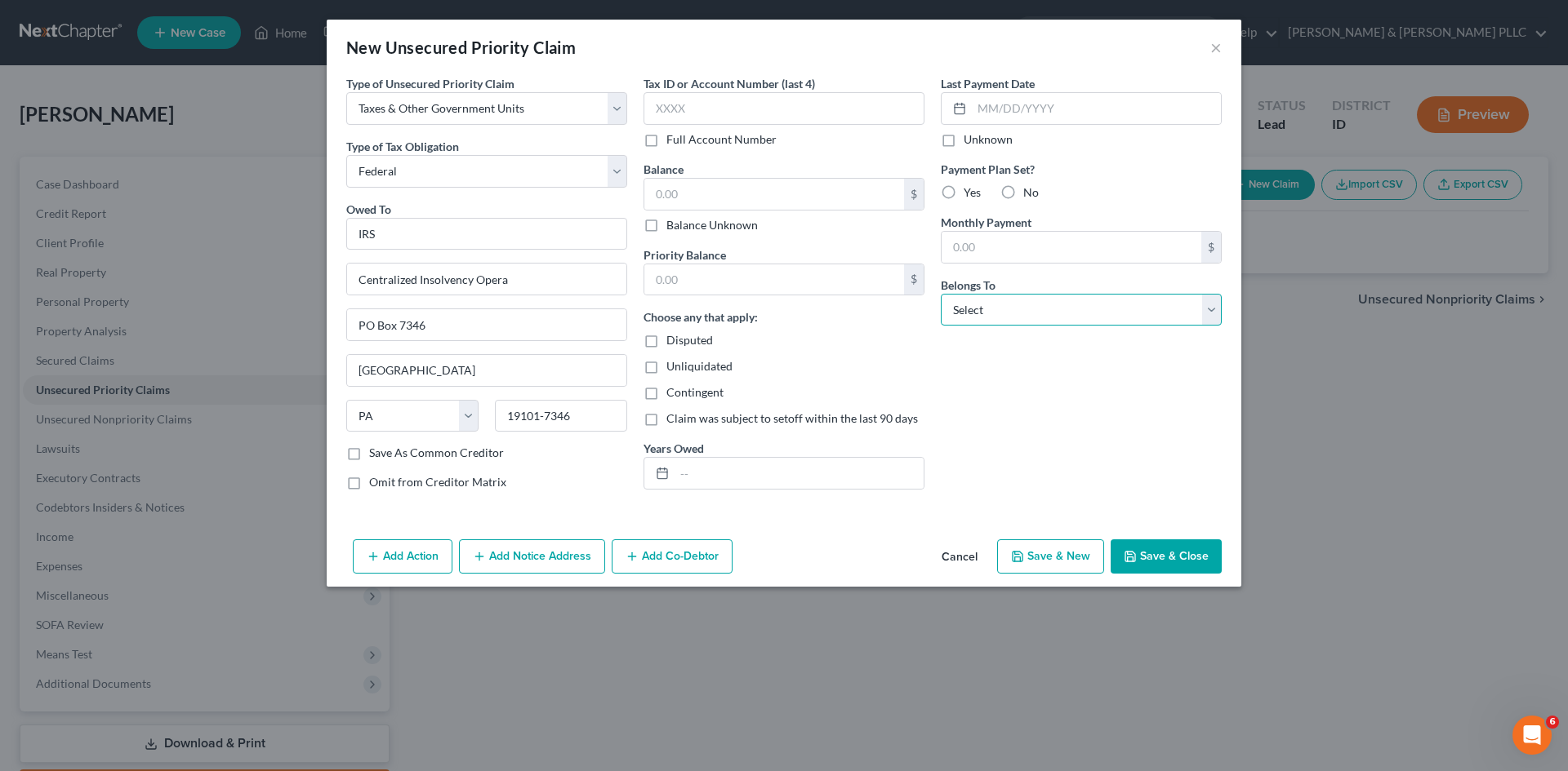
click at [1207, 313] on select "Select Debtor 1 Only Debtor 2 Only Debtor 1 And Debtor 2 Only At Least One Of T…" at bounding box center [1081, 310] width 281 height 32
select select "0"
click at [941, 294] on select "Select Debtor 1 Only Debtor 2 Only Debtor 1 And Debtor 2 Only At Least One Of T…" at bounding box center [1081, 310] width 281 height 32
click at [1062, 555] on button "Save & New" at bounding box center [1050, 556] width 107 height 34
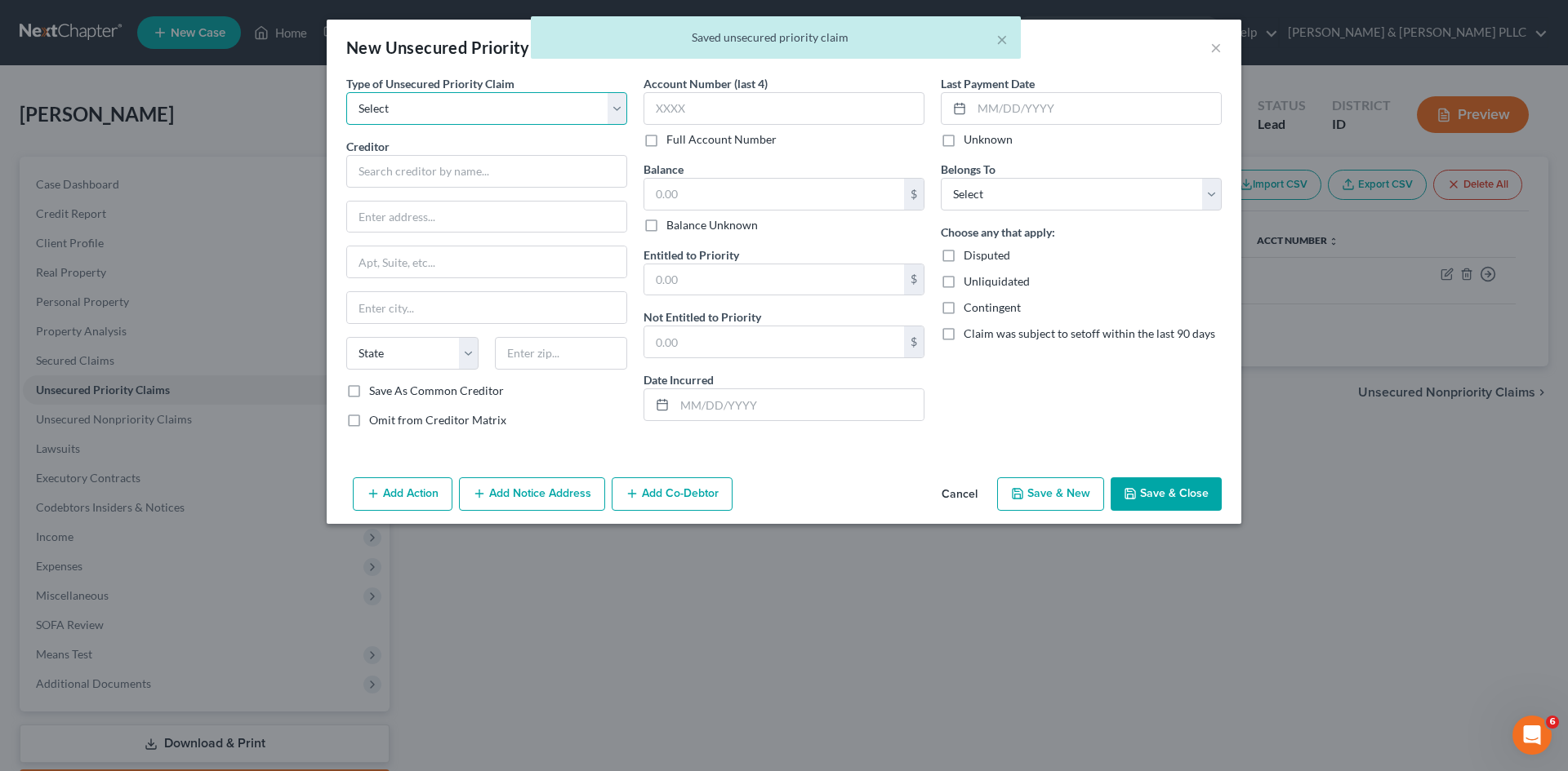
click at [612, 111] on select "Select Taxes & Other Government Units Domestic Support Obligations Extensions o…" at bounding box center [486, 108] width 281 height 32
select select "0"
click at [346, 92] on select "Select Taxes & Other Government Units Domestic Support Obligations Extensions o…" at bounding box center [486, 108] width 281 height 32
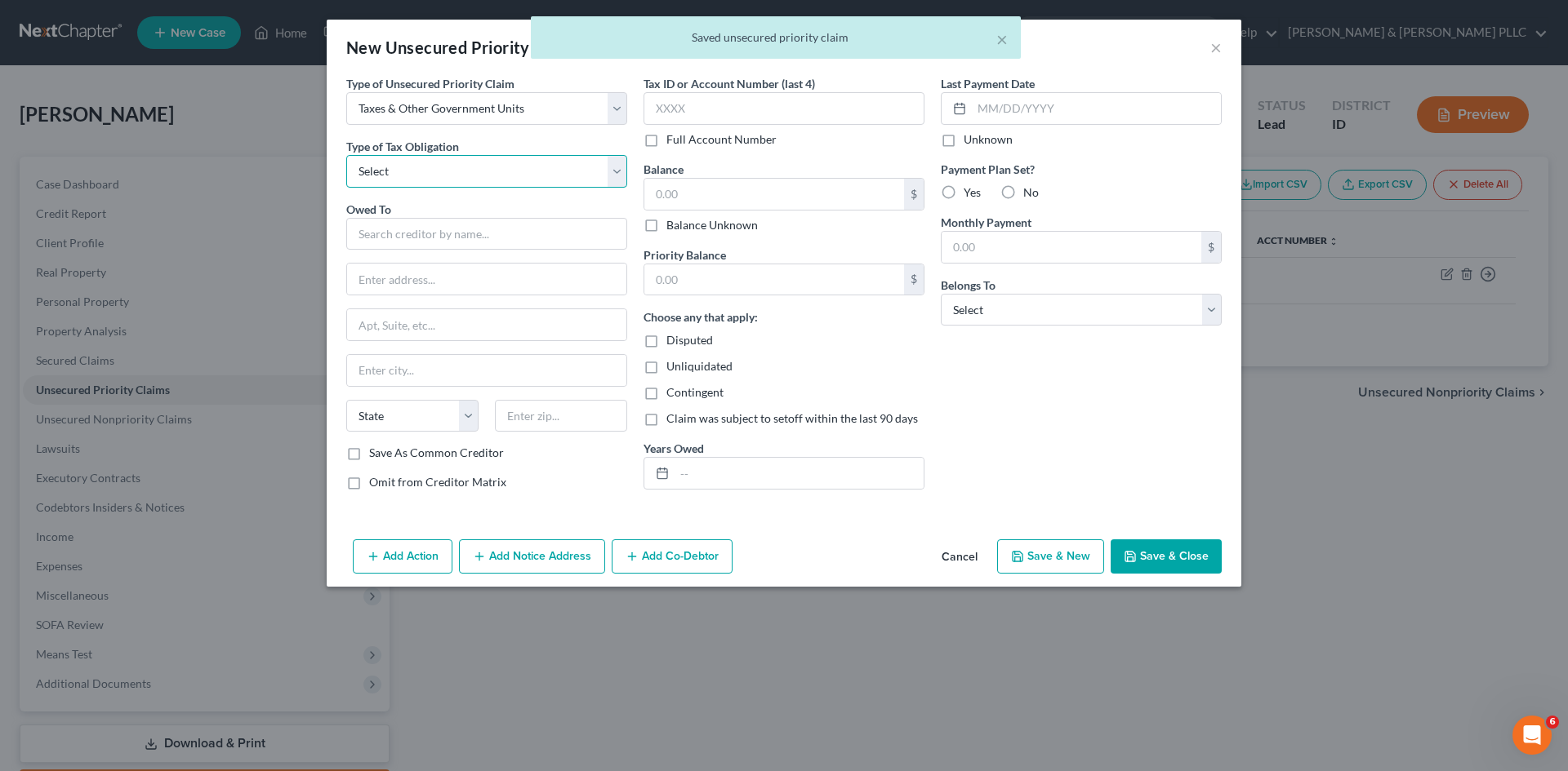
drag, startPoint x: 619, startPoint y: 168, endPoint x: 602, endPoint y: 173, distance: 17.7
click at [619, 169] on select "Select Federal City State Franchise Tax Board Other" at bounding box center [486, 170] width 281 height 32
select select "2"
click at [346, 155] on select "Select Federal City State Franchise Tax Board Other" at bounding box center [486, 170] width 281 height 32
click at [426, 239] on input "text" at bounding box center [486, 233] width 281 height 32
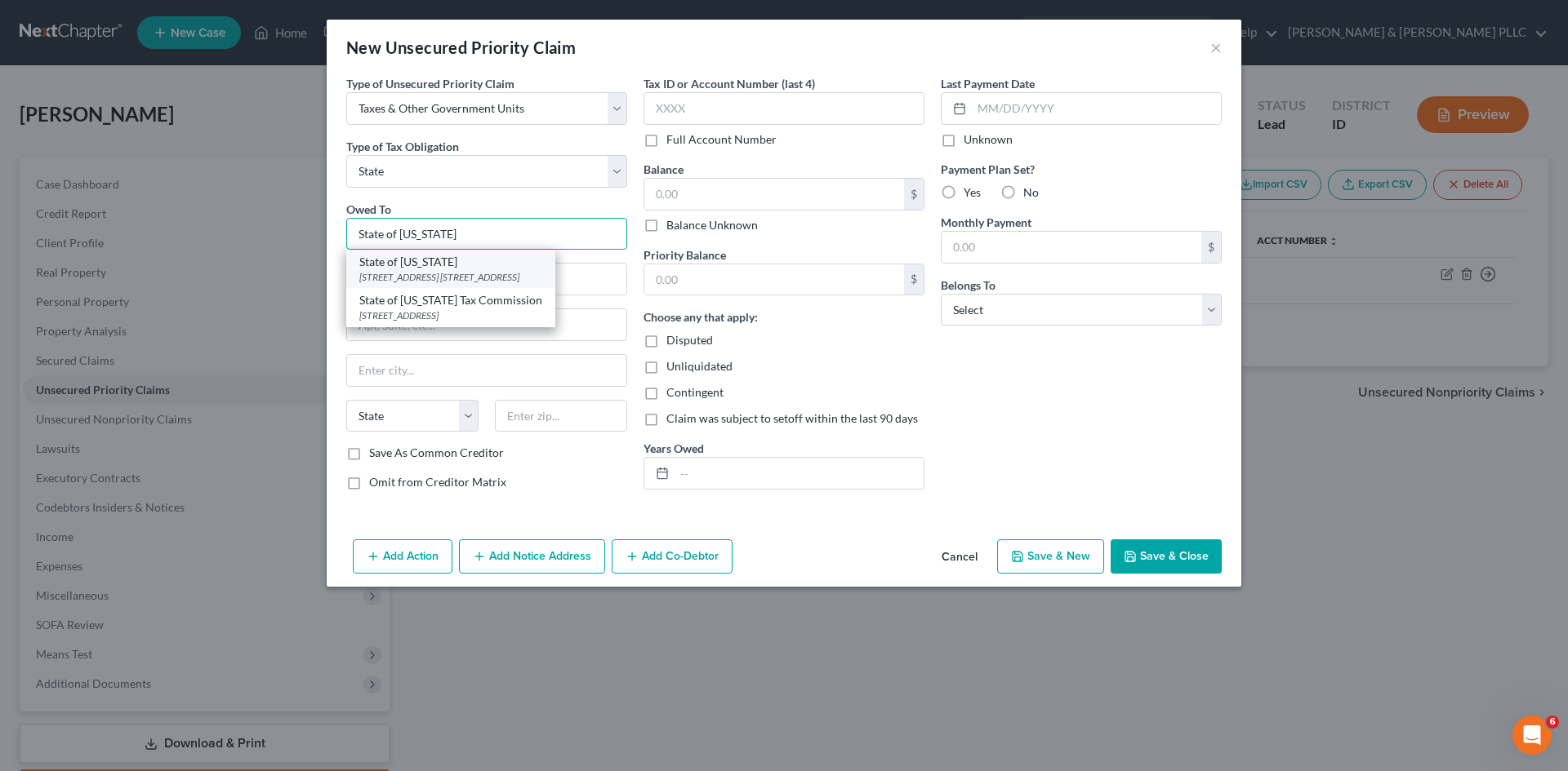
type input "State of Idaho"
click at [425, 257] on div "State of Idaho" at bounding box center [451, 262] width 183 height 17
type input "11321 W. Chinden Blvd."
type input "PO Box 36"
type input "Boise"
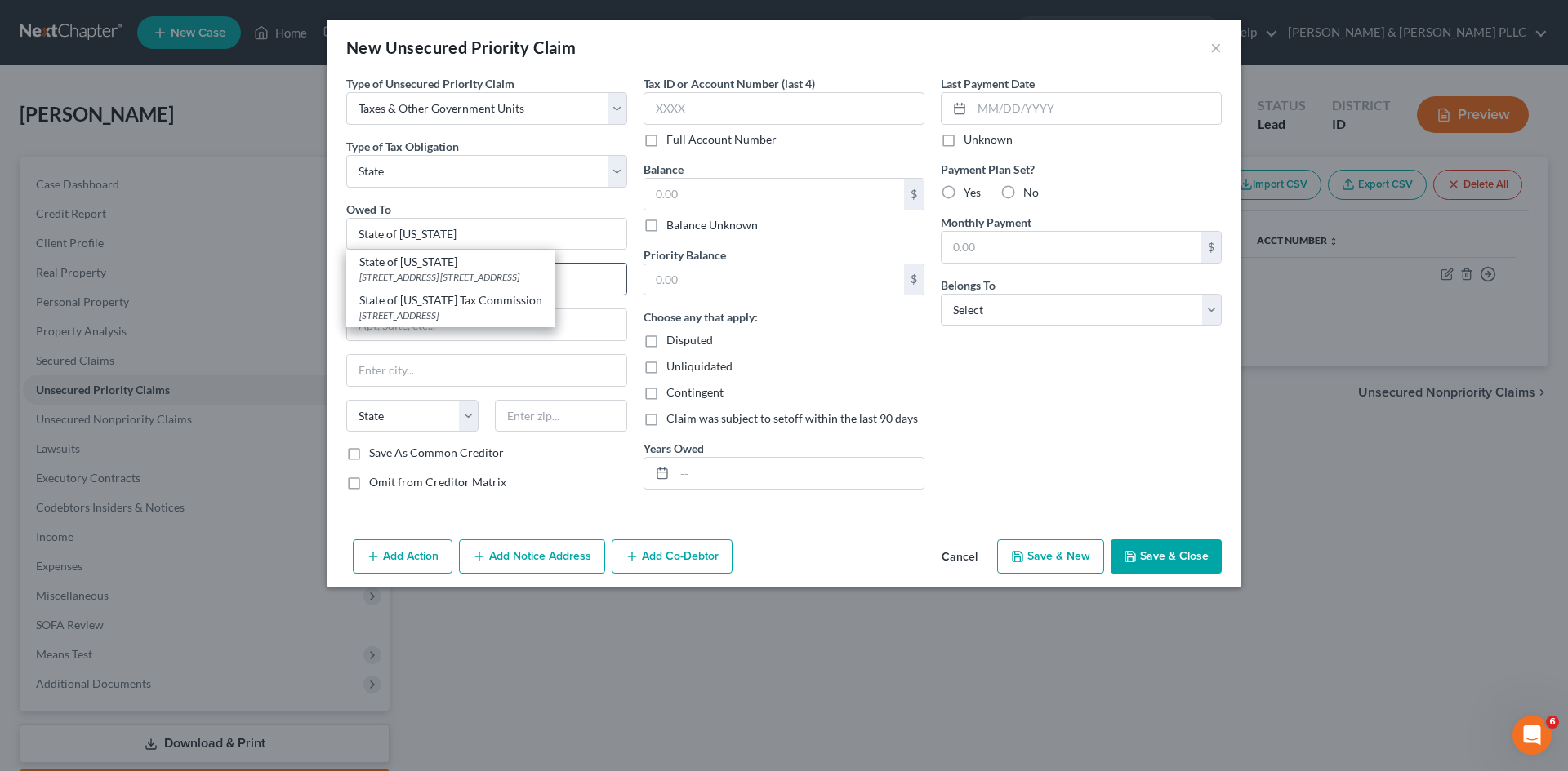
select select "13"
type input "83722-0410"
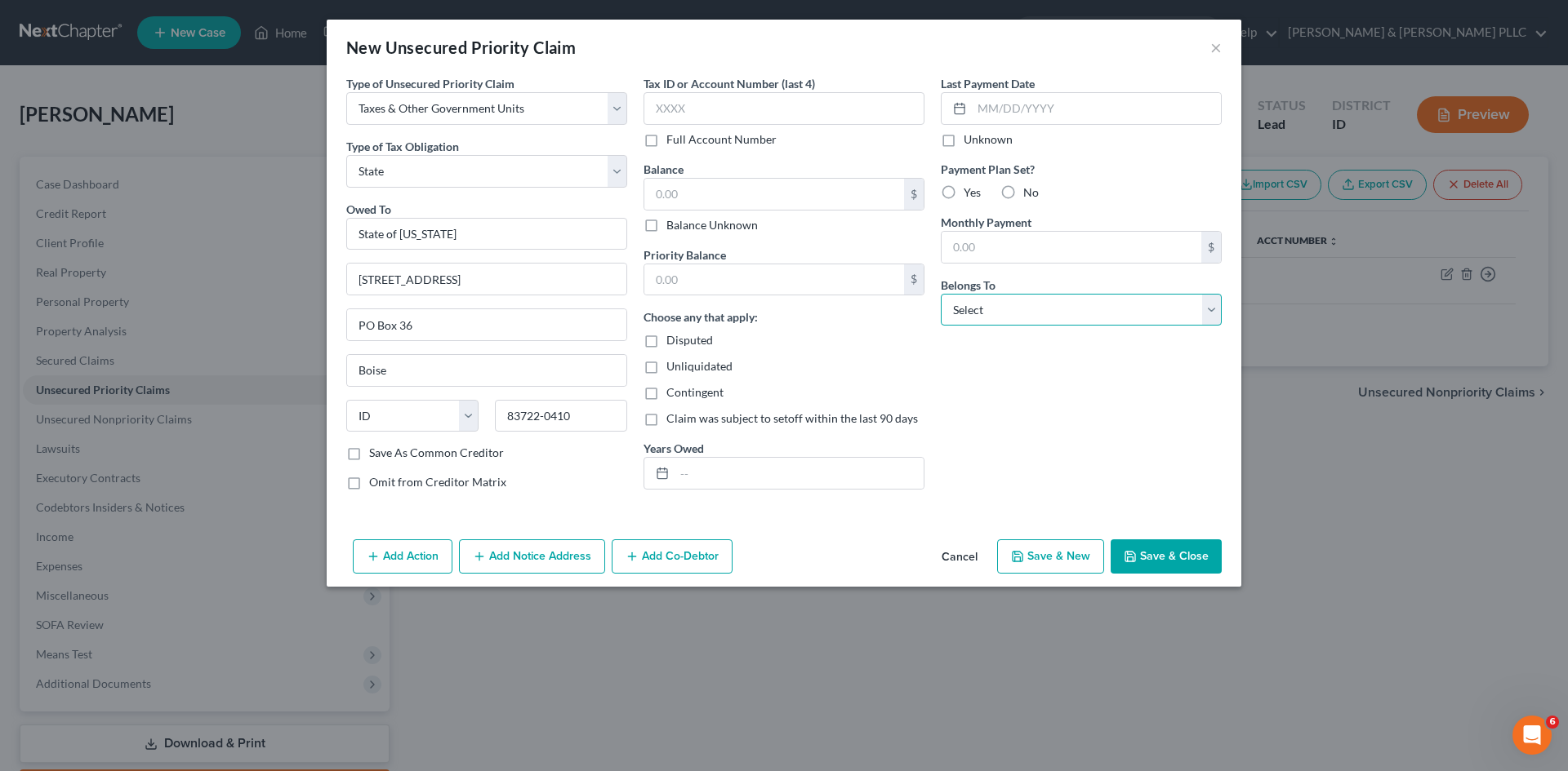
click at [1217, 312] on select "Select Debtor 1 Only Debtor 2 Only Debtor 1 And Debtor 2 Only At Least One Of T…" at bounding box center [1081, 310] width 281 height 32
select select "0"
click at [941, 294] on select "Select Debtor 1 Only Debtor 2 Only Debtor 1 And Debtor 2 Only At Least One Of T…" at bounding box center [1081, 310] width 281 height 32
click at [1184, 557] on button "Save & Close" at bounding box center [1165, 556] width 111 height 34
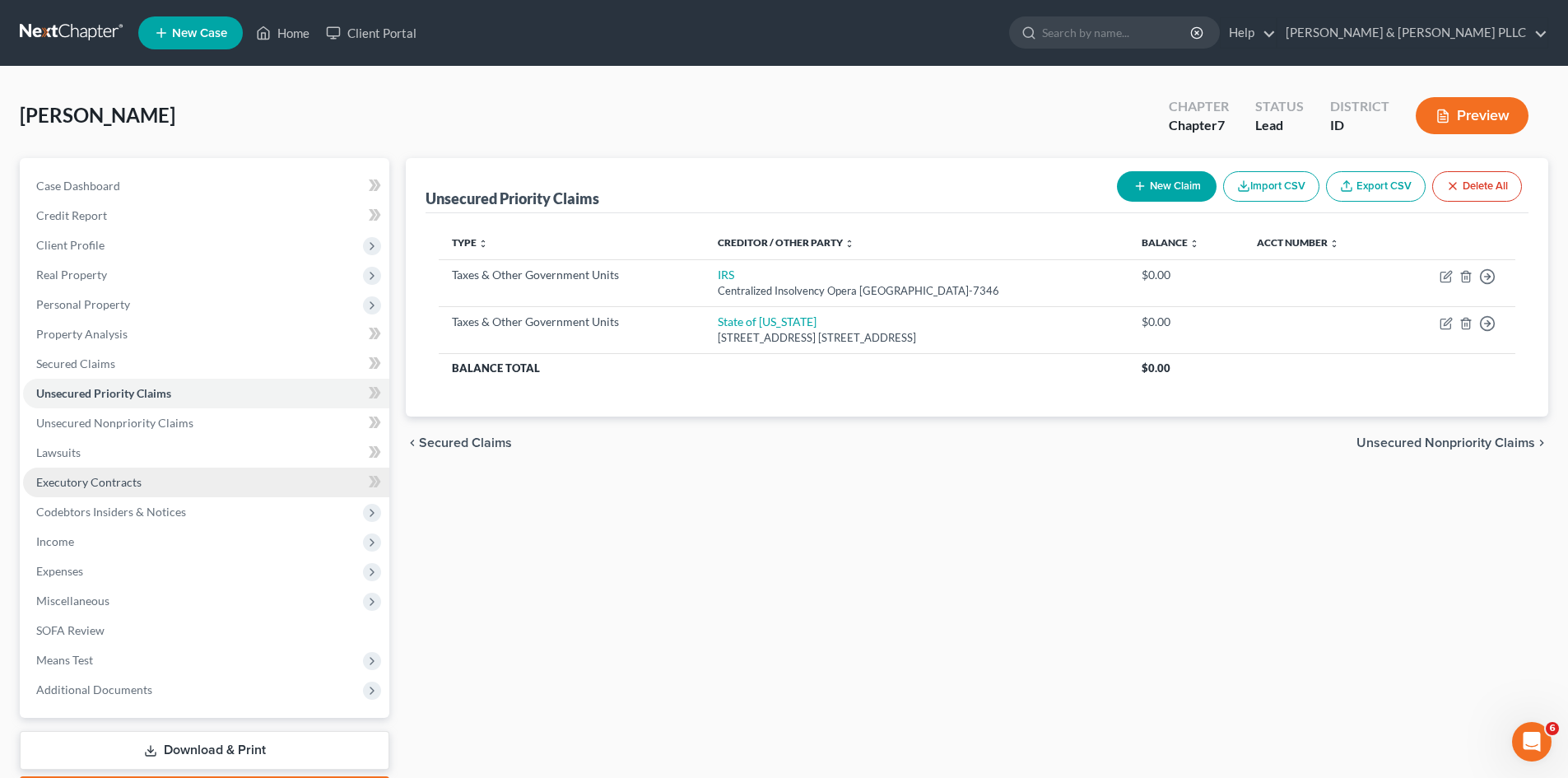
click at [76, 490] on link "Executory Contracts" at bounding box center [206, 482] width 367 height 30
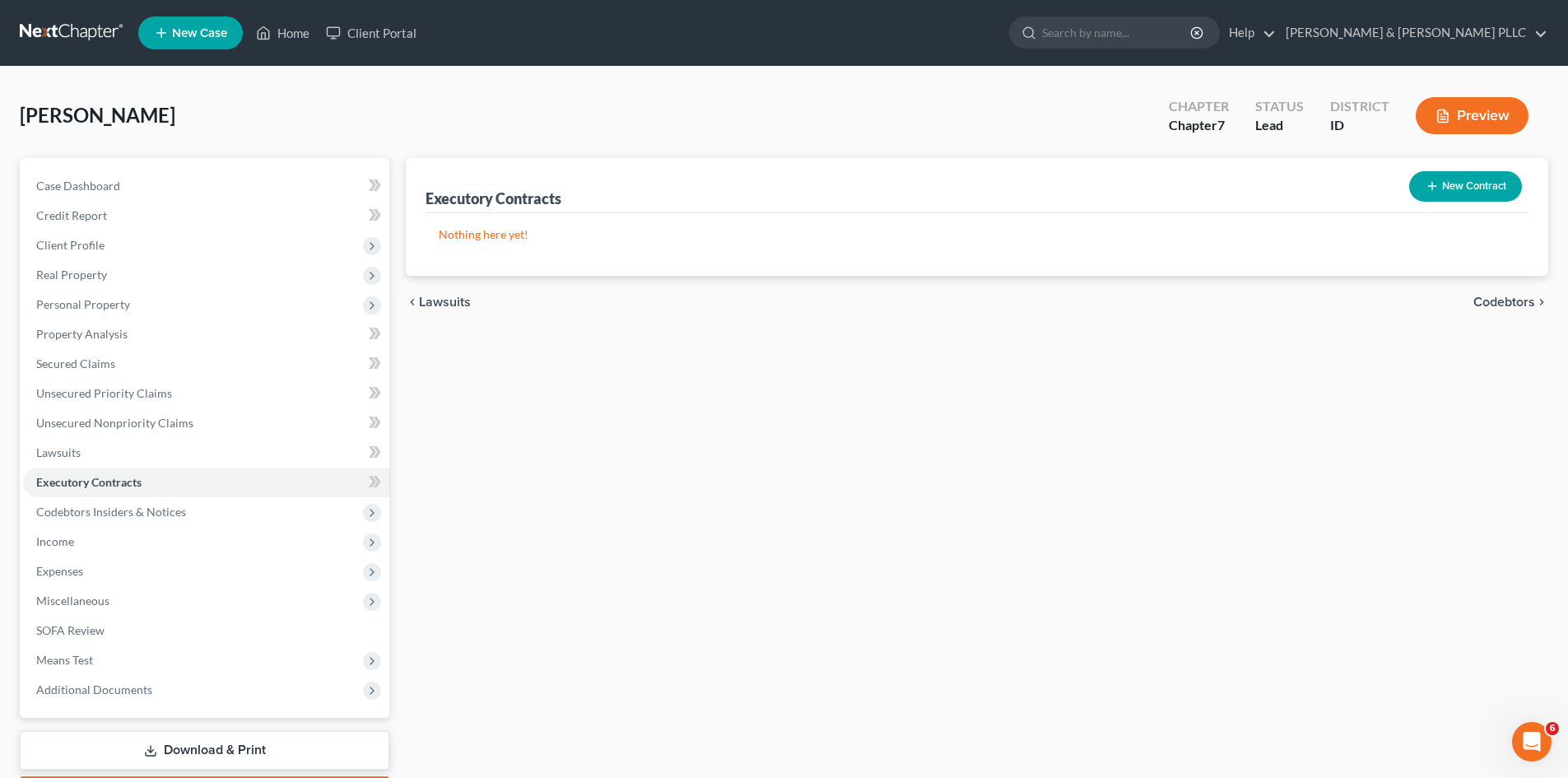
click at [1481, 190] on button "New Contract" at bounding box center [1465, 186] width 113 height 31
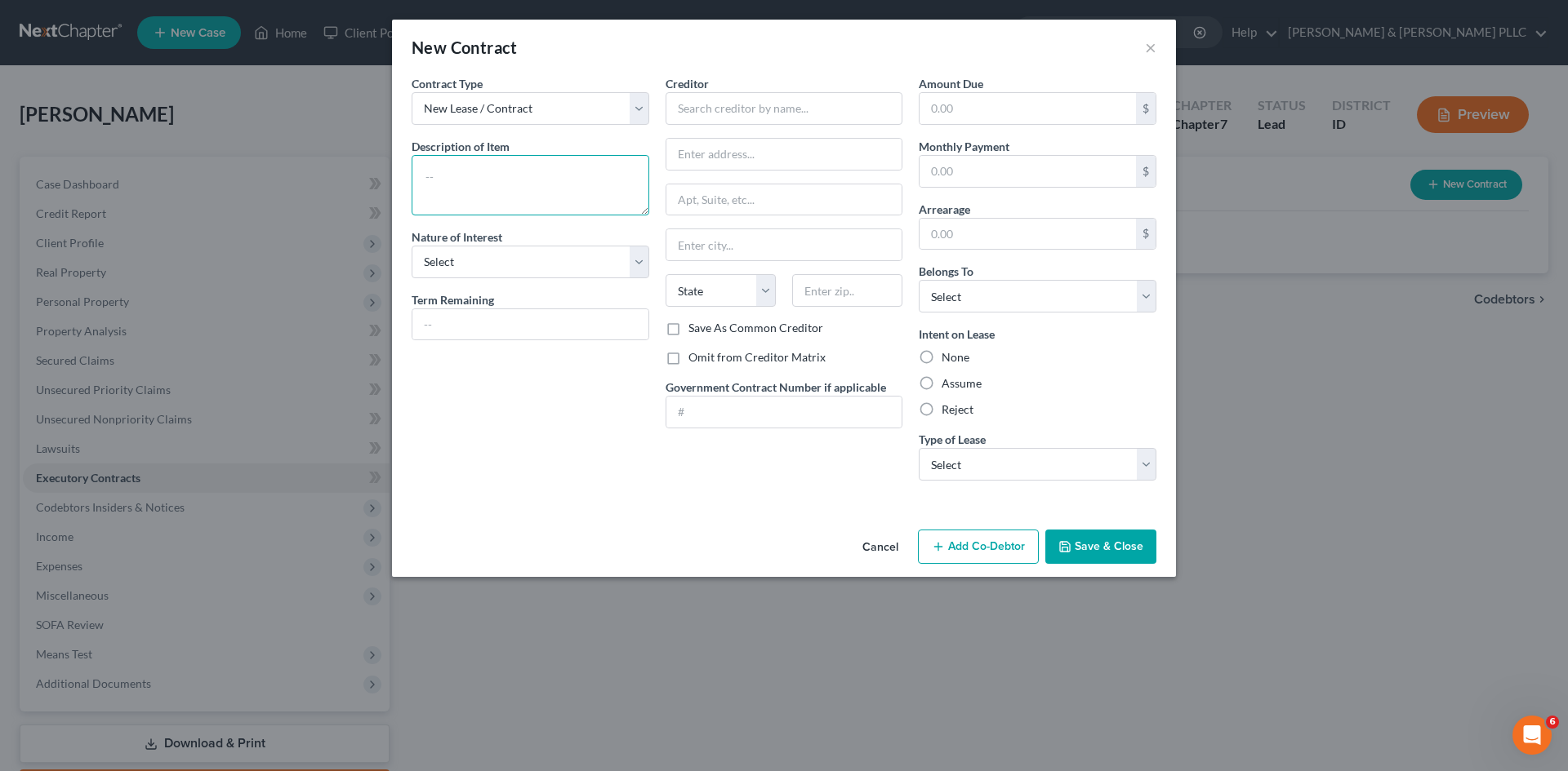
click at [560, 190] on textarea at bounding box center [530, 185] width 237 height 61
type textarea "Cell Phone"
click at [633, 261] on select "Select Purchaser Agent Lessor Lessee" at bounding box center [530, 262] width 237 height 32
select select "3"
click at [412, 246] on select "Select Purchaser Agent Lessor Lessee" at bounding box center [530, 262] width 237 height 32
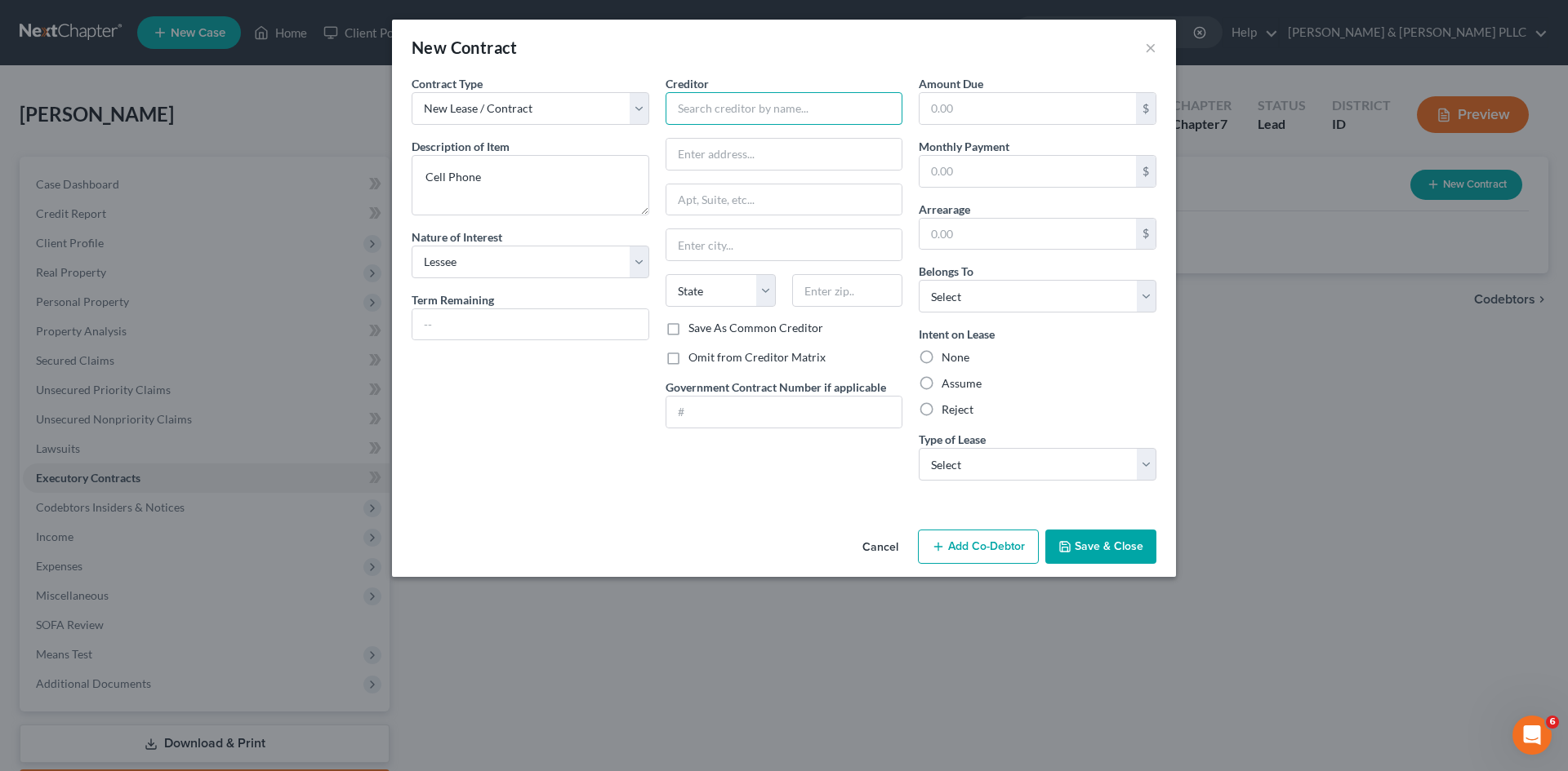
click at [774, 112] on input "text" at bounding box center [784, 108] width 237 height 32
click at [742, 165] on div "Verizon Wireless" at bounding box center [762, 162] width 170 height 17
type input "Verizon Wireless"
type input "PO Box 4005"
type input "Acworth"
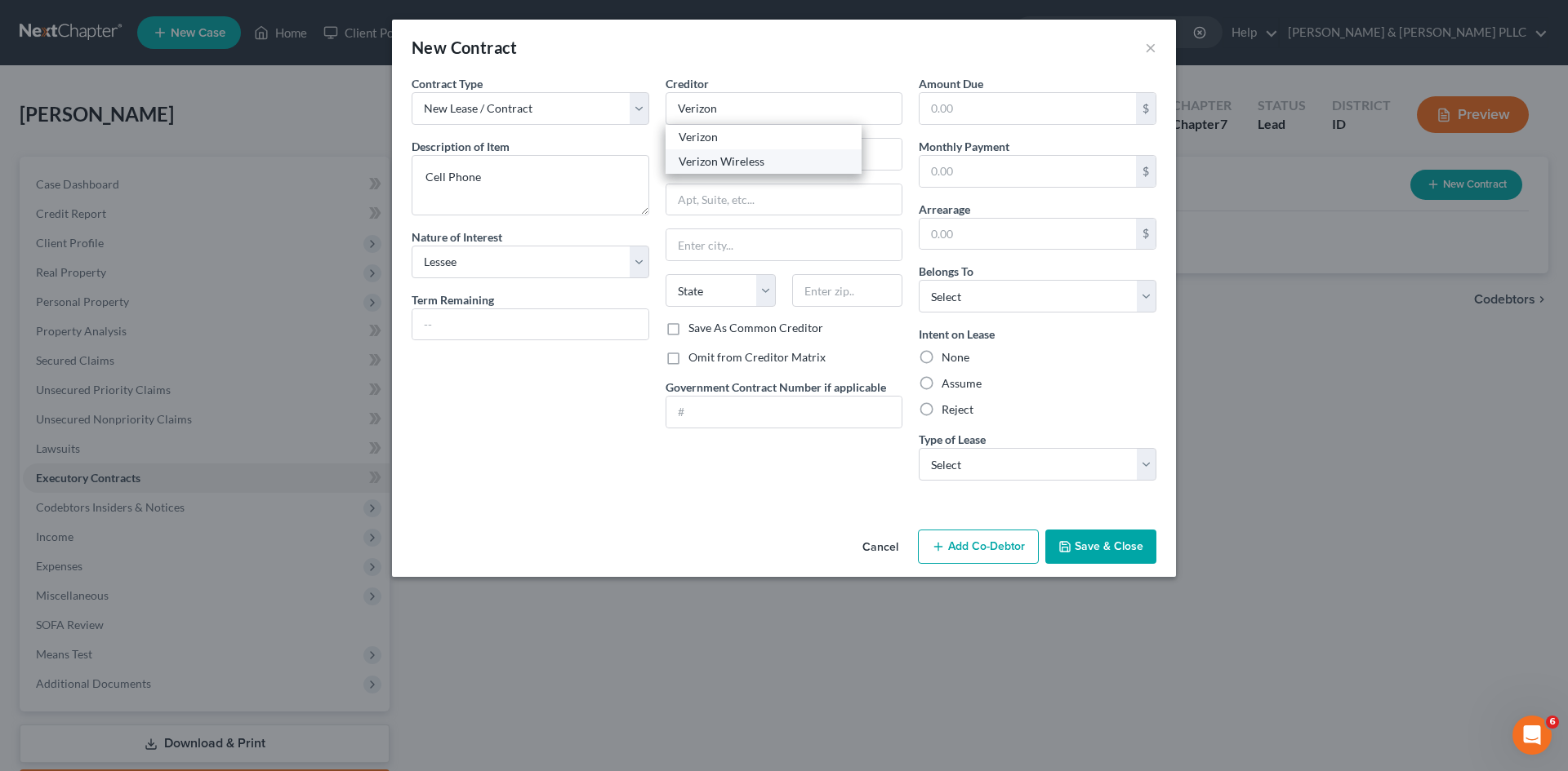
select select "10"
type input "30101-9006"
click at [1152, 297] on select "Select Debtor 1 Only Debtor 2 Only Debtor 1 And Debtor 2 Only At Least One Of T…" at bounding box center [1037, 296] width 237 height 32
select select "0"
click at [918, 280] on select "Select Debtor 1 Only Debtor 2 Only Debtor 1 And Debtor 2 Only At Least One Of T…" at bounding box center [1037, 296] width 237 height 32
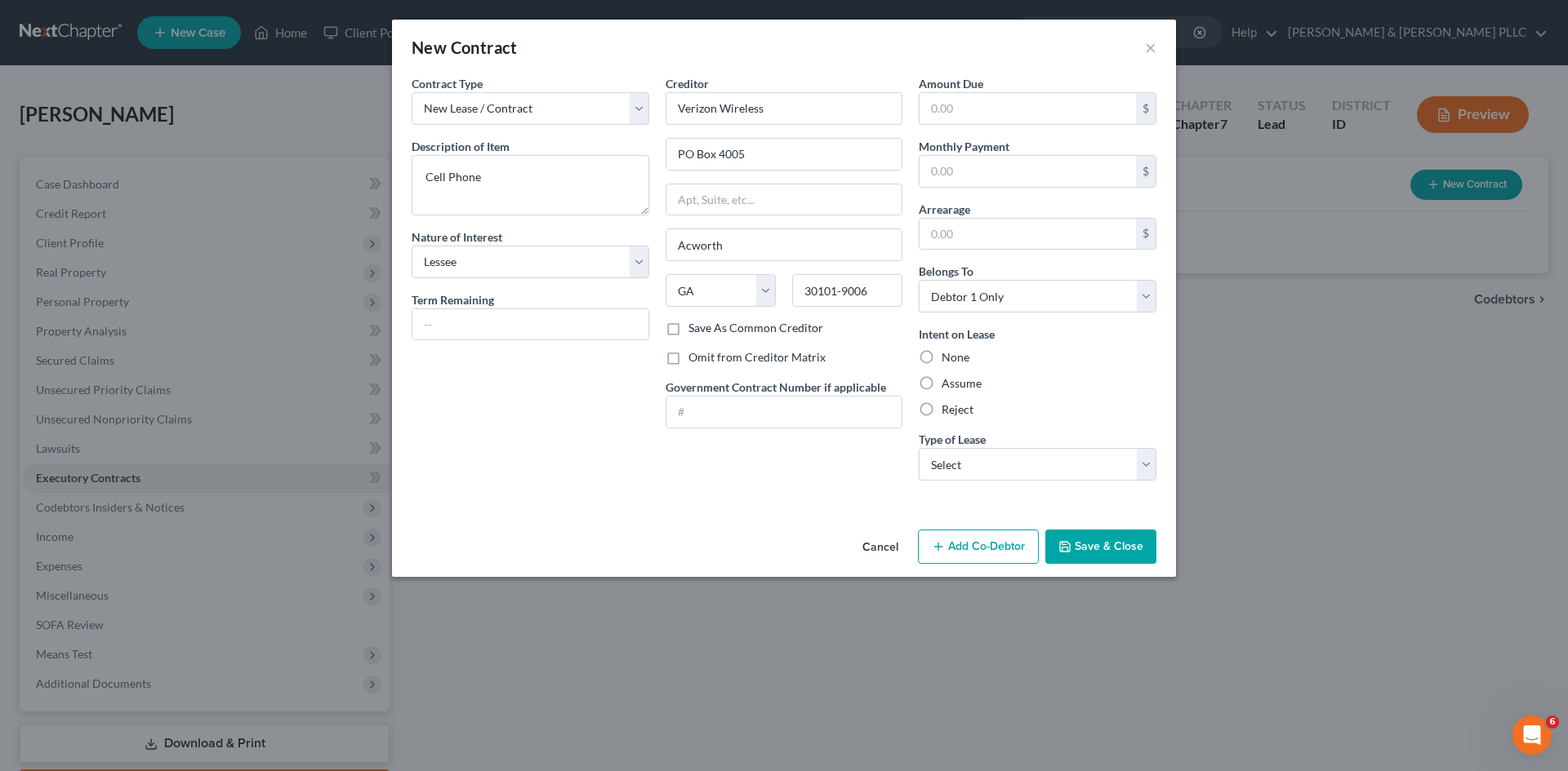
click at [942, 382] on label "Assume" at bounding box center [961, 383] width 40 height 17
click at [948, 382] on input "Assume" at bounding box center [953, 380] width 11 height 11
radio input "true"
click at [1142, 472] on select "Select Real Estate Car Other" at bounding box center [1037, 463] width 237 height 32
select select "2"
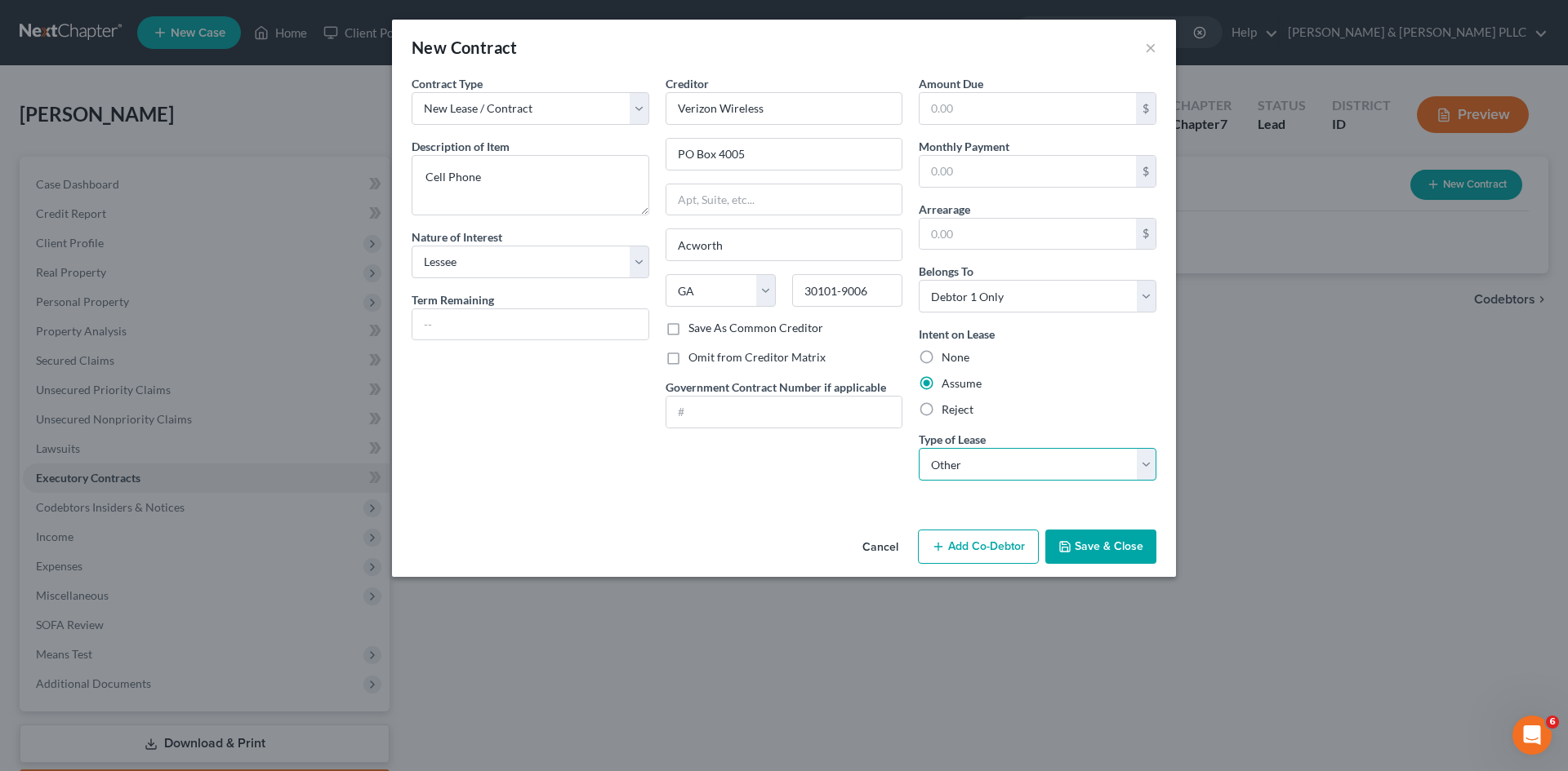
click at [918, 448] on select "Select Real Estate Car Other" at bounding box center [1037, 463] width 237 height 32
click at [1101, 550] on button "Save & Close" at bounding box center [1101, 547] width 111 height 34
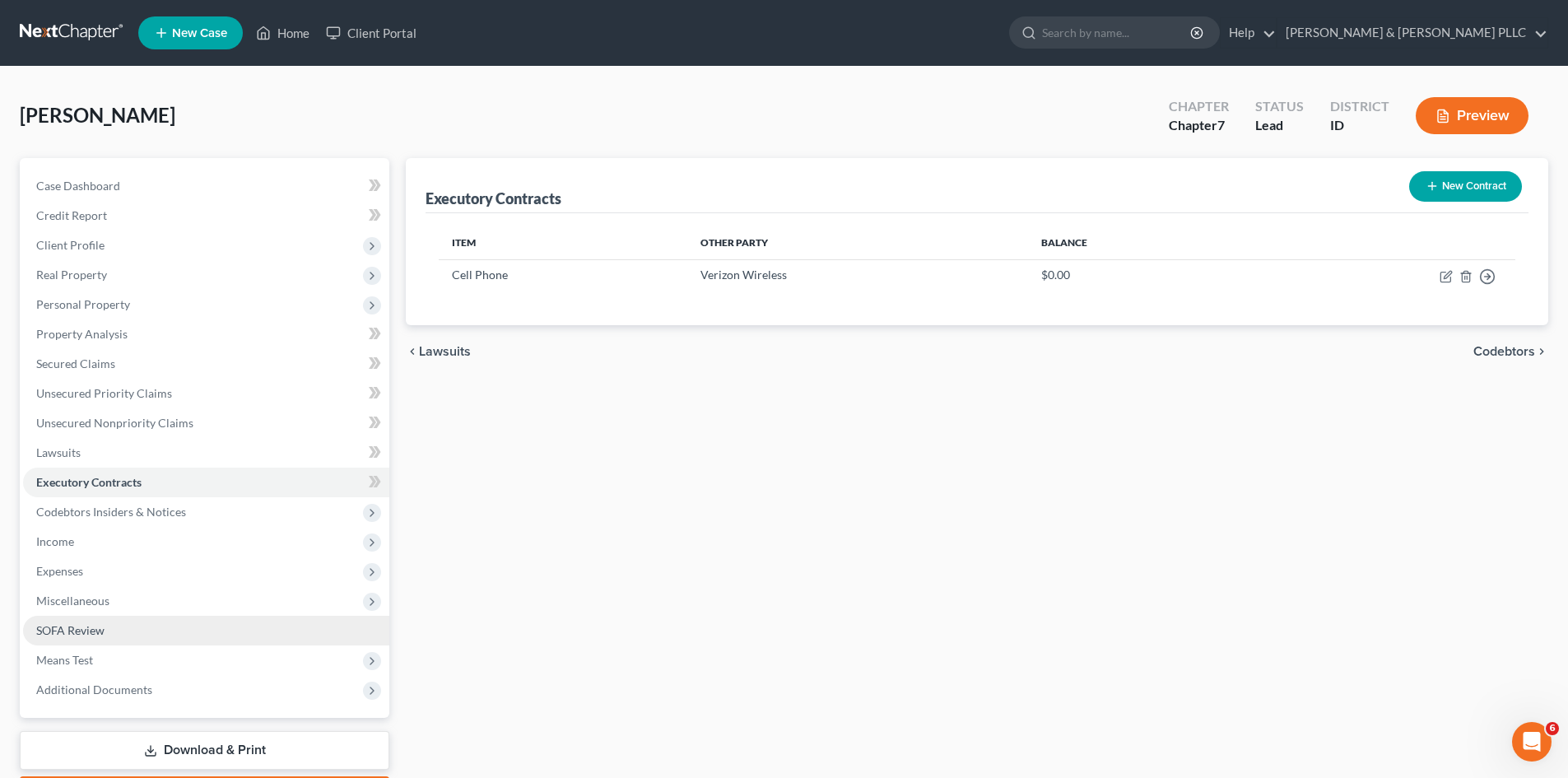
click at [73, 635] on span "SOFA Review" at bounding box center [70, 631] width 68 height 14
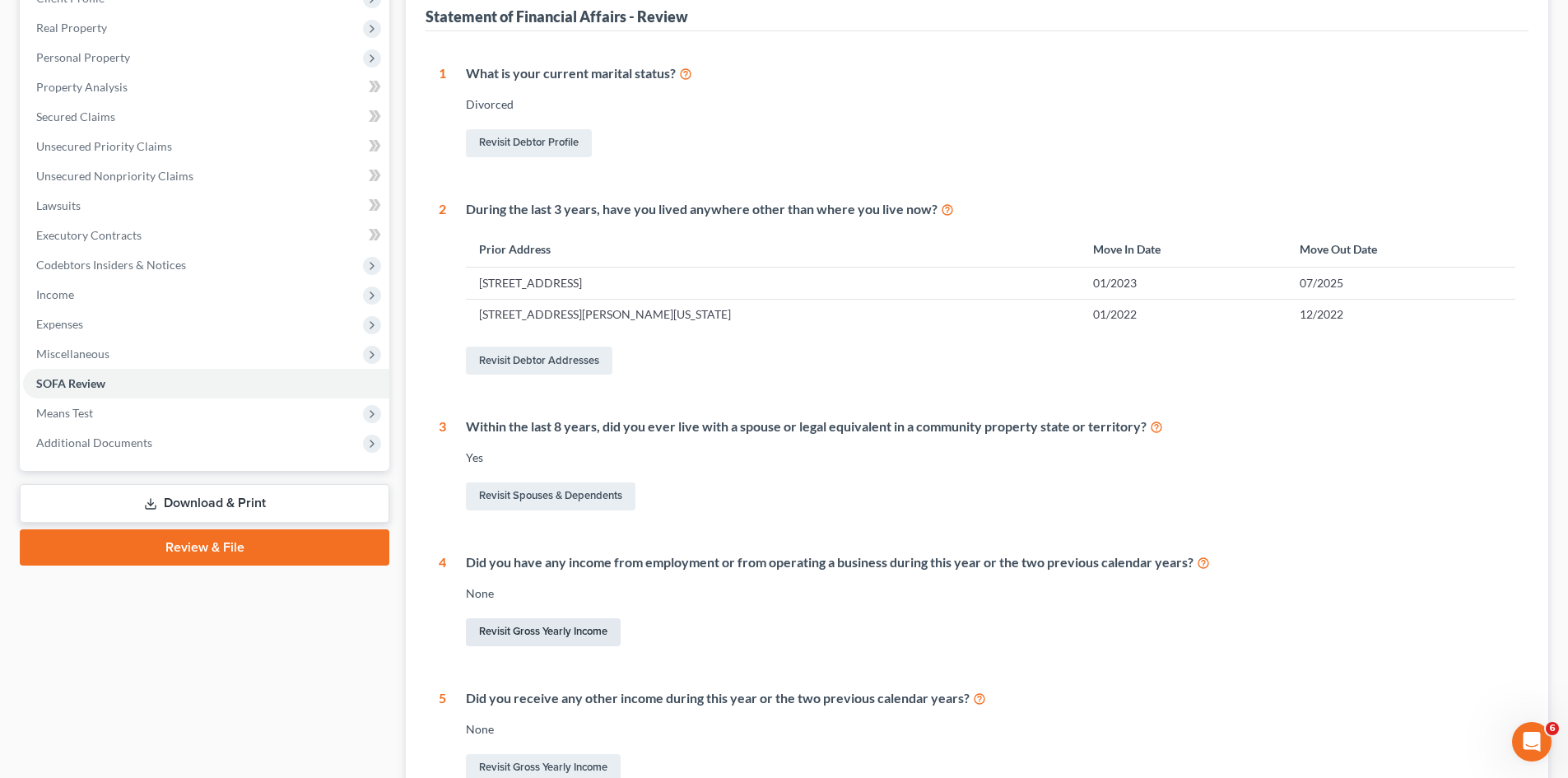
click at [557, 628] on link "Revisit Gross Yearly Income" at bounding box center [543, 633] width 155 height 28
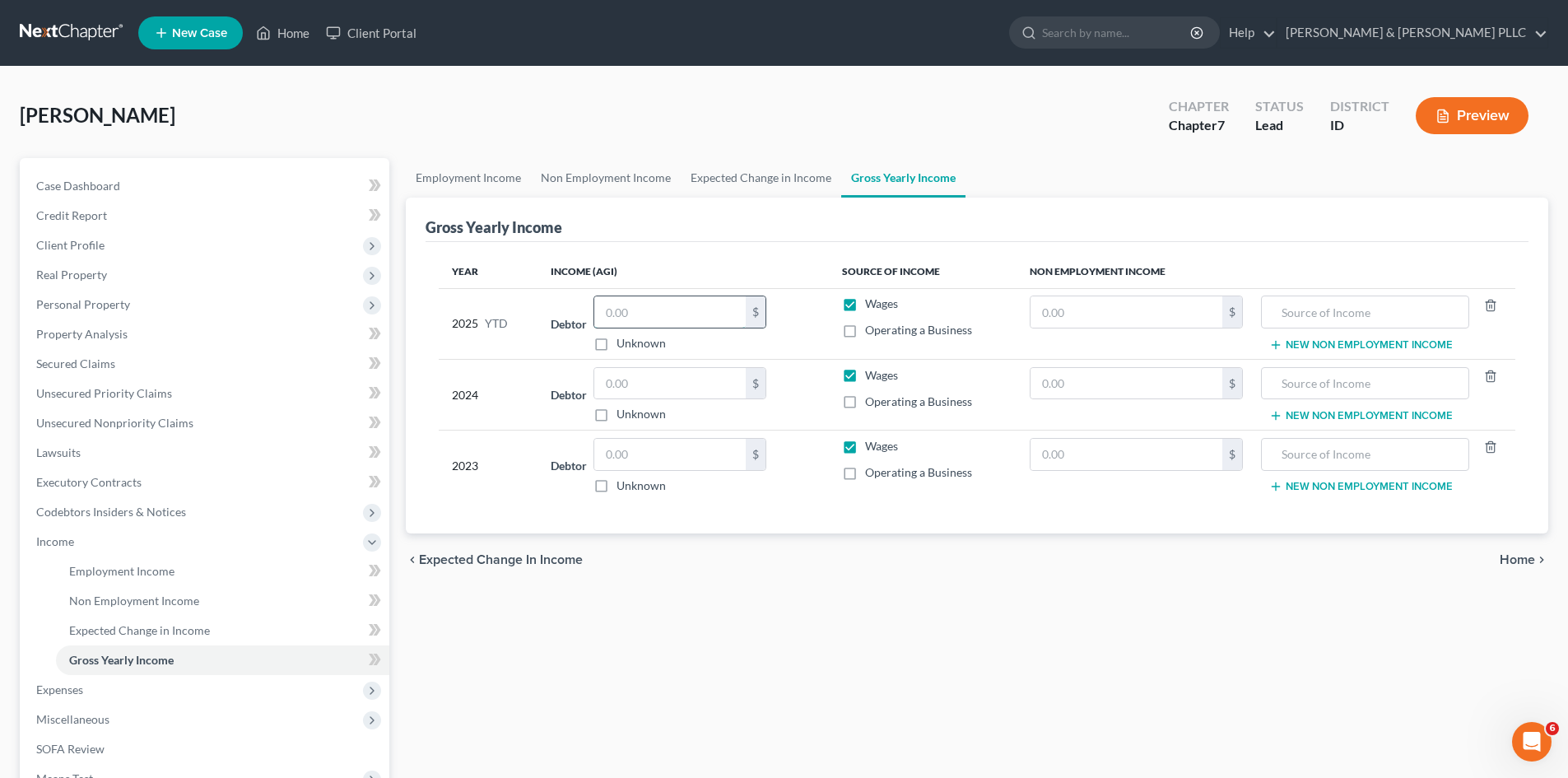
click at [655, 318] on input "text" at bounding box center [670, 312] width 151 height 32
type input "39,249.40"
click at [667, 376] on input "text" at bounding box center [670, 384] width 151 height 32
type input "60,965.84"
click at [662, 456] on input "text" at bounding box center [670, 455] width 151 height 32
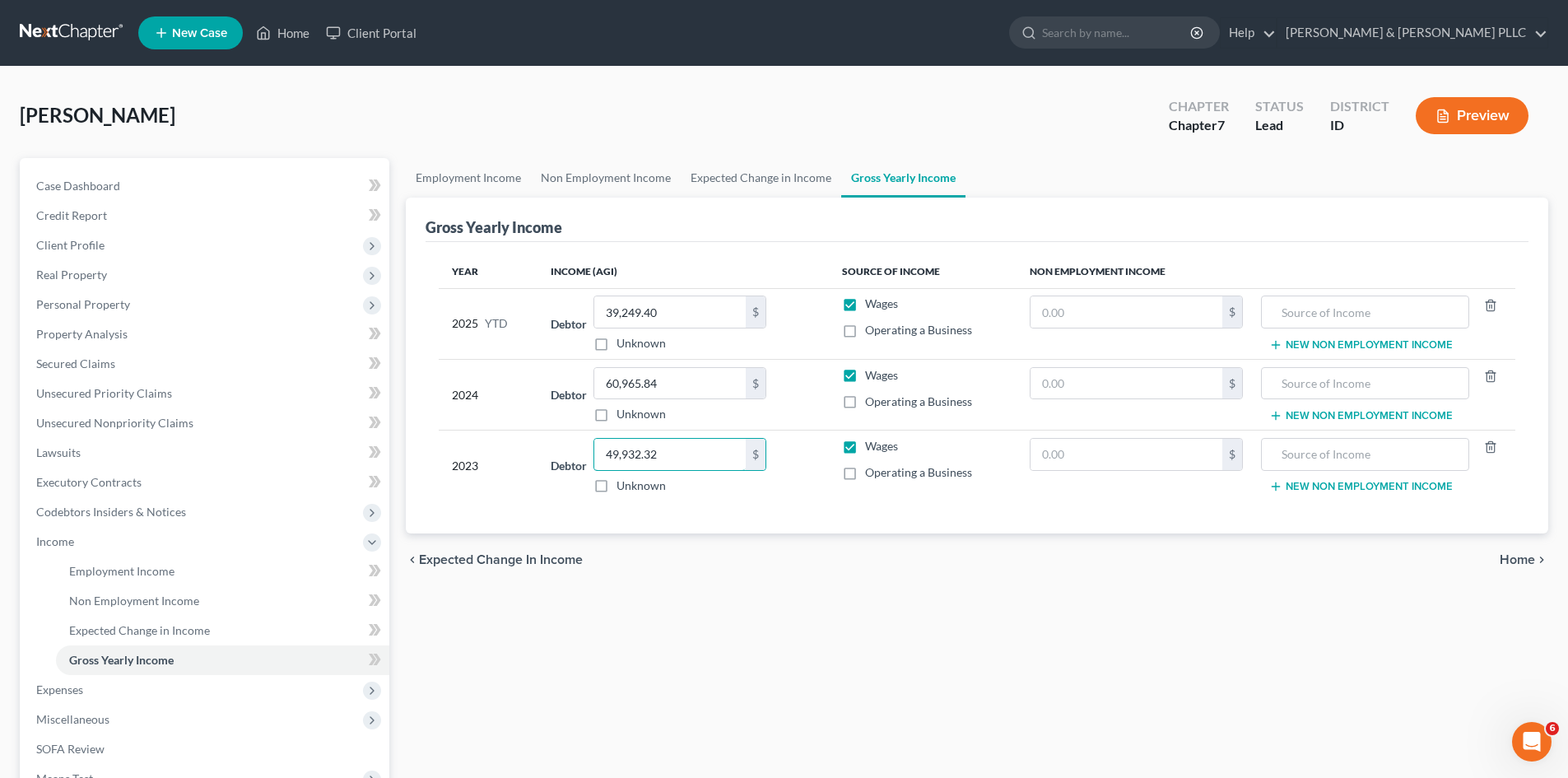
type input "49,932.32"
click at [1187, 303] on input "text" at bounding box center [1126, 312] width 192 height 32
type input "5,000.00"
click at [1349, 308] on input "text" at bounding box center [1365, 312] width 190 height 32
type input "Child Support"
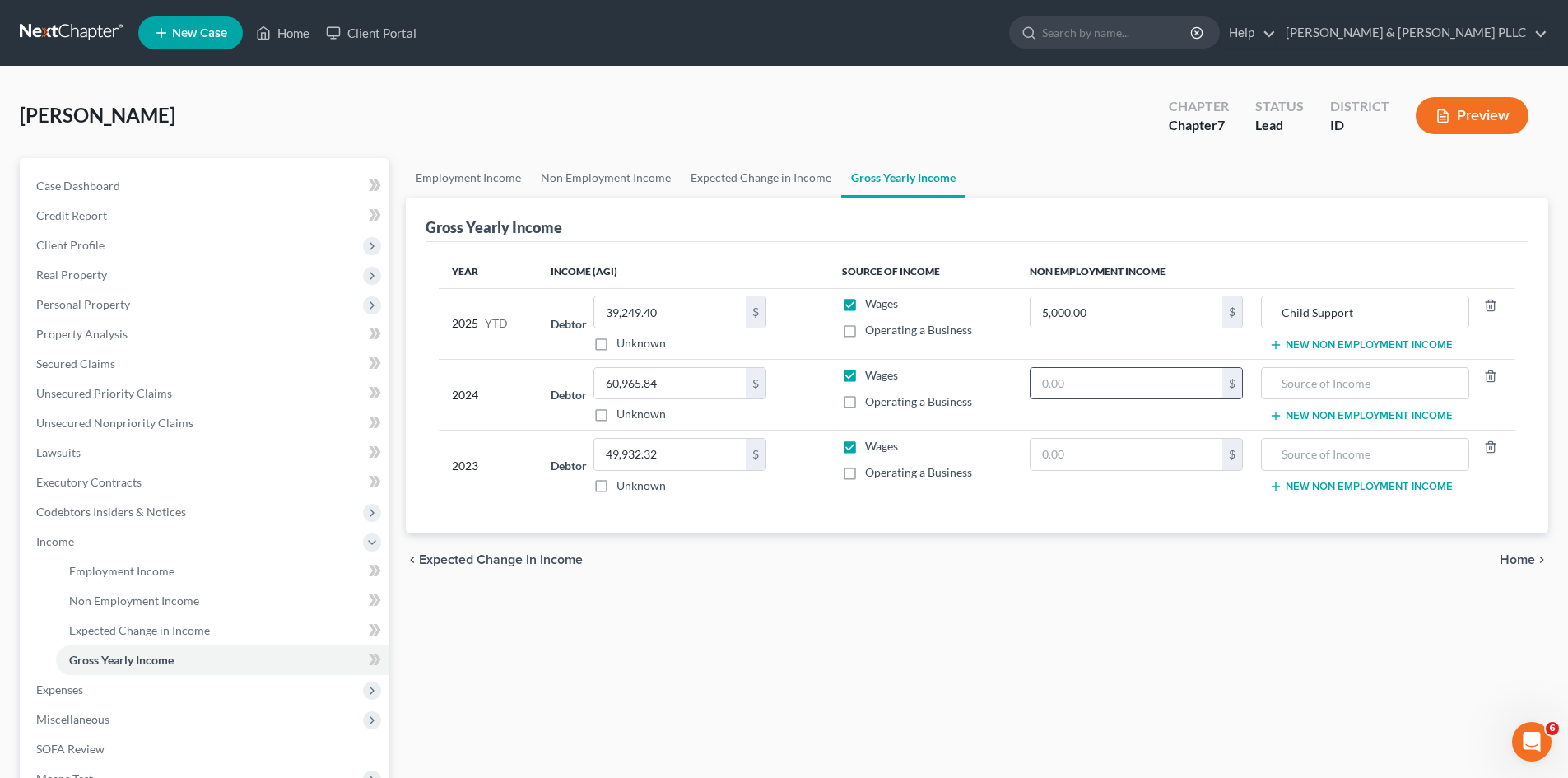
click at [1144, 378] on input "text" at bounding box center [1126, 384] width 192 height 32
drag, startPoint x: 1144, startPoint y: 378, endPoint x: 927, endPoint y: 386, distance: 217.1
click at [933, 380] on tr "2024 Debtor 60,965.84 $ Unknown Balance Undetermined 60,965.84 $ Unknown Wages …" at bounding box center [977, 394] width 1077 height 71
type input "6,000.00"
click at [1321, 388] on input "text" at bounding box center [1365, 384] width 190 height 32
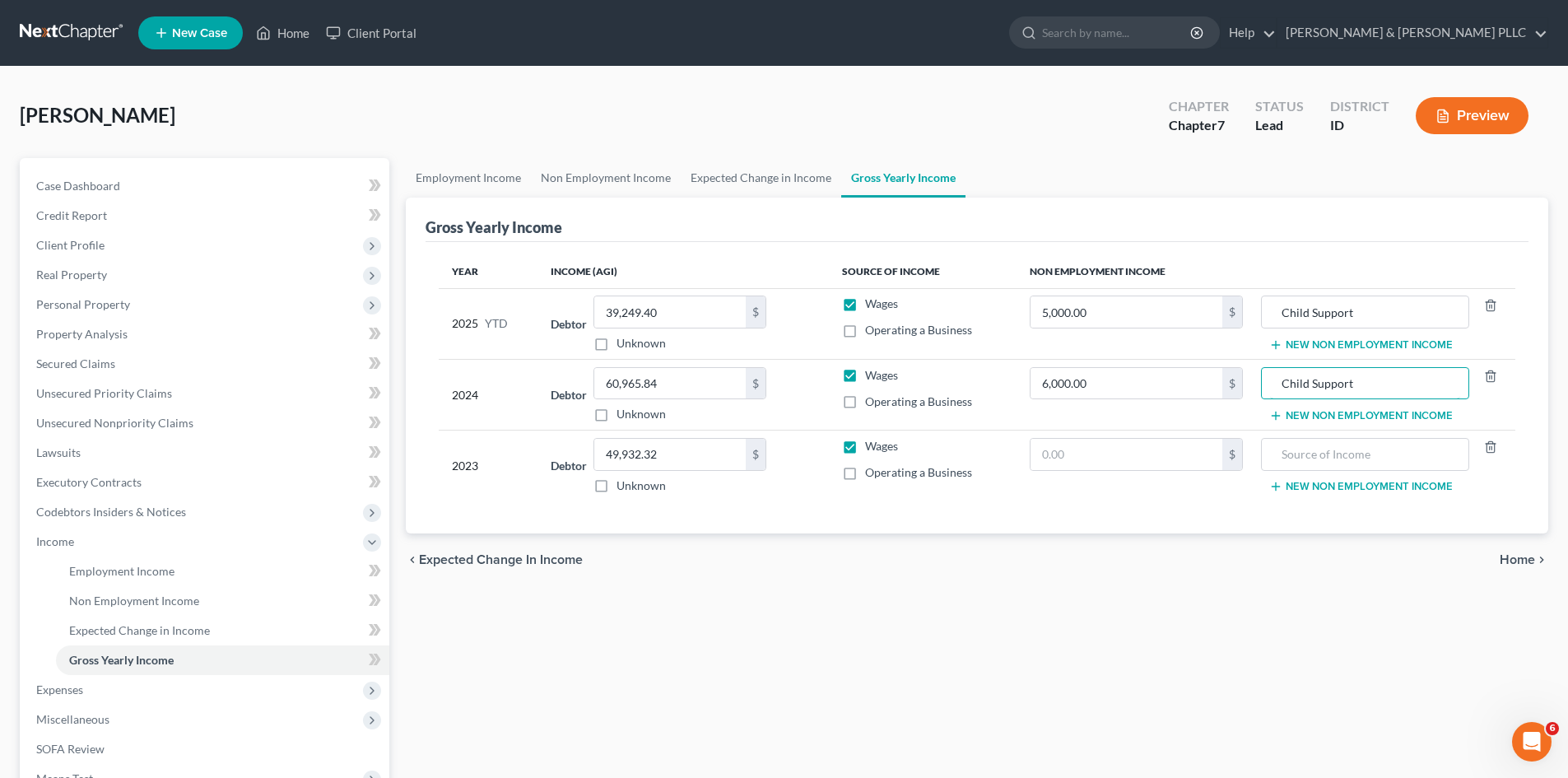
type input "Child Support"
click at [636, 648] on div "Employment Income Non Employment Income Expected Change in Income Gross Yearly …" at bounding box center [976, 545] width 1159 height 773
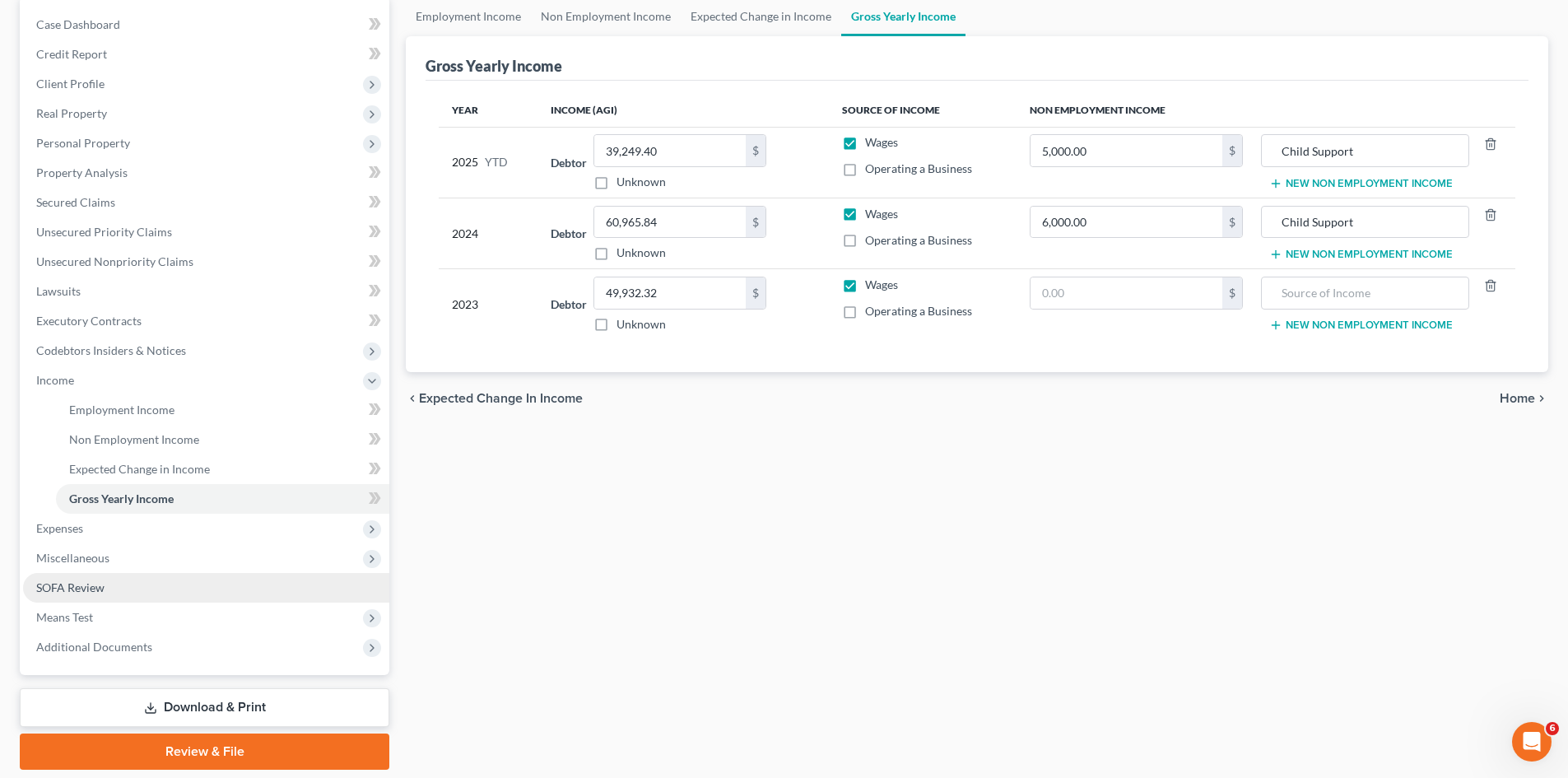
scroll to position [165, 0]
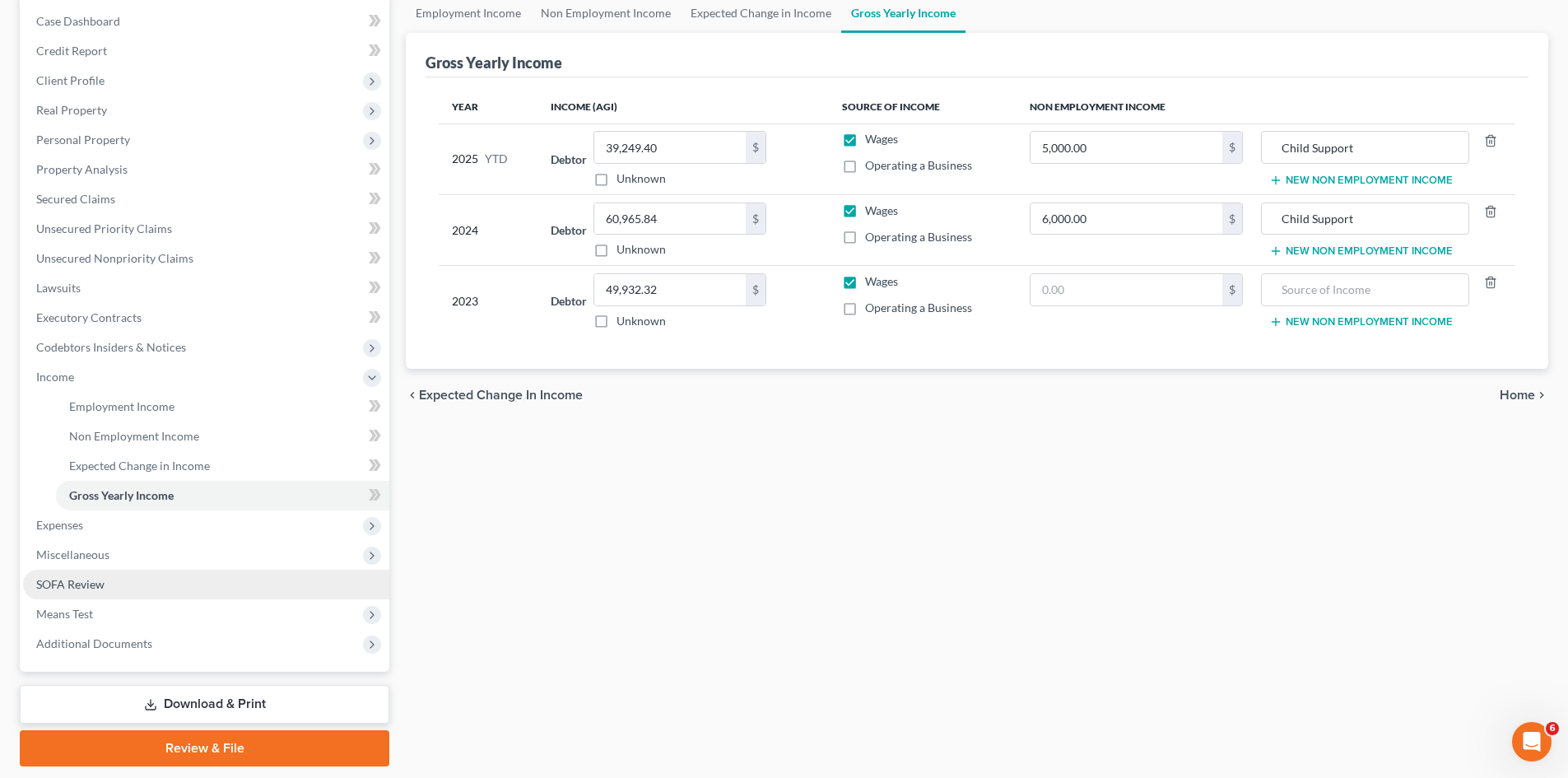
click at [78, 582] on span "SOFA Review" at bounding box center [70, 584] width 68 height 14
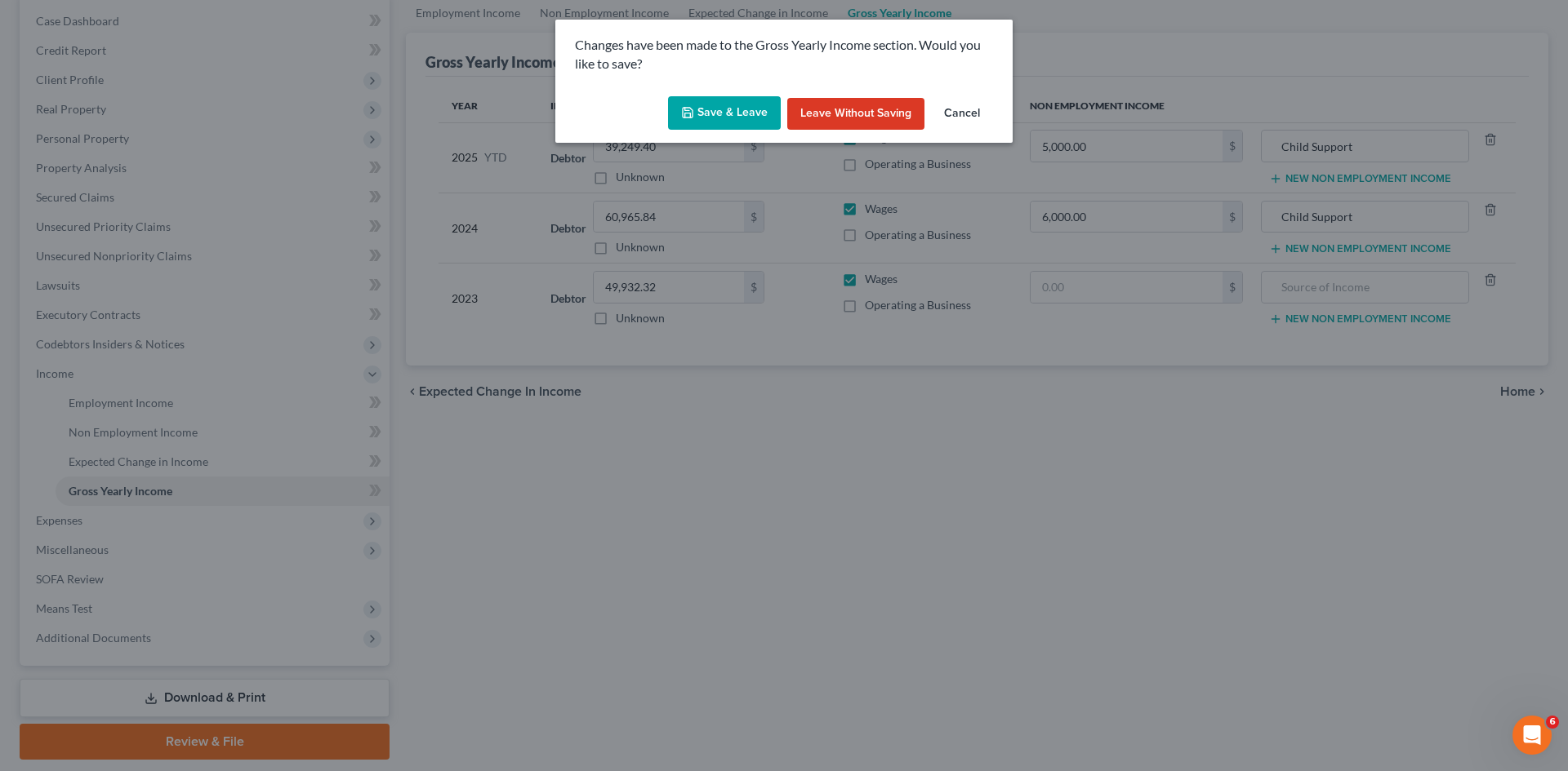
click at [748, 118] on button "Save & Leave" at bounding box center [724, 113] width 113 height 34
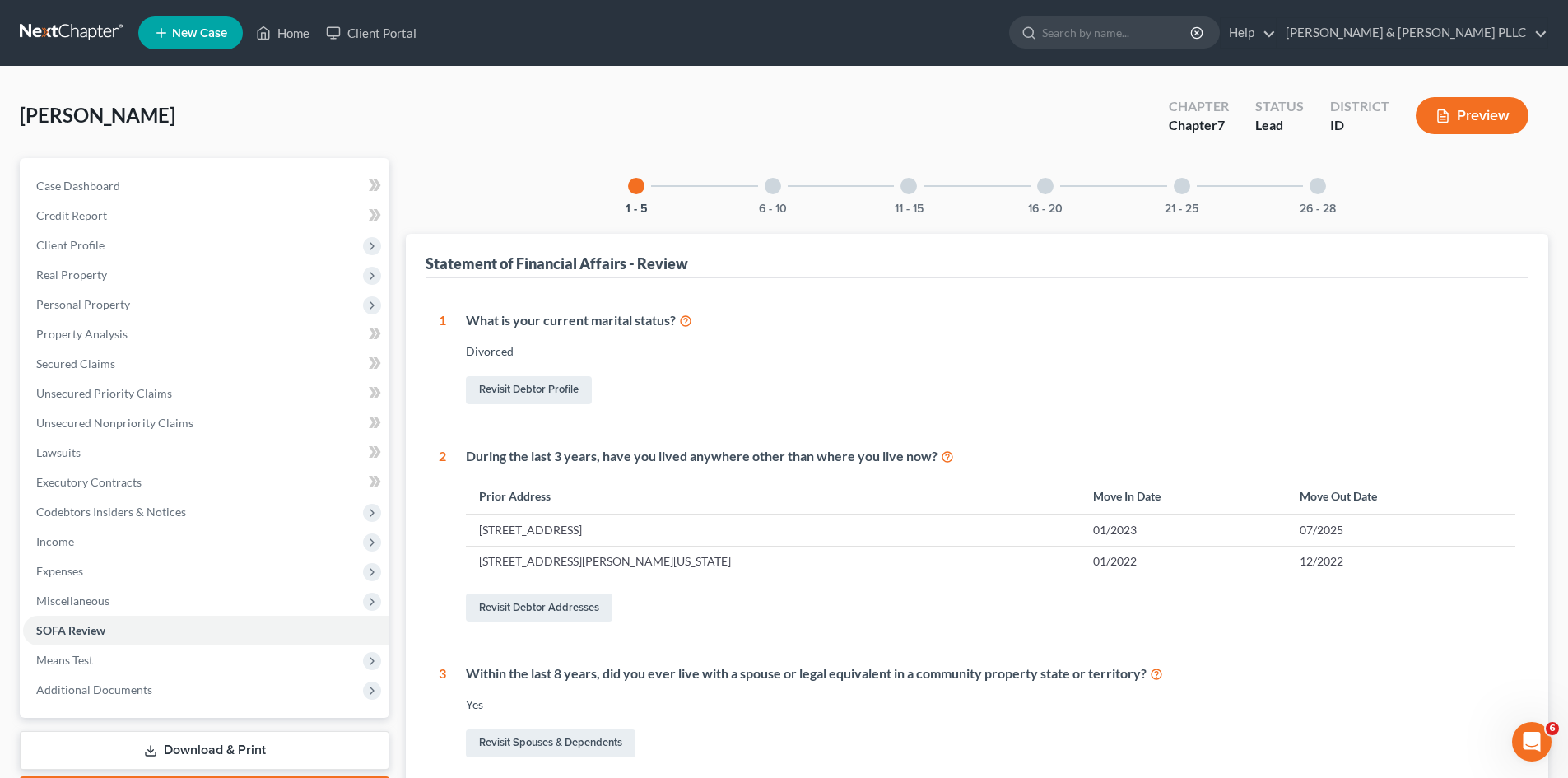
click at [1485, 109] on button "Preview" at bounding box center [1472, 115] width 113 height 37
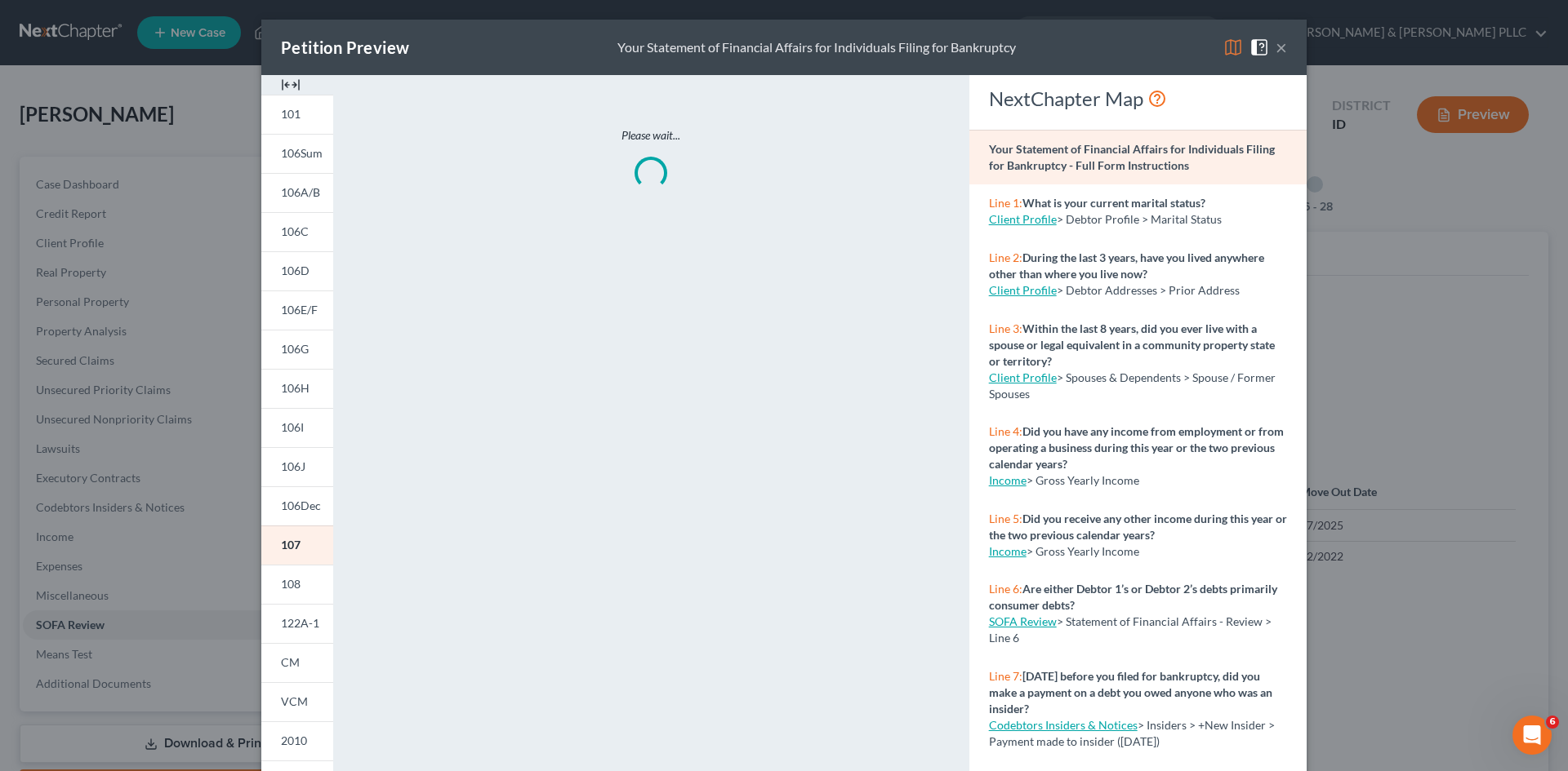
click at [1276, 49] on button "×" at bounding box center [1282, 47] width 12 height 20
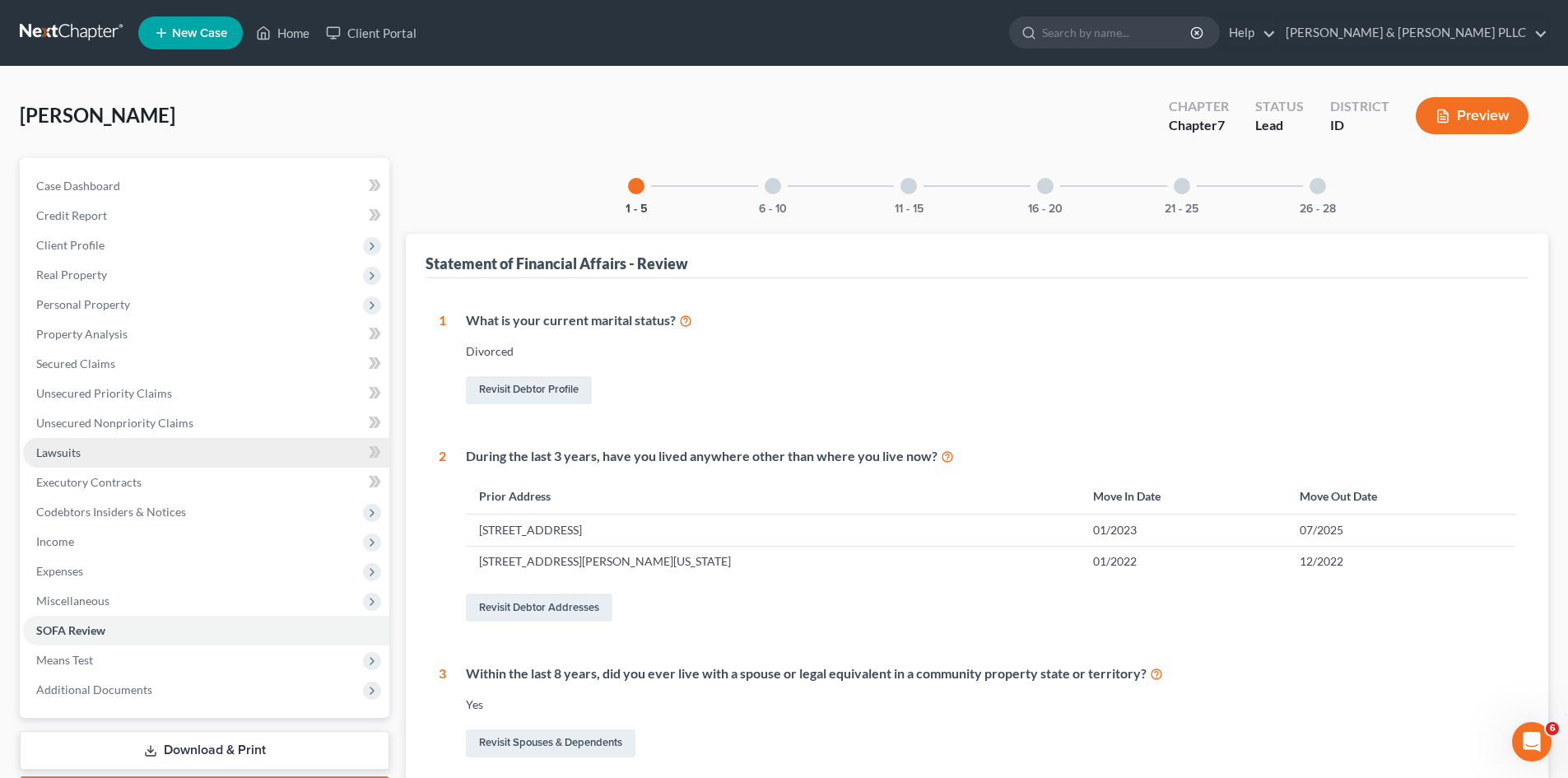
click at [68, 448] on span "Lawsuits" at bounding box center [58, 453] width 44 height 14
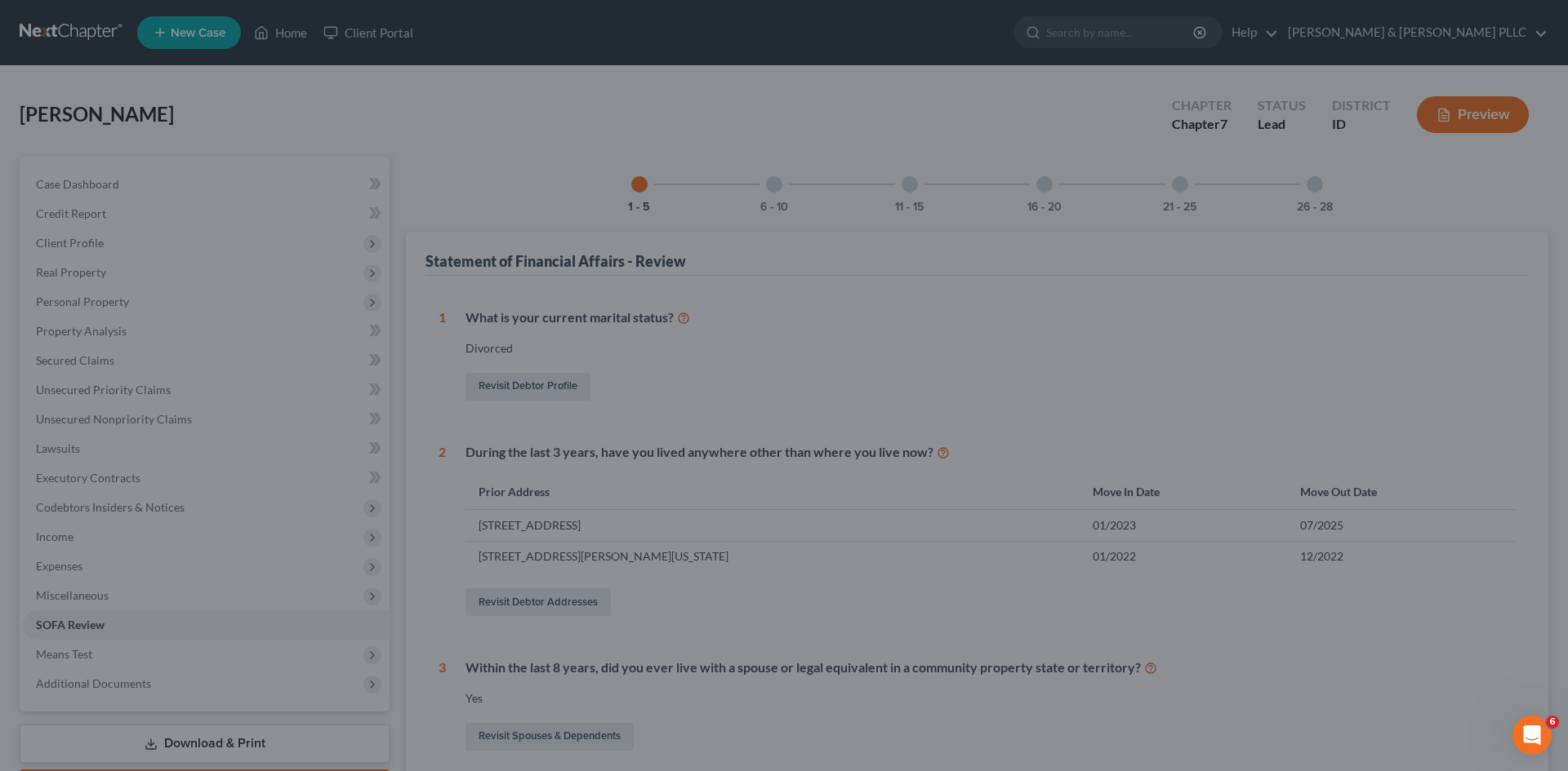
drag, startPoint x: 253, startPoint y: 247, endPoint x: 245, endPoint y: 198, distance: 49.6
click at [253, 246] on div at bounding box center [784, 385] width 1568 height 771
click at [282, 32] on div at bounding box center [784, 385] width 1568 height 771
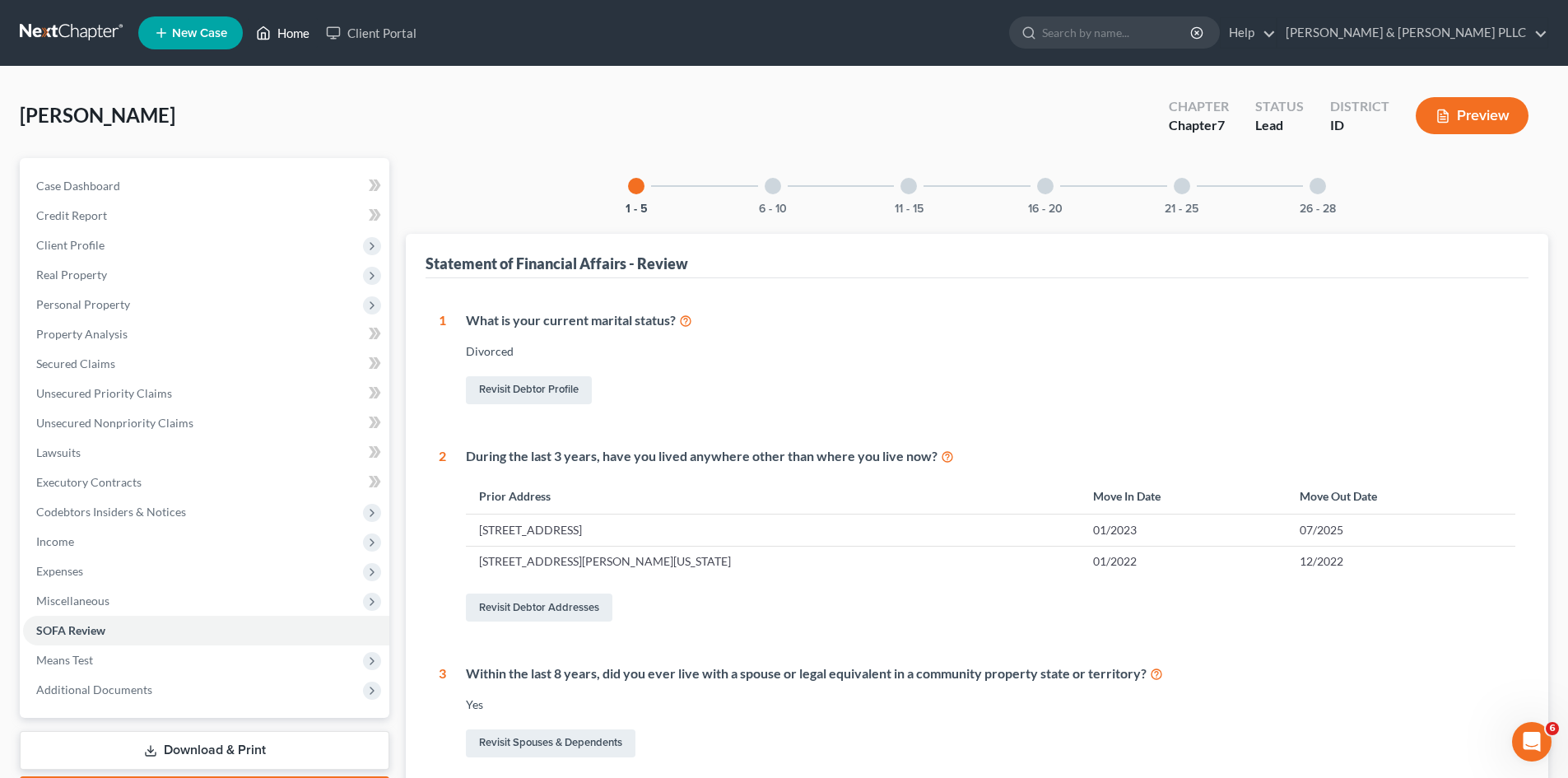
click at [289, 36] on link "Home" at bounding box center [283, 33] width 70 height 30
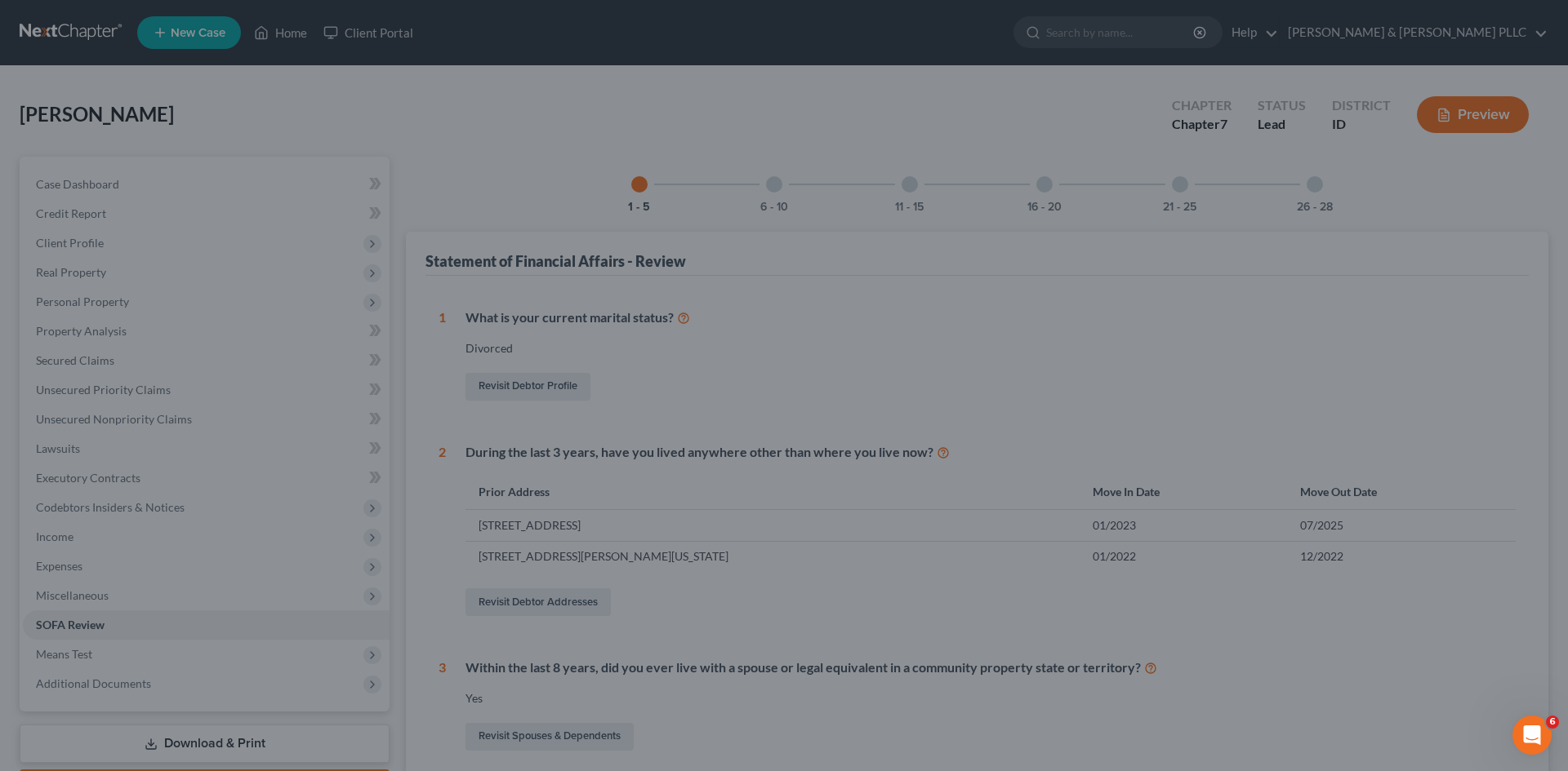
drag, startPoint x: 286, startPoint y: 37, endPoint x: 271, endPoint y: 36, distance: 15.0
click at [281, 38] on div at bounding box center [784, 385] width 1568 height 771
click at [177, 25] on div at bounding box center [784, 385] width 1568 height 771
click at [167, 27] on div at bounding box center [784, 385] width 1568 height 771
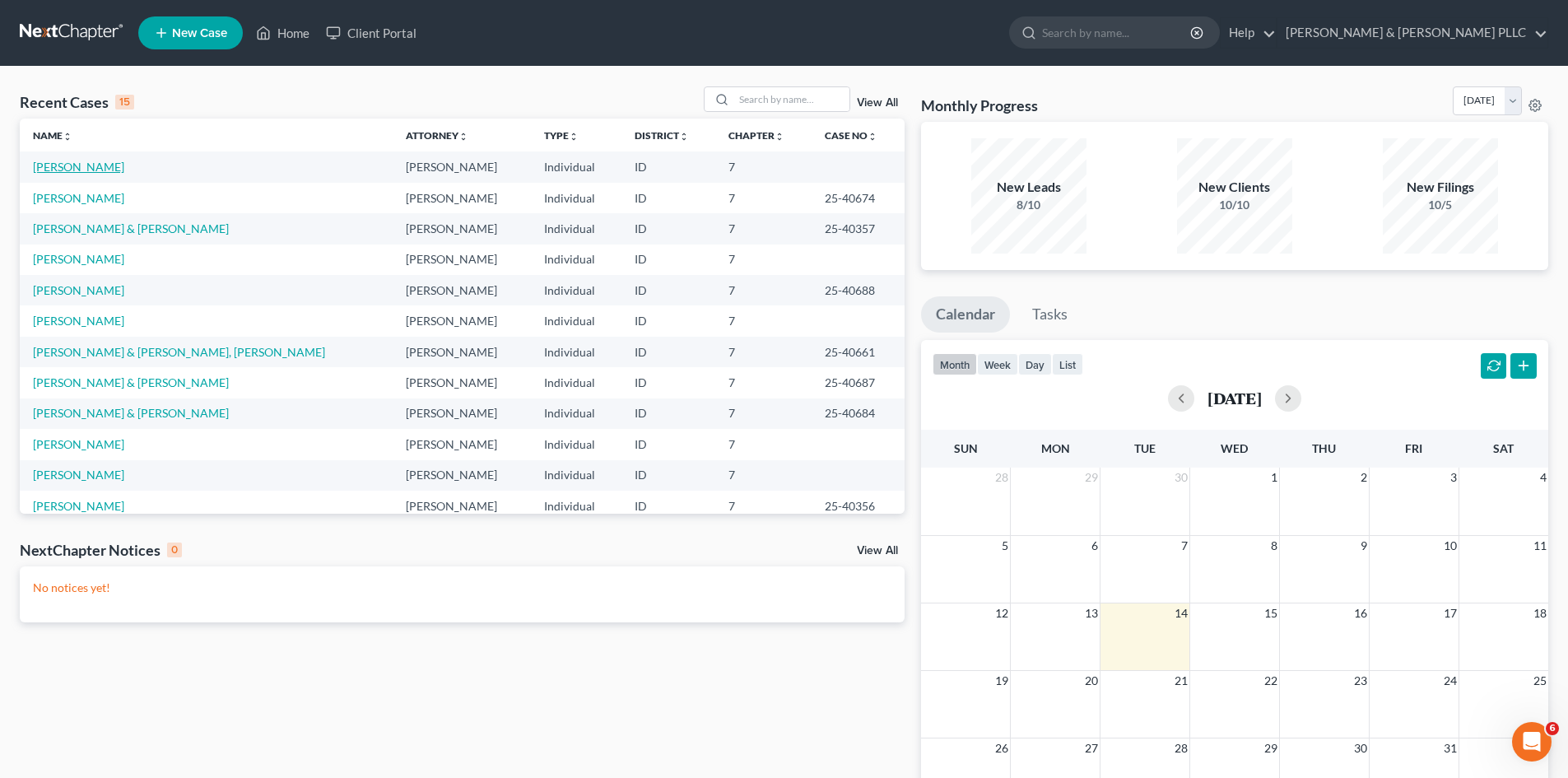
click at [96, 165] on link "[PERSON_NAME]" at bounding box center [78, 167] width 91 height 14
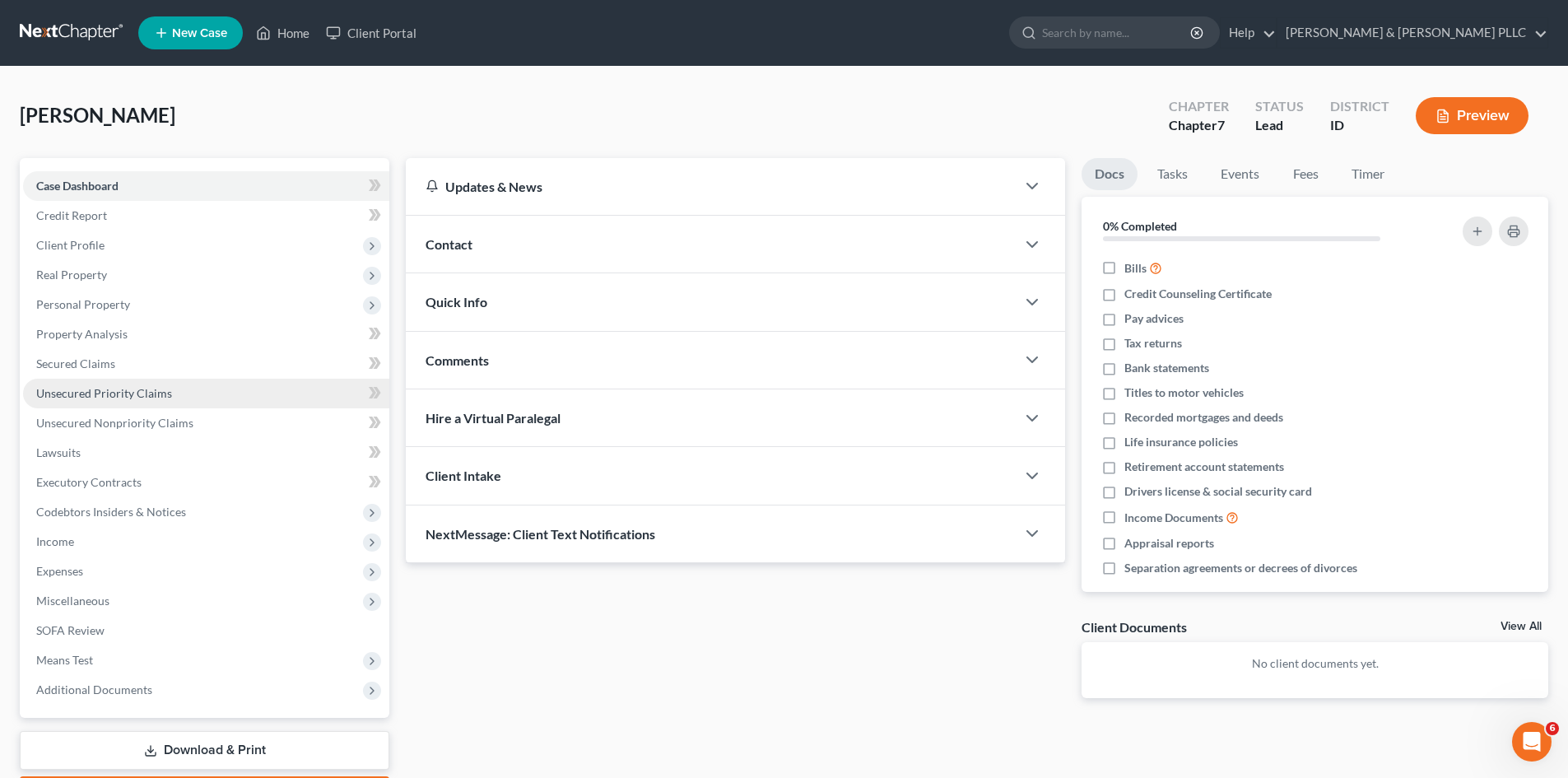
click at [150, 401] on link "Unsecured Priority Claims" at bounding box center [206, 393] width 367 height 30
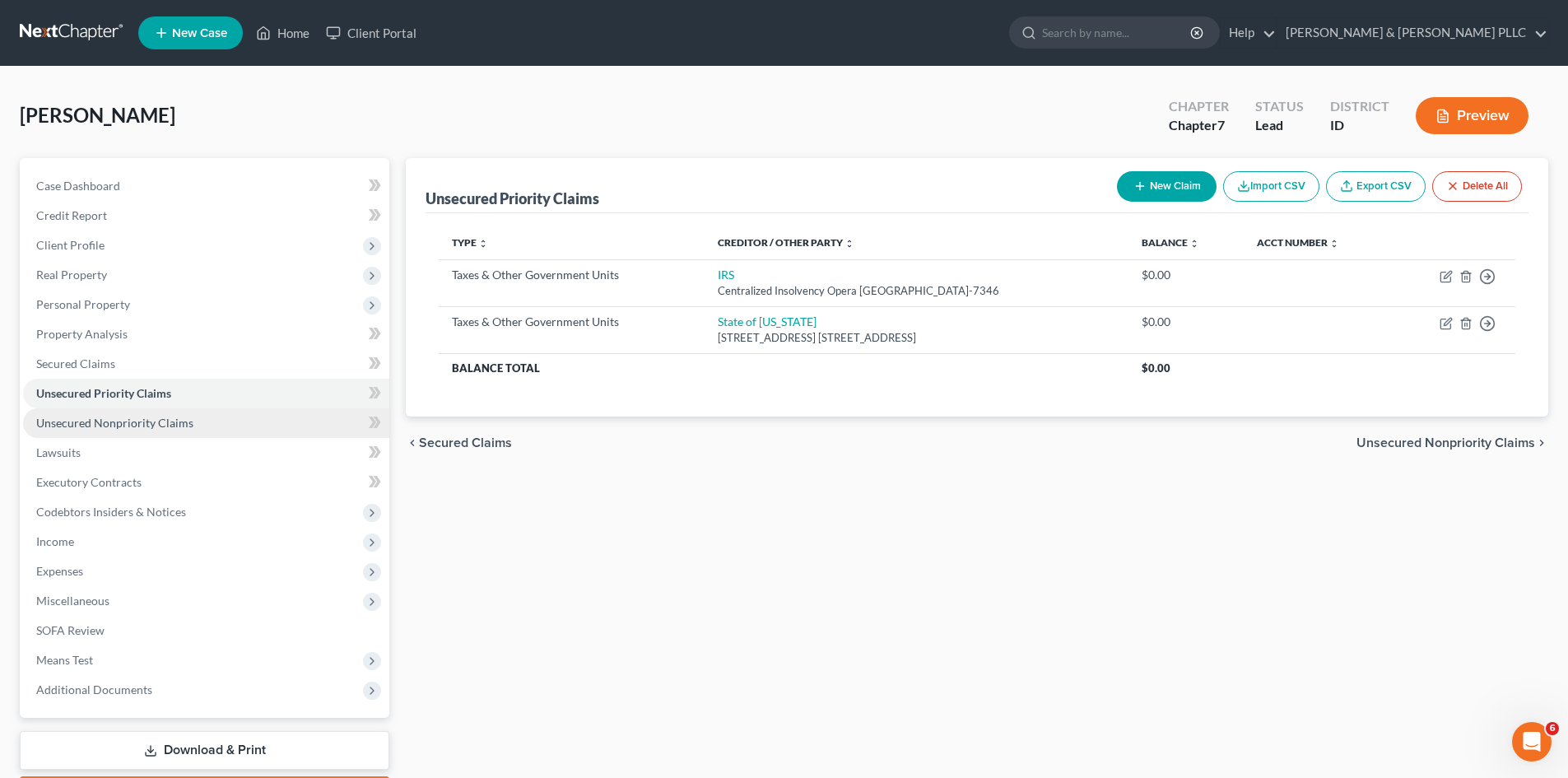
click at [150, 432] on link "Unsecured Nonpriority Claims" at bounding box center [206, 423] width 367 height 30
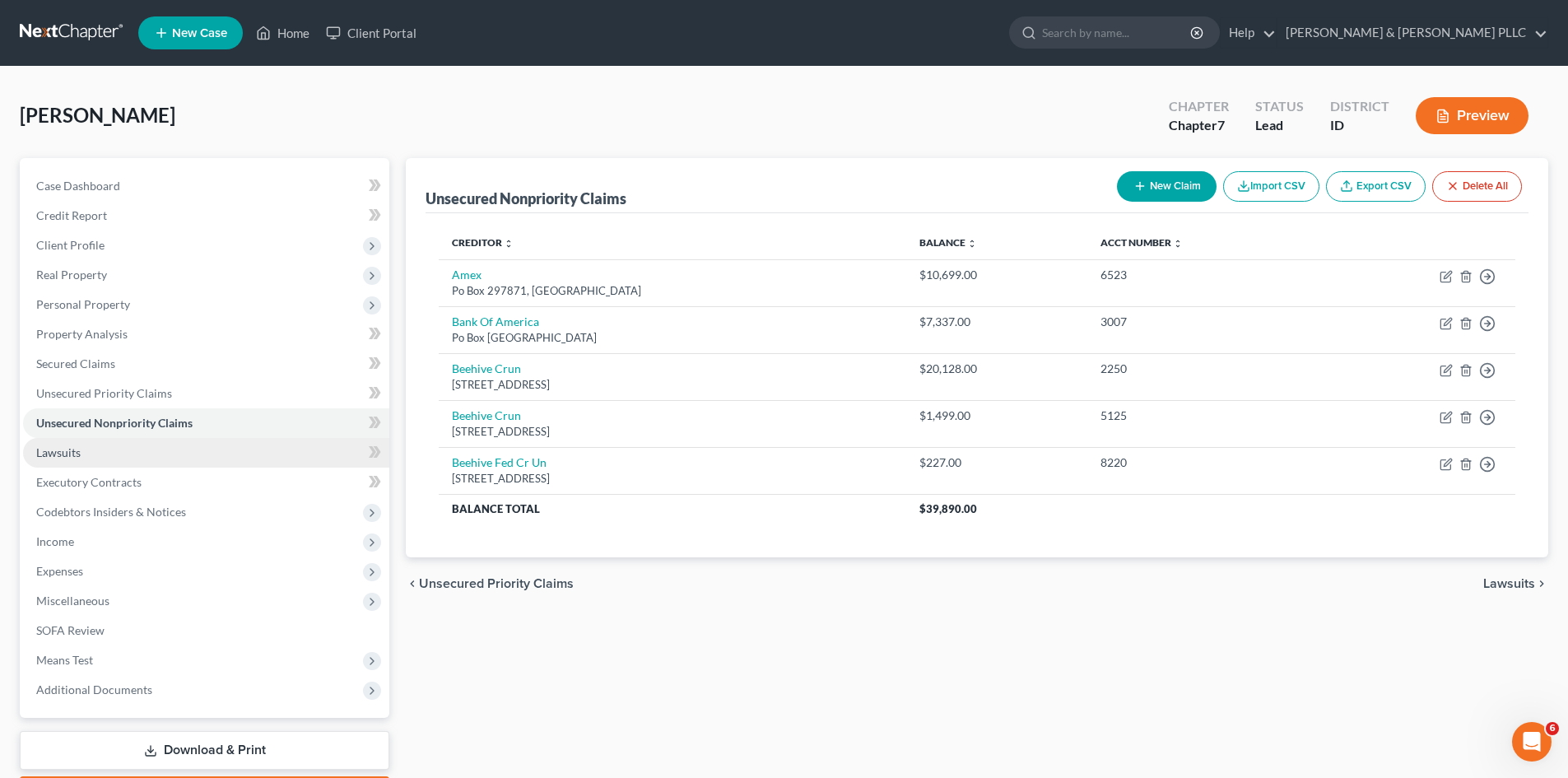
click at [40, 452] on span "Lawsuits" at bounding box center [58, 453] width 44 height 14
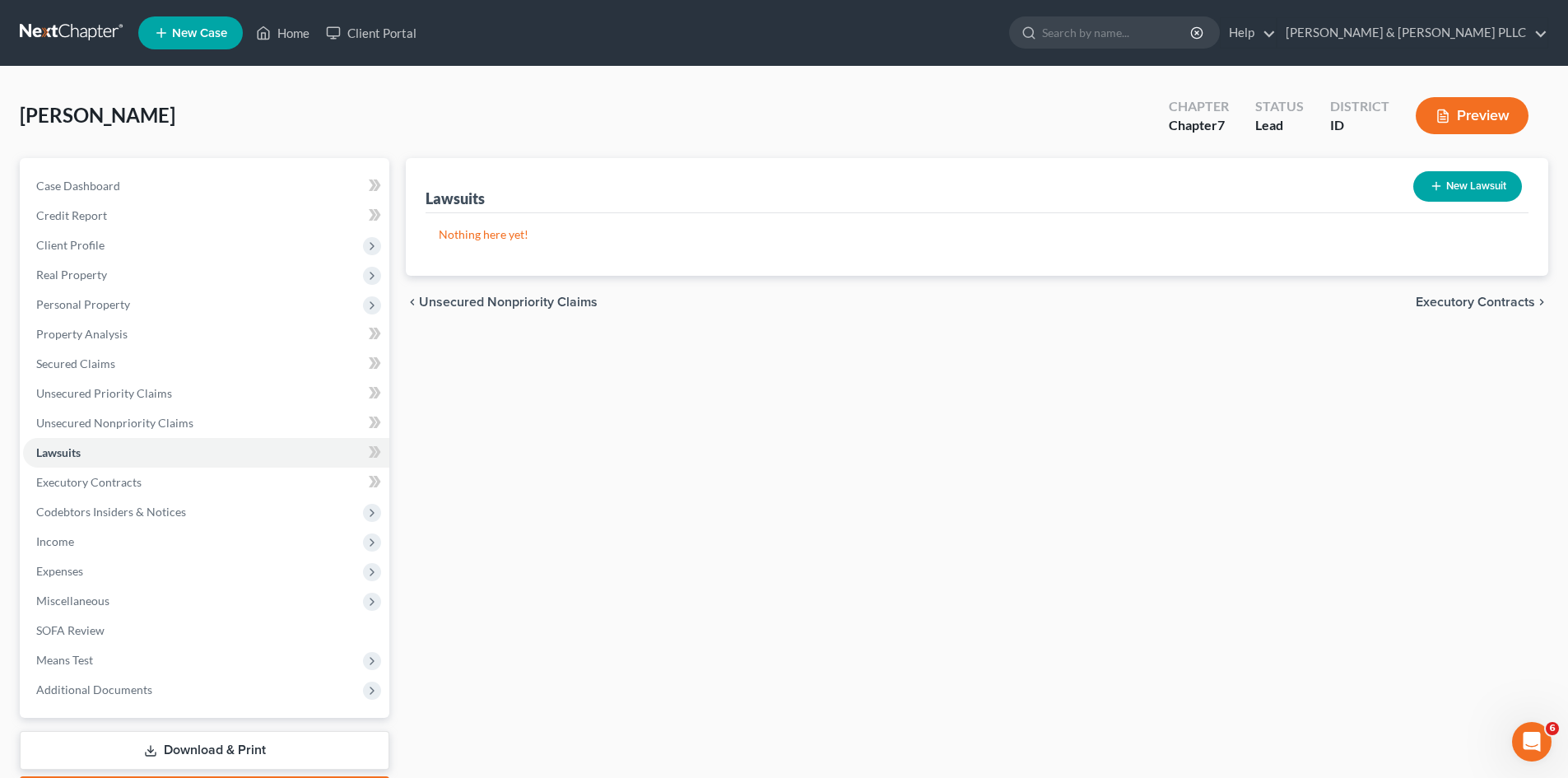
click at [1461, 183] on button "New Lawsuit" at bounding box center [1468, 186] width 109 height 31
select select "0"
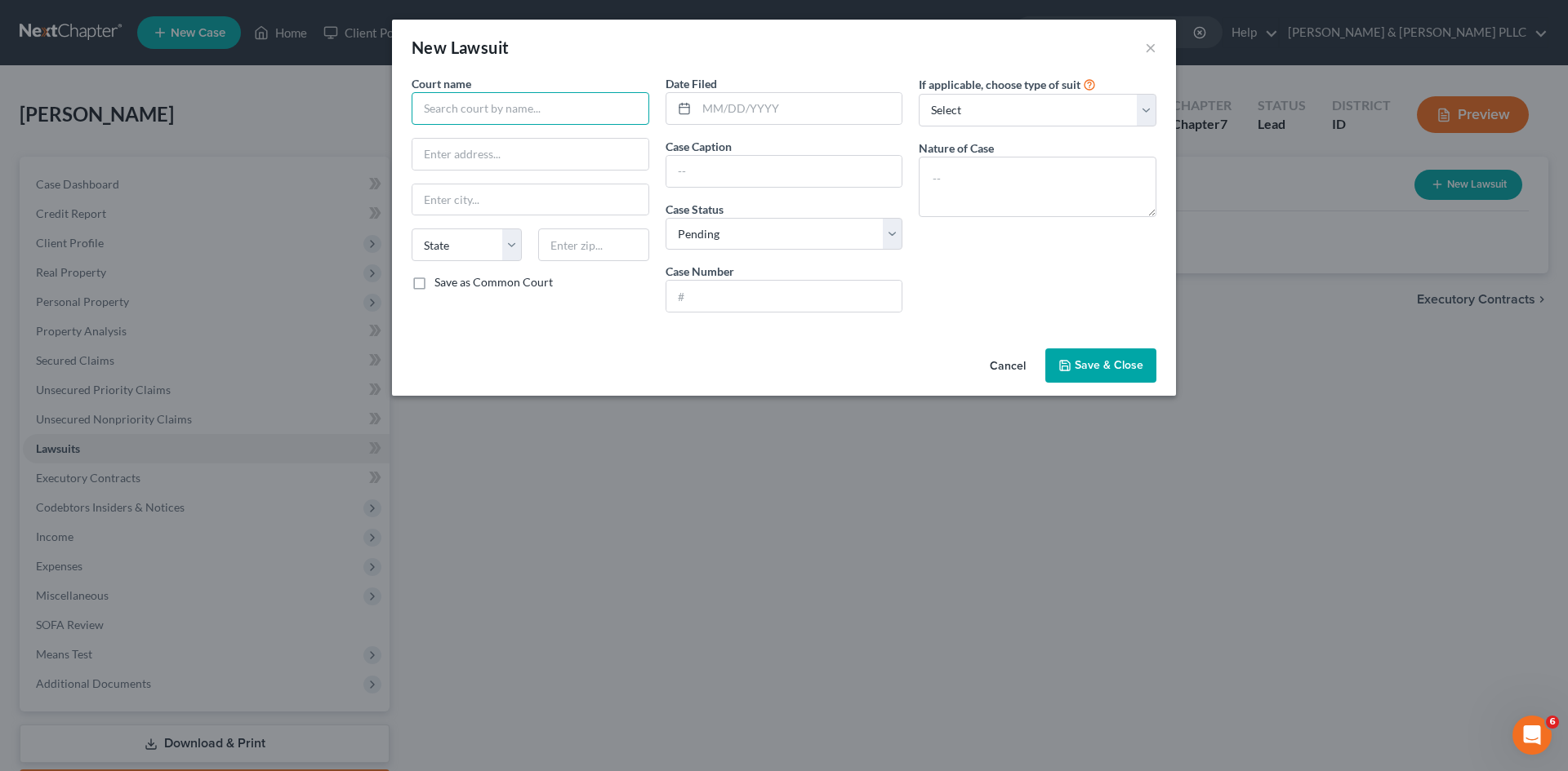
click at [551, 112] on input "text" at bounding box center [530, 108] width 237 height 32
type input "Bonneville County District Court"
type input "605 N. Capital Ave."
type input "Idaho Falls"
select select "13"
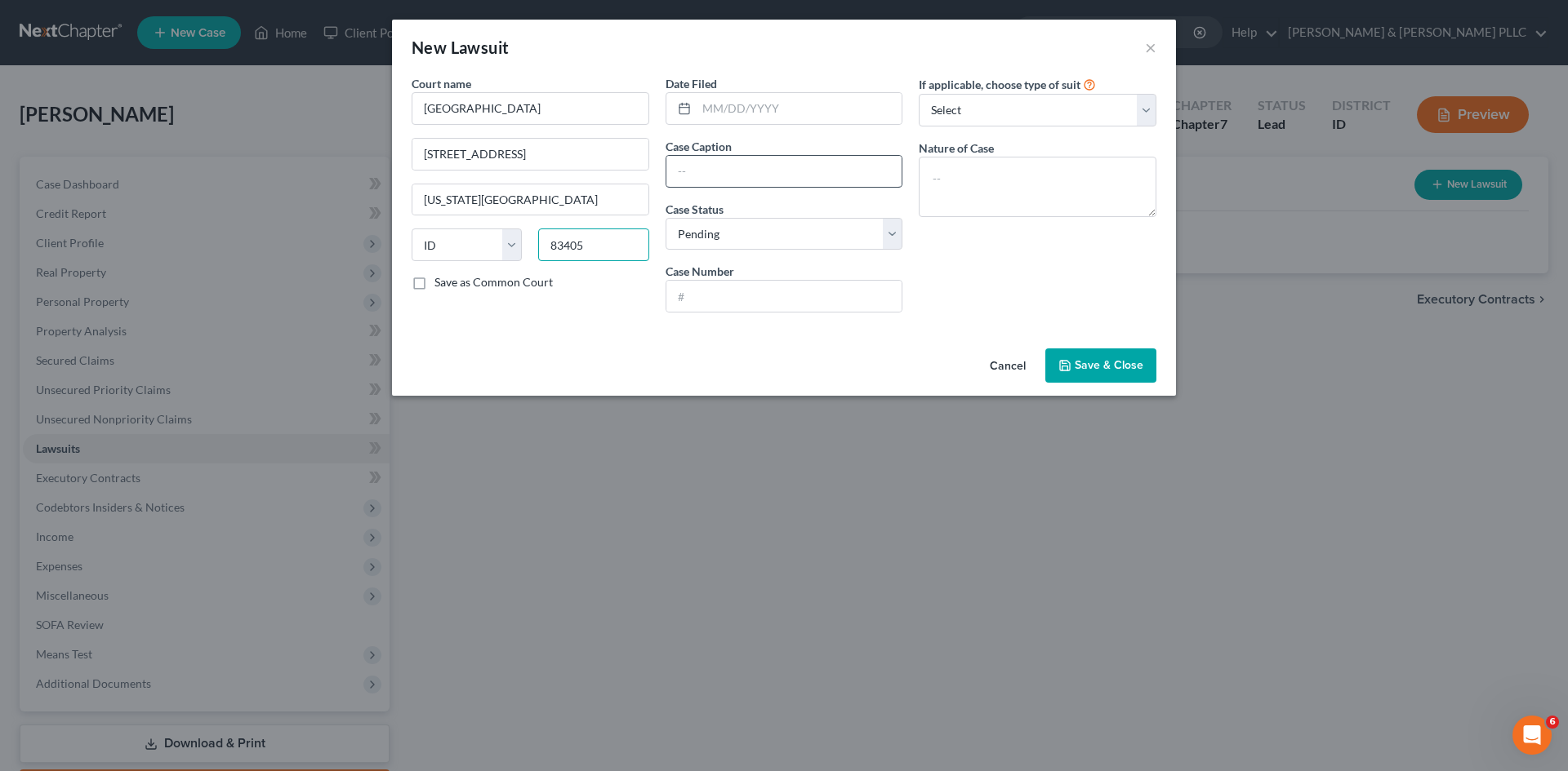
type input "83405"
click at [789, 176] on input "text" at bounding box center [784, 171] width 236 height 31
click at [1003, 189] on textarea at bounding box center [1037, 187] width 237 height 61
type textarea "Custody"
click at [886, 176] on input "text" at bounding box center [784, 171] width 236 height 31
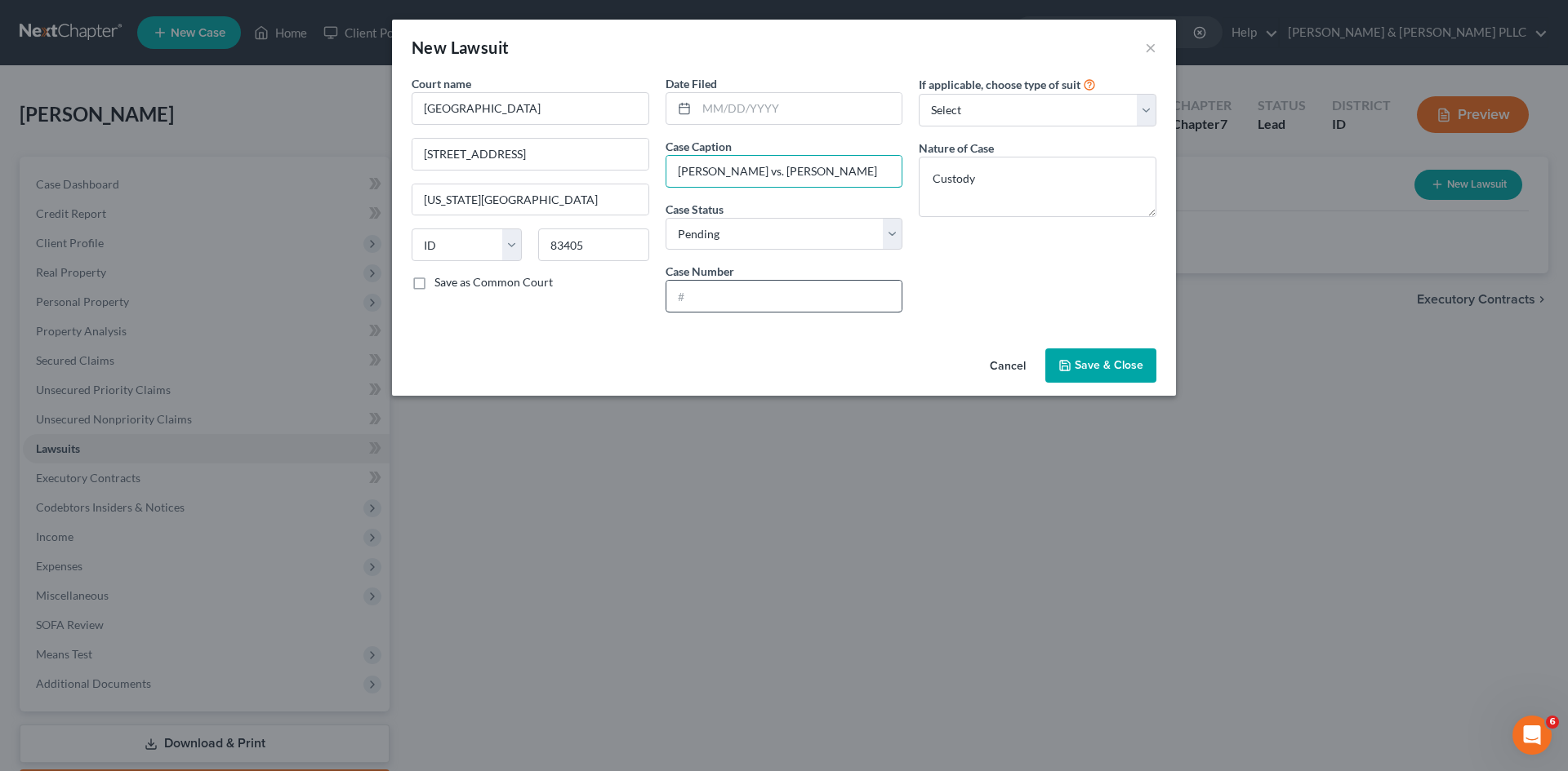
type input "Jared Cureton vs. Dawn Cureton"
click at [864, 300] on input "text" at bounding box center [784, 297] width 236 height 31
type input "CV10-23-3871"
click at [1126, 374] on button "Save & Close" at bounding box center [1101, 365] width 111 height 34
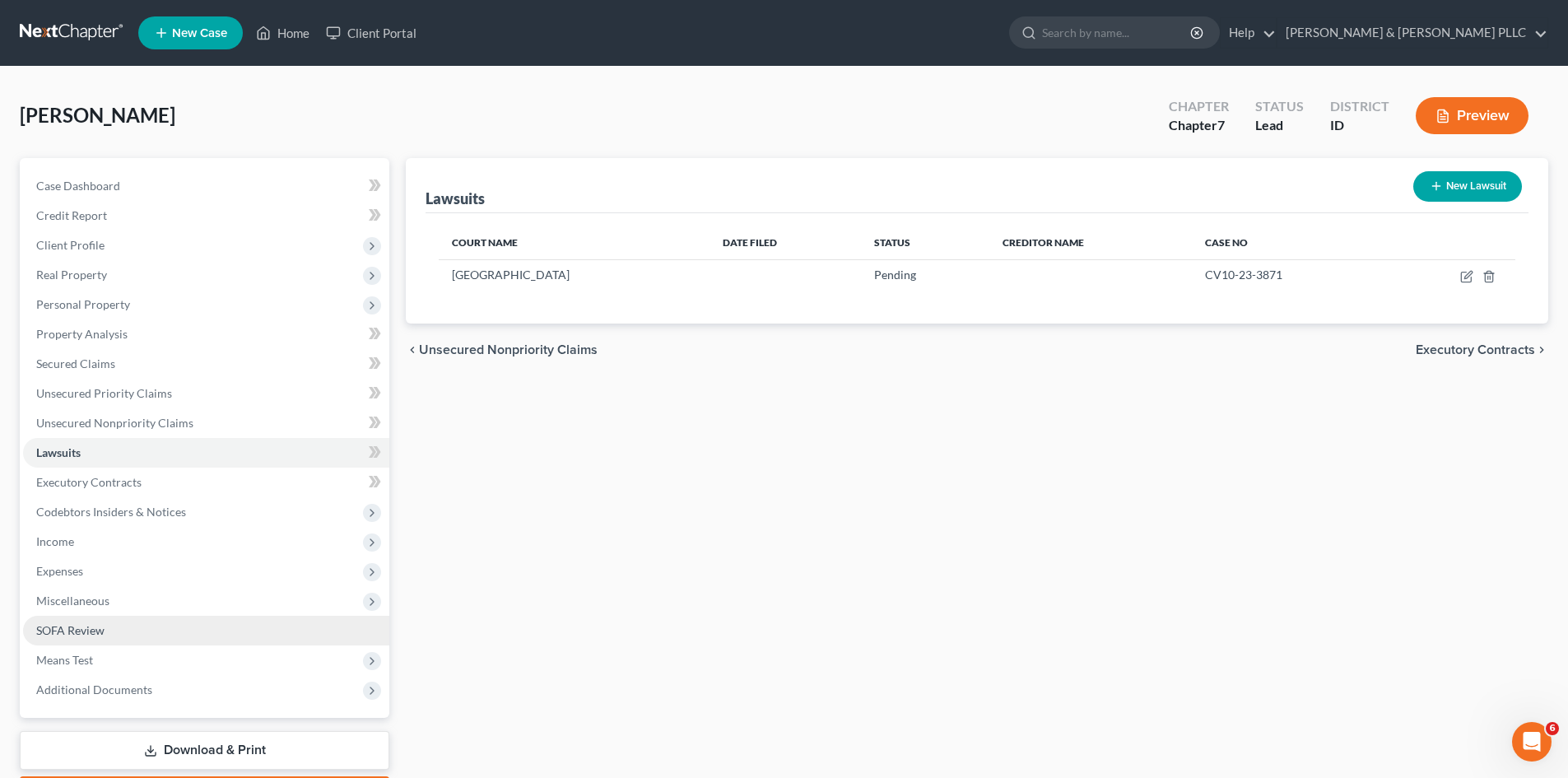
click at [93, 628] on span "SOFA Review" at bounding box center [70, 631] width 68 height 14
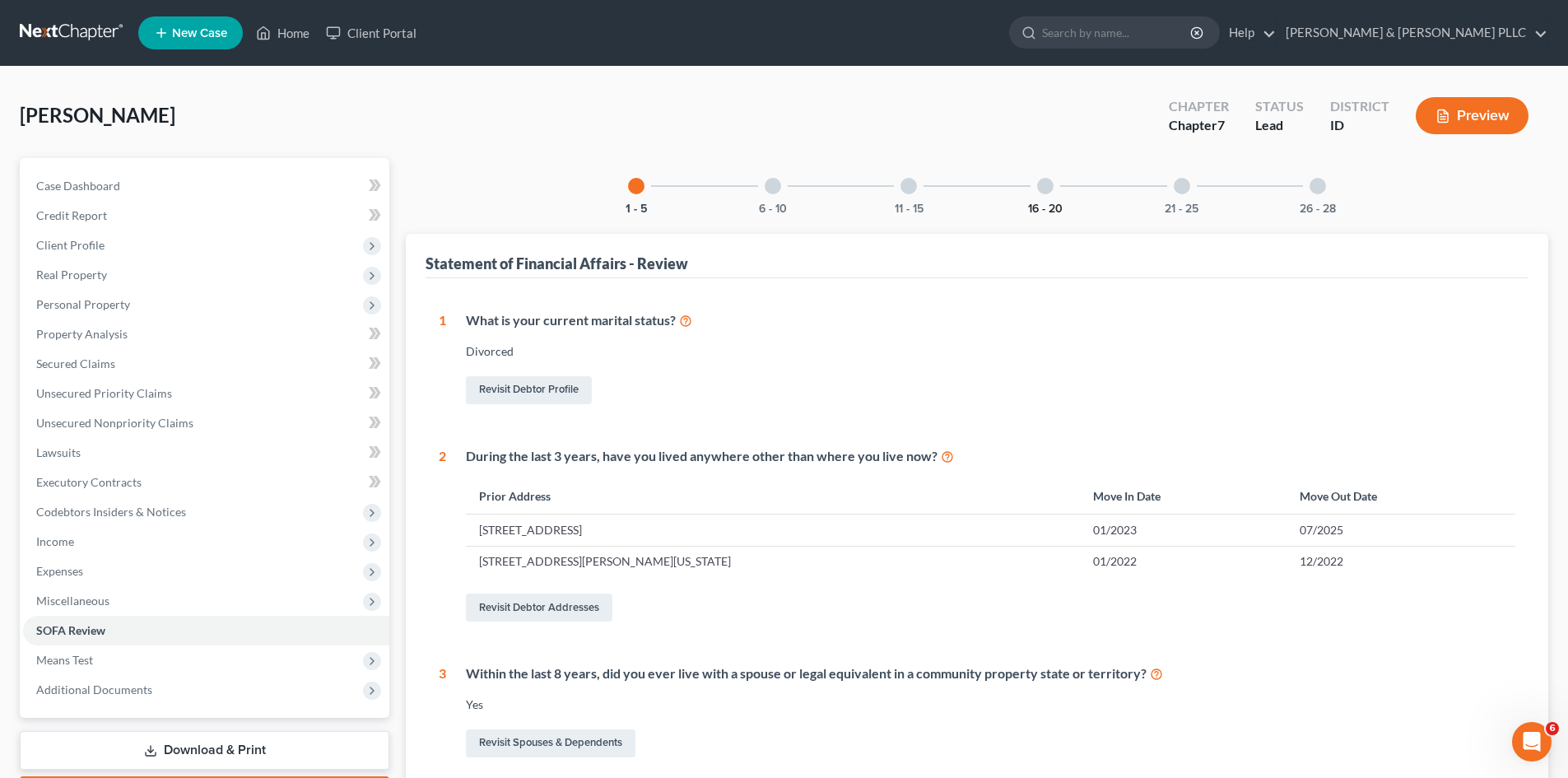
click at [1045, 205] on button "16 - 20" at bounding box center [1045, 210] width 35 height 12
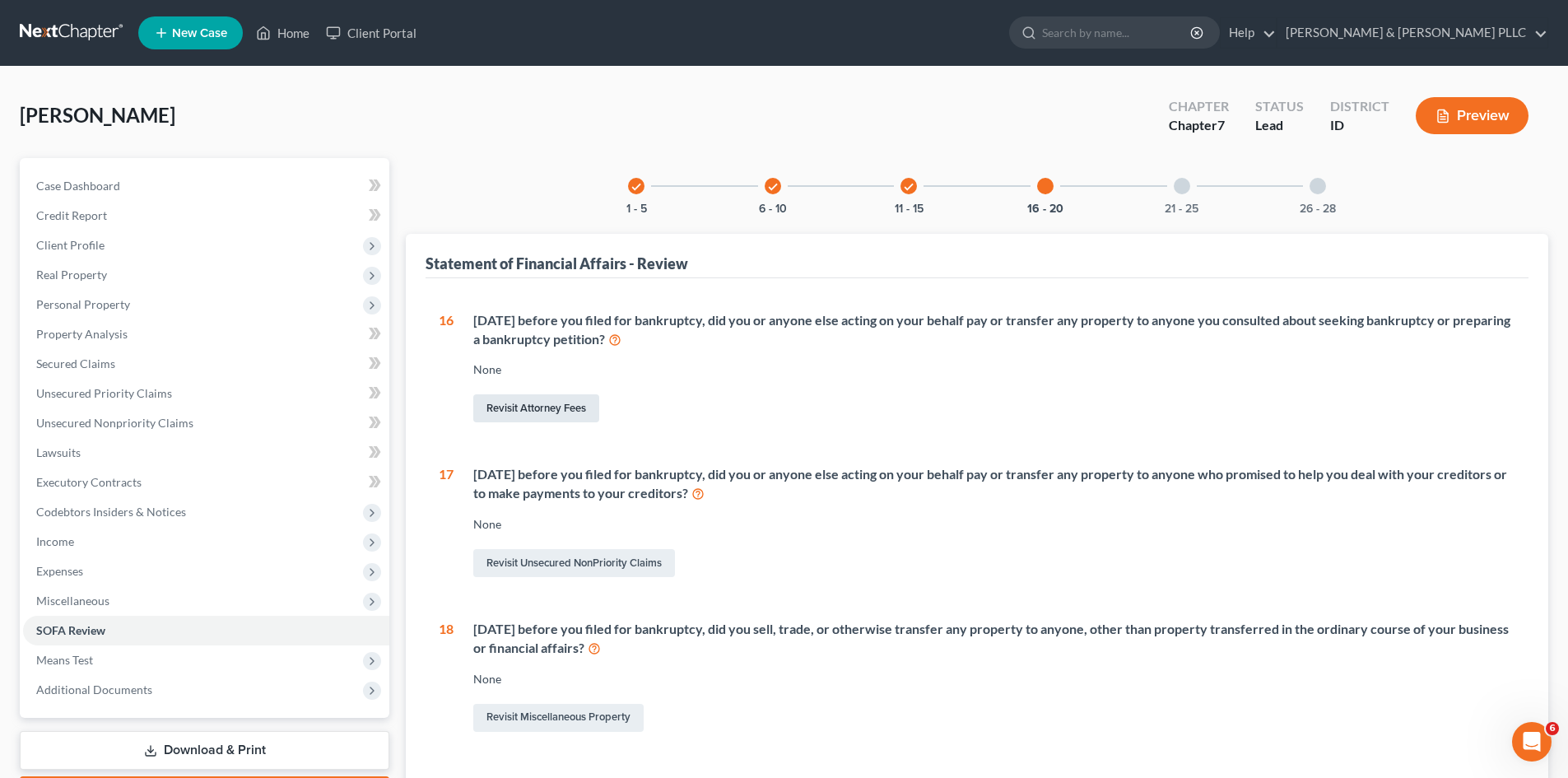
click at [574, 405] on link "Revisit Attorney Fees" at bounding box center [536, 408] width 125 height 28
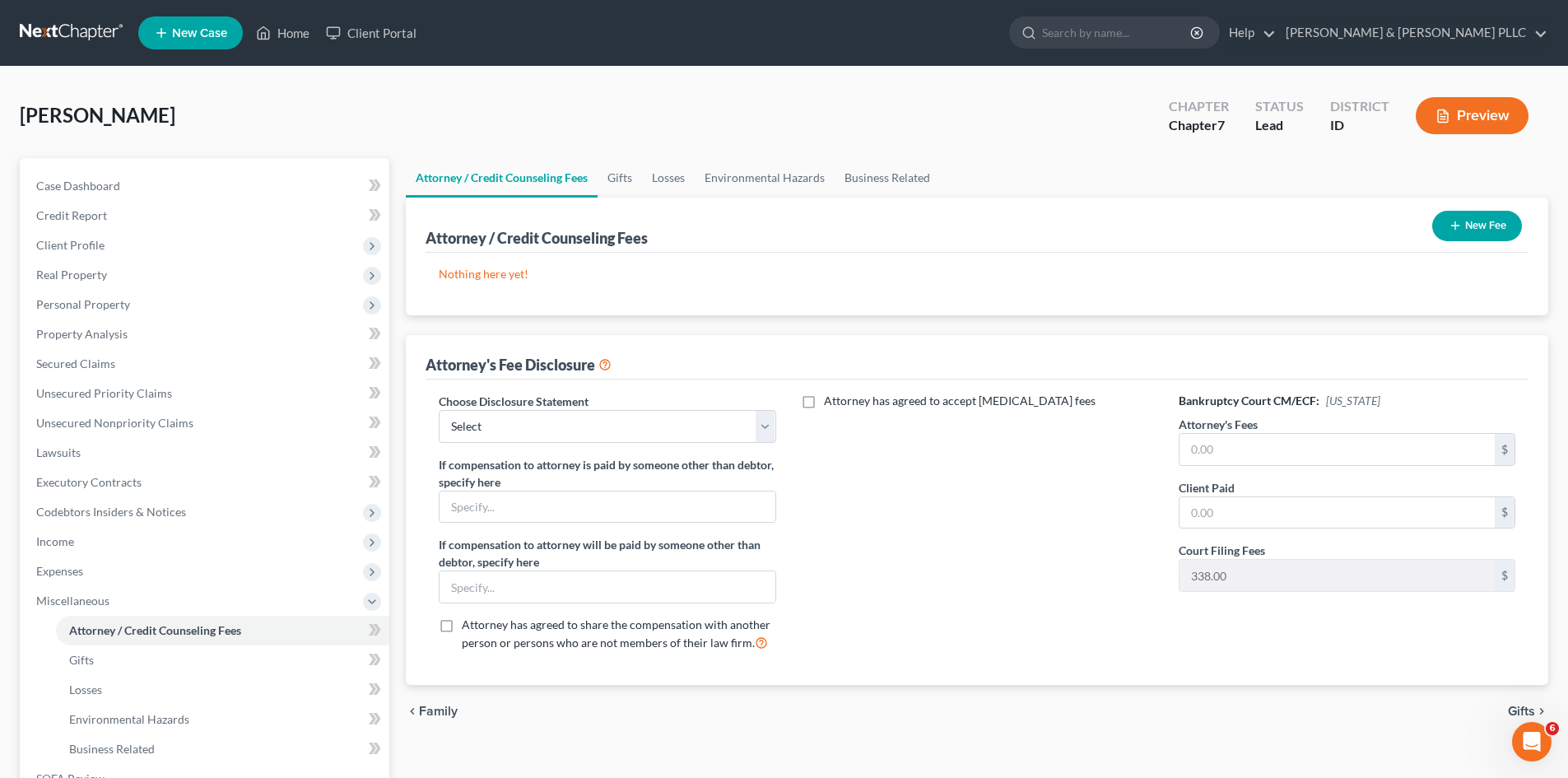
click at [1473, 227] on button "New Fee" at bounding box center [1477, 225] width 90 height 31
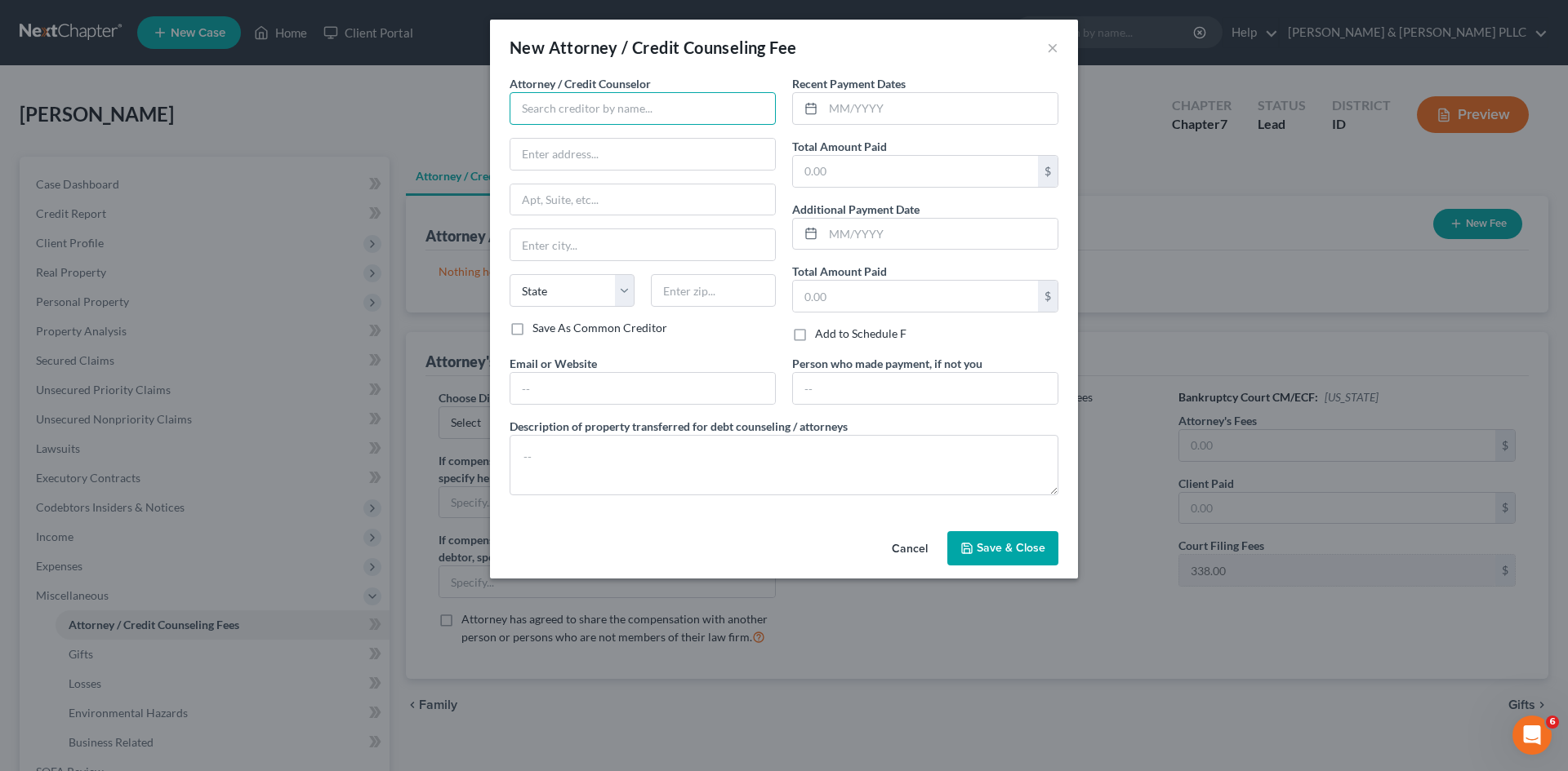
click at [625, 115] on input "text" at bounding box center [643, 108] width 267 height 32
type input "Gary L Schreiner"
type input "1906 Jennie Lee Dr."
type input "Idaho Falls"
select select "13"
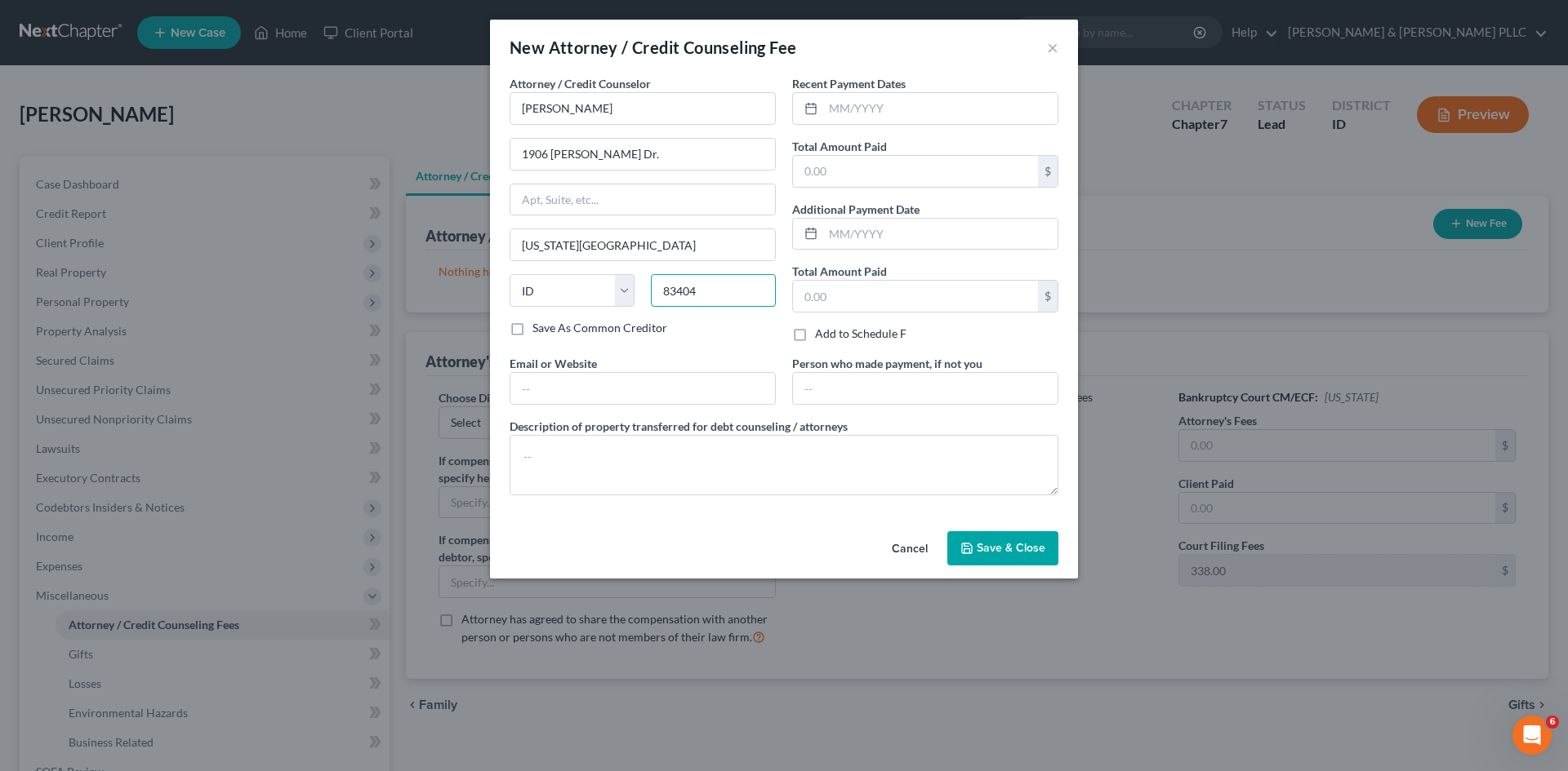
type input "83404"
click at [1002, 539] on button "Save & Close" at bounding box center [1003, 548] width 111 height 34
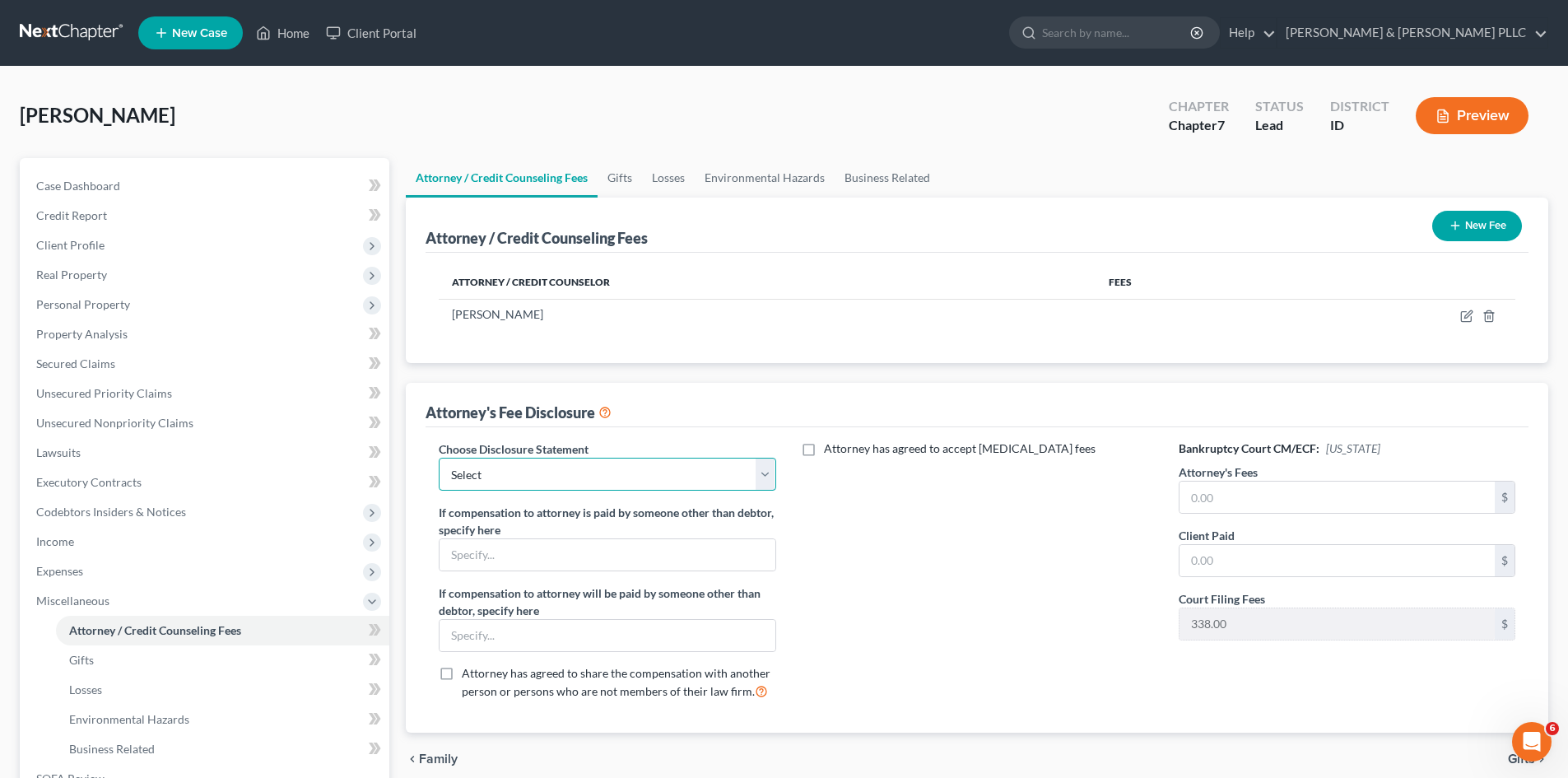
click at [772, 476] on select "Select None" at bounding box center [607, 474] width 337 height 33
select select "0"
click at [439, 458] on select "Select None" at bounding box center [607, 474] width 337 height 33
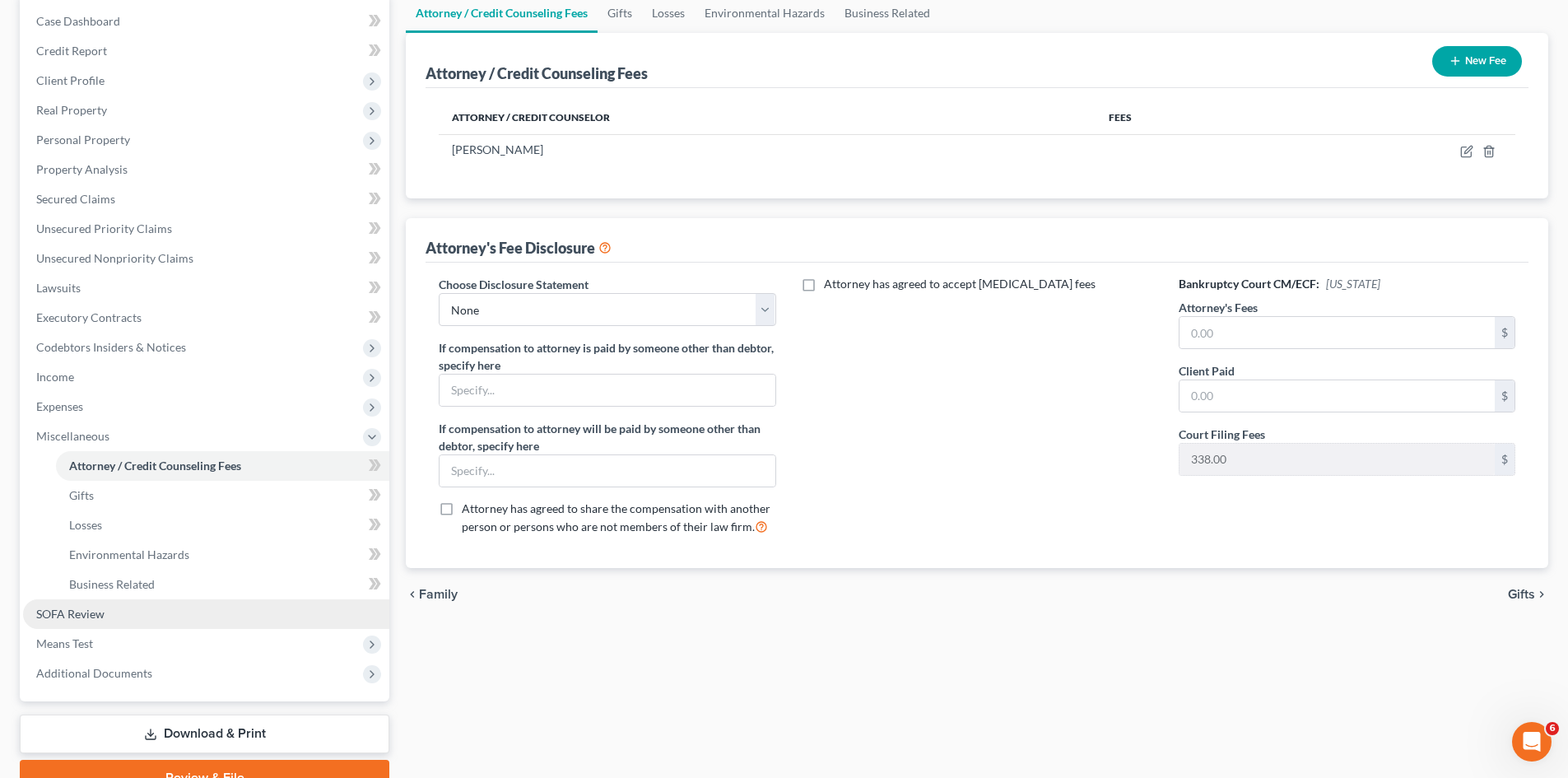
click at [81, 617] on span "SOFA Review" at bounding box center [70, 614] width 68 height 14
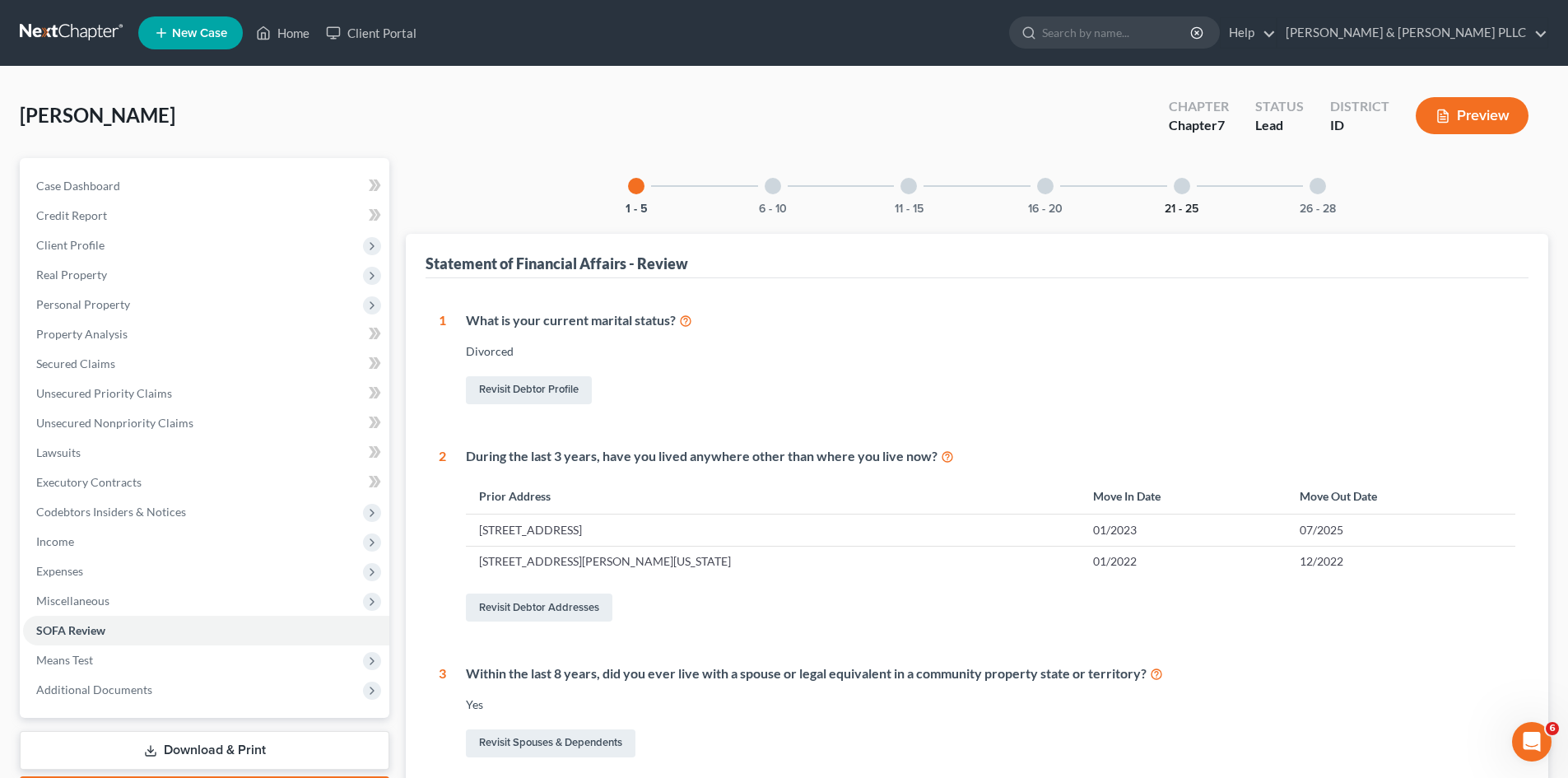
click at [1187, 209] on button "21 - 25" at bounding box center [1182, 210] width 34 height 12
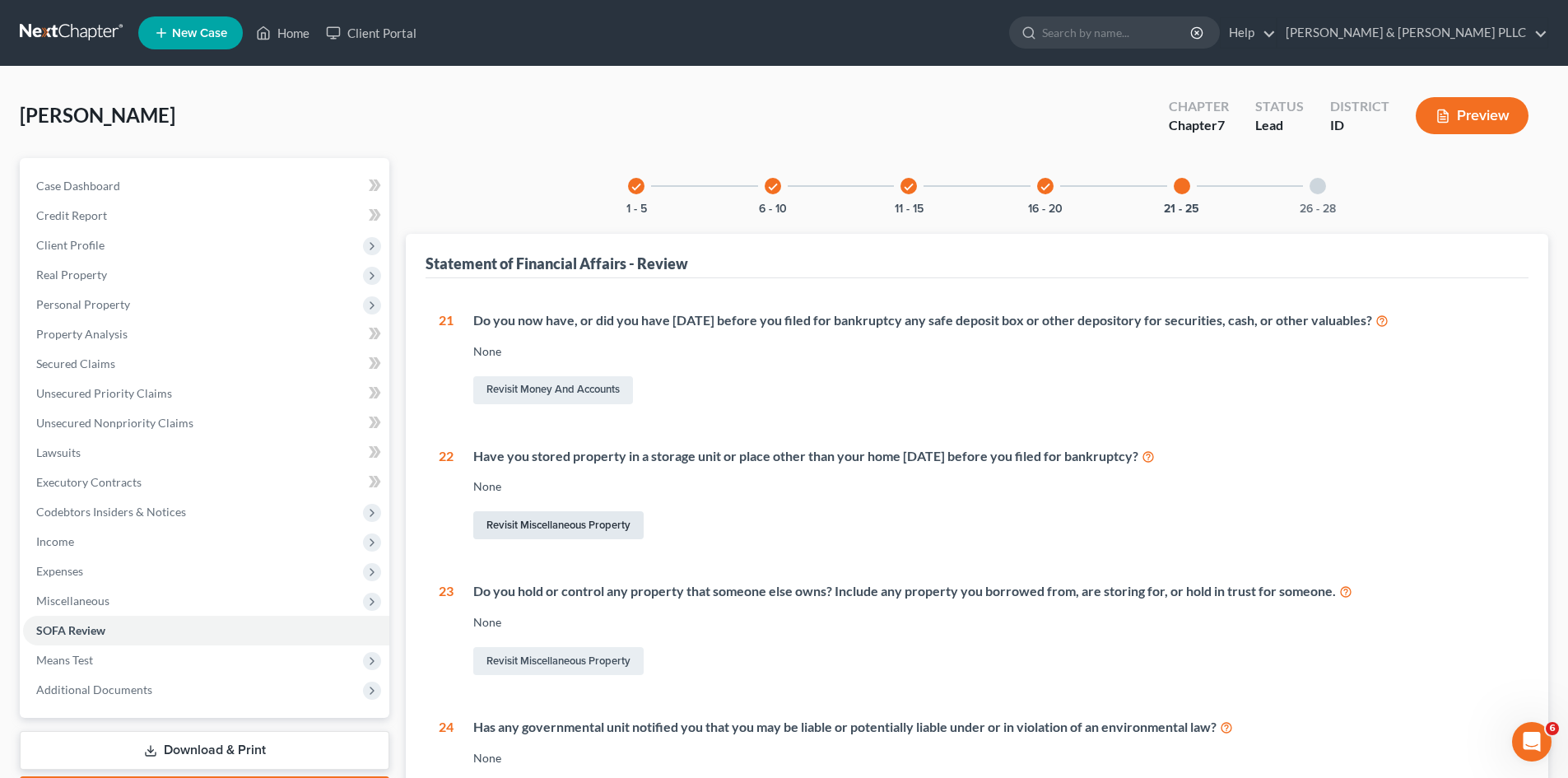
click at [537, 523] on link "Revisit Miscellaneous Property" at bounding box center [558, 525] width 170 height 28
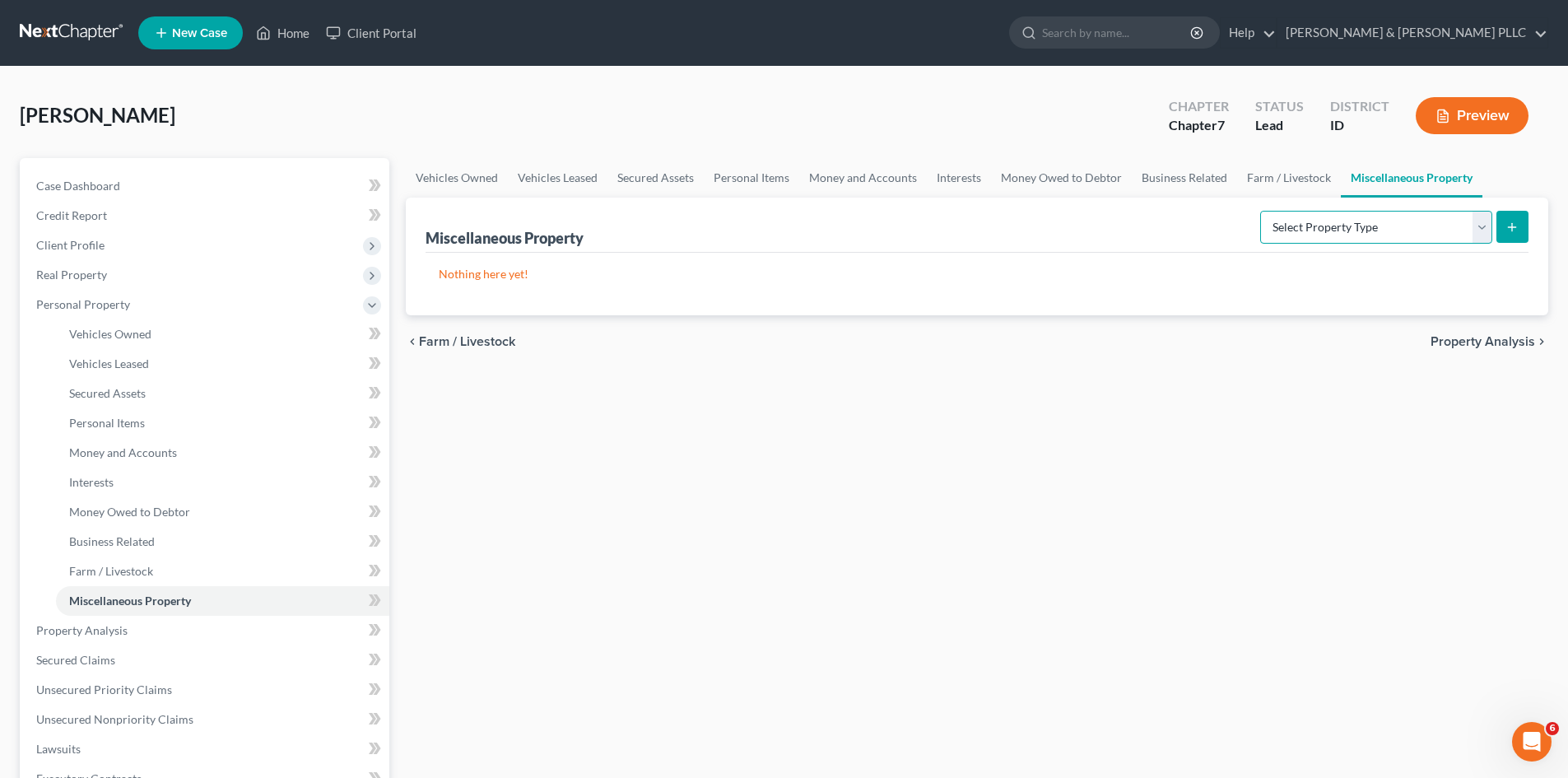
click at [1479, 234] on select "Select Property Type Assigned for Creditor Benefit Within 1 Year Holding for An…" at bounding box center [1376, 226] width 232 height 33
select select "stored_within_1_year"
click at [1261, 211] on select "Select Property Type Assigned for Creditor Benefit Within 1 Year Holding for An…" at bounding box center [1376, 226] width 232 height 33
click at [1509, 223] on icon "submit" at bounding box center [1512, 226] width 13 height 13
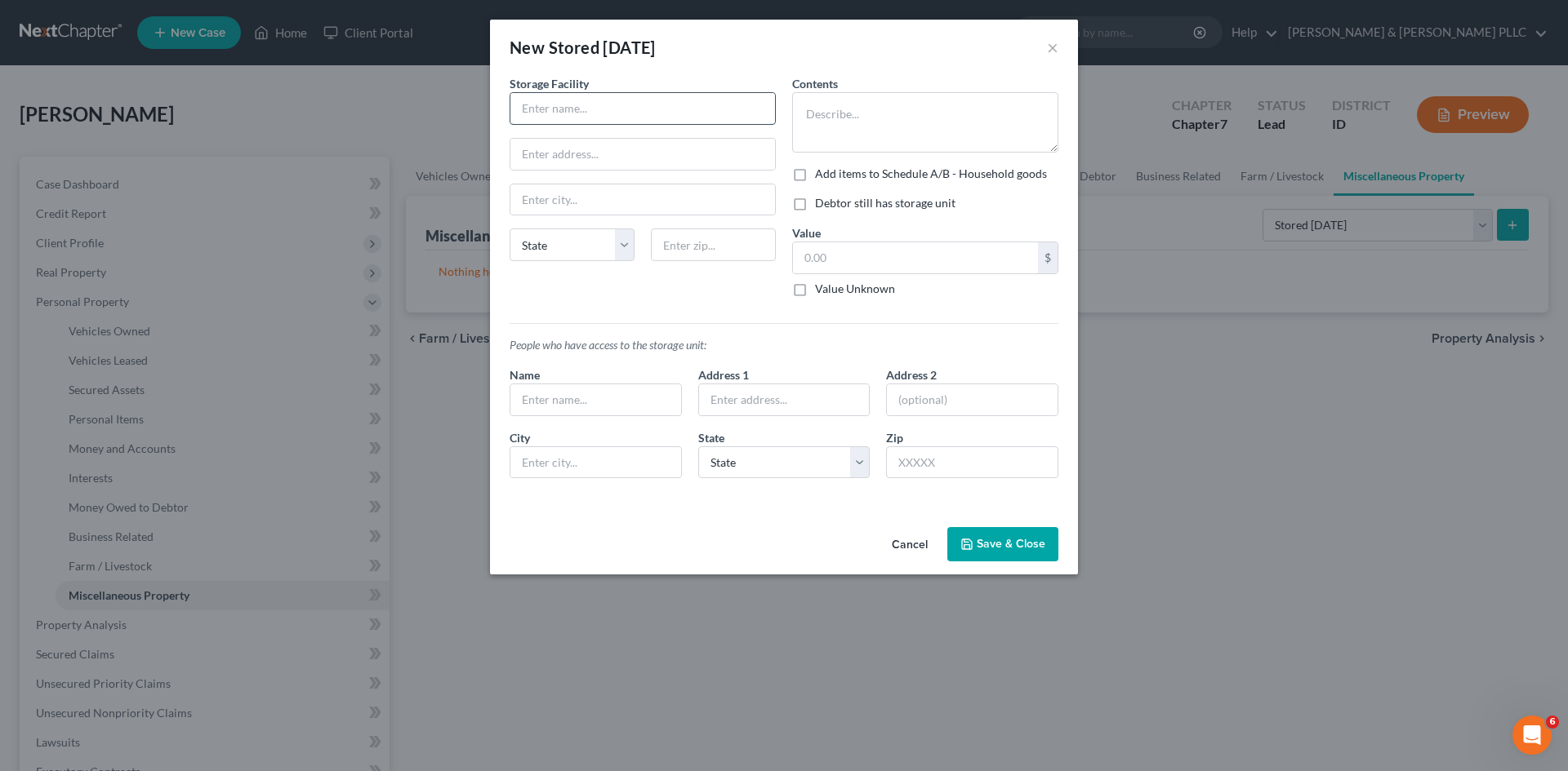
click at [743, 113] on input "text" at bounding box center [643, 109] width 265 height 31
type input "My Storage Ammon"
type input "1441 South Ammon Rd."
type input "Ammon"
select select "13"
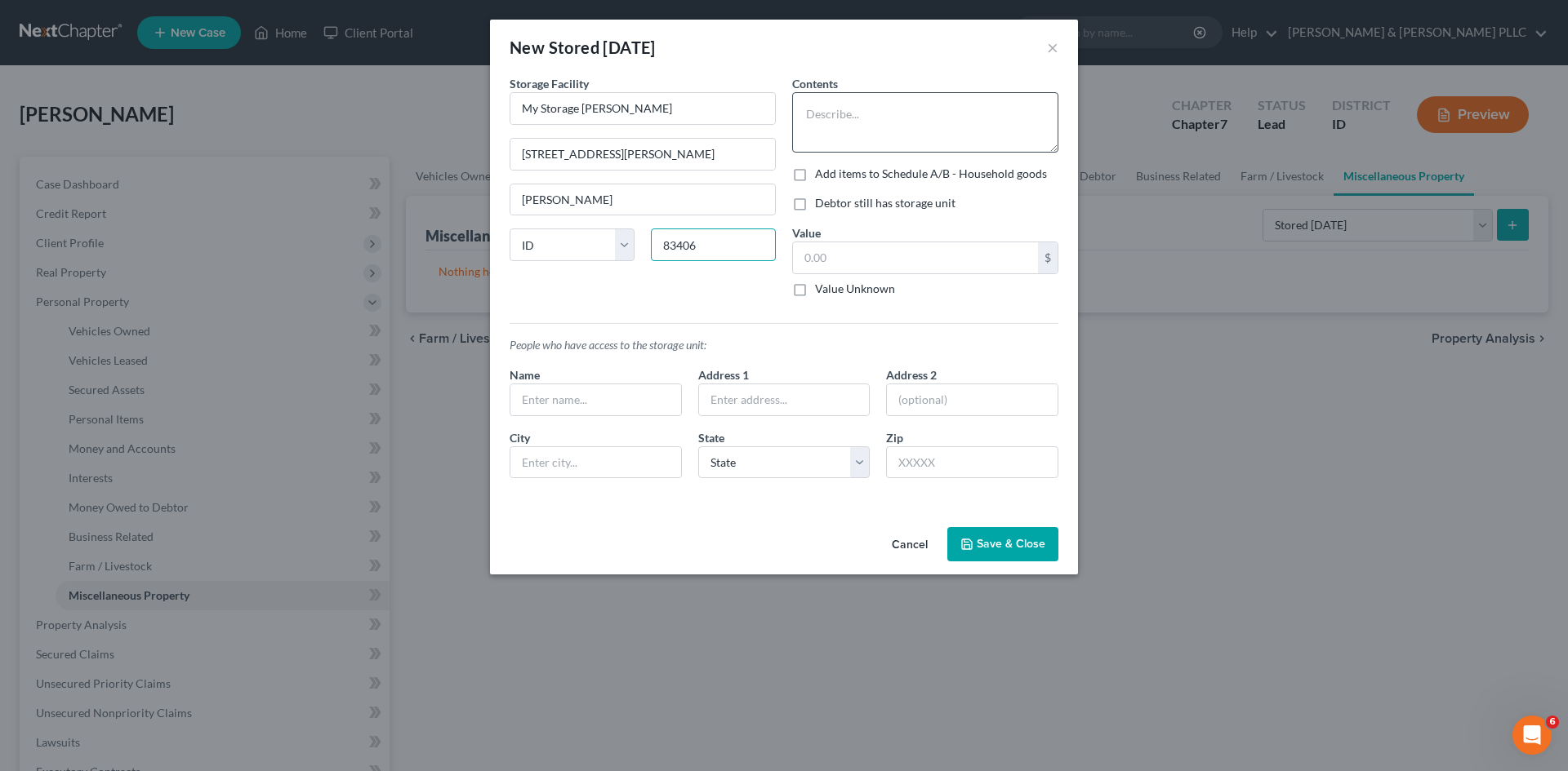
type input "83406"
click at [930, 116] on textarea at bounding box center [925, 122] width 267 height 61
type input "Idaho Falls"
type textarea "Furniture, Clothing, Kitchen Supplies"
click at [850, 258] on input "text" at bounding box center [915, 258] width 245 height 31
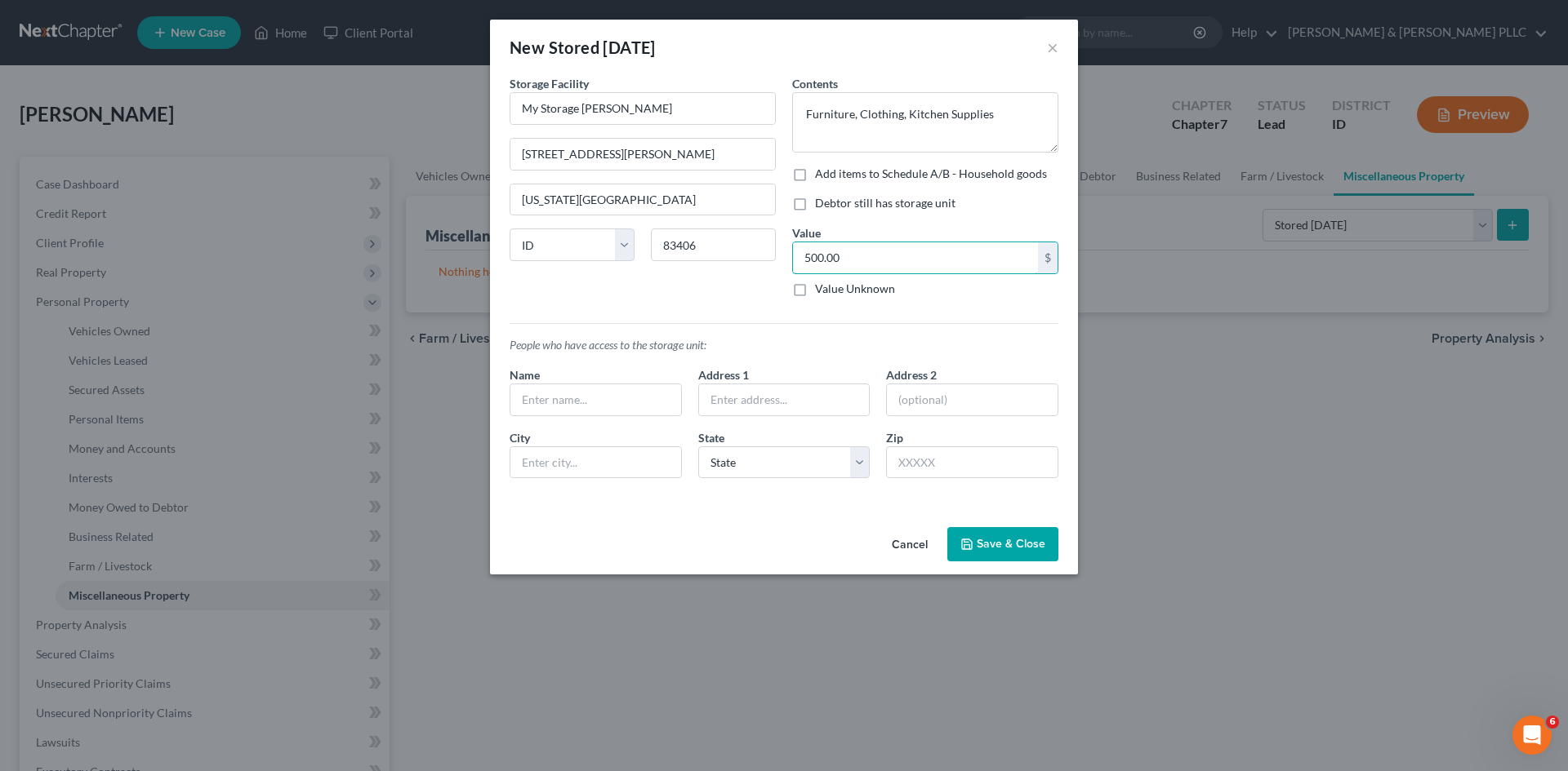
type input "500.00"
click at [815, 207] on label "Debtor still has storage unit" at bounding box center [885, 203] width 140 height 17
click at [821, 206] on input "Debtor still has storage unit" at bounding box center [826, 200] width 11 height 11
checkbox input "true"
click at [639, 403] on input "text" at bounding box center [596, 400] width 171 height 31
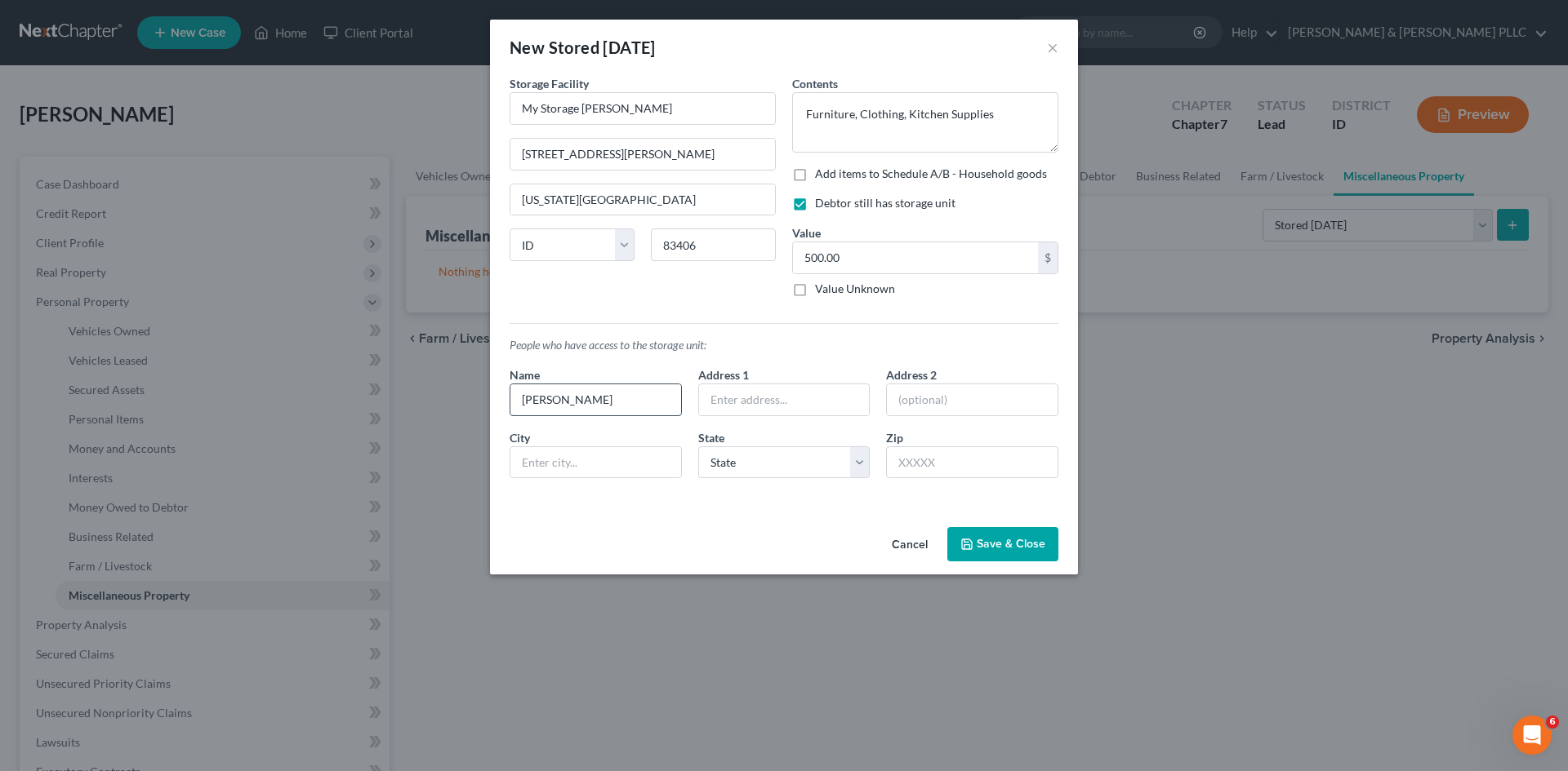
type input "Jared Cureton"
type input "876 Elizabeth St."
type input "Rexburg"
select select "13"
type input "83440"
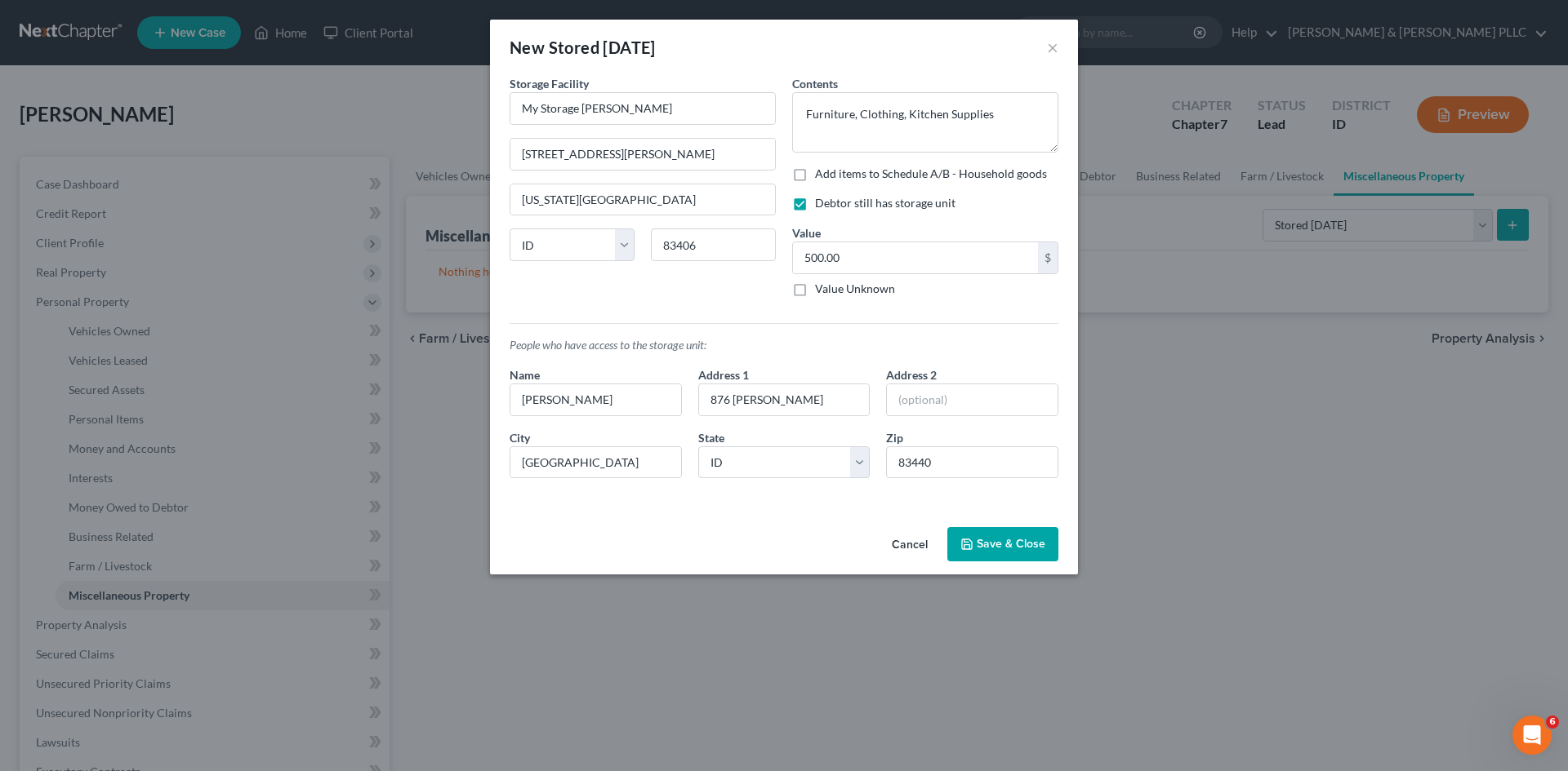
click at [988, 551] on button "Save & Close" at bounding box center [1003, 544] width 111 height 34
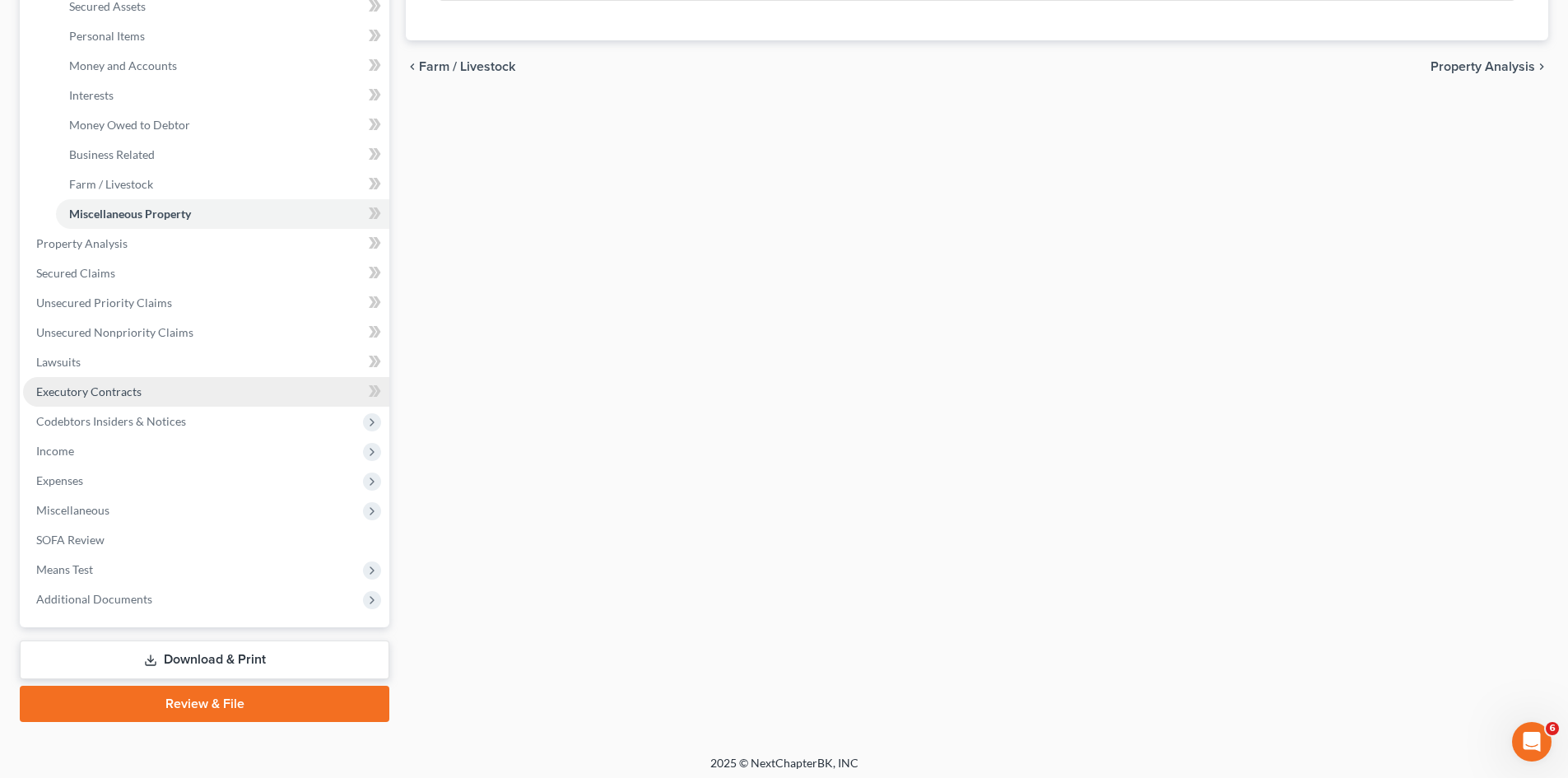
scroll to position [393, 0]
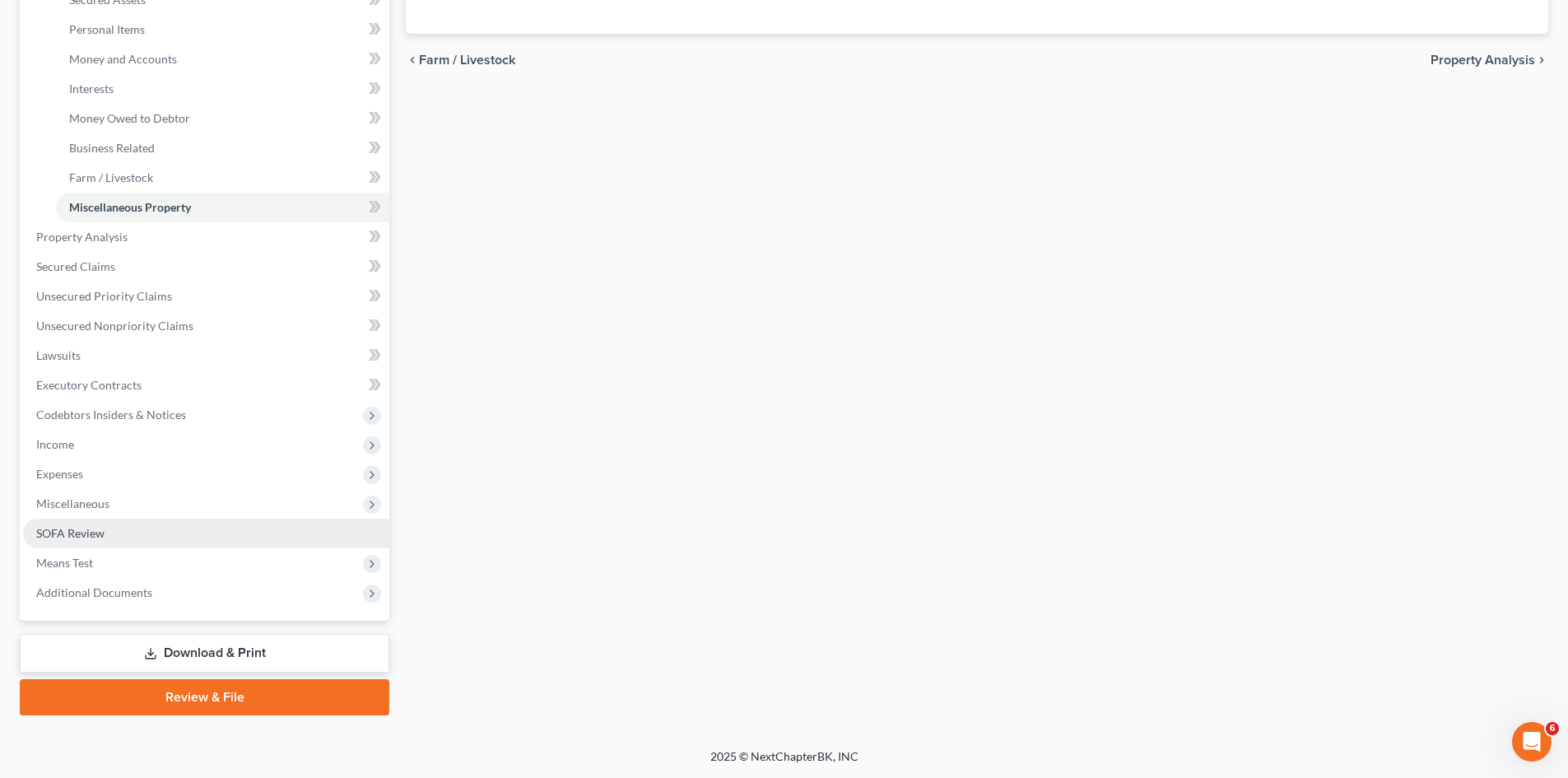
click at [91, 539] on span "SOFA Review" at bounding box center [70, 533] width 68 height 14
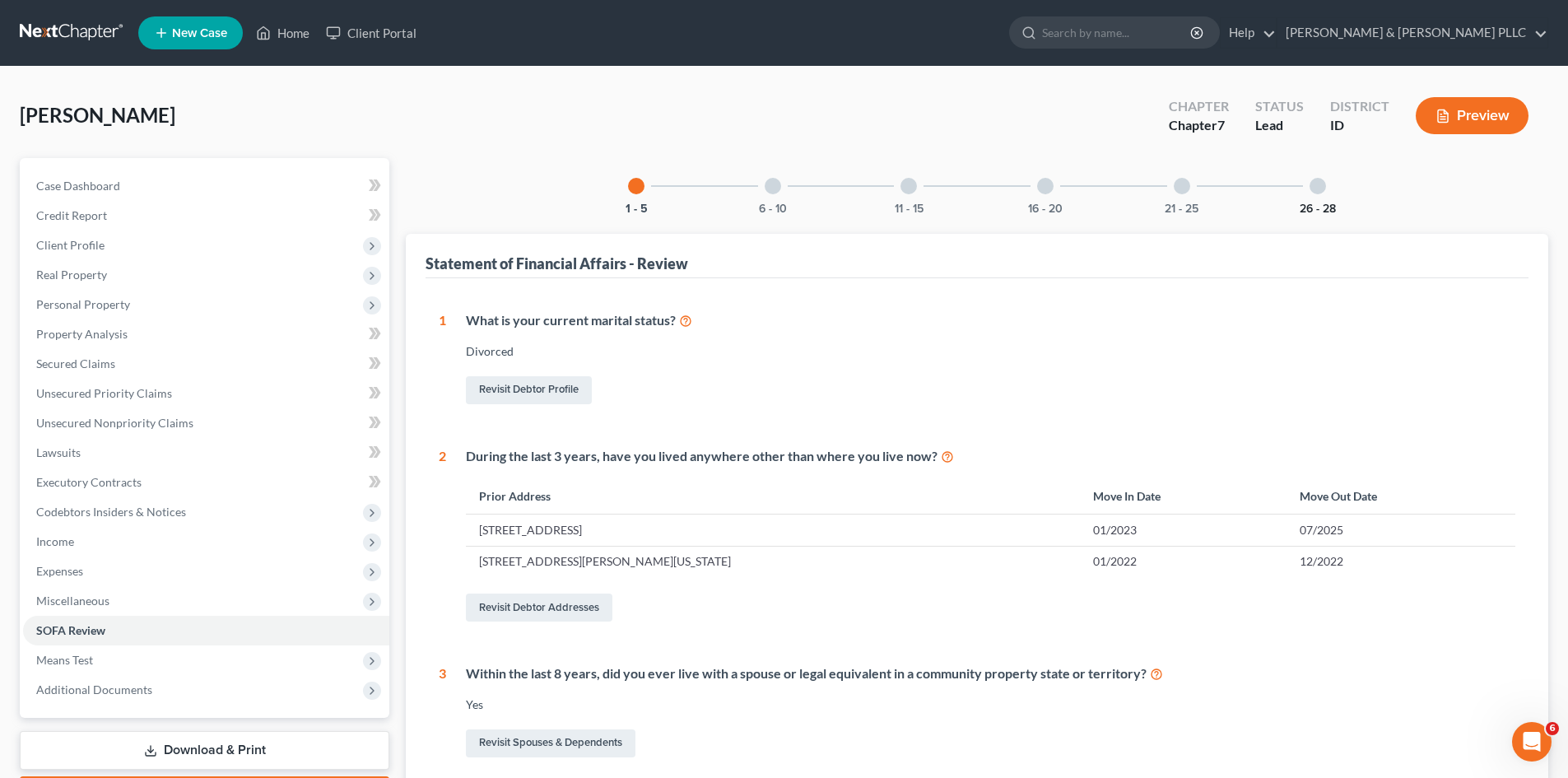
click at [1306, 210] on button "26 - 28" at bounding box center [1318, 210] width 37 height 12
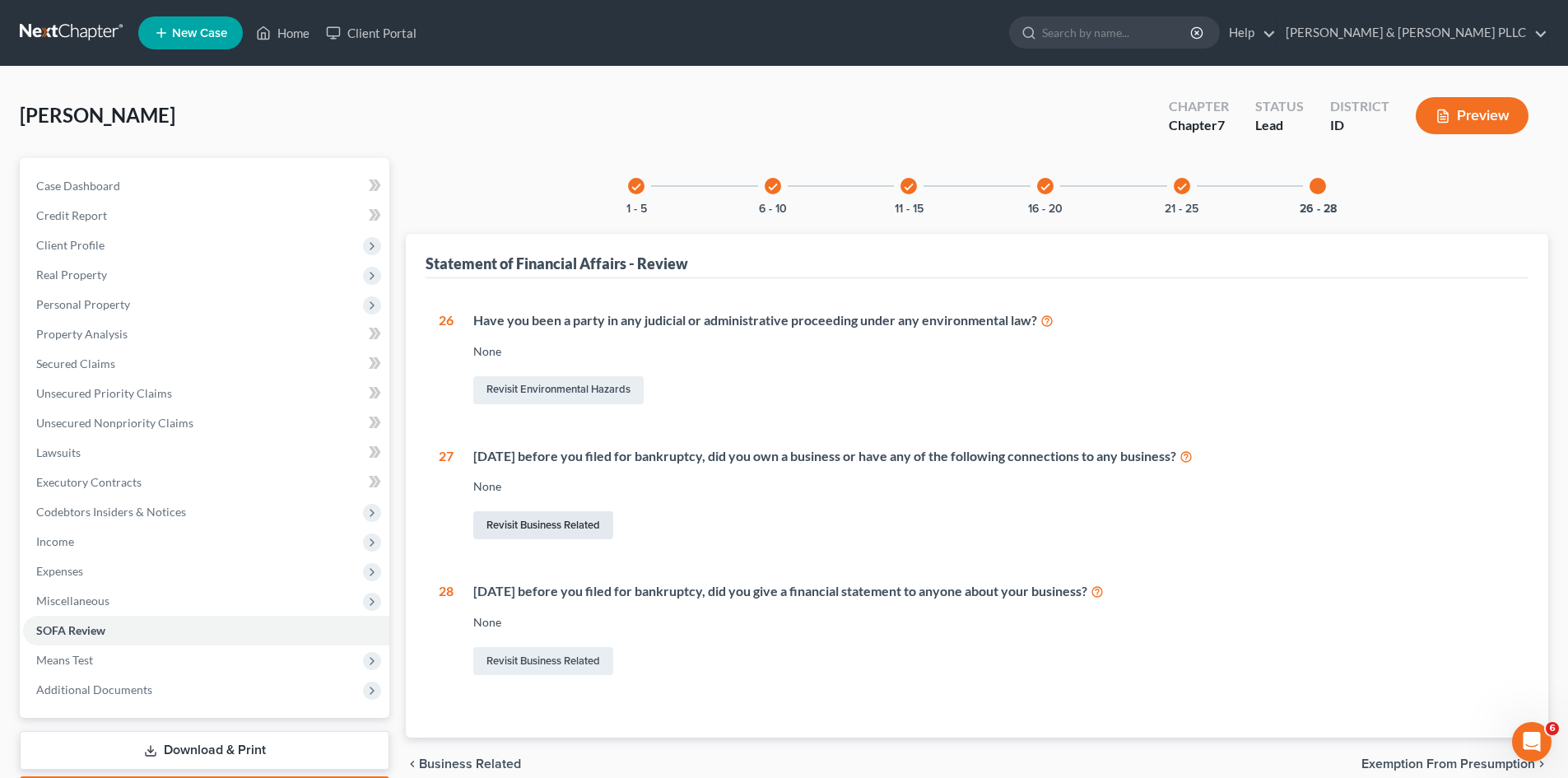
click at [569, 519] on link "Revisit Business Related" at bounding box center [543, 525] width 140 height 28
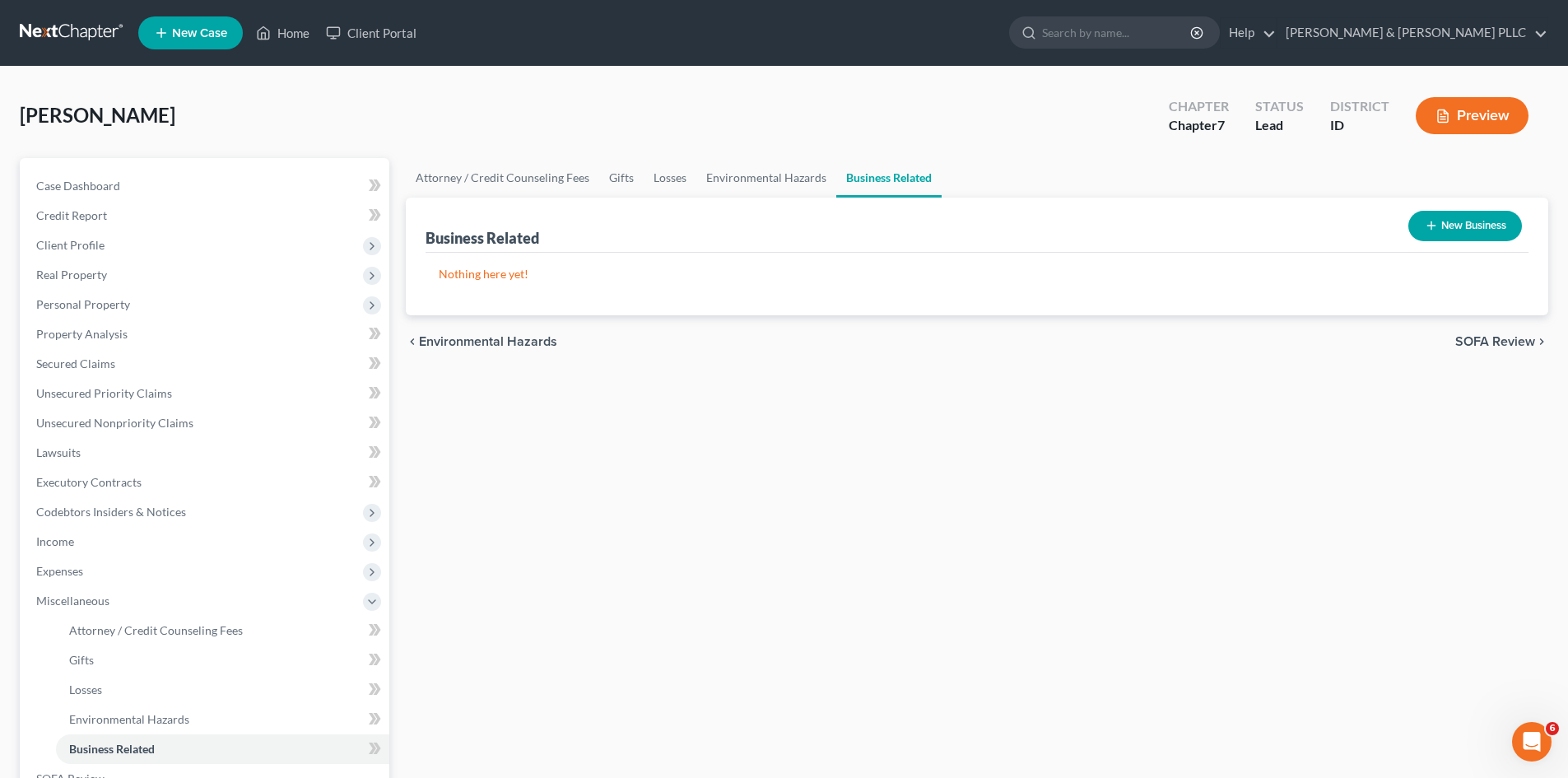
click at [1457, 234] on button "New Business" at bounding box center [1465, 225] width 114 height 31
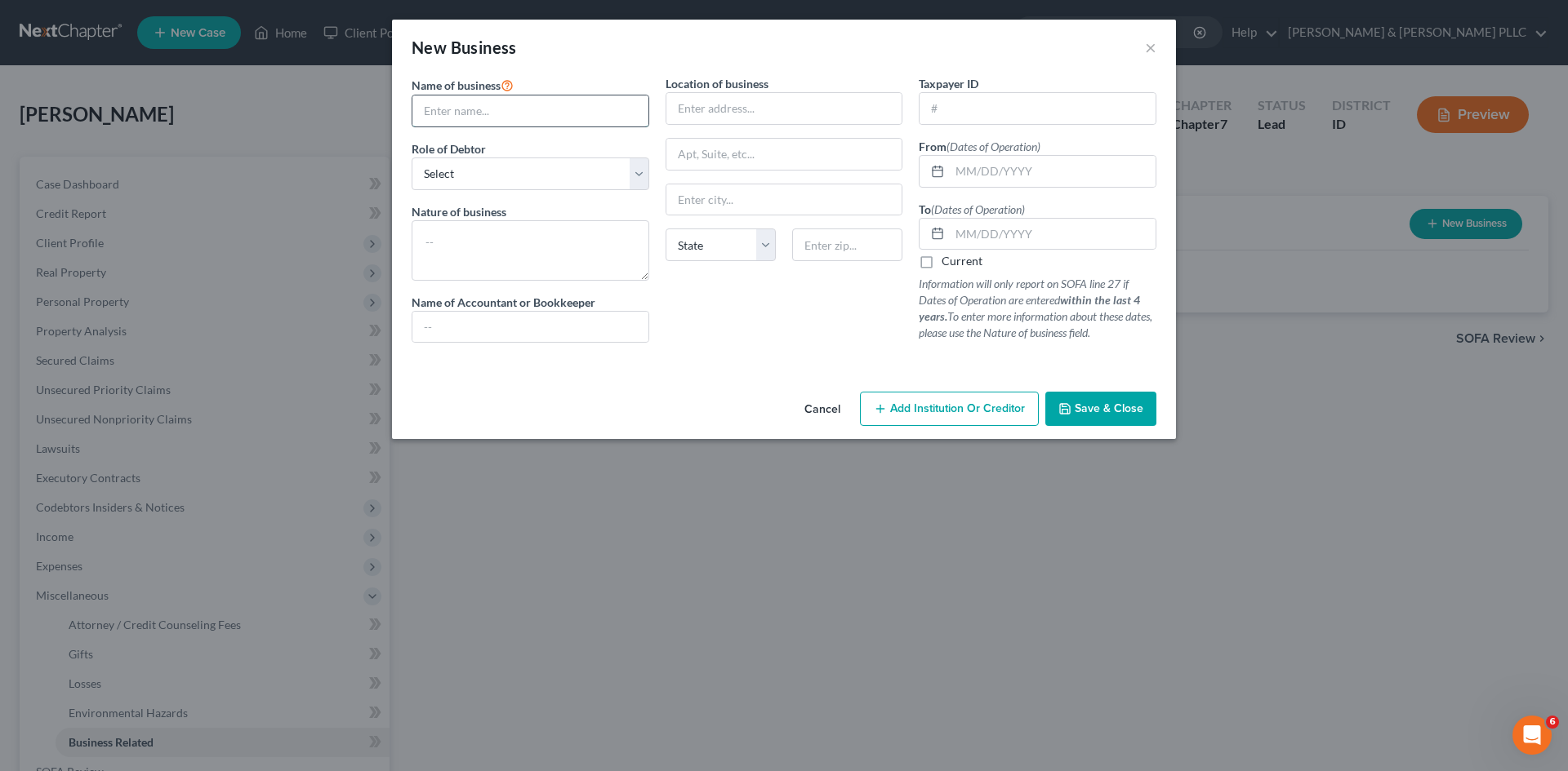
click at [505, 110] on input "text" at bounding box center [530, 111] width 236 height 31
type input "Cureton Irrigation"
click at [637, 173] on select "Select A member of a limited liability company (LLC) or limited liability partn…" at bounding box center [530, 173] width 237 height 32
select select "sole_proprietor"
click at [412, 158] on select "Select A member of a limited liability company (LLC) or limited liability partn…" at bounding box center [530, 173] width 237 height 32
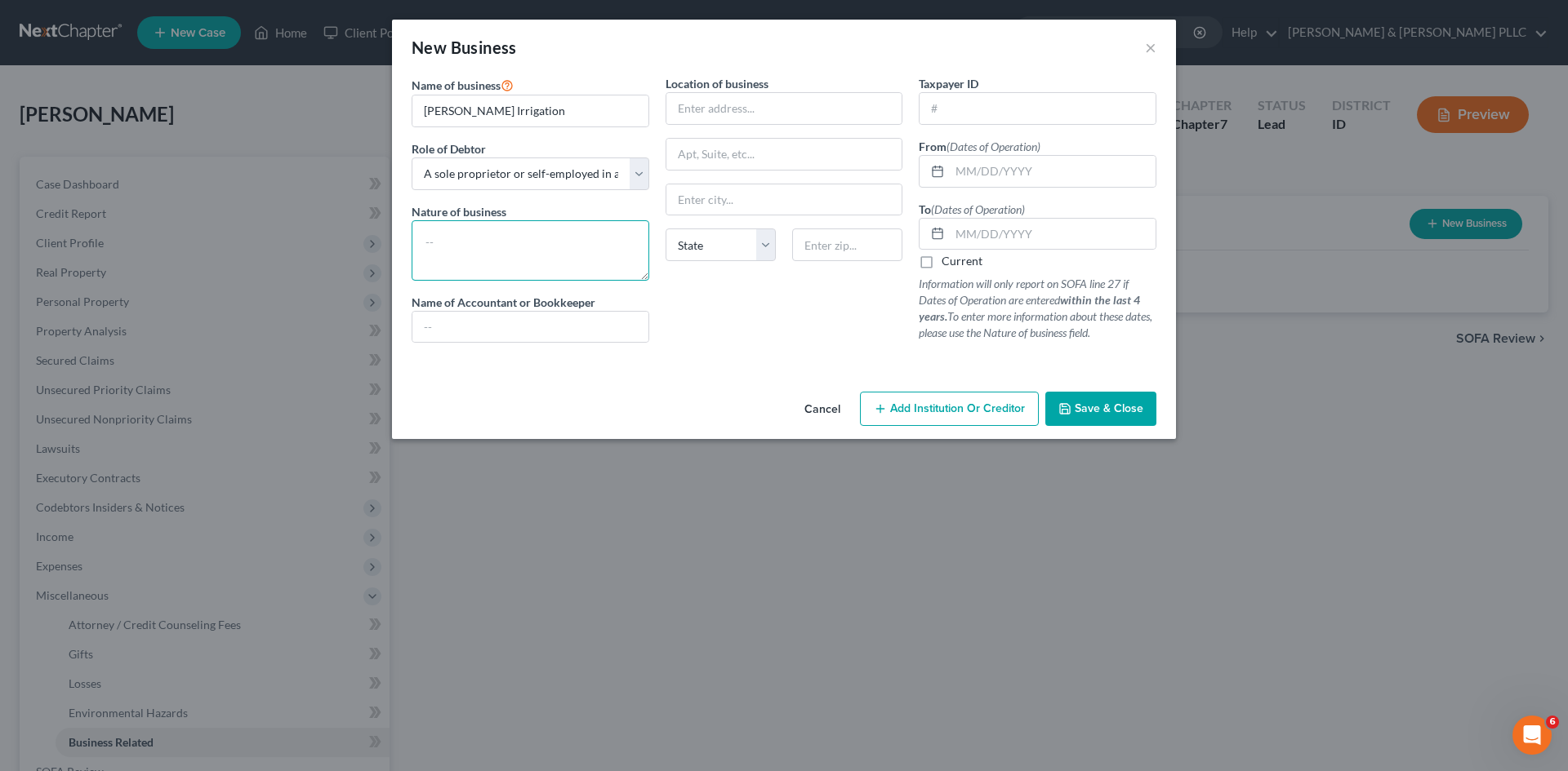
click at [553, 247] on textarea at bounding box center [530, 251] width 237 height 61
type textarea "Sprinkle Repair"
click at [793, 115] on input "text" at bounding box center [784, 109] width 236 height 31
type input "876 Elizabeth St."
type input "Rexburg"
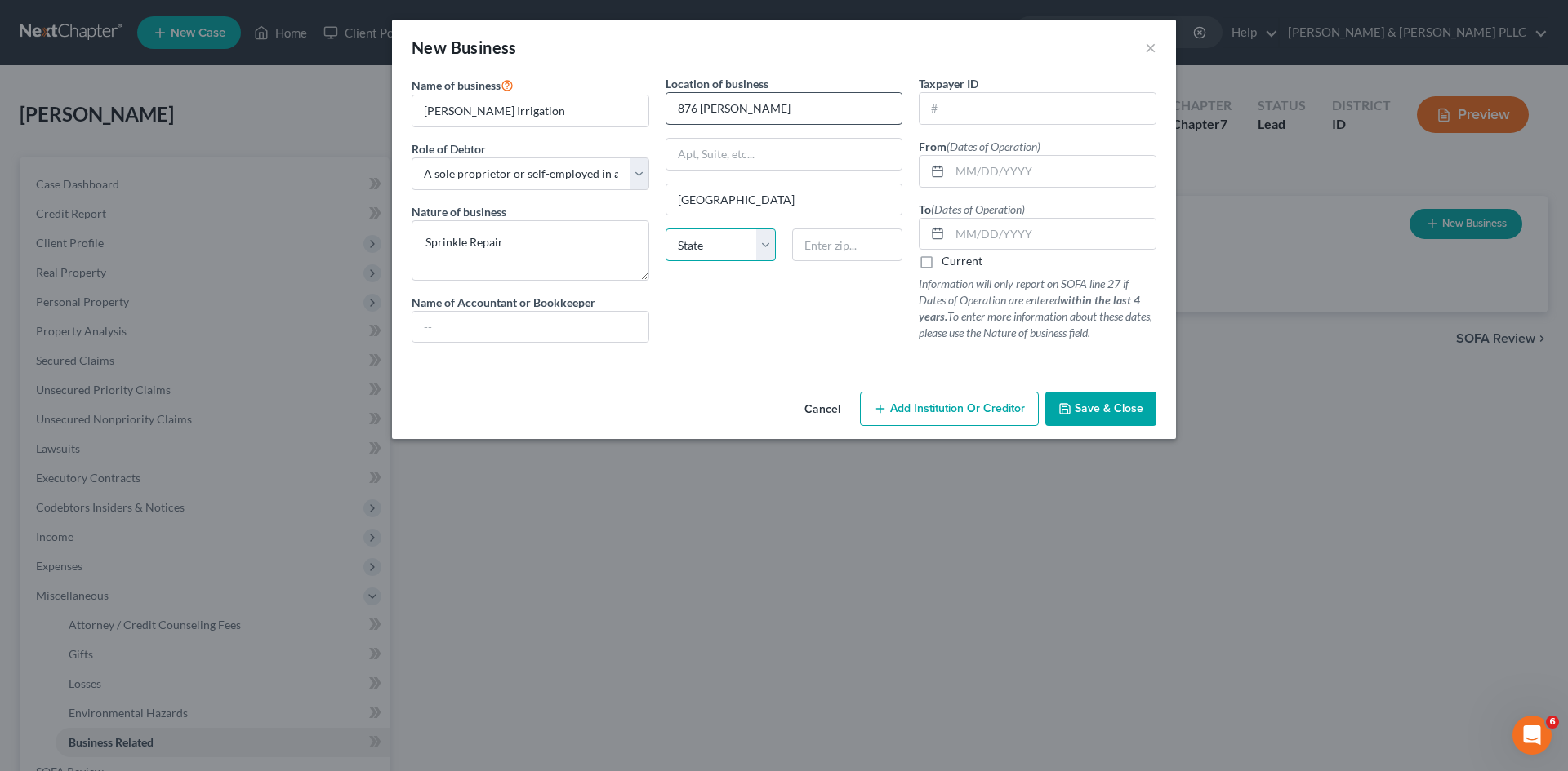
select select "13"
type input "83440"
click at [1043, 174] on input "text" at bounding box center [1053, 171] width 206 height 31
type input "07/01/2016"
click at [942, 262] on label "Current" at bounding box center [962, 261] width 41 height 17
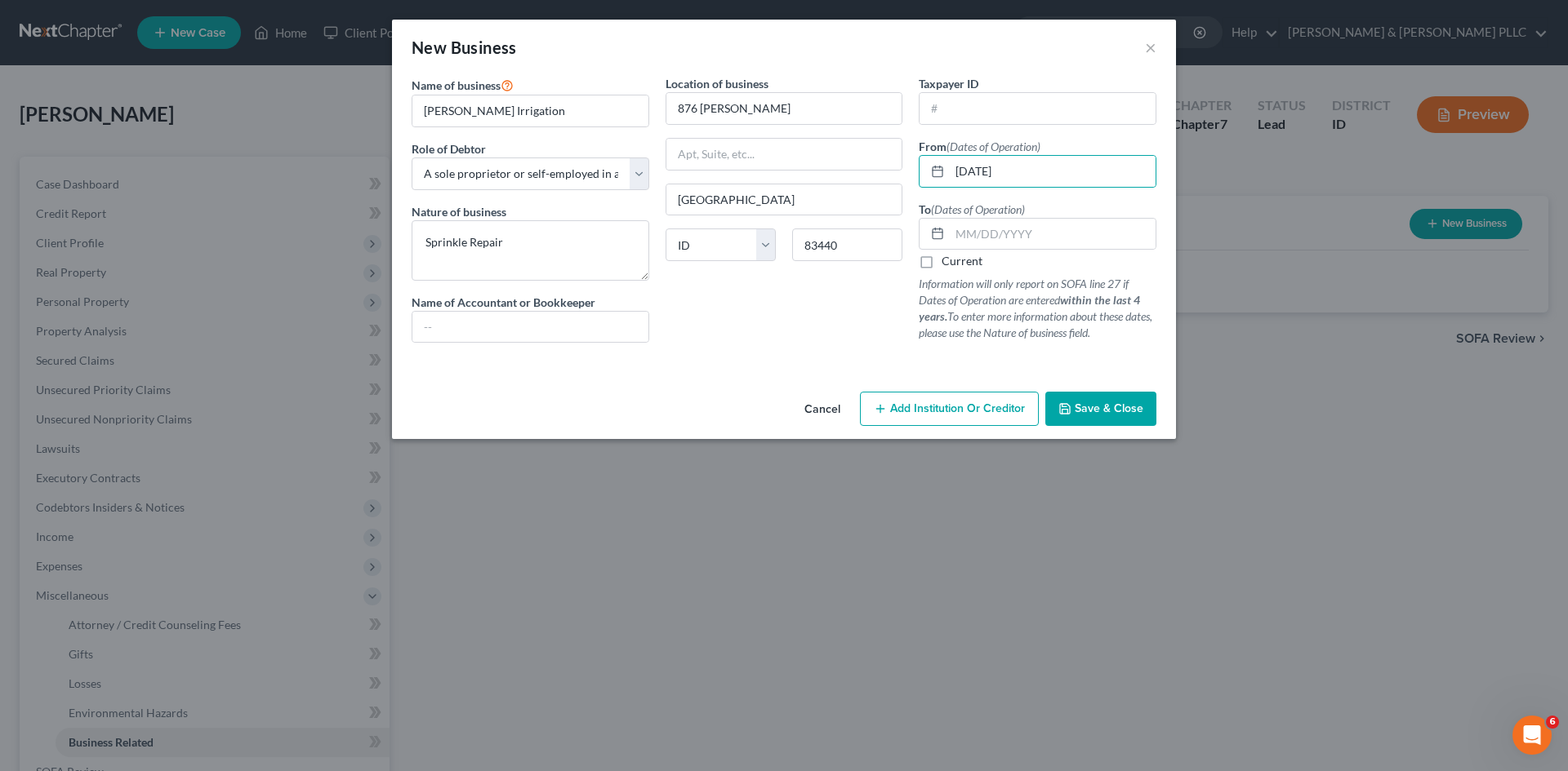
click at [948, 262] on input "Current" at bounding box center [953, 258] width 11 height 11
checkbox input "true"
click at [1123, 403] on span "Save & Close" at bounding box center [1109, 409] width 69 height 14
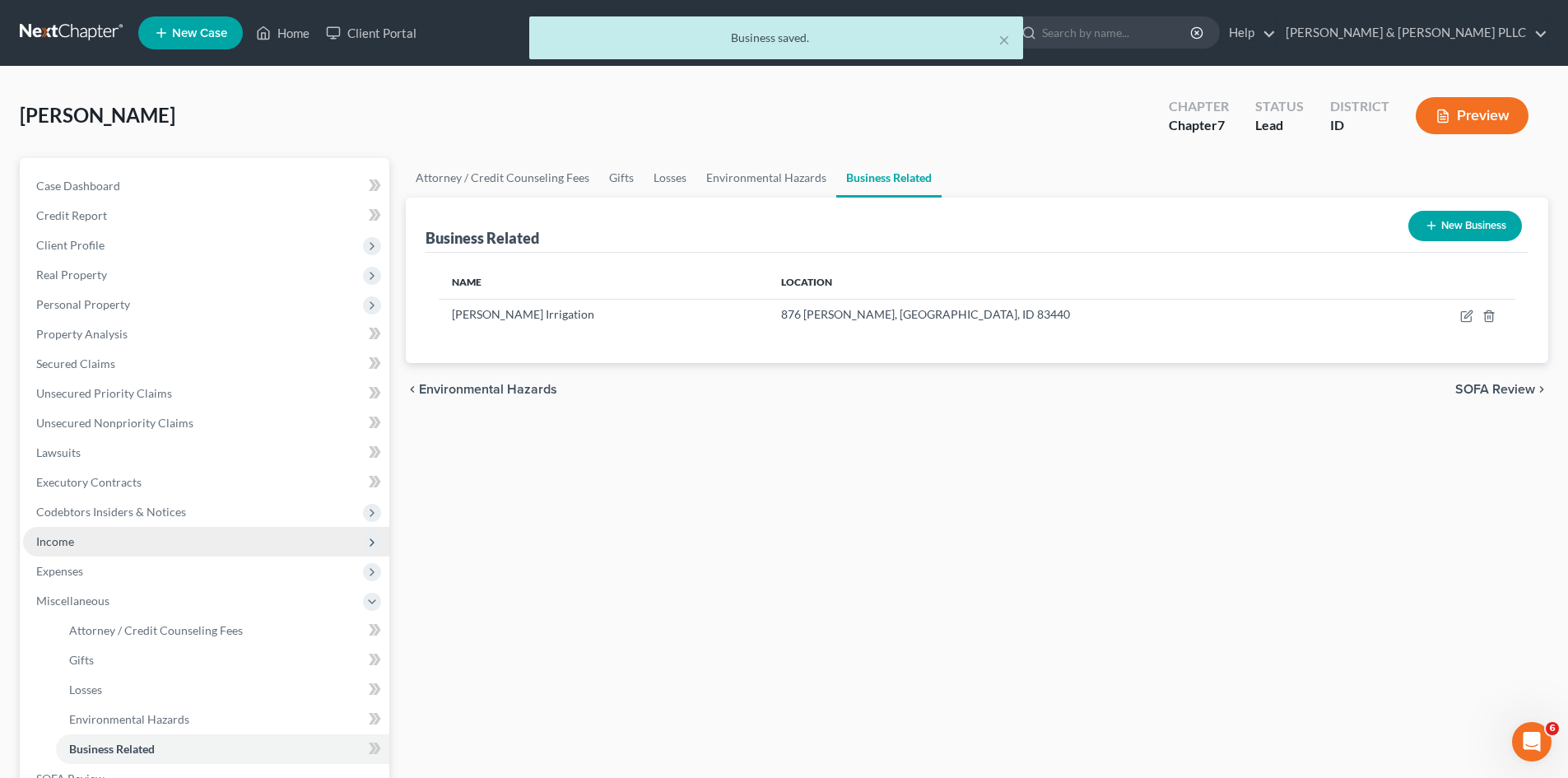
click at [56, 545] on span "Income" at bounding box center [55, 542] width 38 height 14
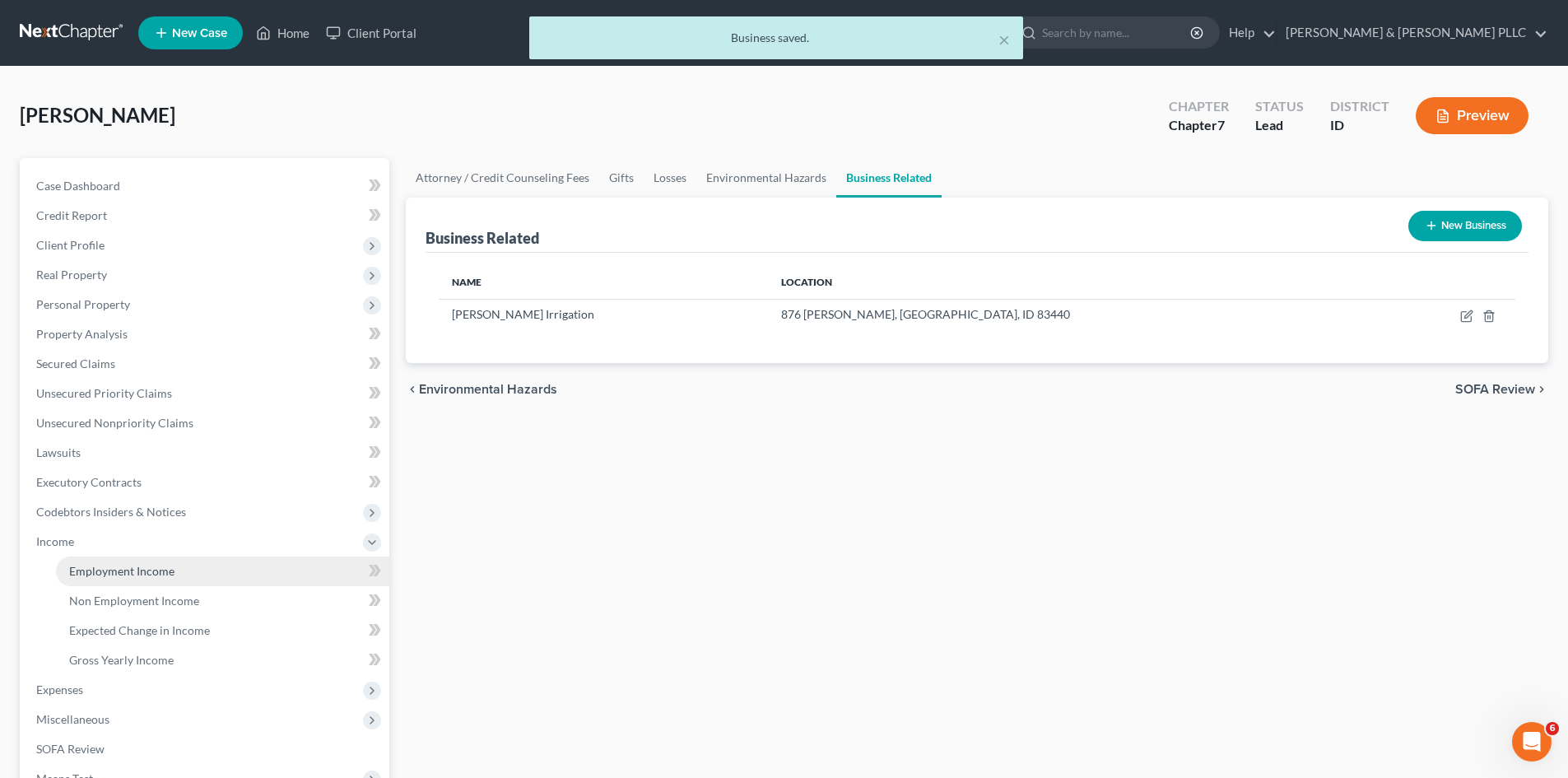
click at [152, 577] on span "Employment Income" at bounding box center [122, 571] width 106 height 14
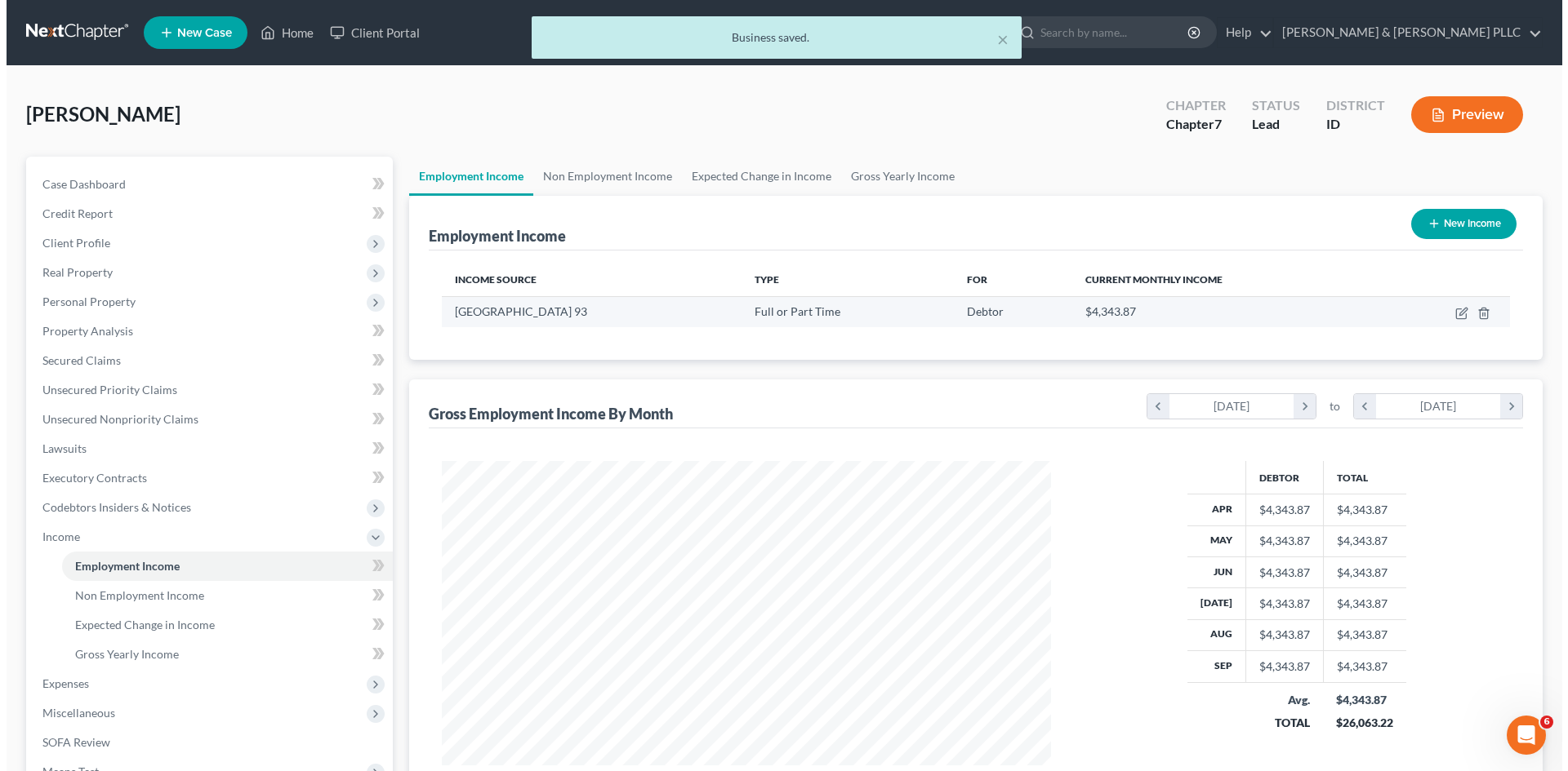
scroll to position [305, 642]
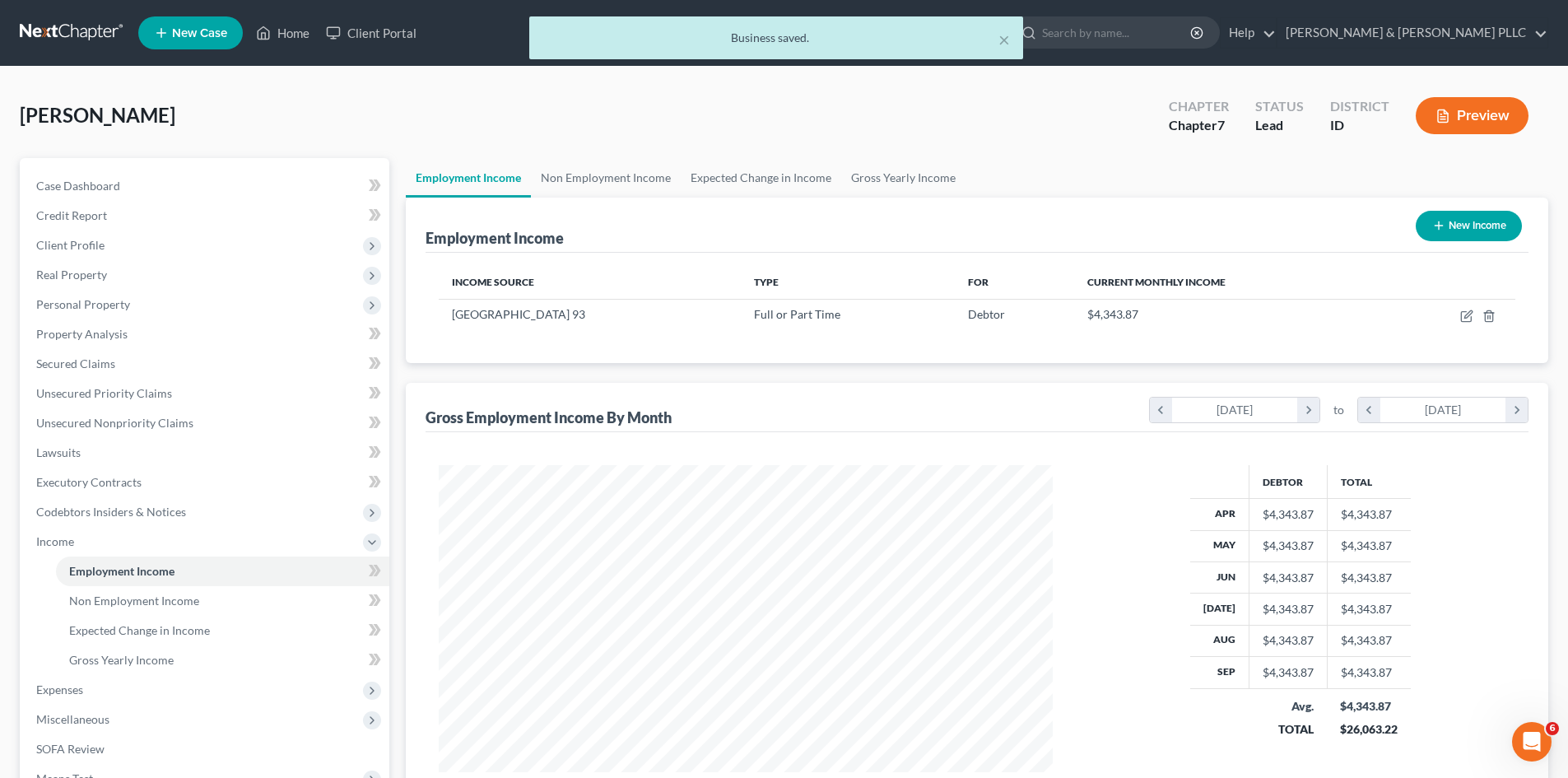
click at [1462, 222] on button "New Income" at bounding box center [1468, 225] width 106 height 31
select select "0"
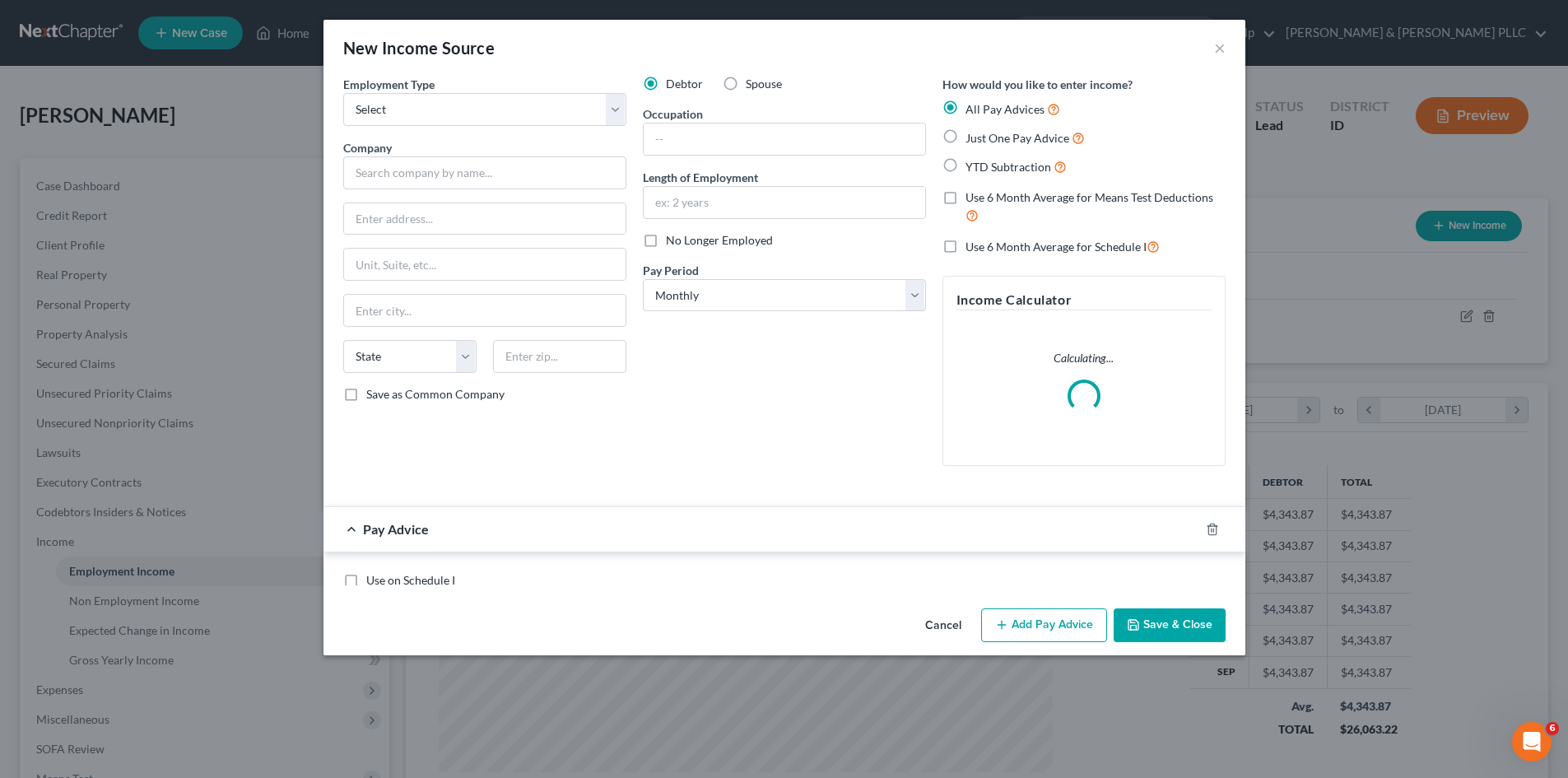
scroll to position [309, 653]
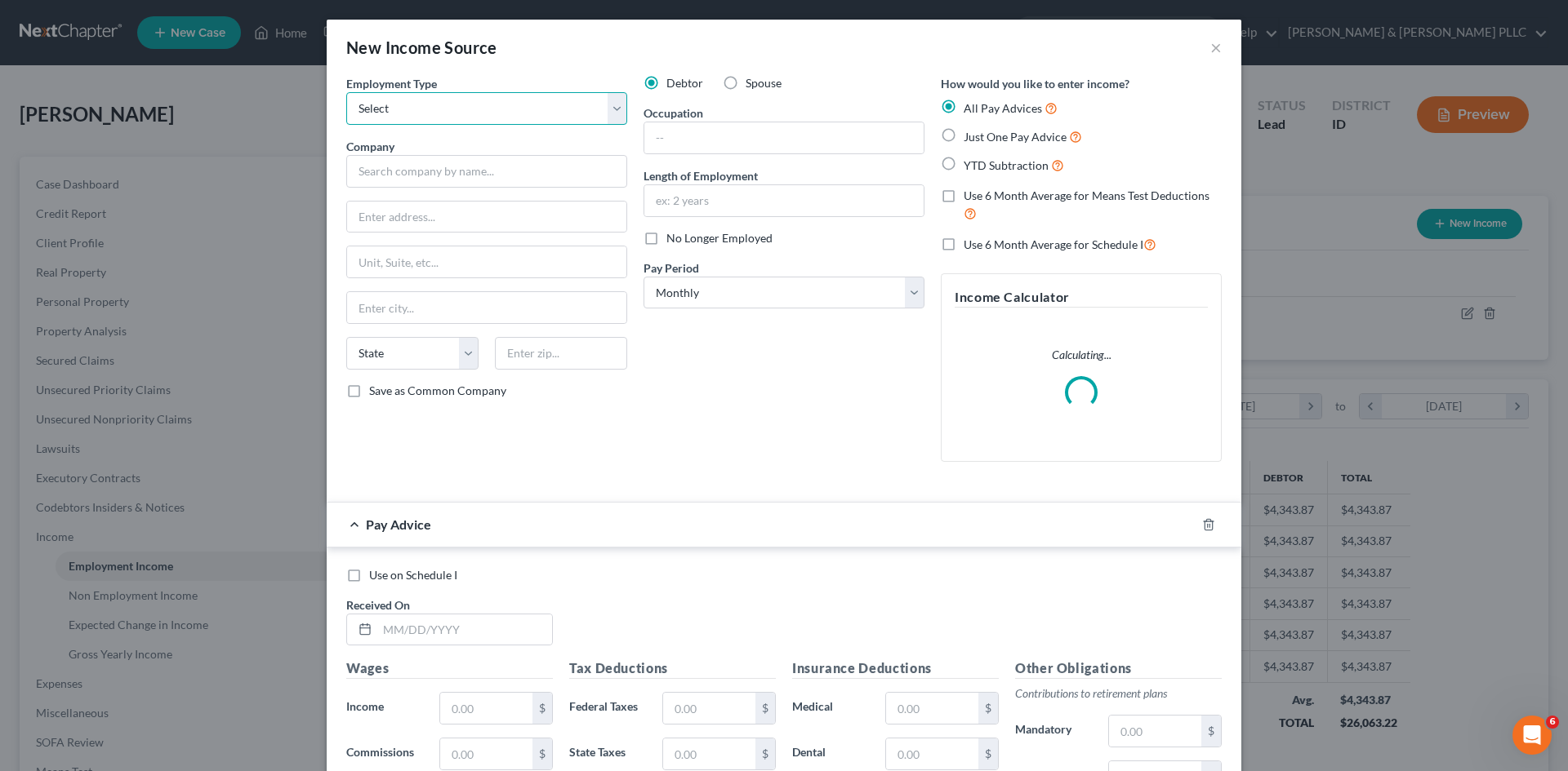
click at [612, 112] on select "Select Full or Part Time Employment Self Employment" at bounding box center [486, 108] width 281 height 32
select select "1"
click at [346, 92] on select "Select Full or Part Time Employment Self Employment" at bounding box center [486, 108] width 281 height 32
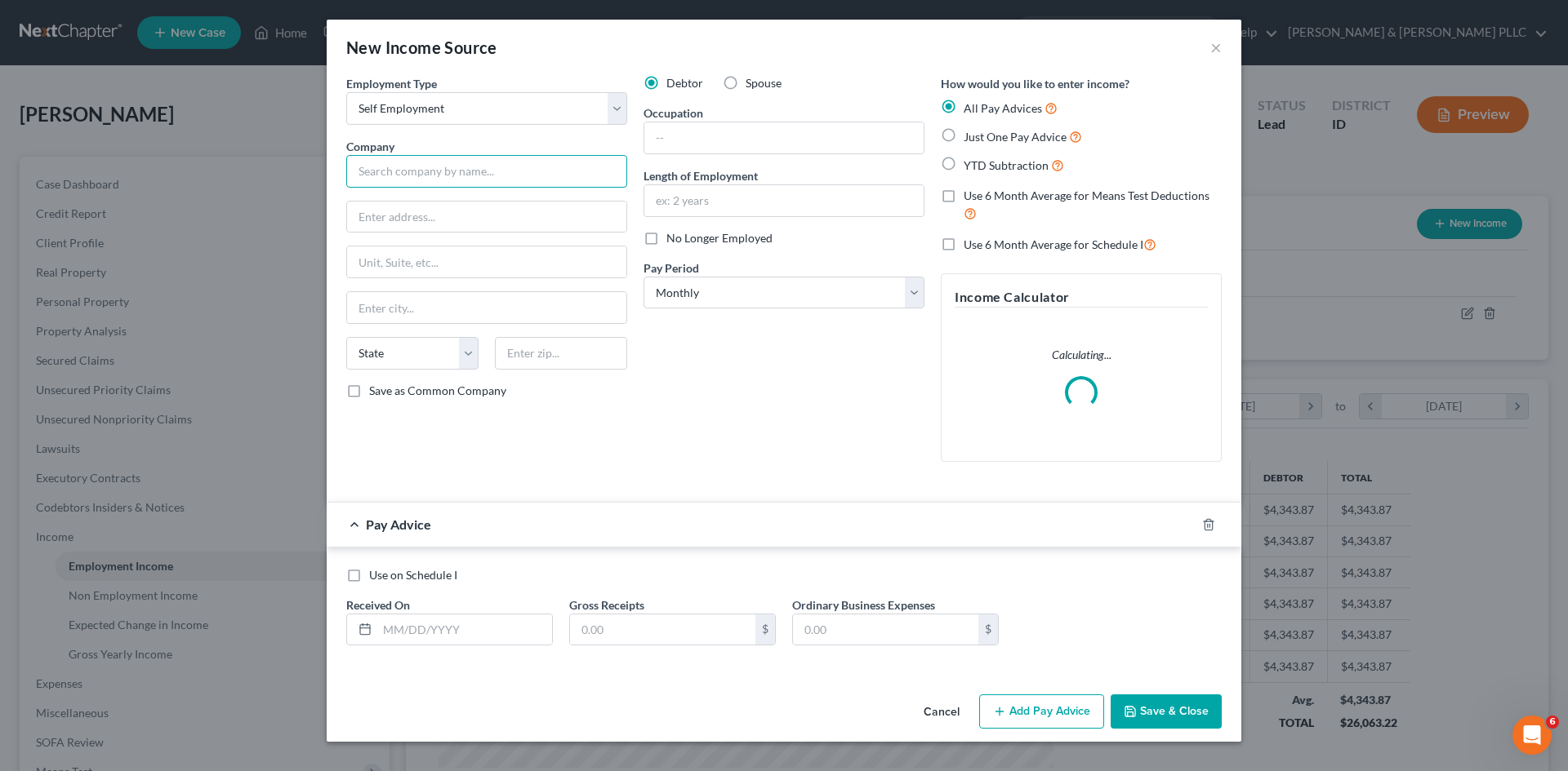
click at [492, 172] on input "text" at bounding box center [486, 170] width 281 height 32
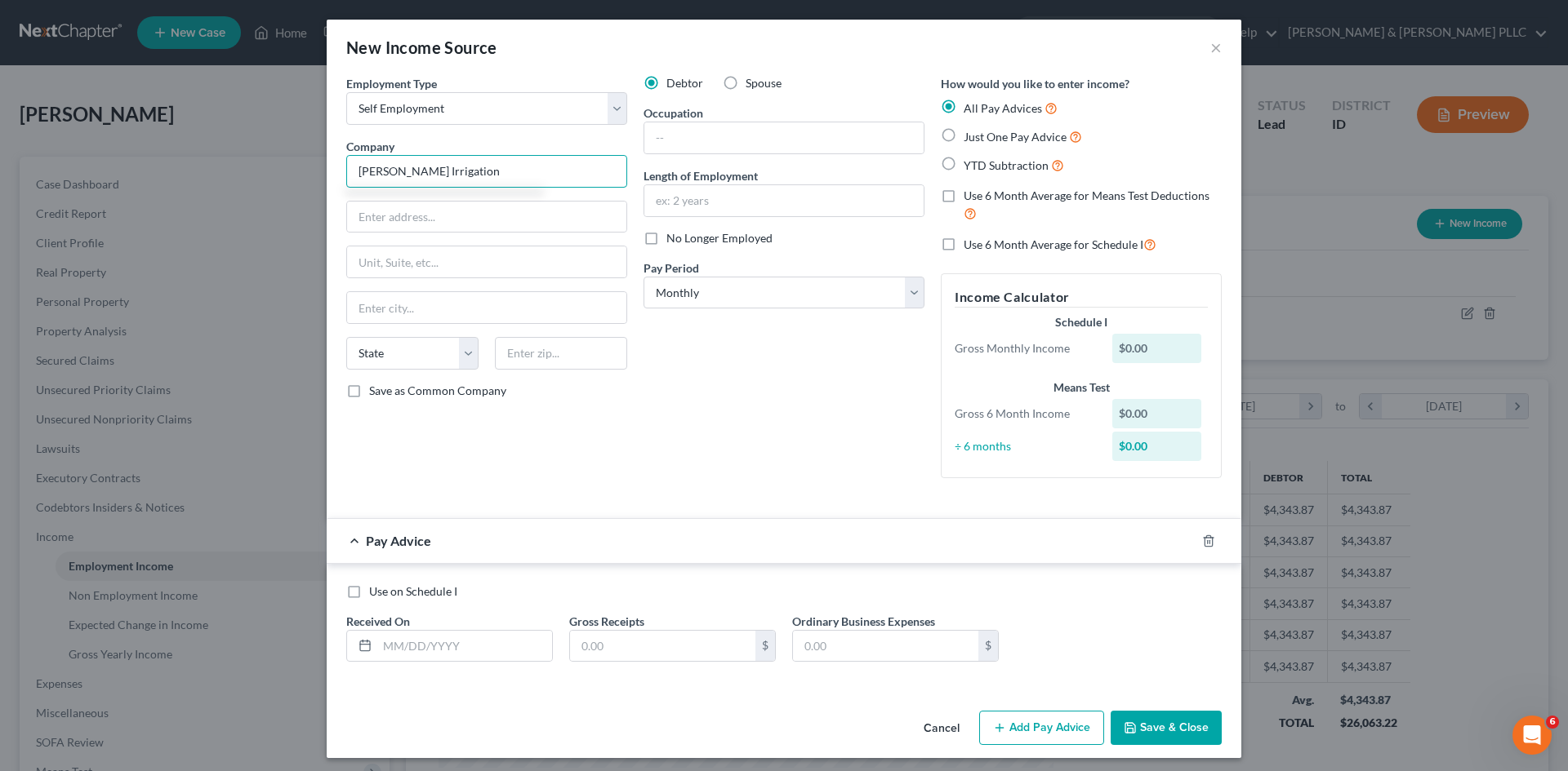
type input "Cureton Irrigation"
type input "876 Elizabeth St."
type input "Rexburg"
select select "13"
type input "83440"
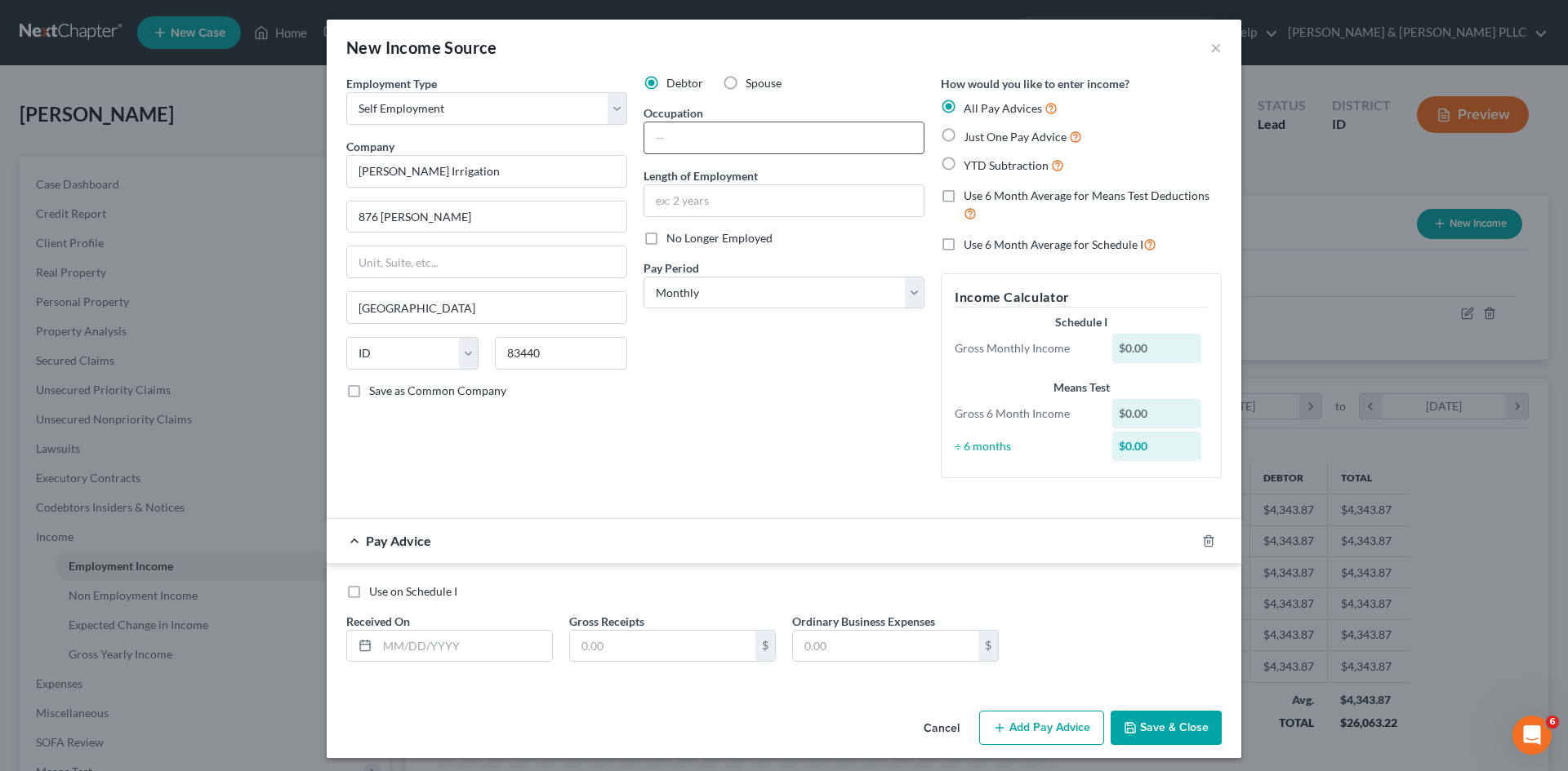
click at [815, 139] on input "text" at bounding box center [783, 138] width 279 height 31
type input "Sprinkler Repairman"
click at [796, 202] on input "text" at bounding box center [783, 201] width 279 height 31
type input "9 years"
click at [913, 297] on select "Select Monthly Twice Monthly Every Other Week Weekly" at bounding box center [784, 292] width 281 height 32
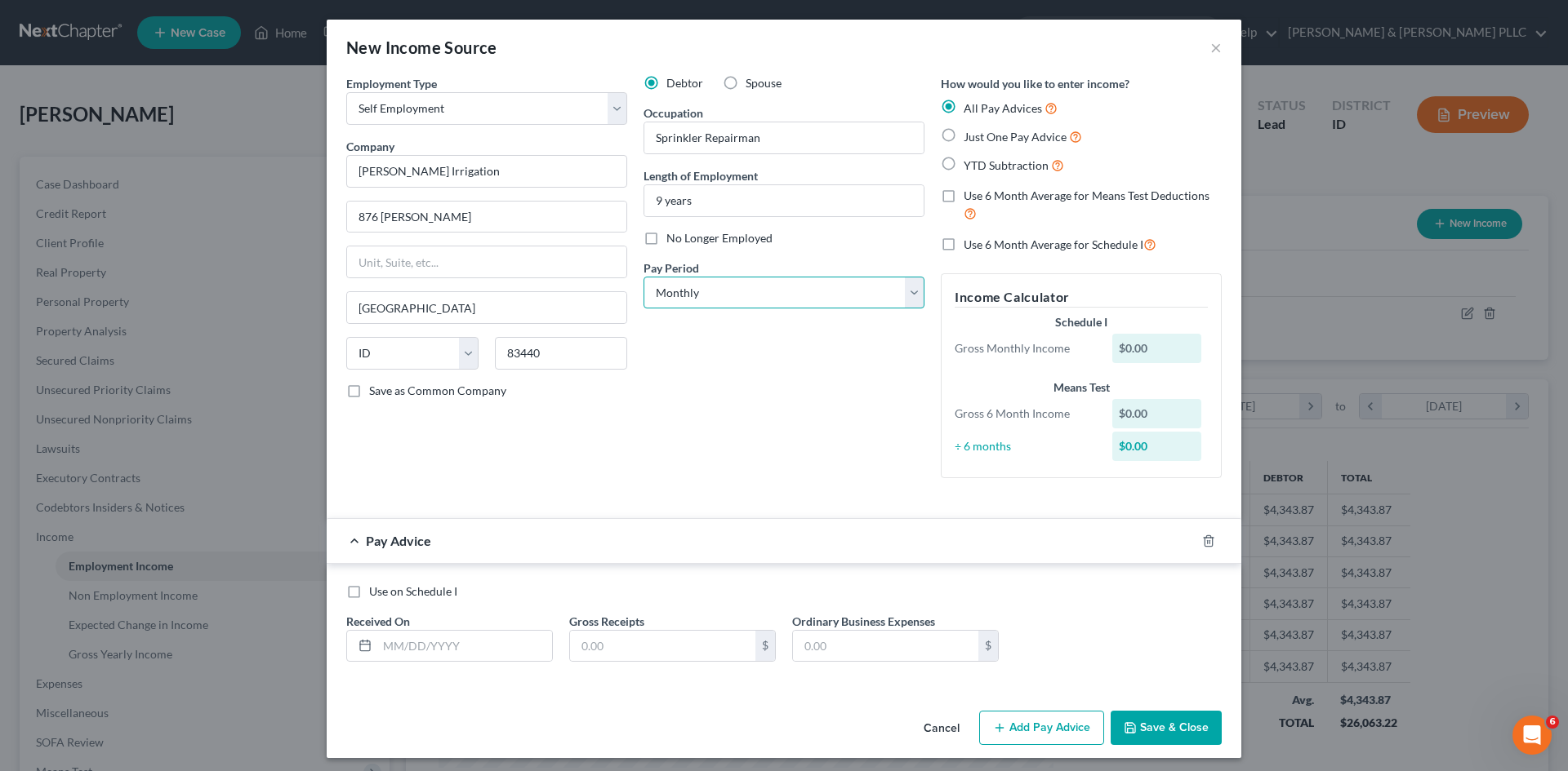
click at [913, 297] on select "Select Monthly Twice Monthly Every Other Week Weekly" at bounding box center [784, 292] width 281 height 32
drag, startPoint x: 939, startPoint y: 134, endPoint x: 938, endPoint y: 143, distance: 9.1
click at [963, 135] on label "Just One Pay Advice" at bounding box center [1022, 136] width 119 height 19
click at [970, 135] on input "Just One Pay Advice" at bounding box center [975, 132] width 11 height 11
radio input "true"
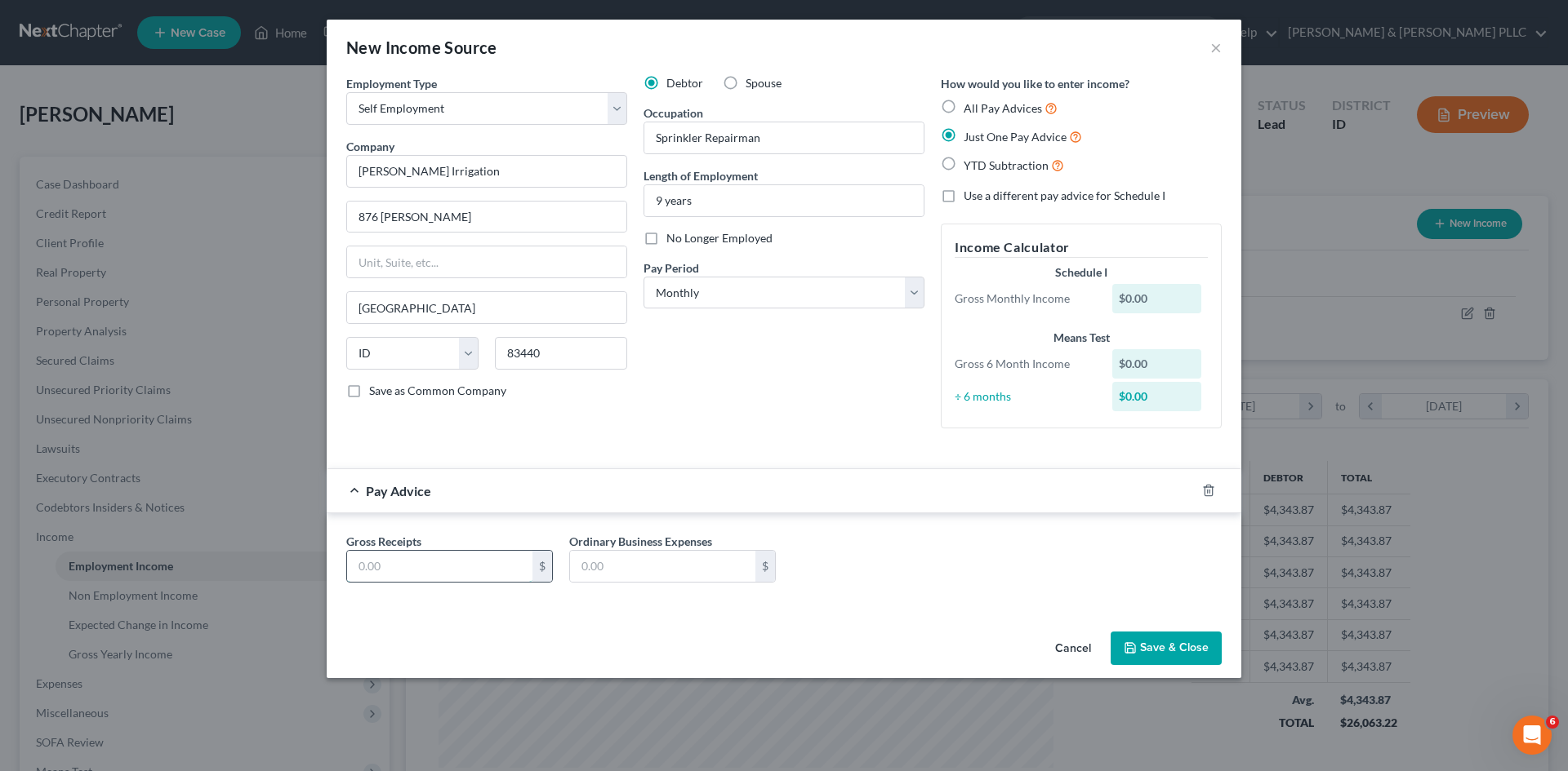
click at [390, 560] on input "text" at bounding box center [439, 566] width 185 height 31
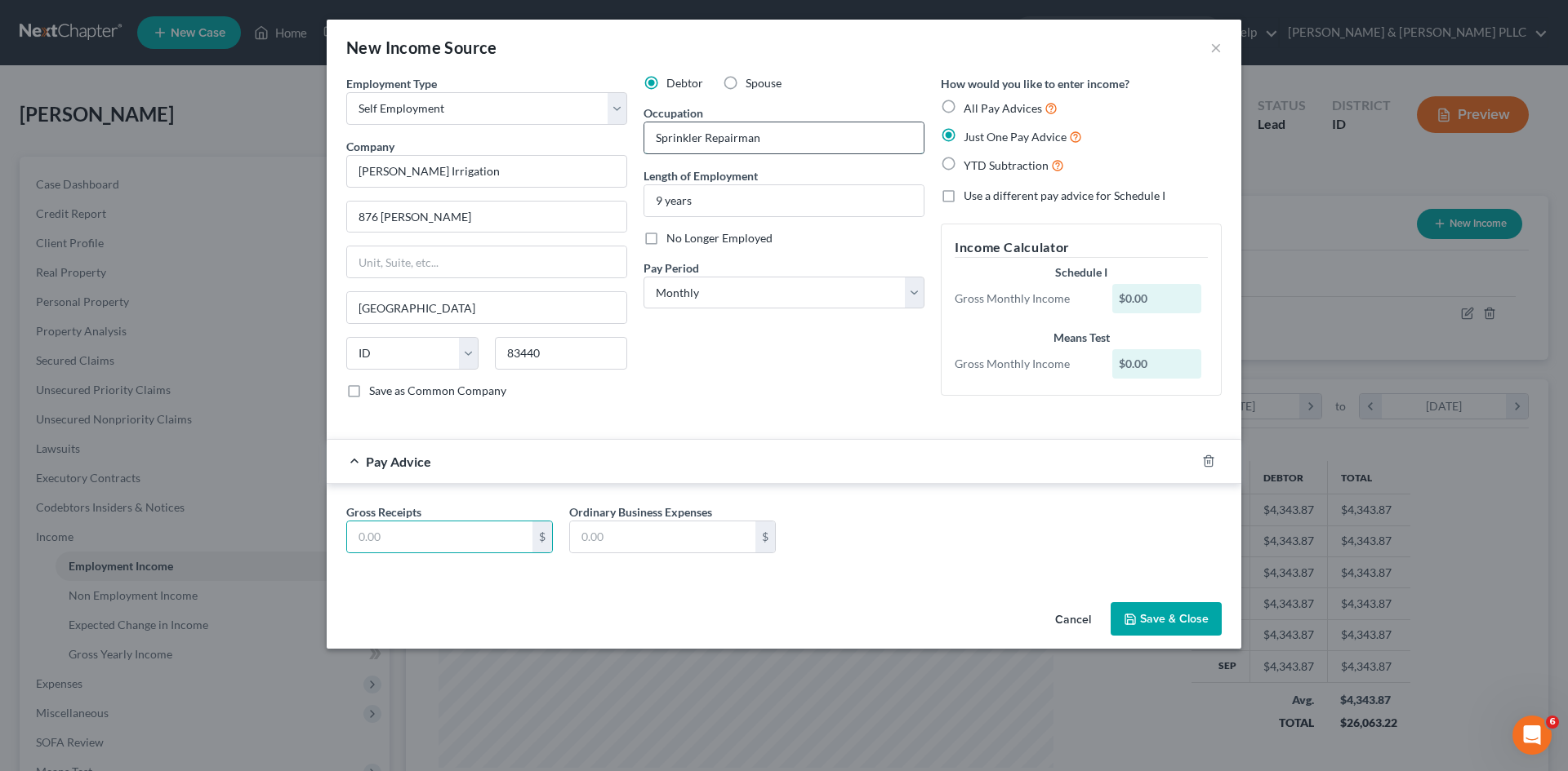
click at [802, 137] on input "Sprinkler Repairman" at bounding box center [783, 138] width 279 height 31
type input "Sprinkler Repairman - Seasonal"
click at [420, 526] on input "text" at bounding box center [439, 537] width 185 height 31
type input "350.00"
click at [1168, 609] on button "Save & Close" at bounding box center [1165, 619] width 111 height 34
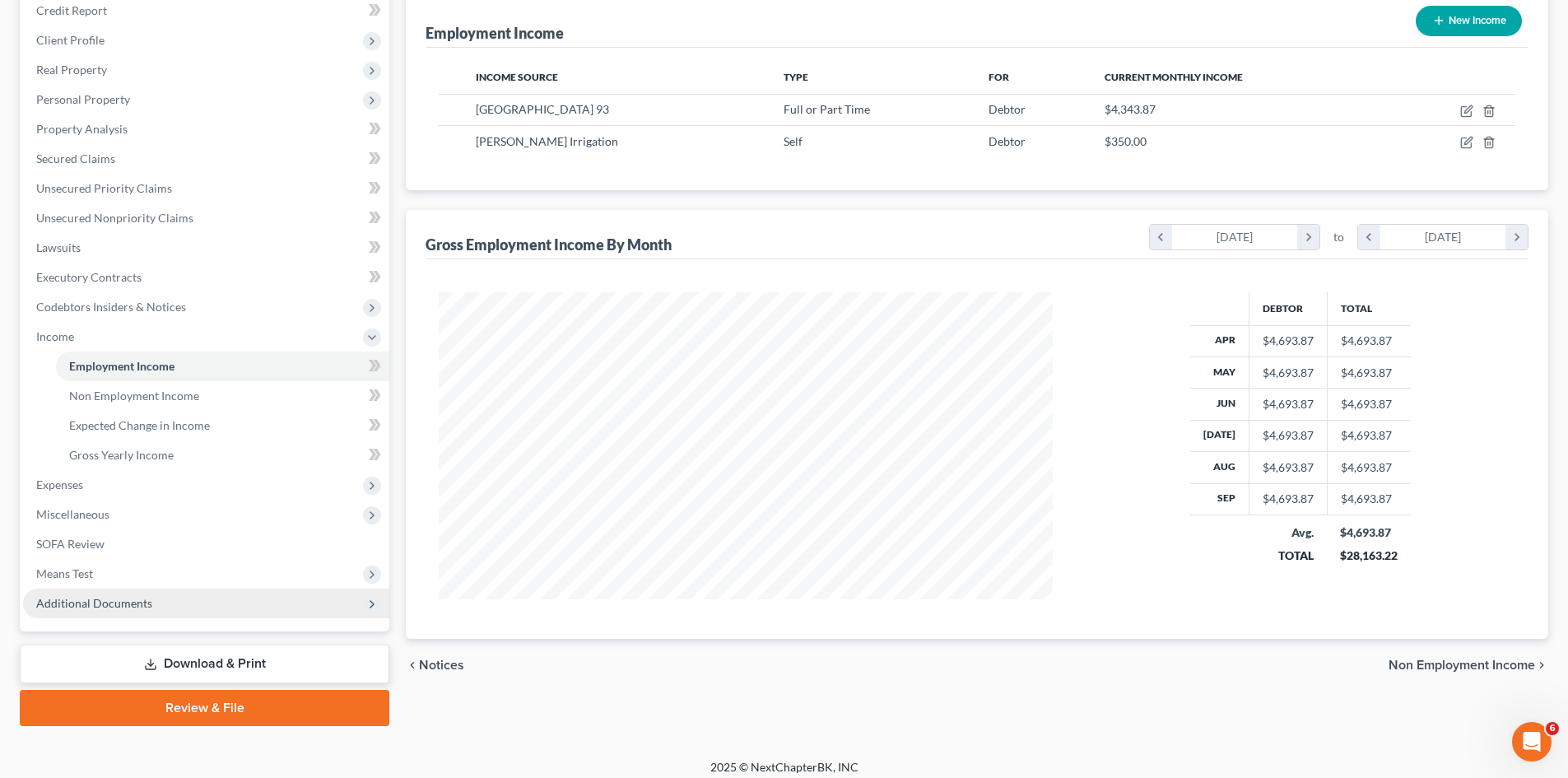
scroll to position [216, 0]
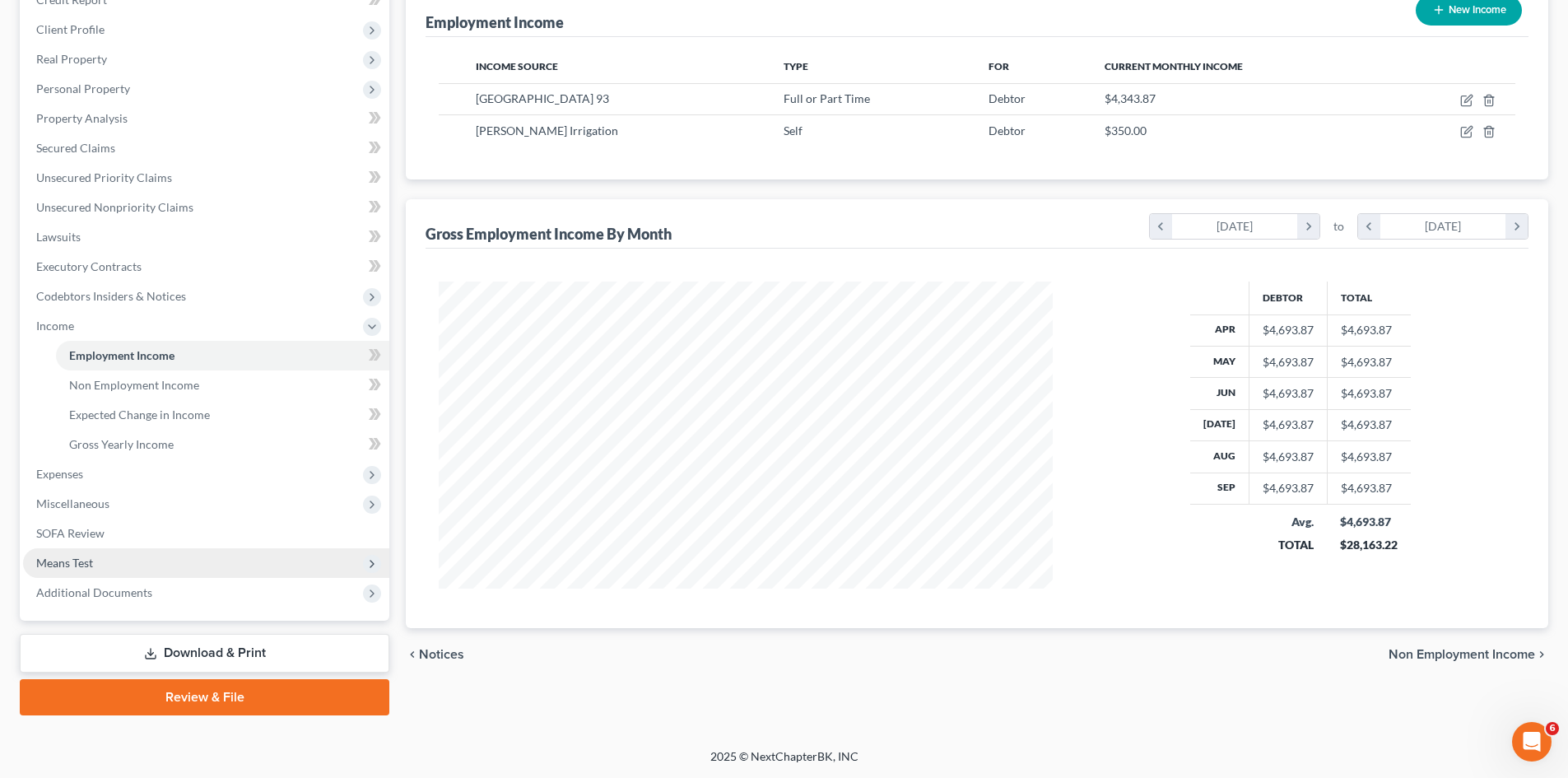
click at [90, 564] on span "Means Test" at bounding box center [64, 562] width 56 height 14
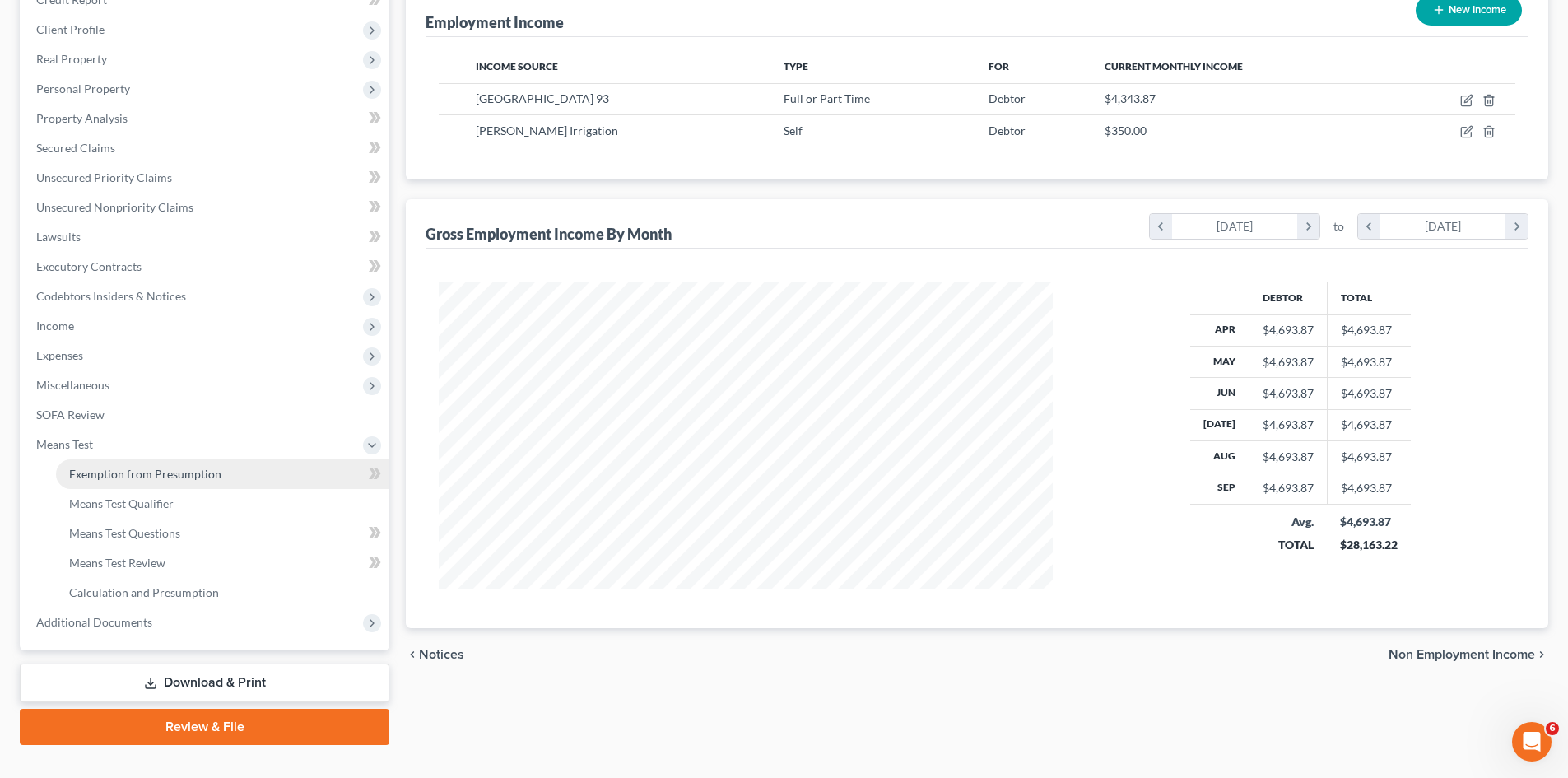
click at [181, 481] on link "Exemption from Presumption" at bounding box center [222, 475] width 333 height 30
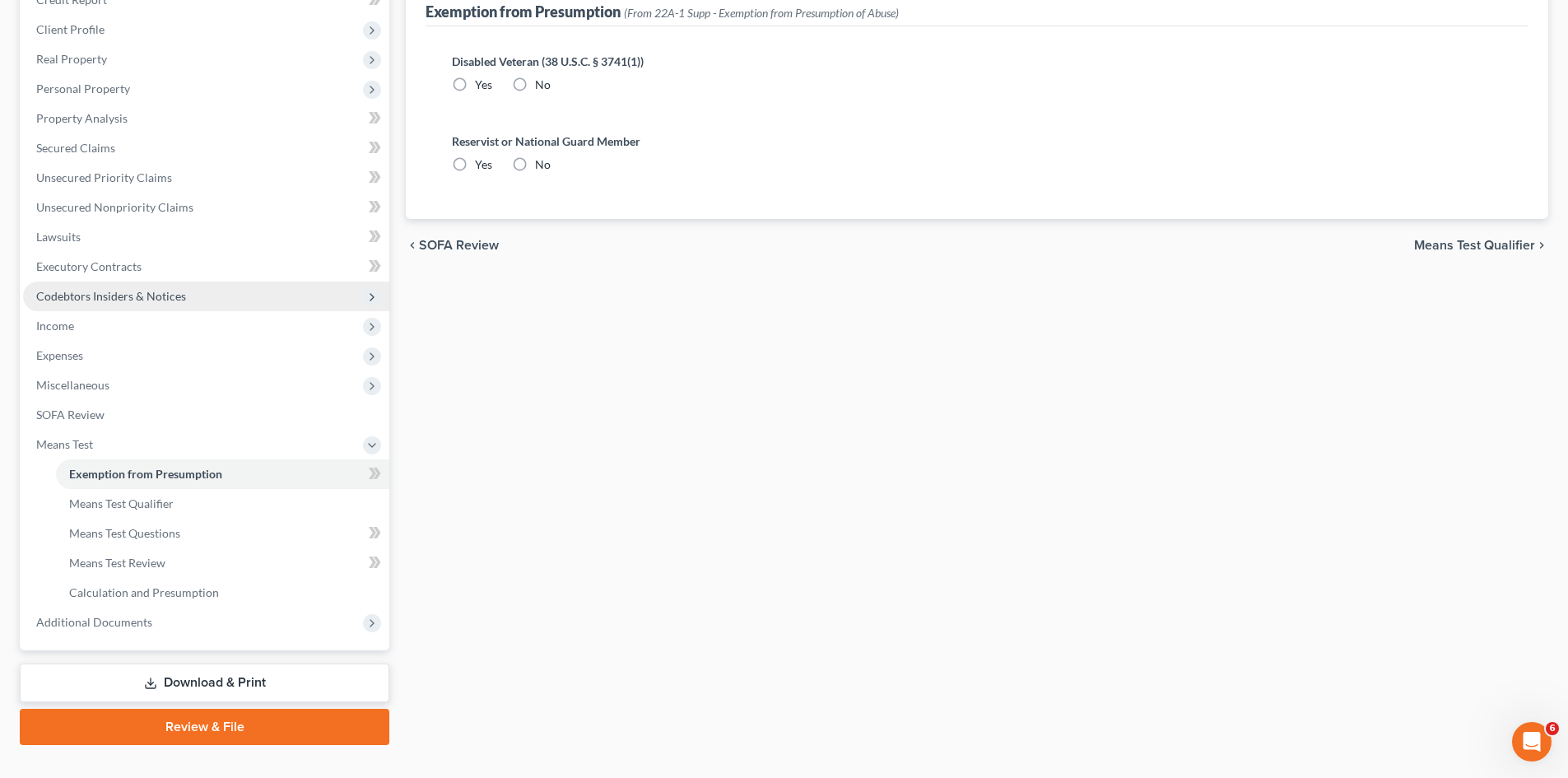
radio input "true"
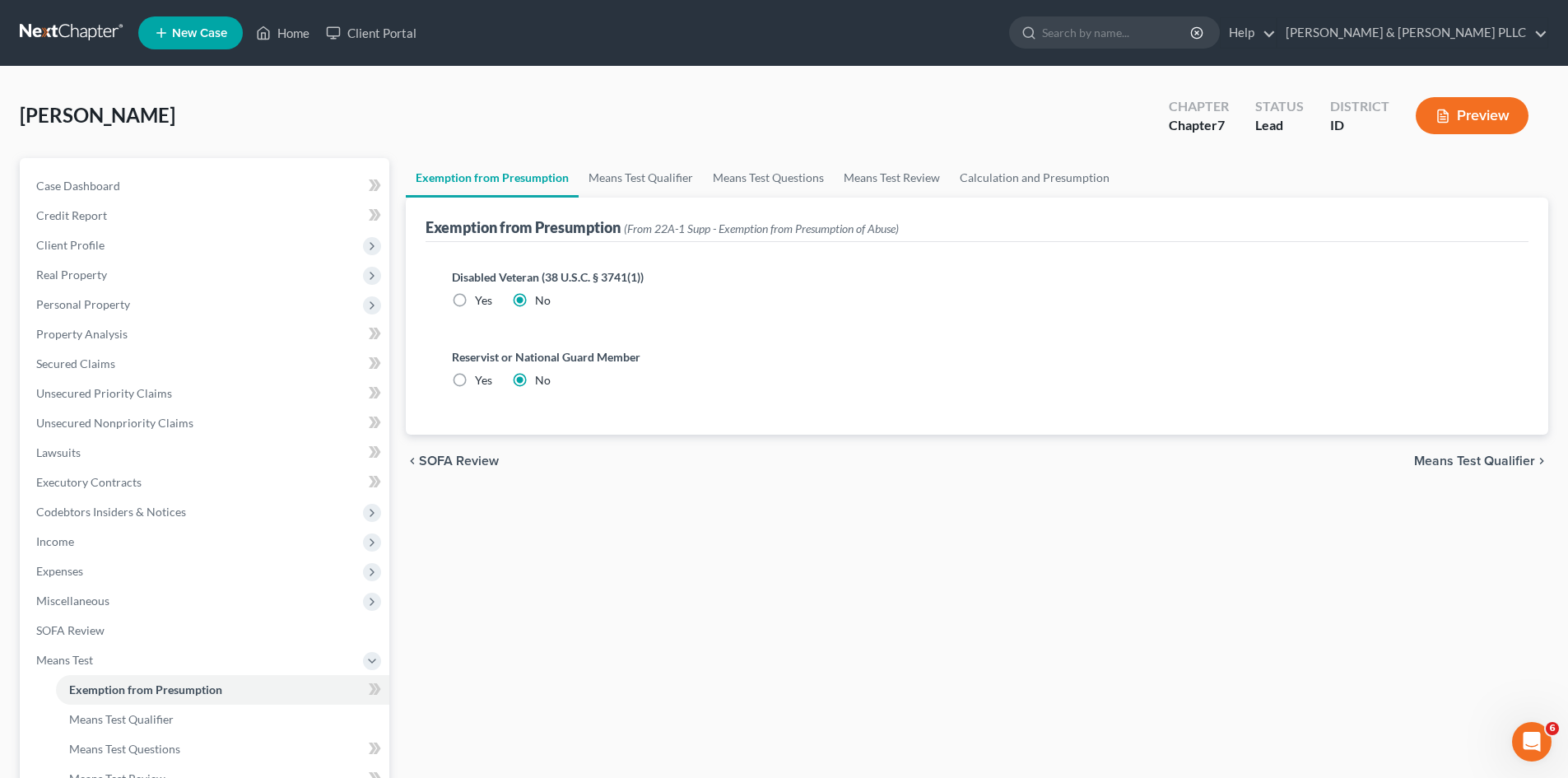
click at [1484, 461] on span "Means Test Qualifier" at bounding box center [1474, 461] width 121 height 13
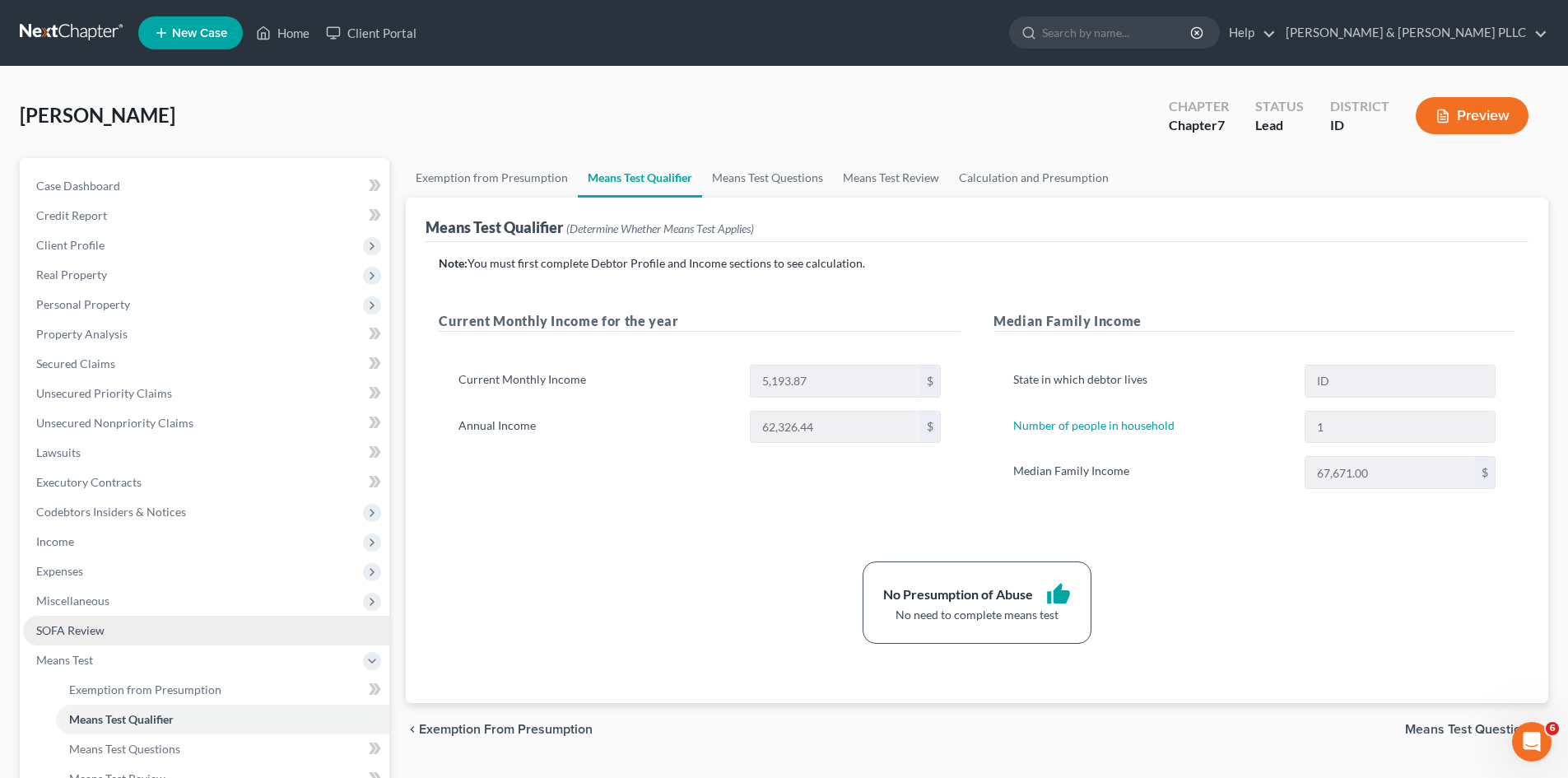
click at [88, 620] on link "SOFA Review" at bounding box center [206, 631] width 367 height 30
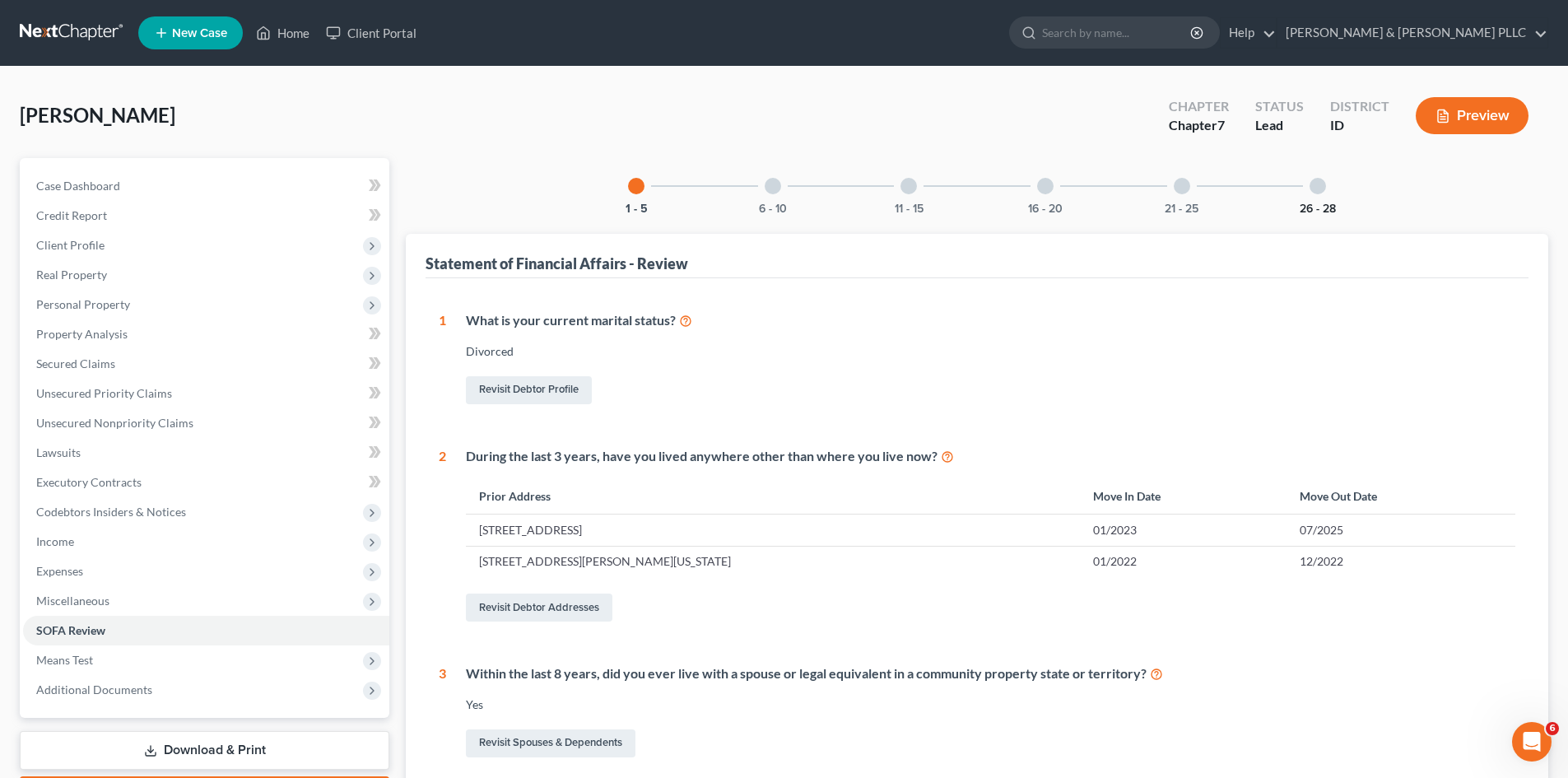
click at [1313, 205] on button "26 - 28" at bounding box center [1318, 210] width 37 height 12
